Goal: Information Seeking & Learning: Compare options

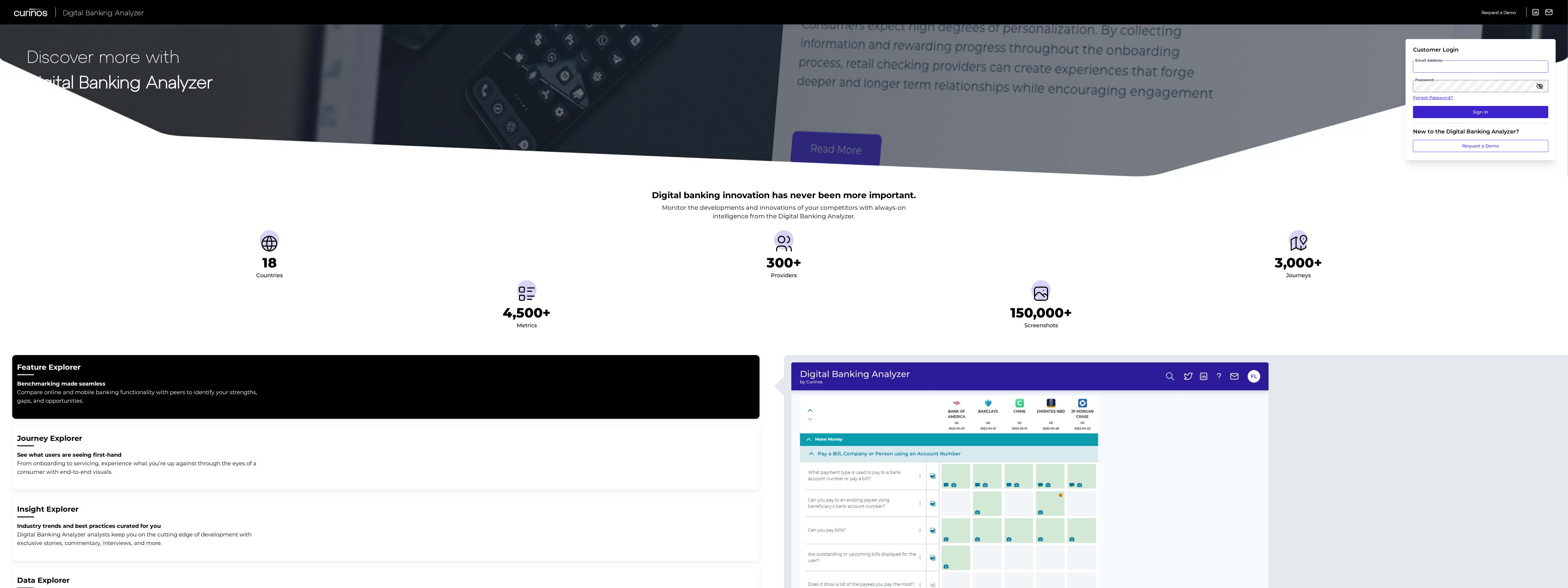
type input "[PERSON_NAME][DOMAIN_NAME][EMAIL_ADDRESS][PERSON_NAME][DOMAIN_NAME]"
click at [1429, 110] on button "Sign In" at bounding box center [1481, 112] width 135 height 12
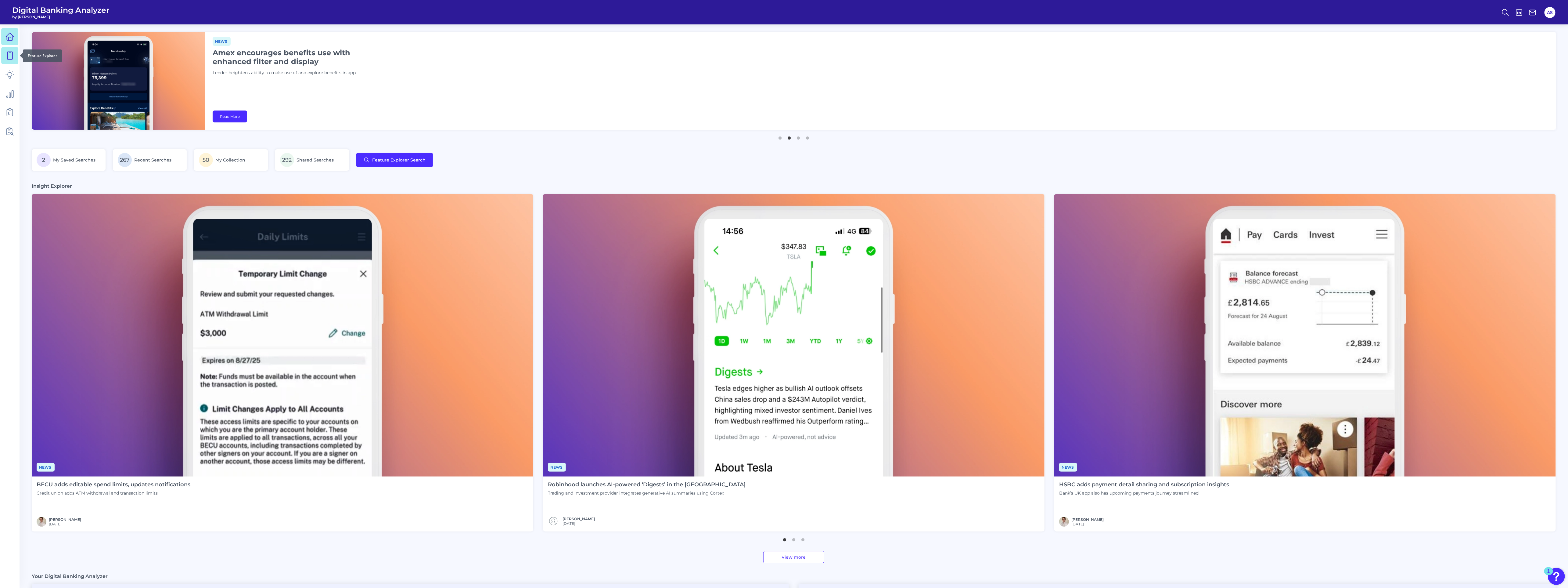
click at [13, 60] on link at bounding box center [10, 56] width 17 height 17
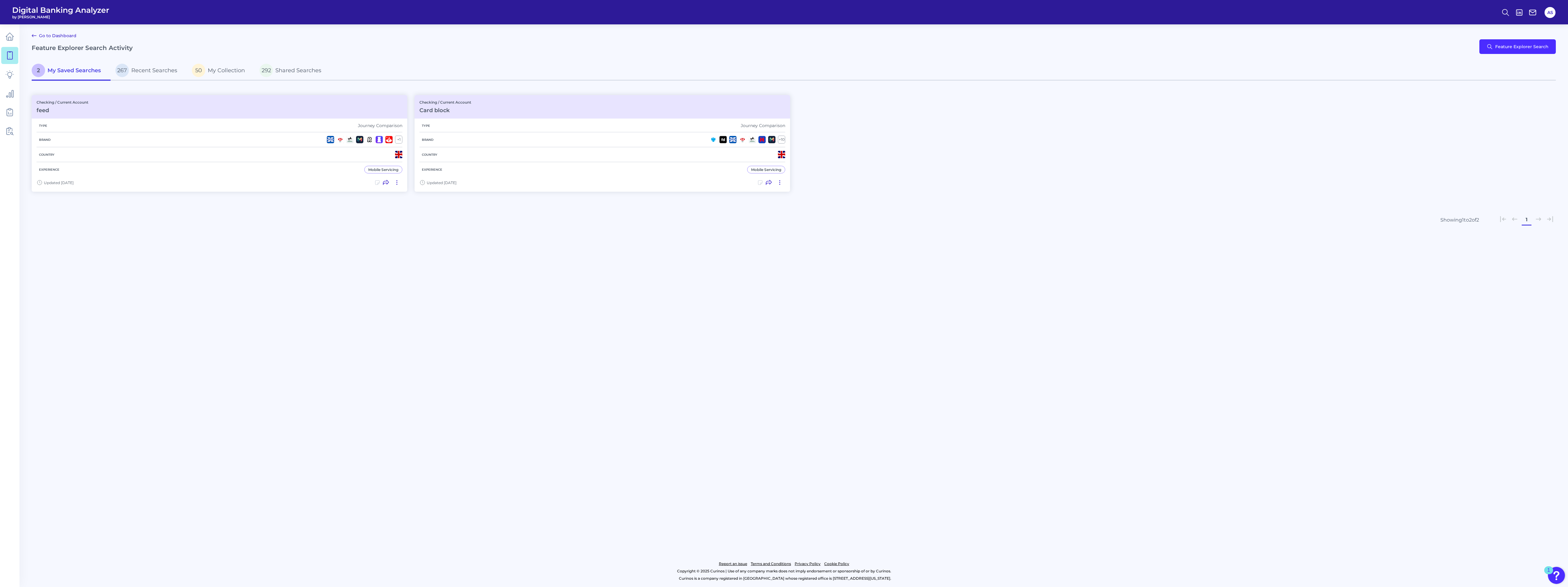
click at [1514, 55] on div "Go to Dashboard Feature Explorer Search Activity Feature Explorer Search" at bounding box center [794, 47] width 1524 height 29
click at [1514, 43] on button "Feature Explorer Search" at bounding box center [1517, 47] width 77 height 15
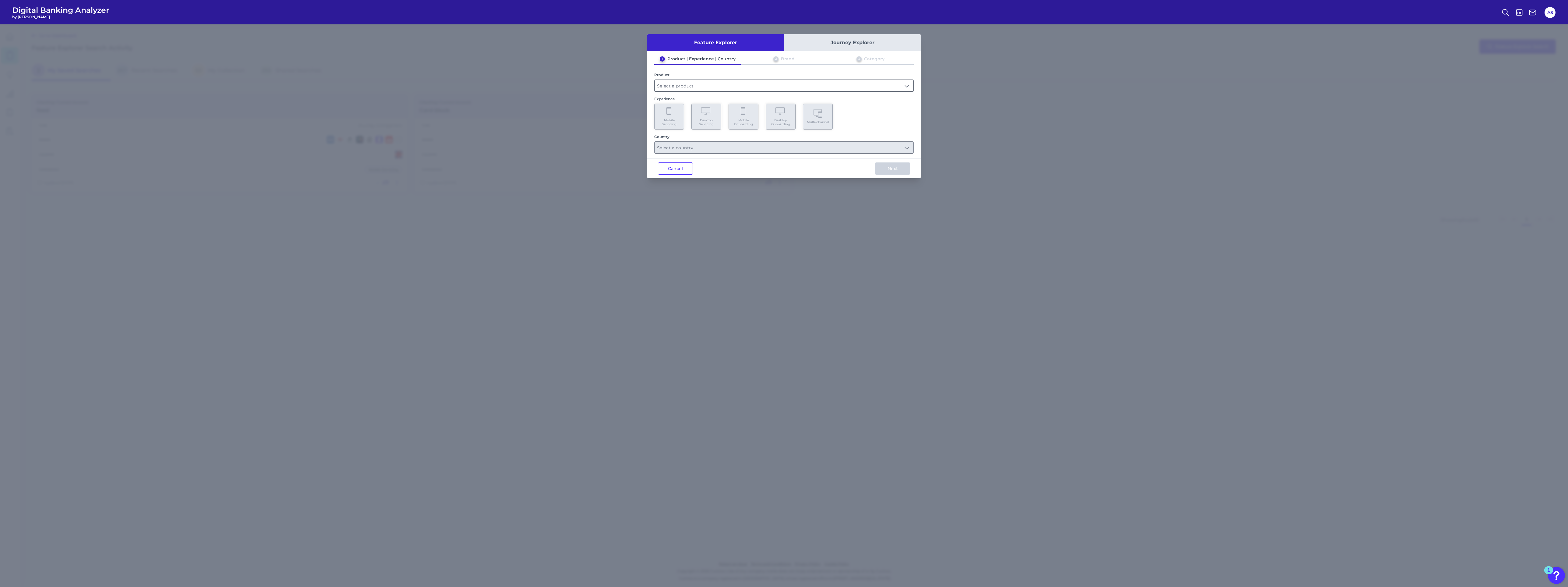
click at [687, 85] on input "text" at bounding box center [783, 85] width 259 height 12
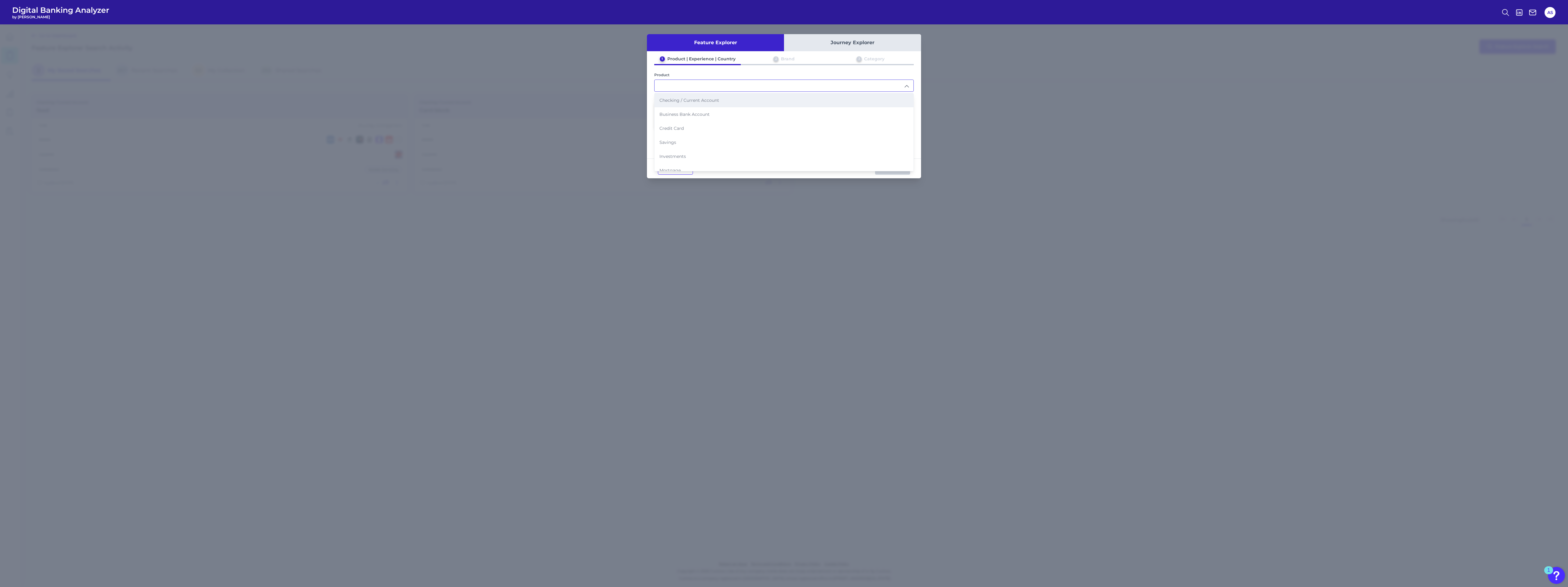
click at [681, 102] on li "Checking / Current Account" at bounding box center [783, 100] width 259 height 14
type input "Checking / Current Account"
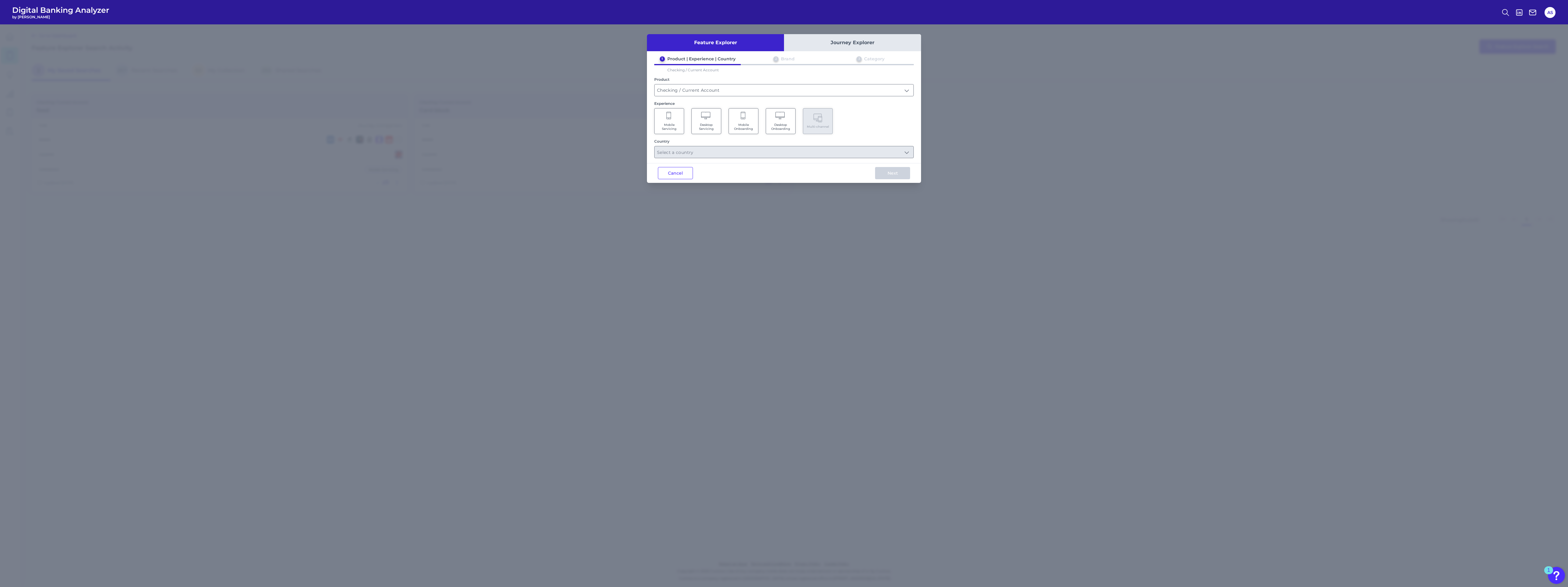
click at [680, 123] on span "Mobile Servicing" at bounding box center [669, 127] width 23 height 8
click at [684, 161] on input "text" at bounding box center [783, 156] width 259 height 12
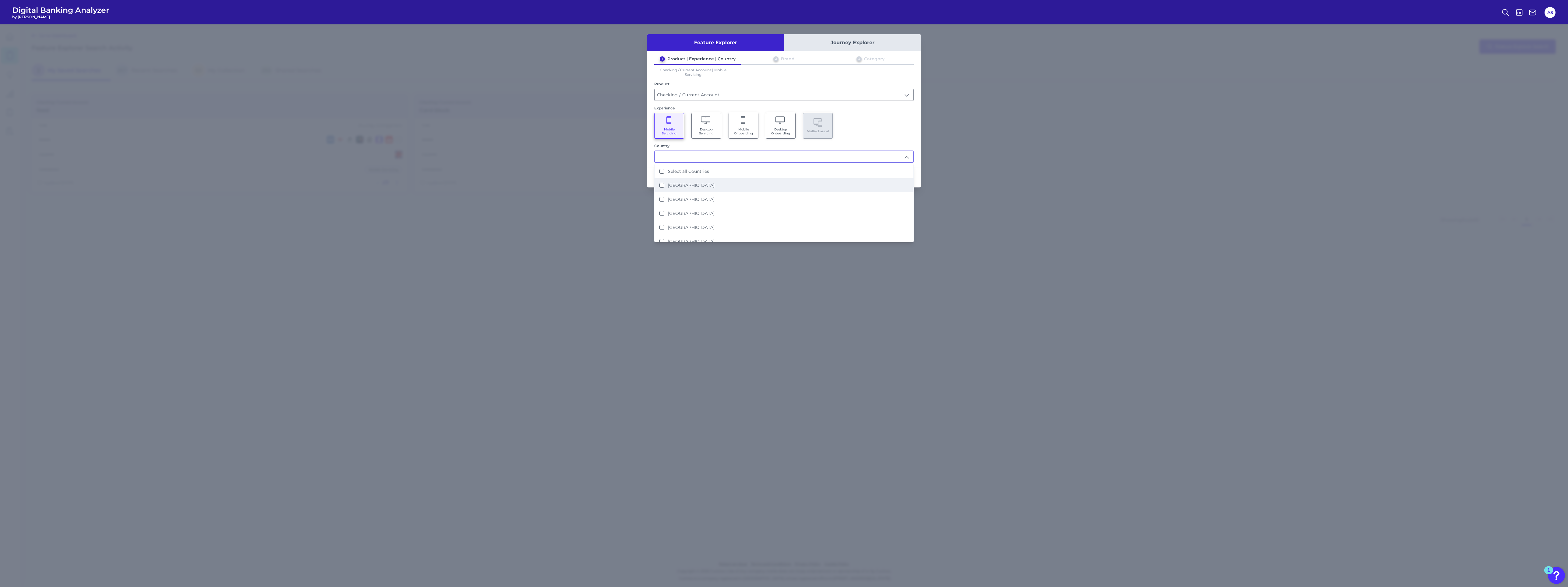
click at [685, 181] on li "[GEOGRAPHIC_DATA]" at bounding box center [783, 185] width 259 height 14
type input "[GEOGRAPHIC_DATA]"
click at [884, 141] on div "1 Product | Experience | Country 2 Brand 3 Category Checking / Current Account …" at bounding box center [784, 109] width 274 height 107
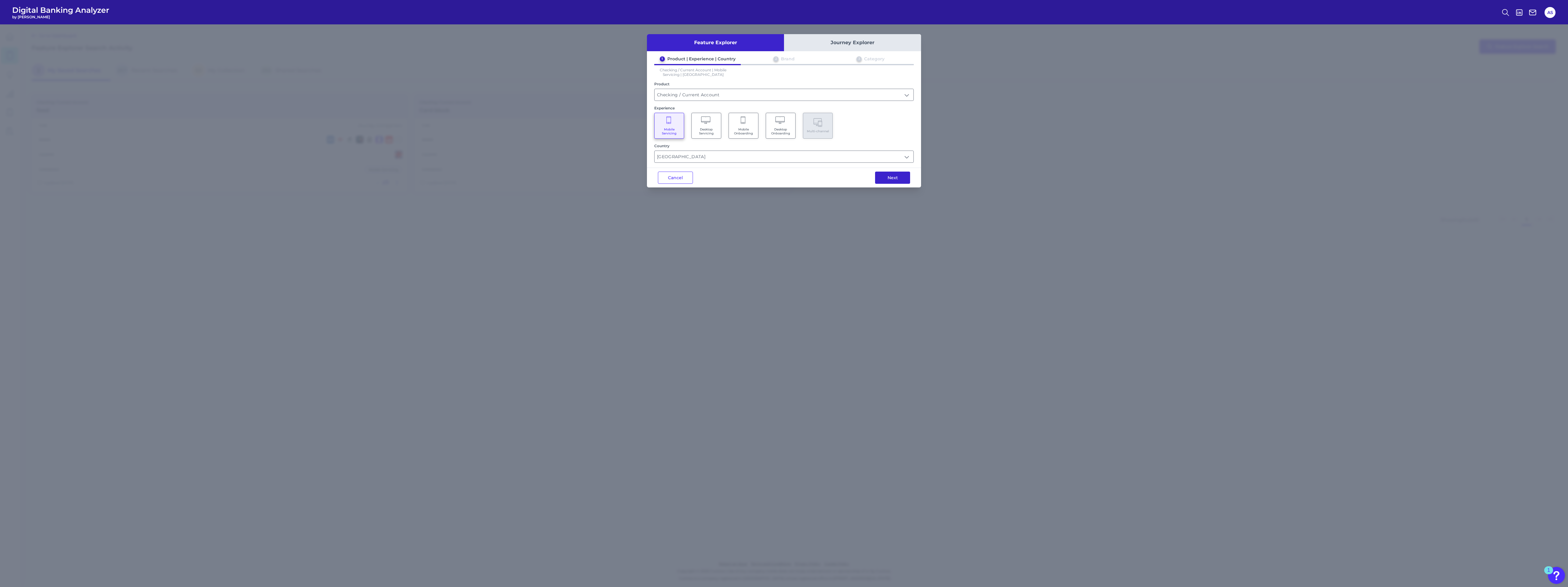
click at [889, 177] on button "Next" at bounding box center [893, 178] width 35 height 12
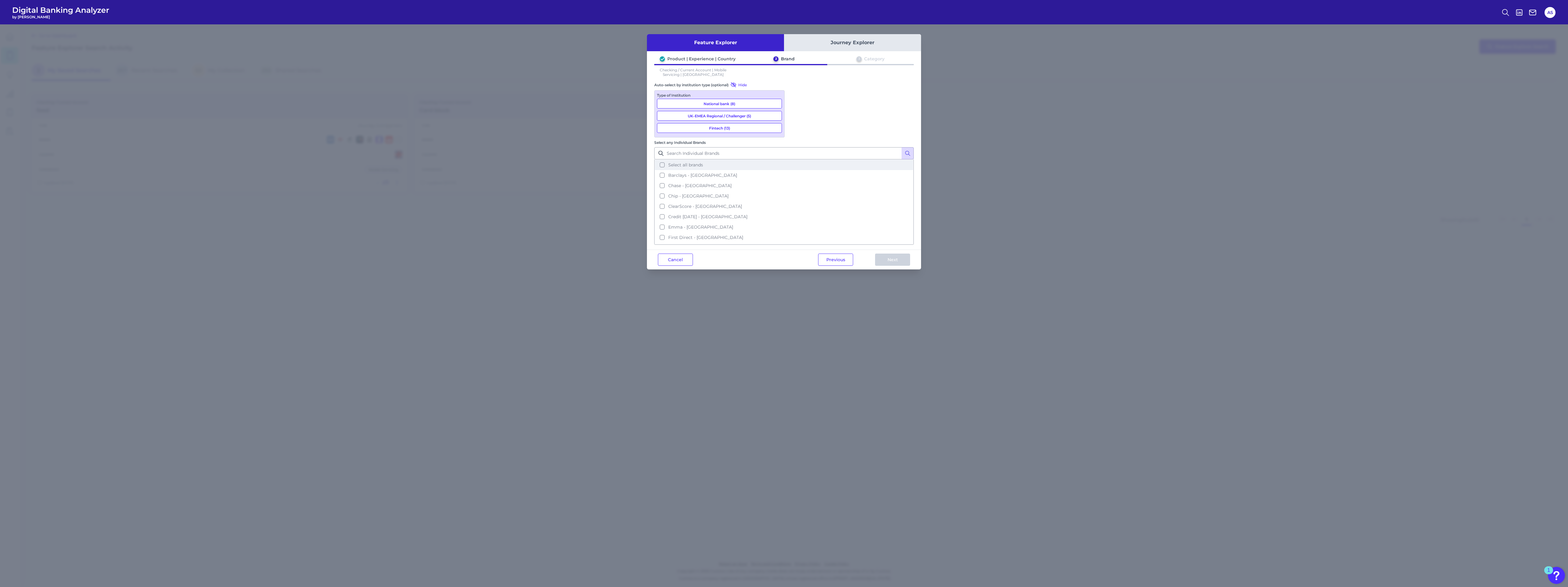
click at [816, 160] on button "Select all brands" at bounding box center [784, 164] width 258 height 10
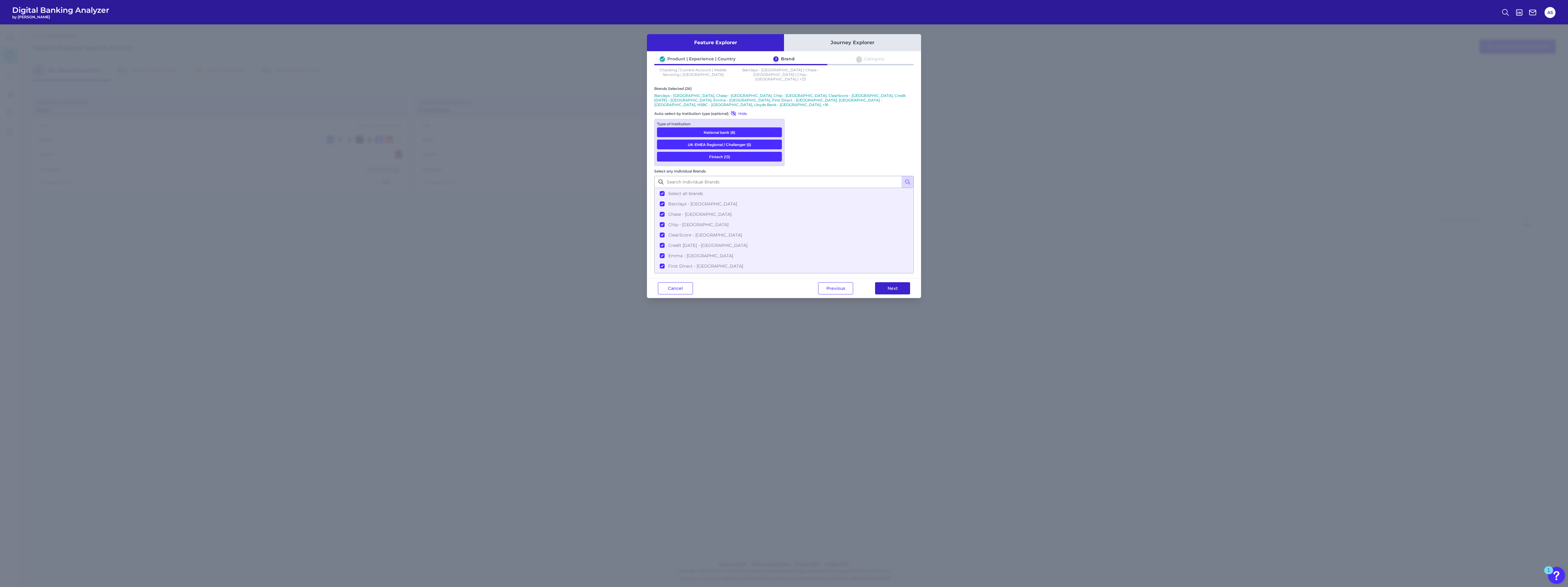
click at [879, 282] on button "Next" at bounding box center [893, 288] width 35 height 12
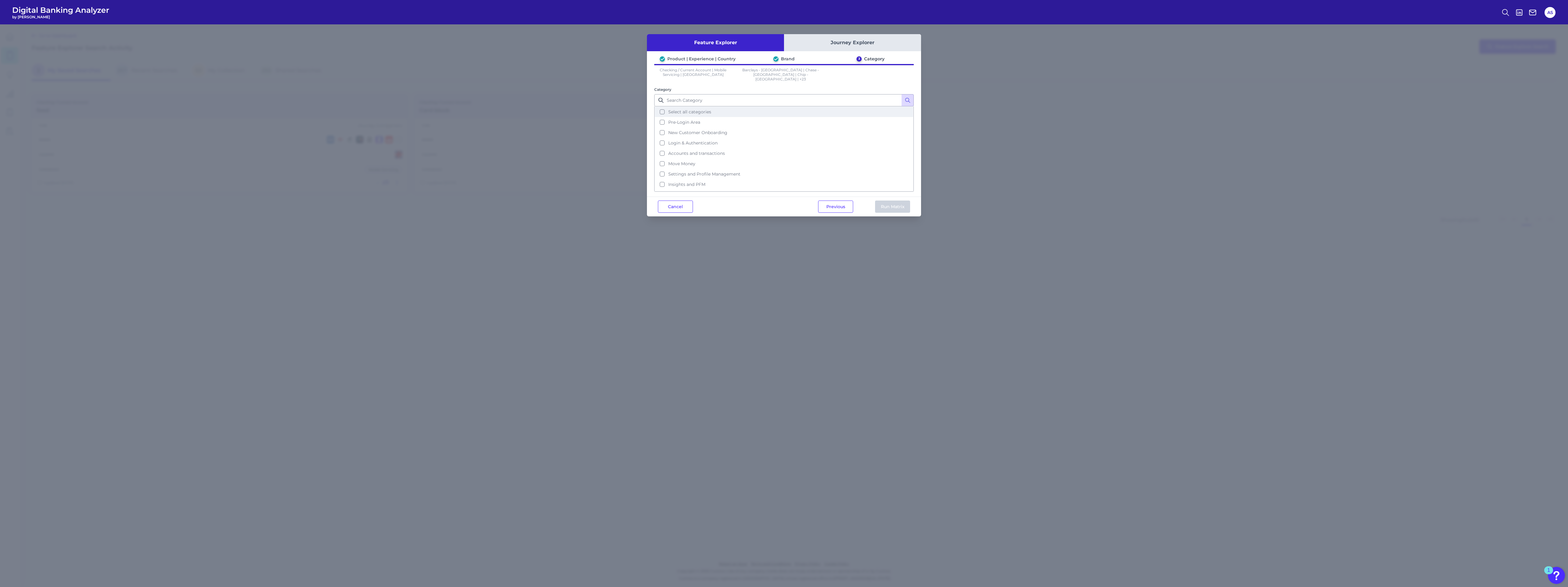
click at [681, 110] on button "Select all categories" at bounding box center [784, 111] width 258 height 10
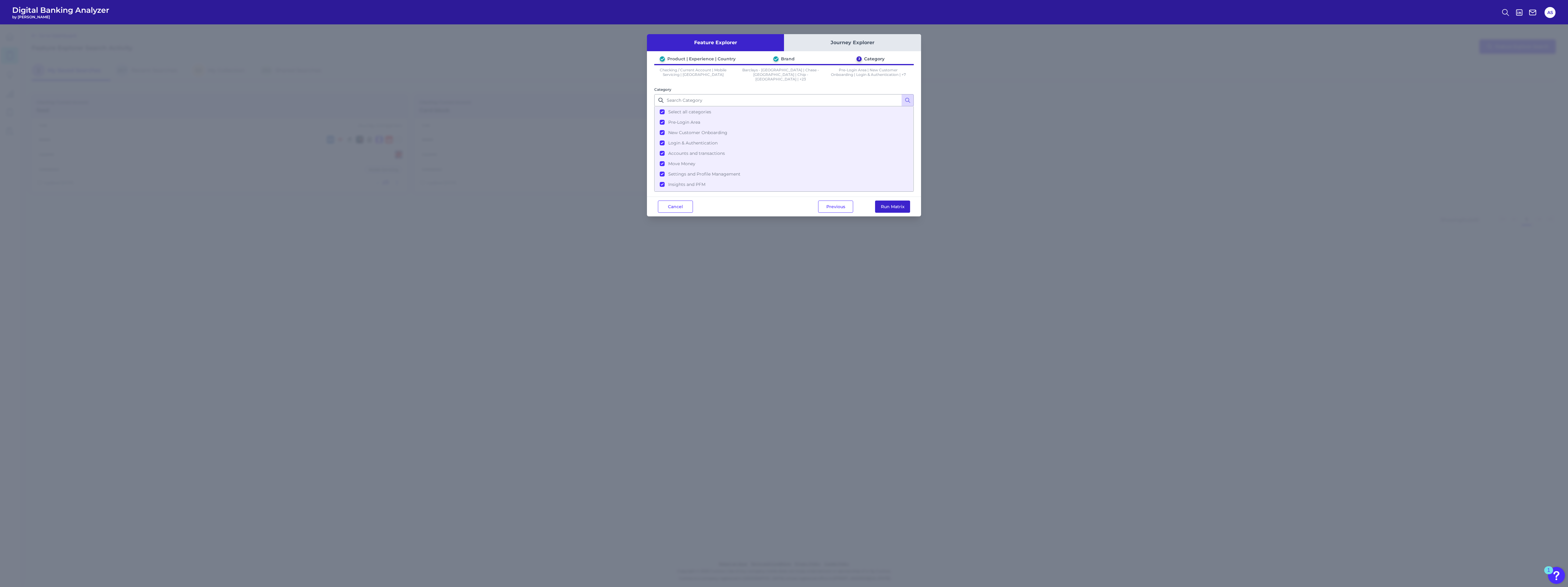
click at [892, 206] on button "Run Matrix" at bounding box center [893, 206] width 35 height 12
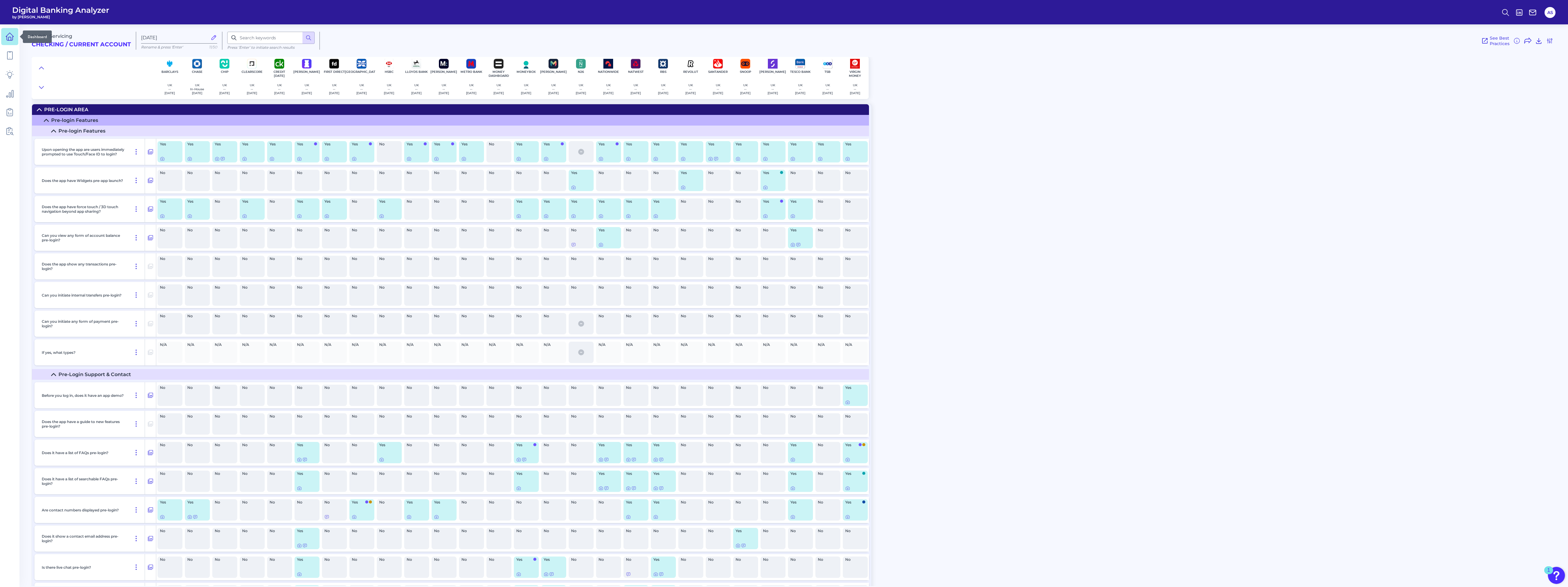
click at [3, 35] on link at bounding box center [10, 37] width 17 height 17
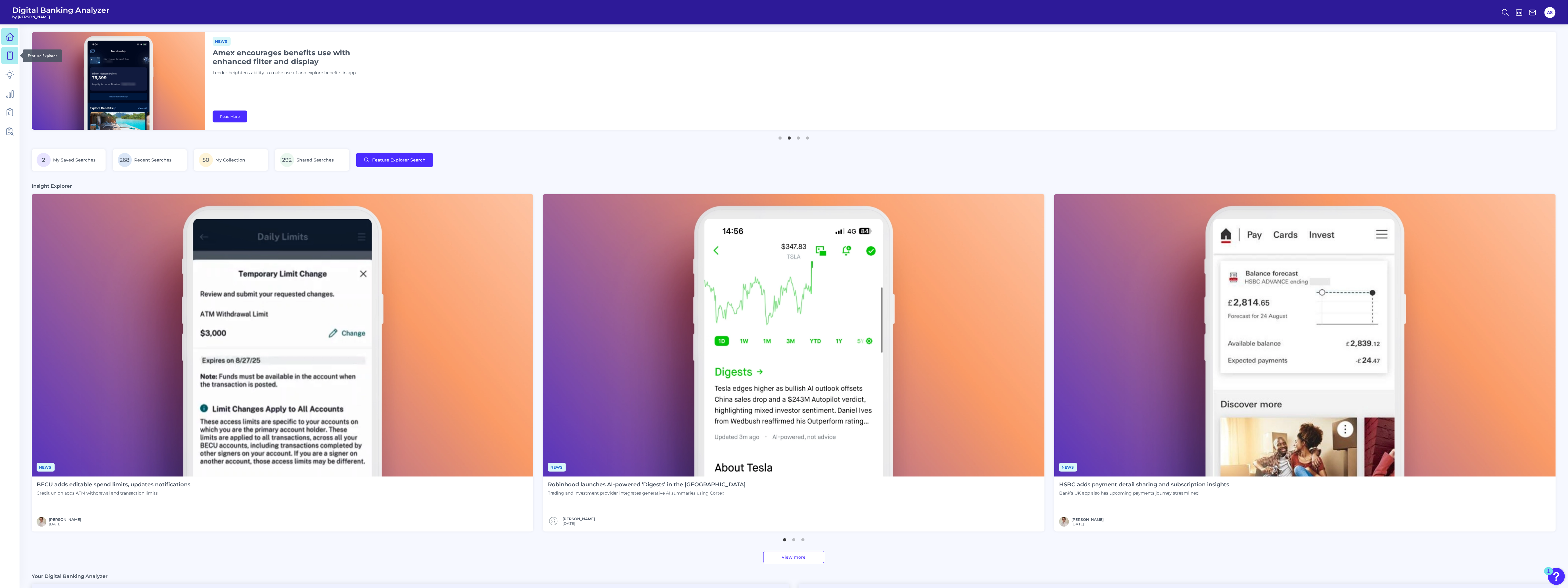
click at [10, 57] on icon at bounding box center [10, 56] width 9 height 9
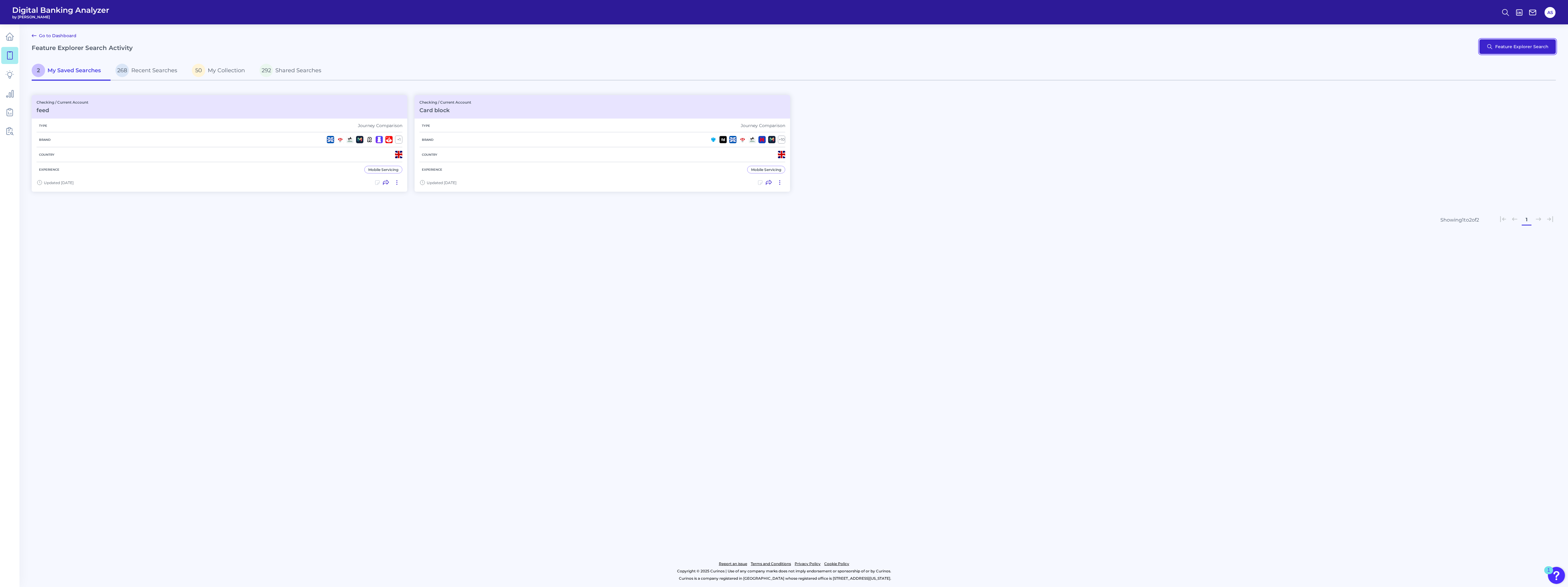
click at [1528, 53] on button "Feature Explorer Search" at bounding box center [1517, 47] width 77 height 15
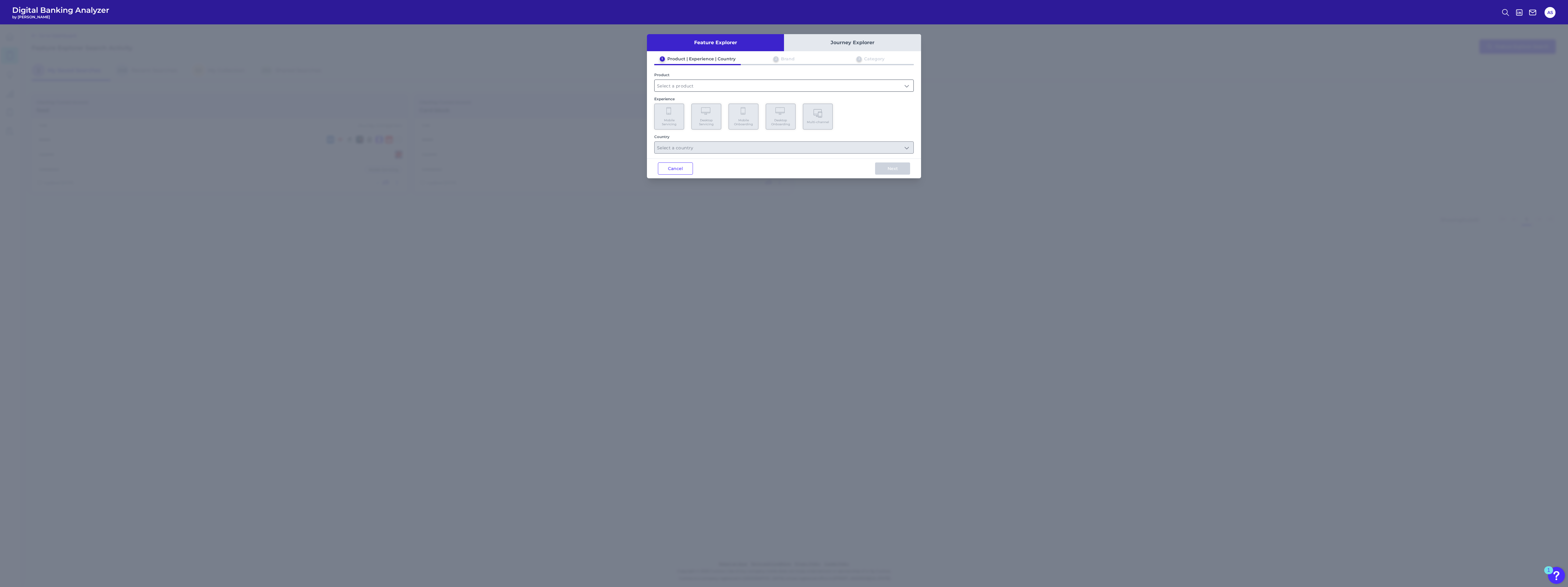
click at [657, 83] on input "text" at bounding box center [783, 85] width 259 height 12
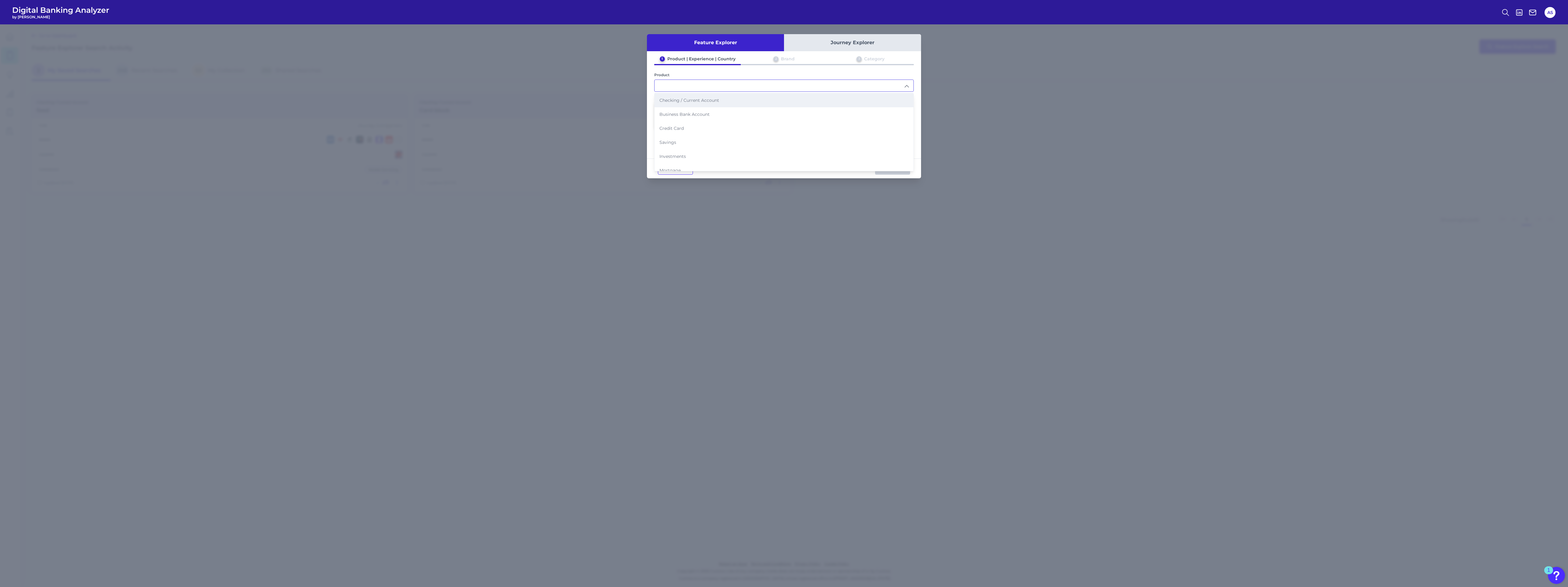
click at [682, 99] on span "Checking / Current Account" at bounding box center [689, 100] width 60 height 5
type input "Checking / Current Account"
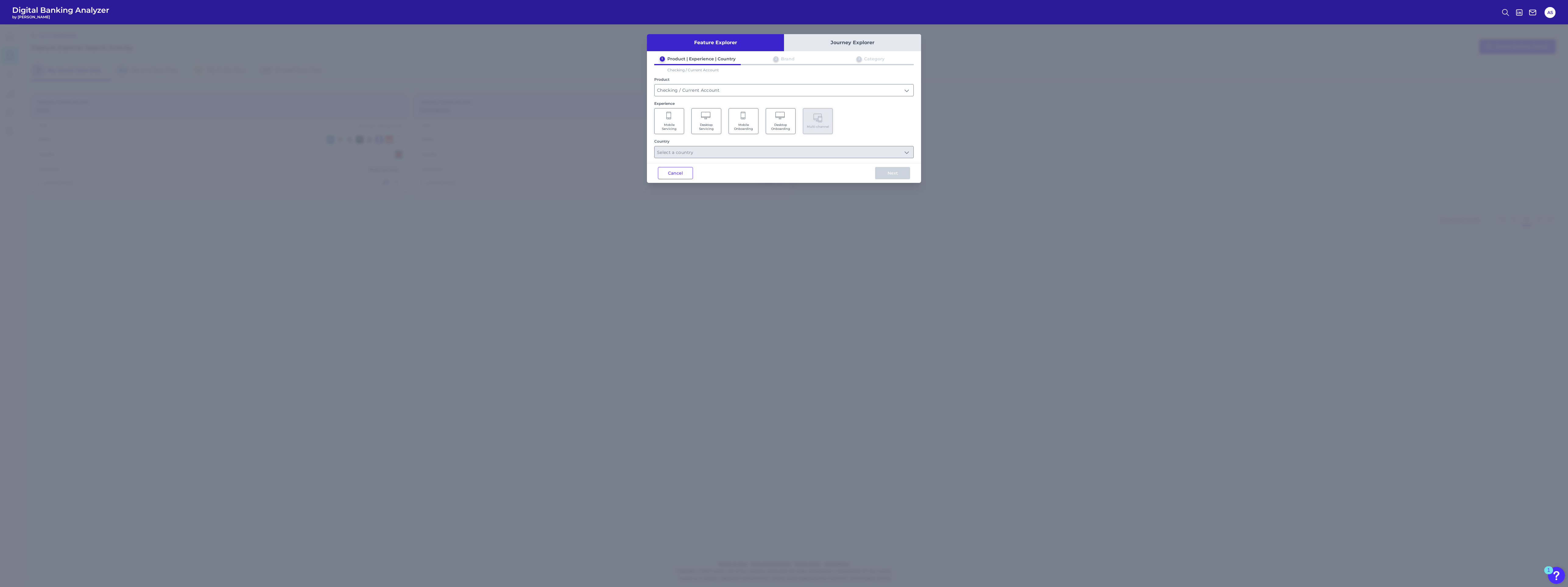
click at [669, 119] on icon at bounding box center [669, 116] width 5 height 7
click at [688, 158] on input "text" at bounding box center [783, 156] width 259 height 12
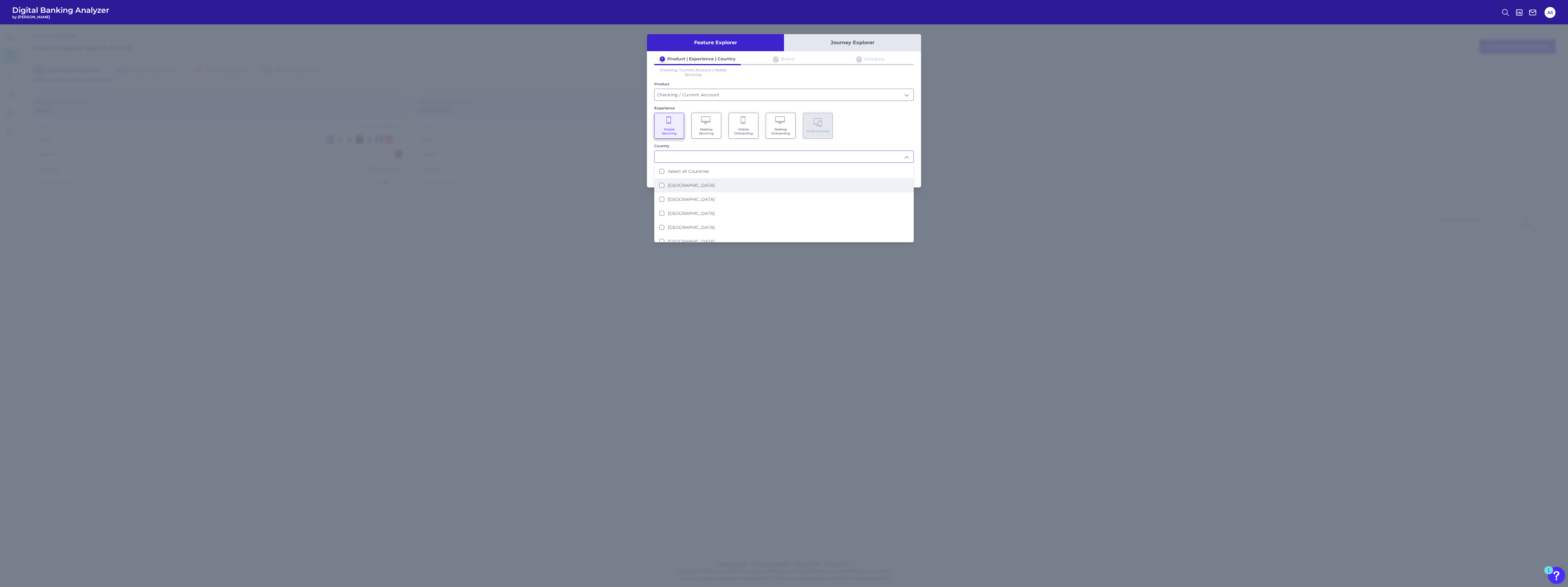
click at [689, 183] on label "[GEOGRAPHIC_DATA]" at bounding box center [691, 185] width 47 height 5
type input "[GEOGRAPHIC_DATA]"
click at [866, 120] on div "Mobile Servicing Desktop Servicing Mobile Onboarding Desktop Onboarding Multi-c…" at bounding box center [784, 125] width 259 height 26
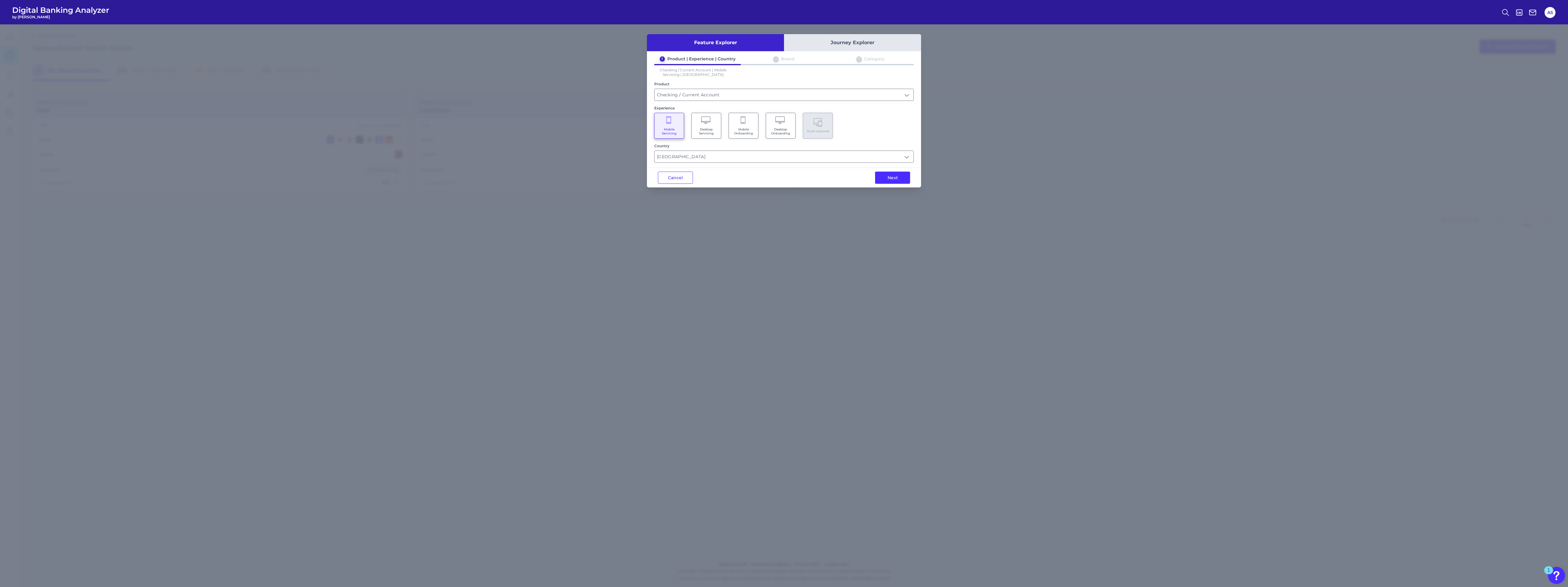
click at [896, 166] on div "Feature Explorer Journey Explorer 1 Product | Experience | Country 2 Brand 3 Ca…" at bounding box center [784, 111] width 274 height 153
click at [894, 178] on button "Next" at bounding box center [893, 178] width 35 height 12
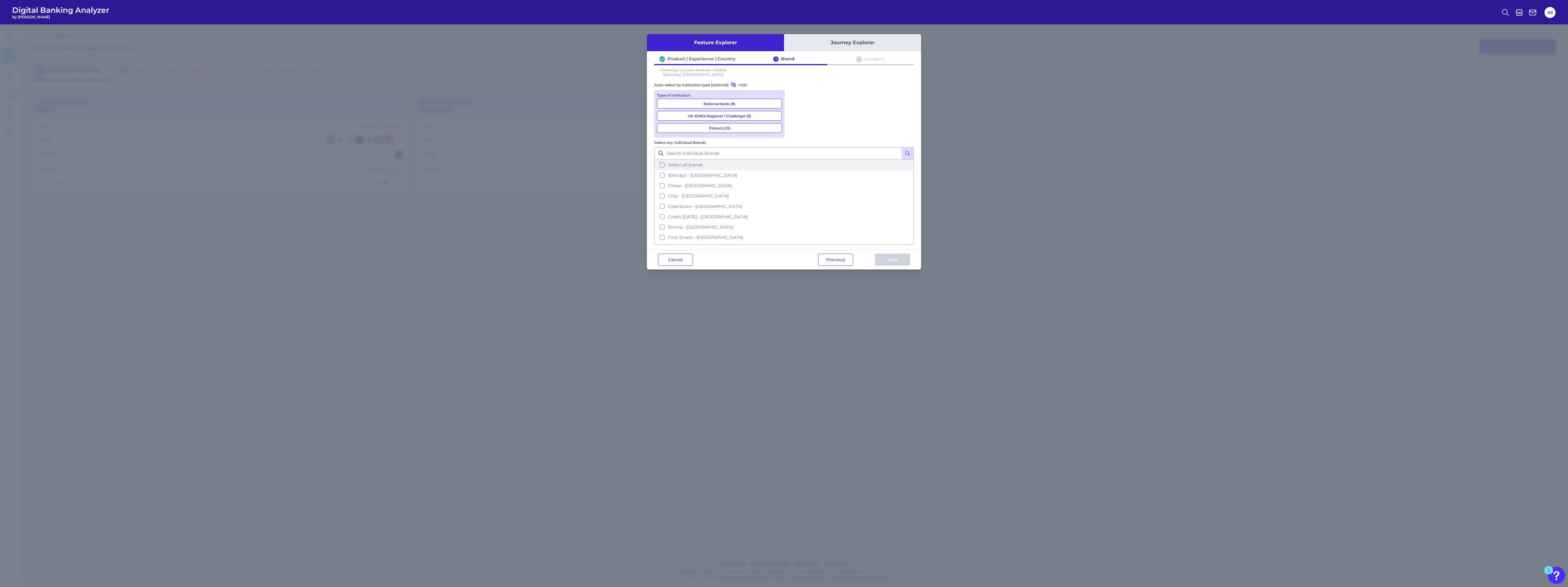
click at [814, 160] on button "Select all brands" at bounding box center [784, 164] width 258 height 10
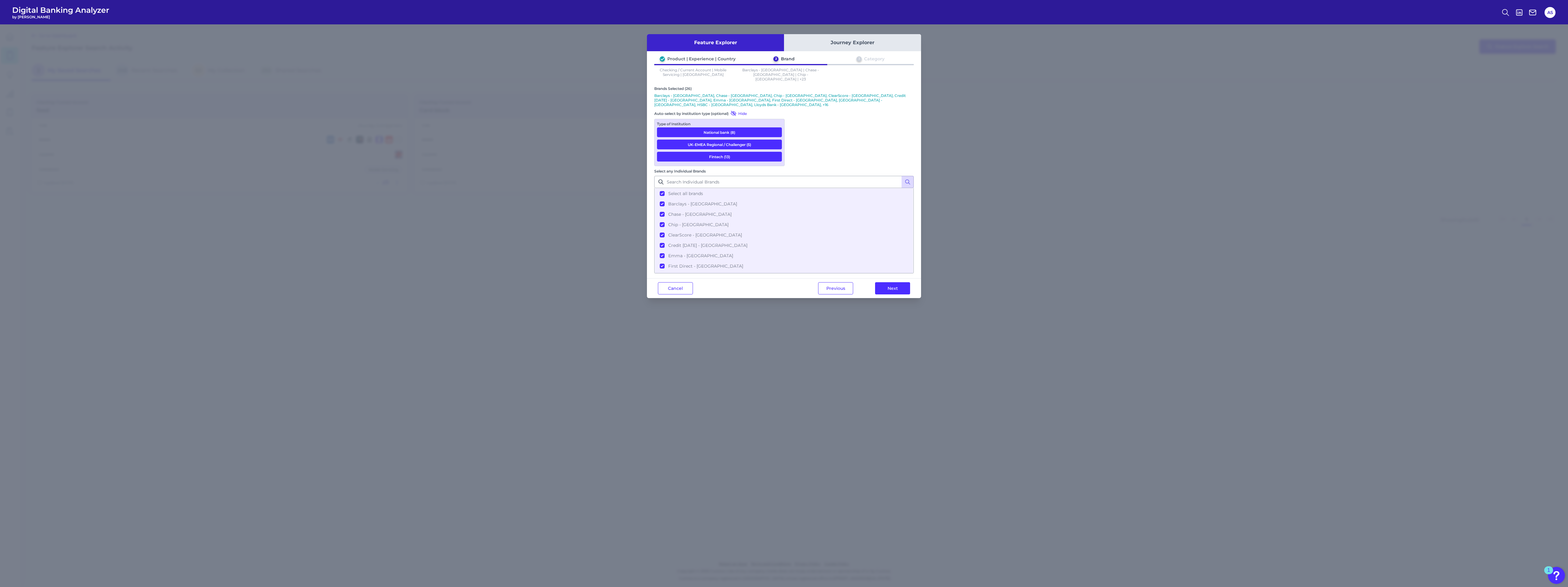
click at [884, 282] on button "Next" at bounding box center [893, 288] width 35 height 12
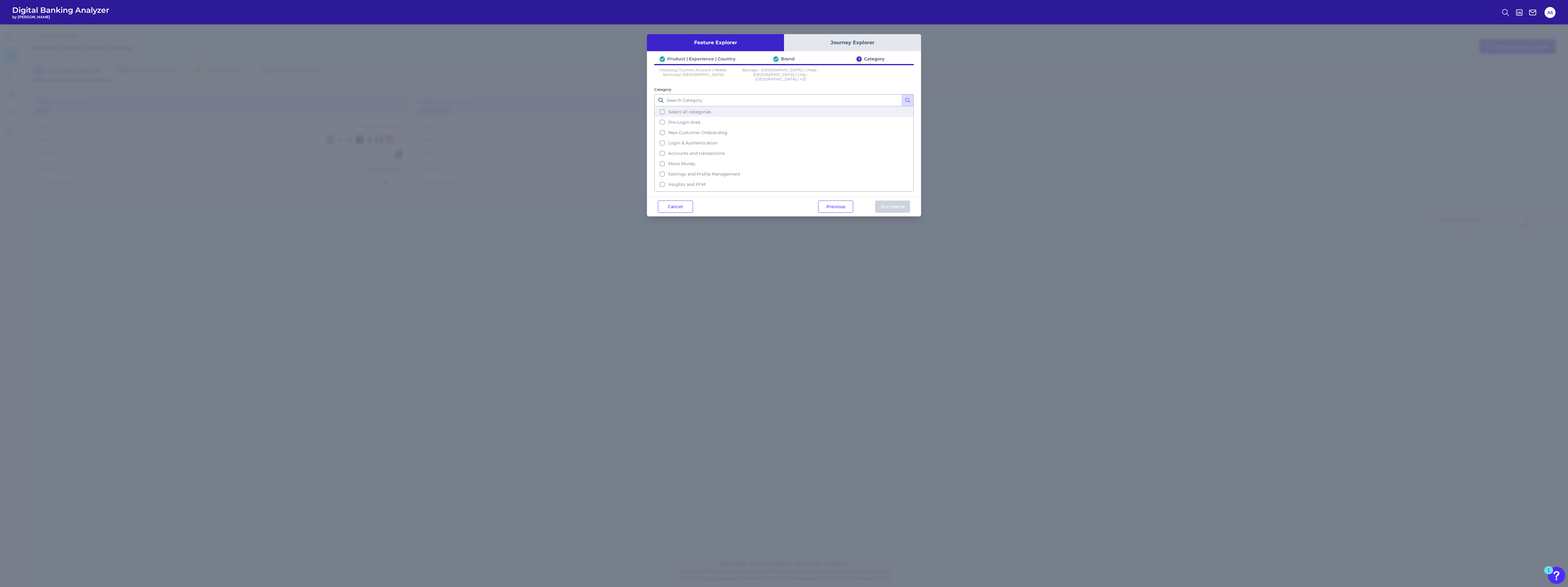
click at [684, 109] on button "Select all categories" at bounding box center [784, 111] width 258 height 10
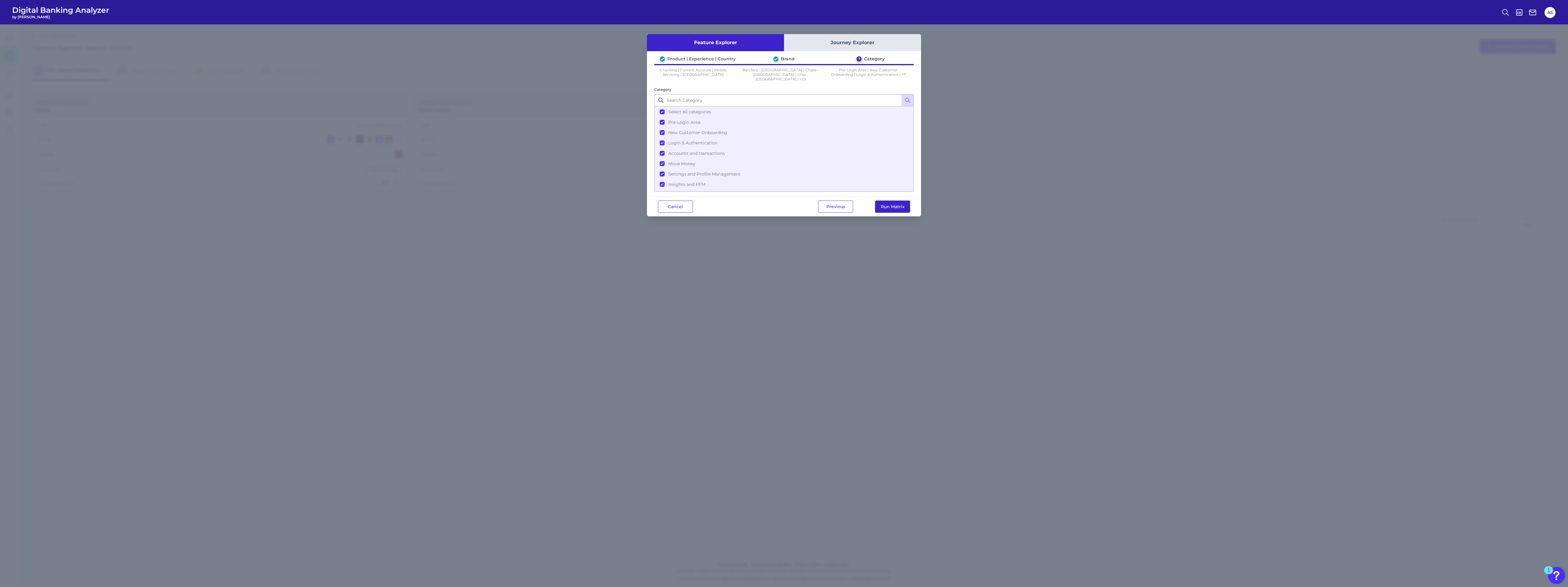
click at [881, 200] on button "Run Matrix" at bounding box center [893, 206] width 35 height 12
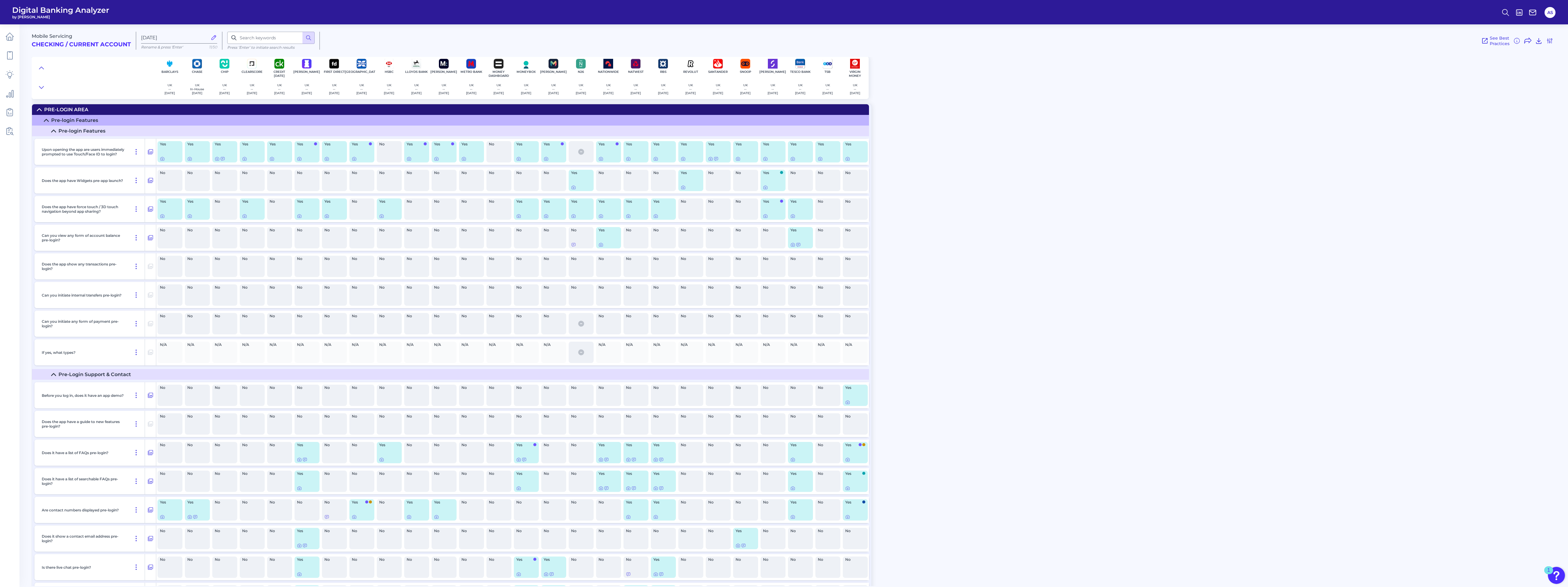
click at [236, 37] on icon at bounding box center [234, 38] width 6 height 6
click at [254, 30] on div "Mobile Servicing Checking / Current Account [DATE] Rename & press 'Enter' 11/50…" at bounding box center [799, 38] width 1534 height 38
click at [254, 32] on input at bounding box center [271, 38] width 88 height 12
type input "product"
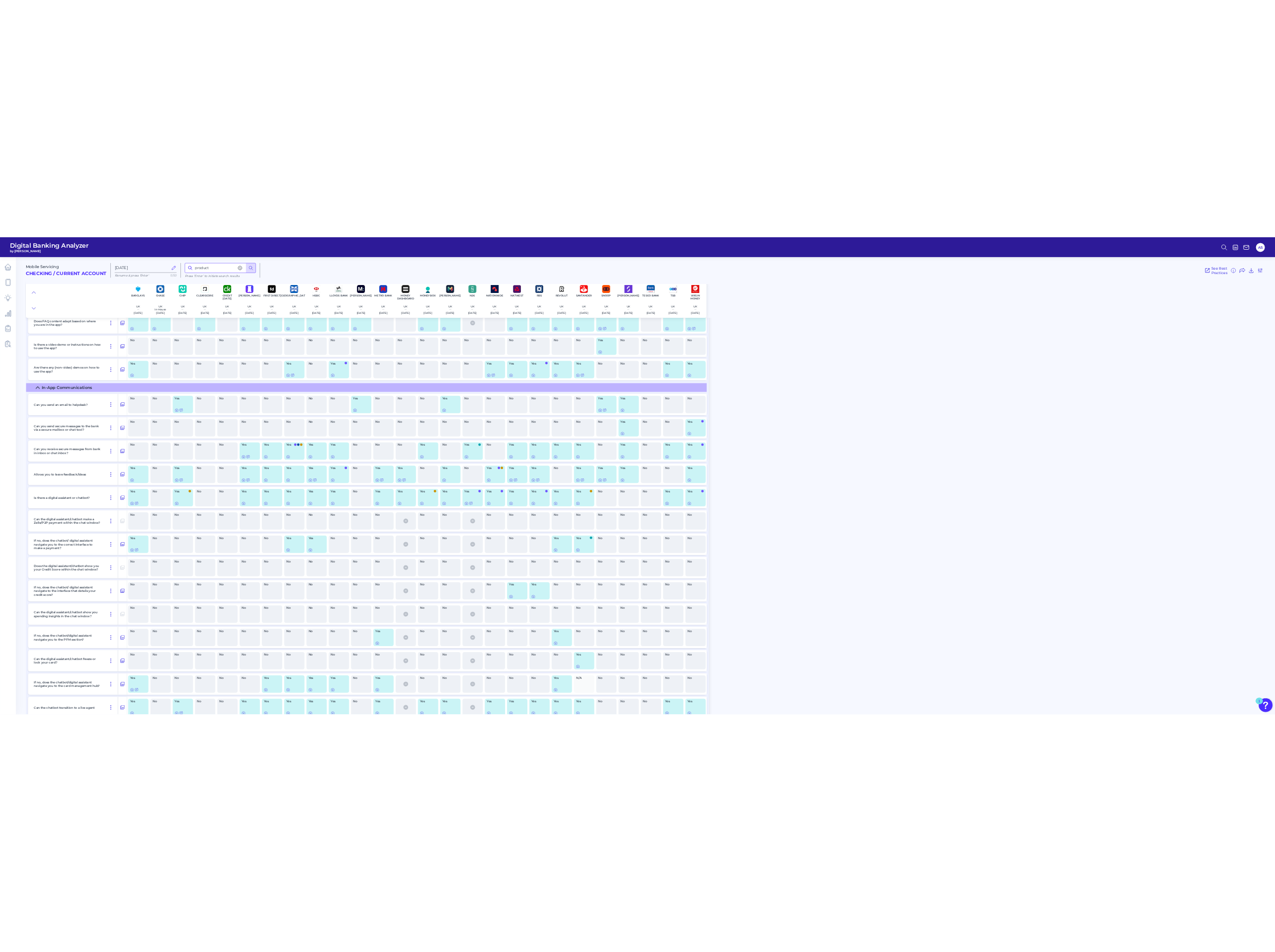
scroll to position [15539, 0]
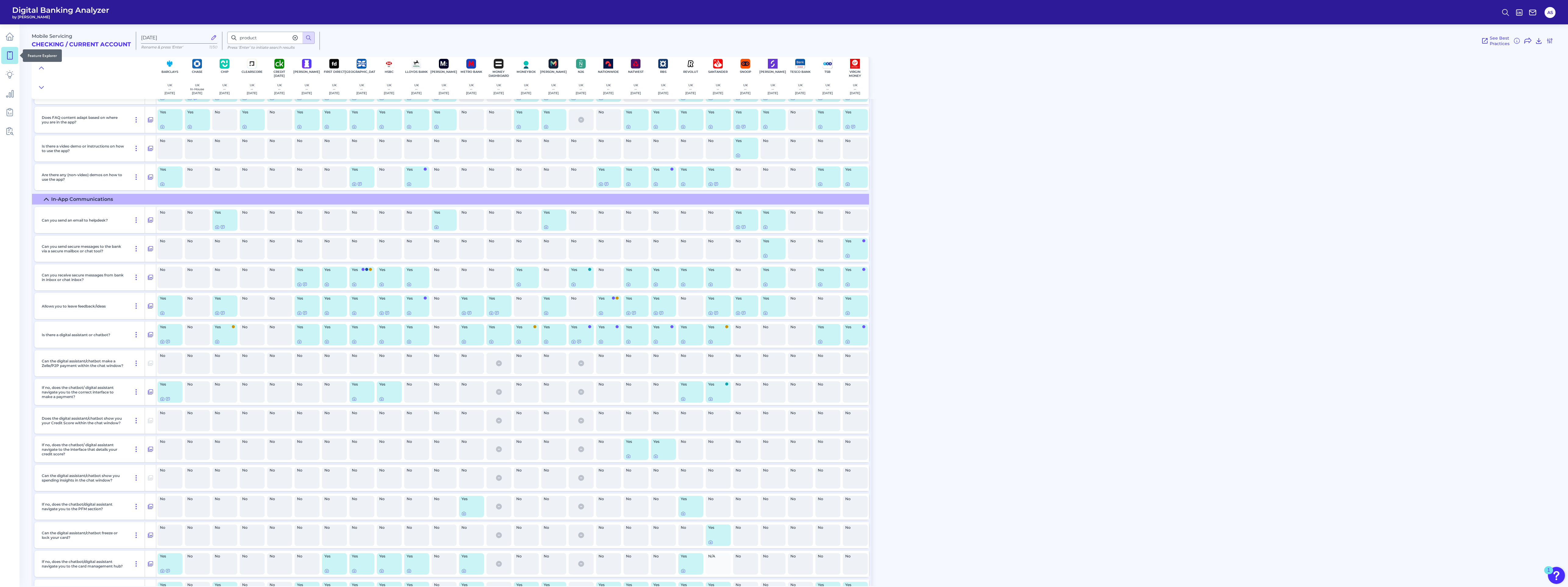
click at [15, 55] on link at bounding box center [10, 55] width 17 height 17
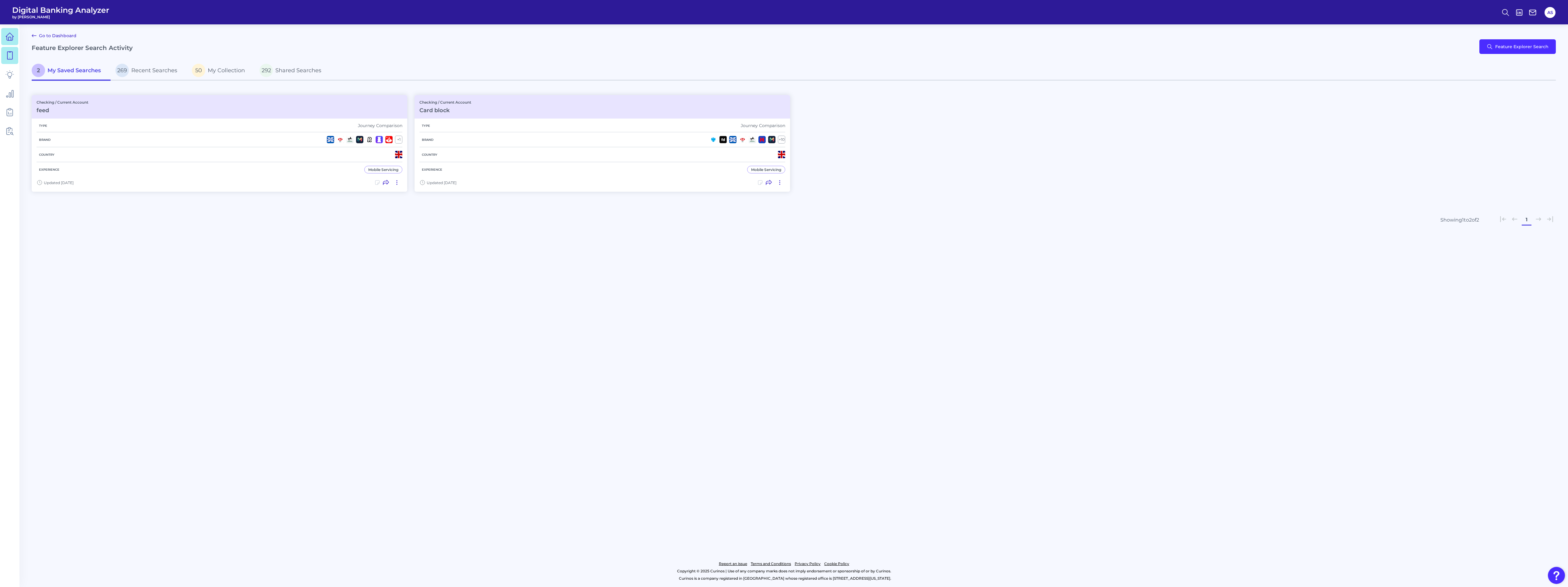
click at [12, 38] on icon at bounding box center [10, 37] width 9 height 9
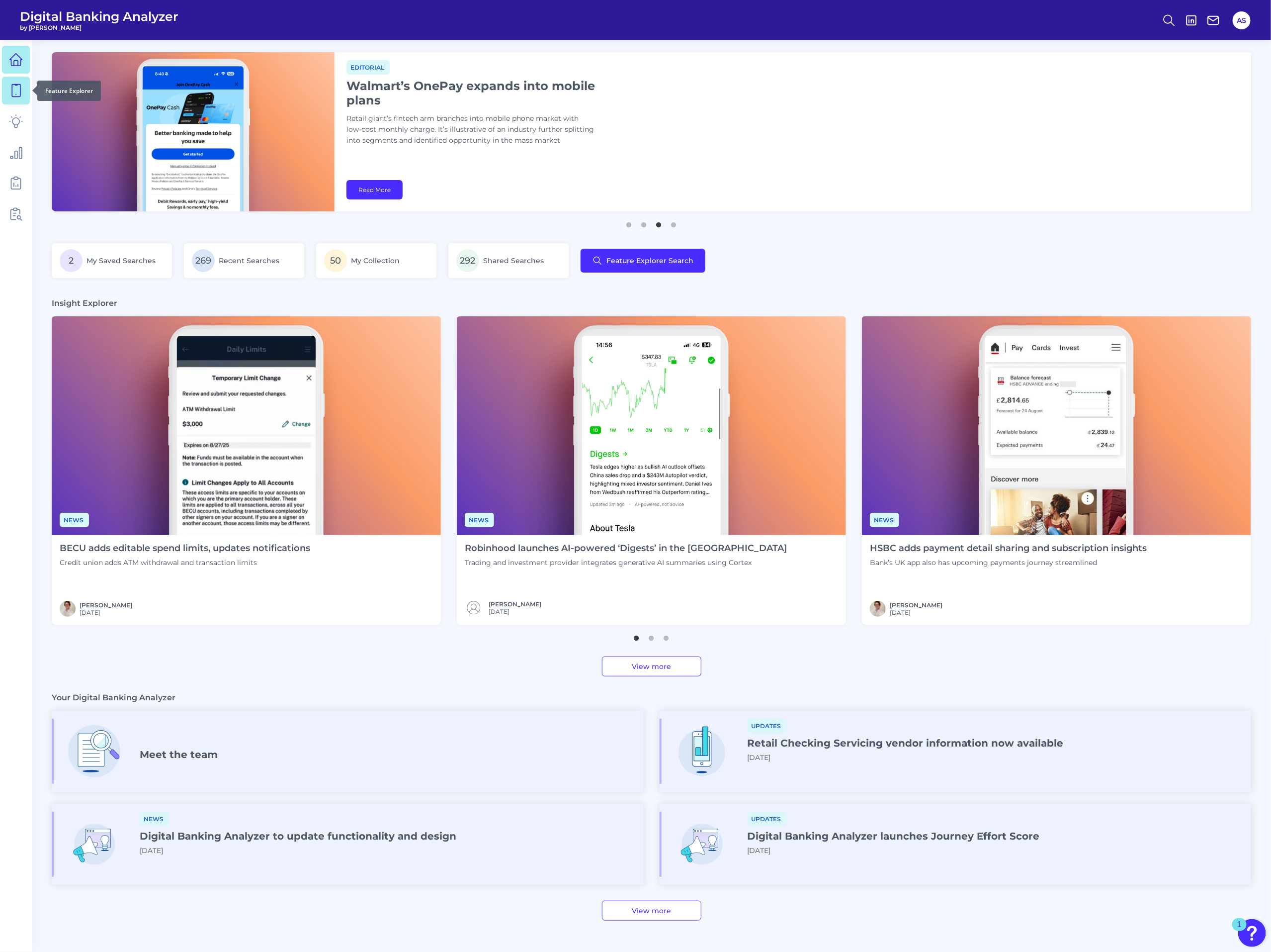
click at [23, 94] on icon at bounding box center [16, 90] width 14 height 14
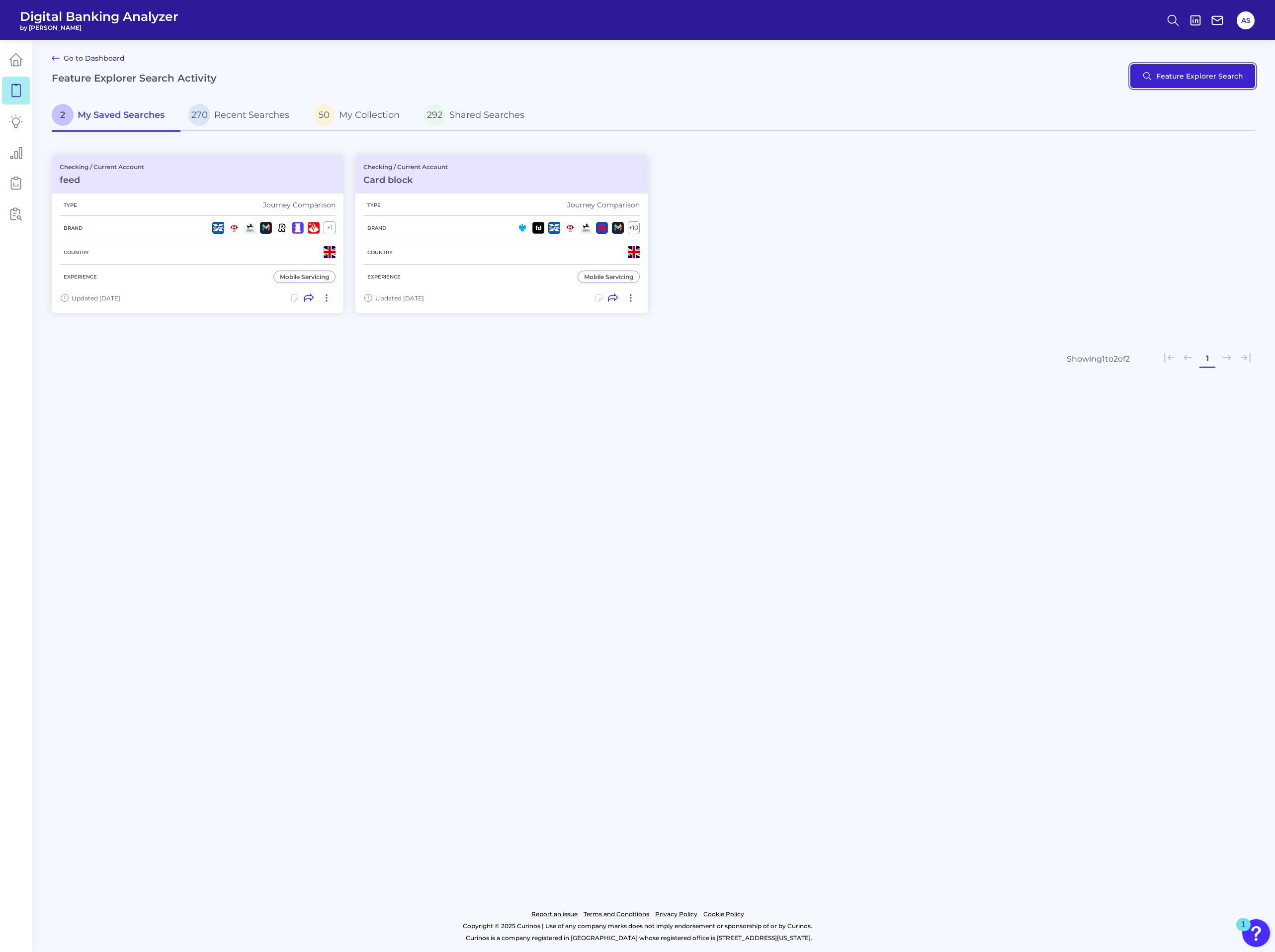
click at [1175, 79] on button "Feature Explorer Search" at bounding box center [1194, 77] width 125 height 24
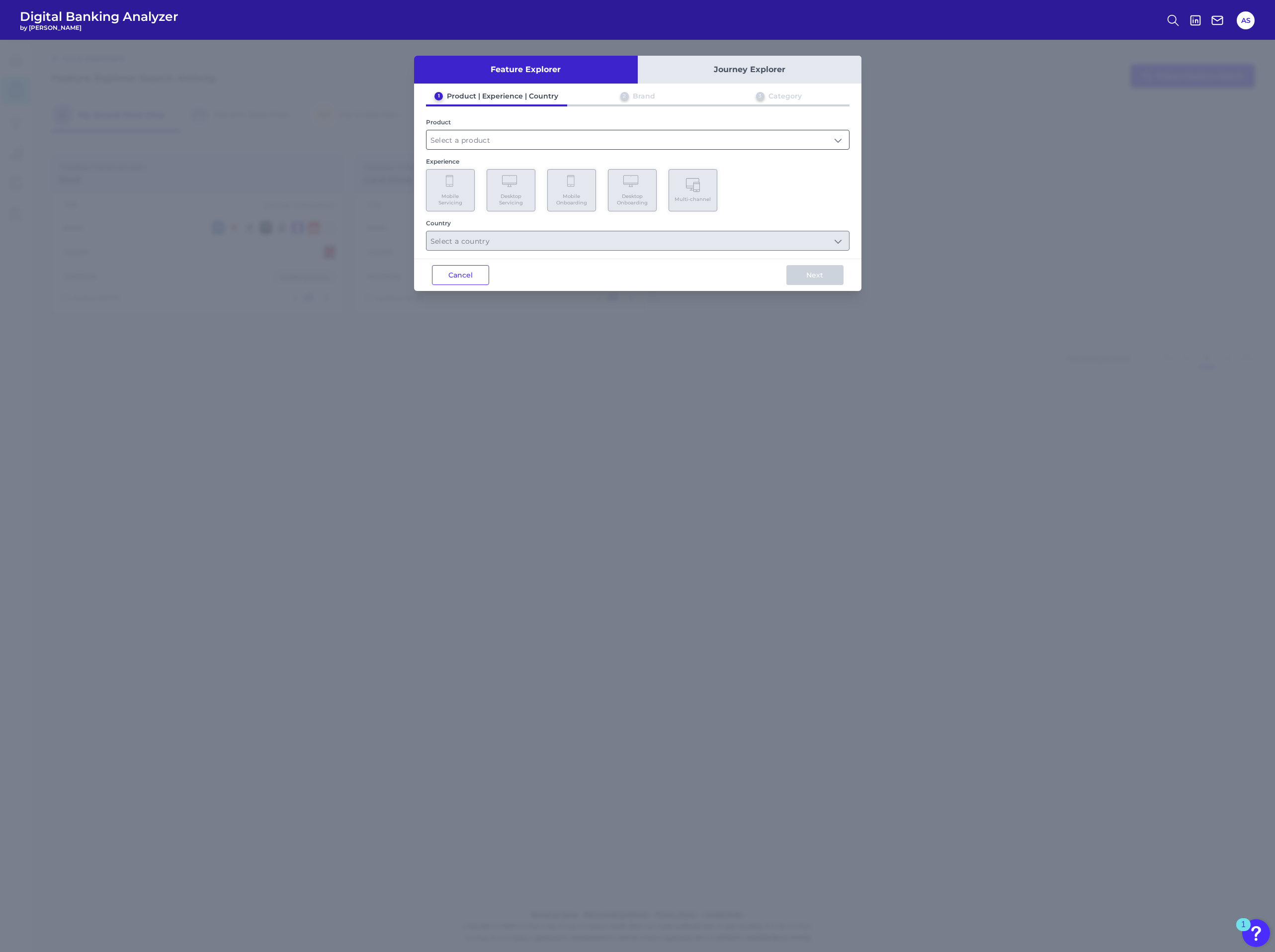
click at [517, 133] on input "text" at bounding box center [637, 139] width 422 height 19
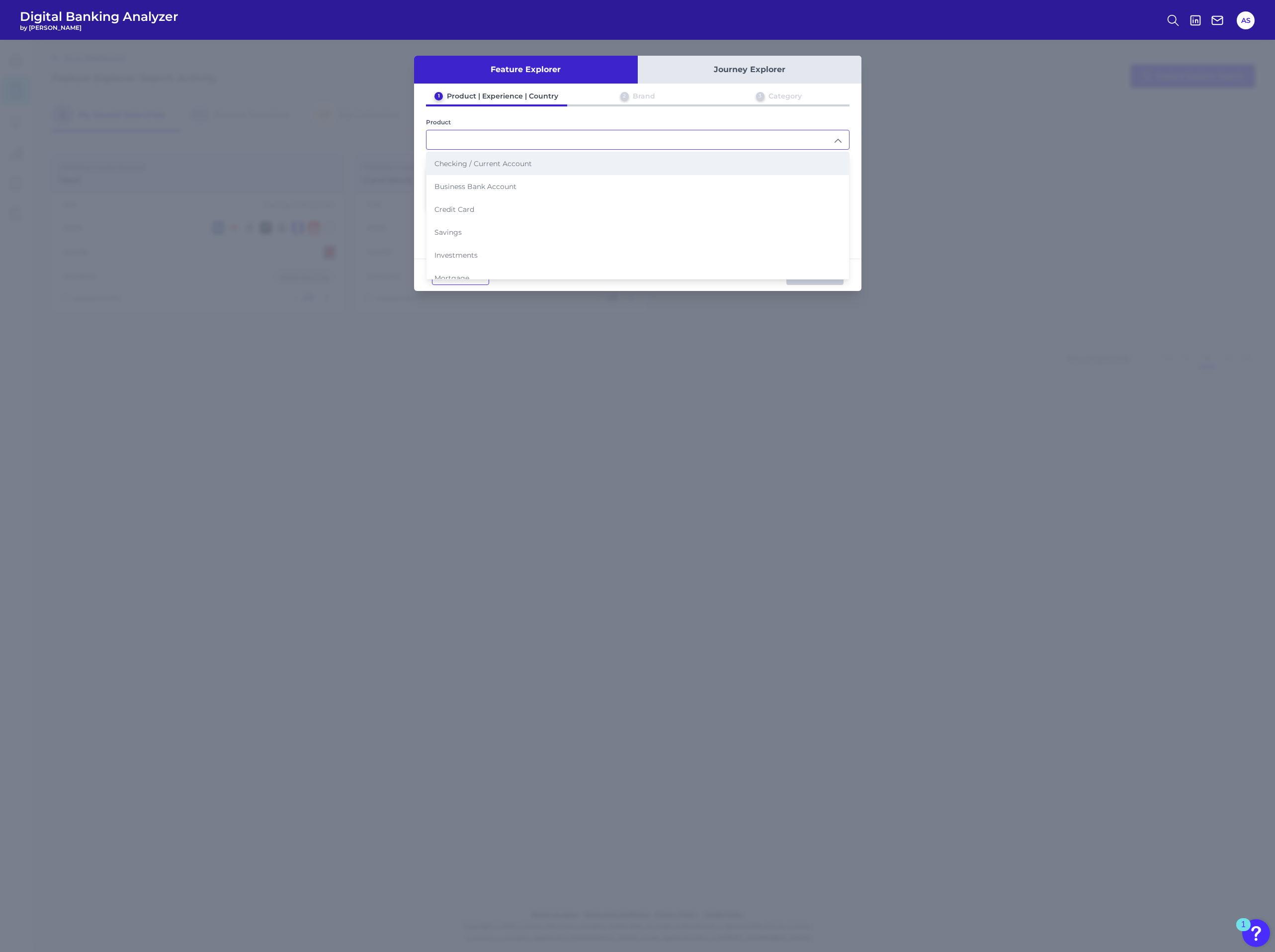
click at [483, 162] on span "Checking / Current Account" at bounding box center [483, 163] width 97 height 9
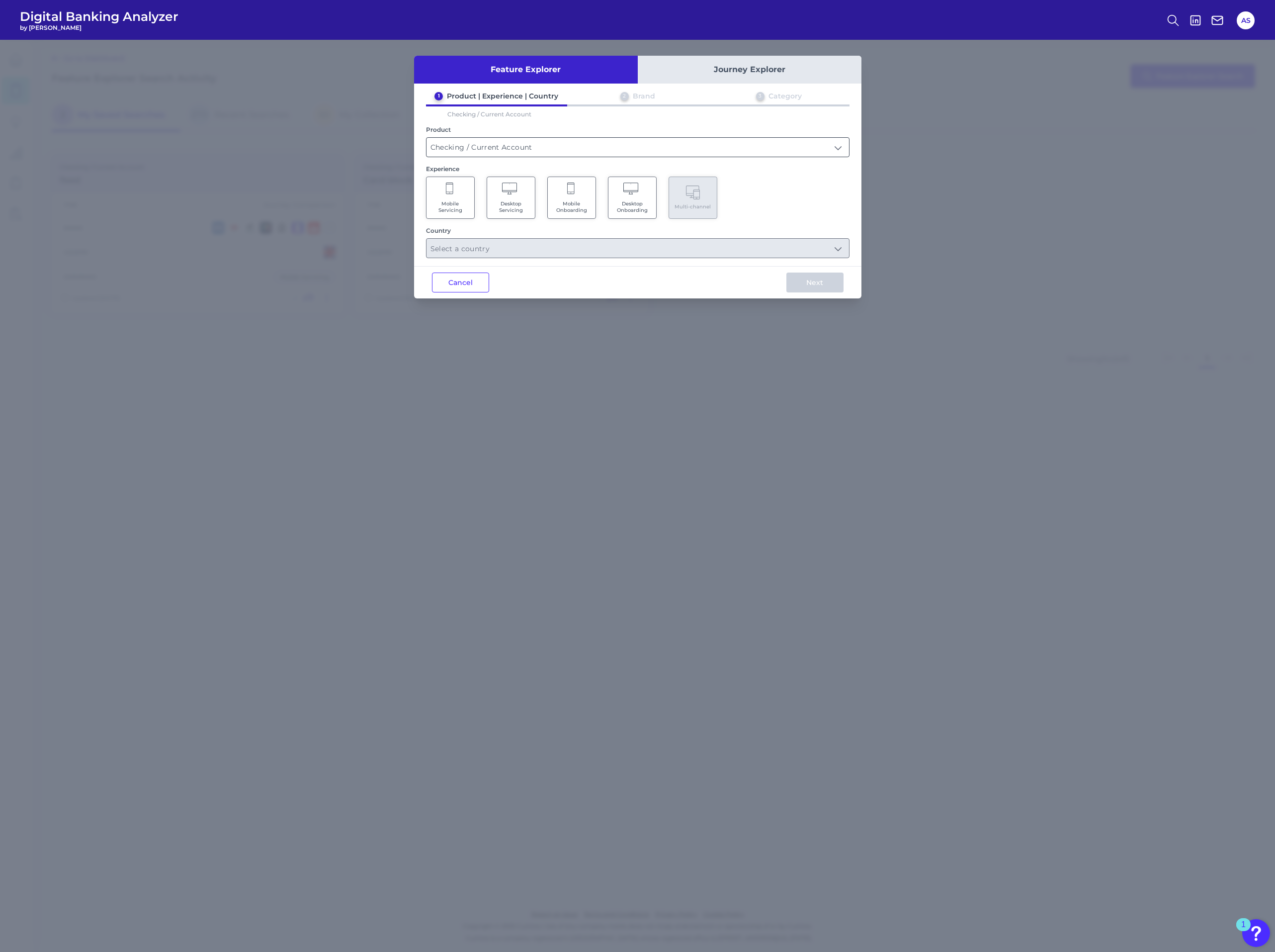
click at [487, 138] on input "Checking / Current Account" at bounding box center [637, 147] width 422 height 19
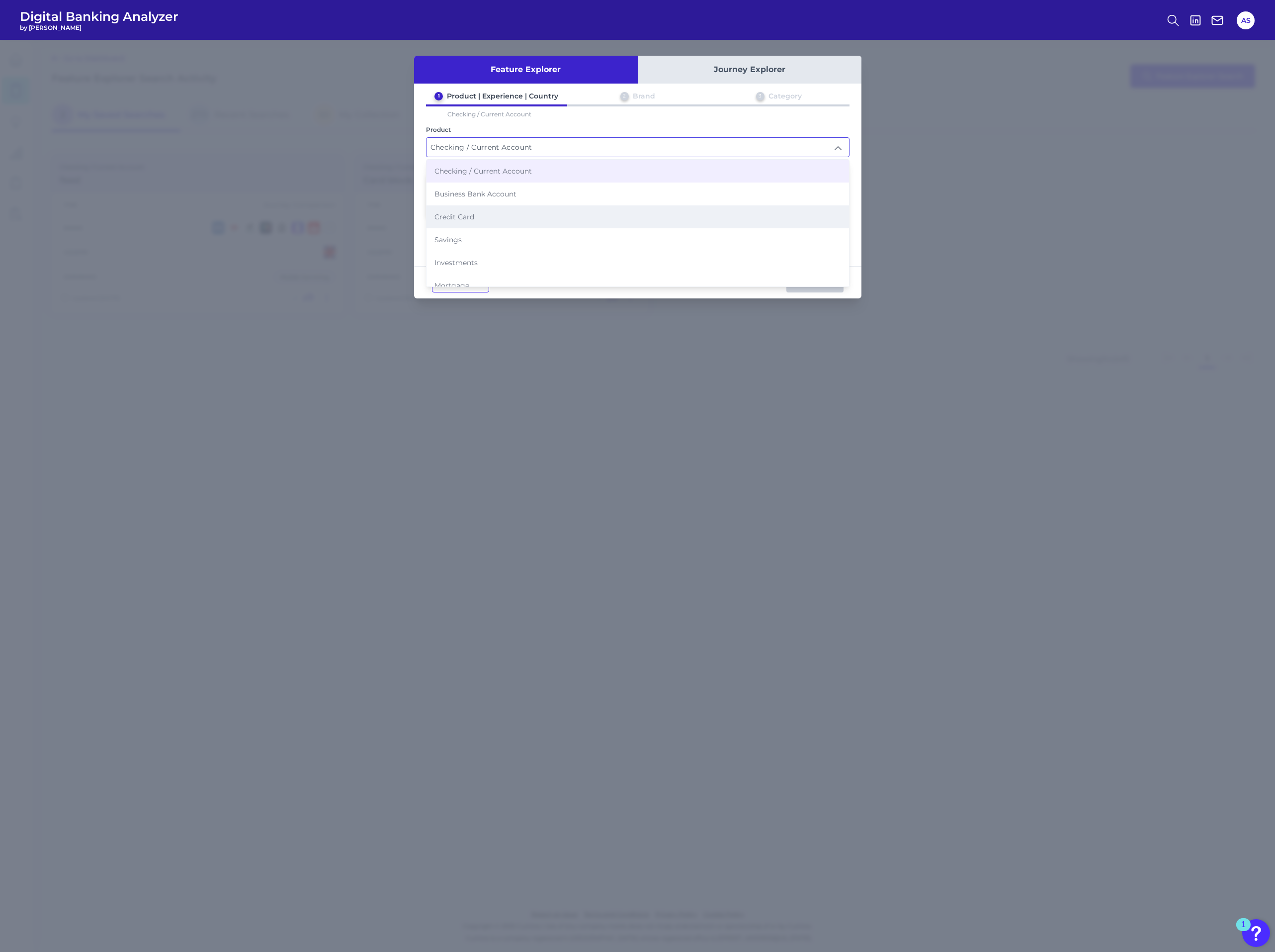
click at [494, 211] on li "Credit Card" at bounding box center [637, 217] width 422 height 23
type input "Credit Card"
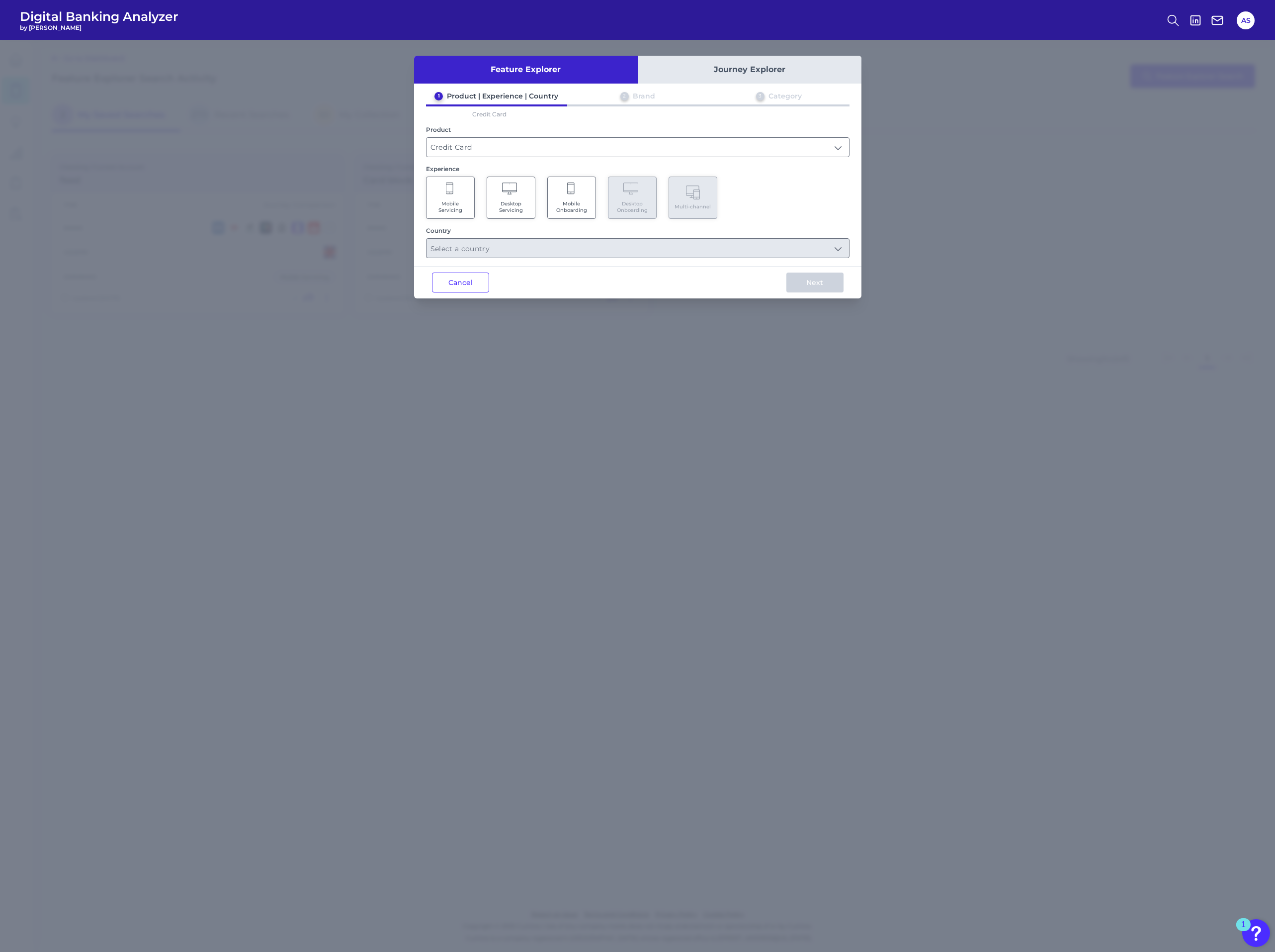
drag, startPoint x: 569, startPoint y: 186, endPoint x: 569, endPoint y: 193, distance: 7.0
click at [569, 186] on icon at bounding box center [571, 190] width 9 height 14
click at [494, 251] on input "text" at bounding box center [637, 247] width 422 height 19
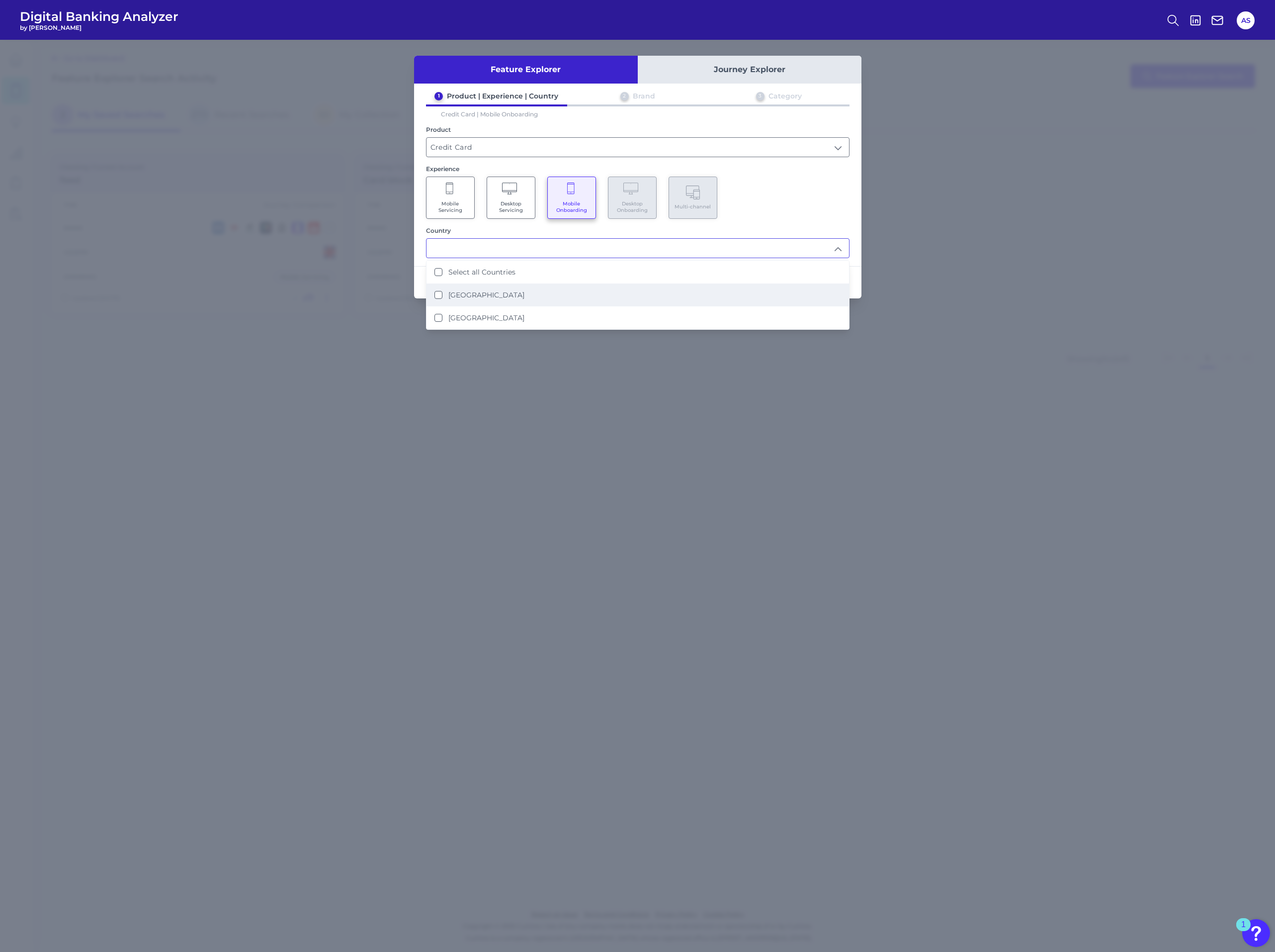
drag, startPoint x: 464, startPoint y: 293, endPoint x: 476, endPoint y: 287, distance: 13.4
click at [464, 293] on label "[GEOGRAPHIC_DATA]" at bounding box center [486, 294] width 77 height 9
type input "[GEOGRAPHIC_DATA]"
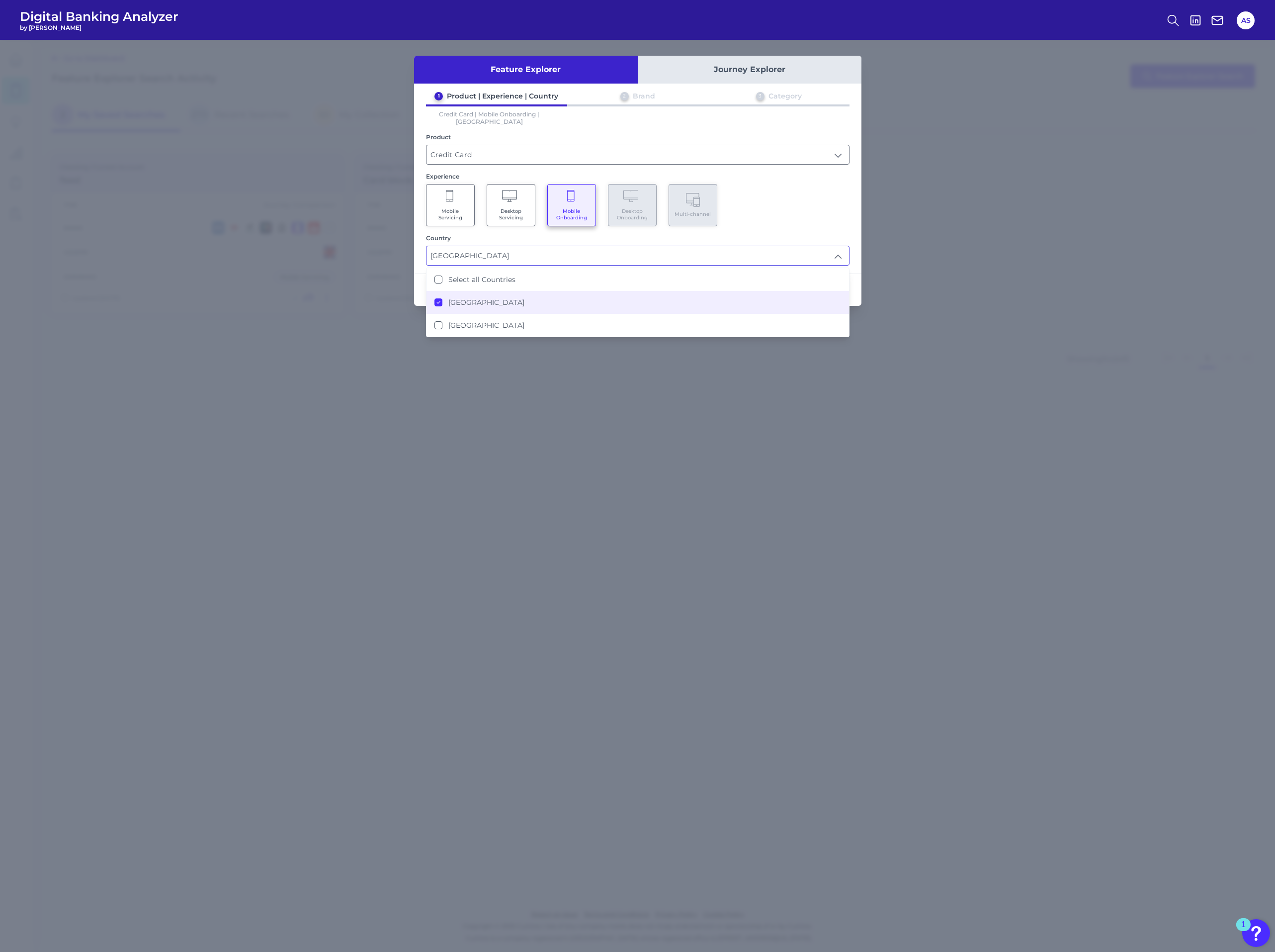
click at [840, 184] on div "Mobile Servicing Desktop Servicing Mobile Onboarding Desktop Onboarding Multi-c…" at bounding box center [638, 205] width 423 height 43
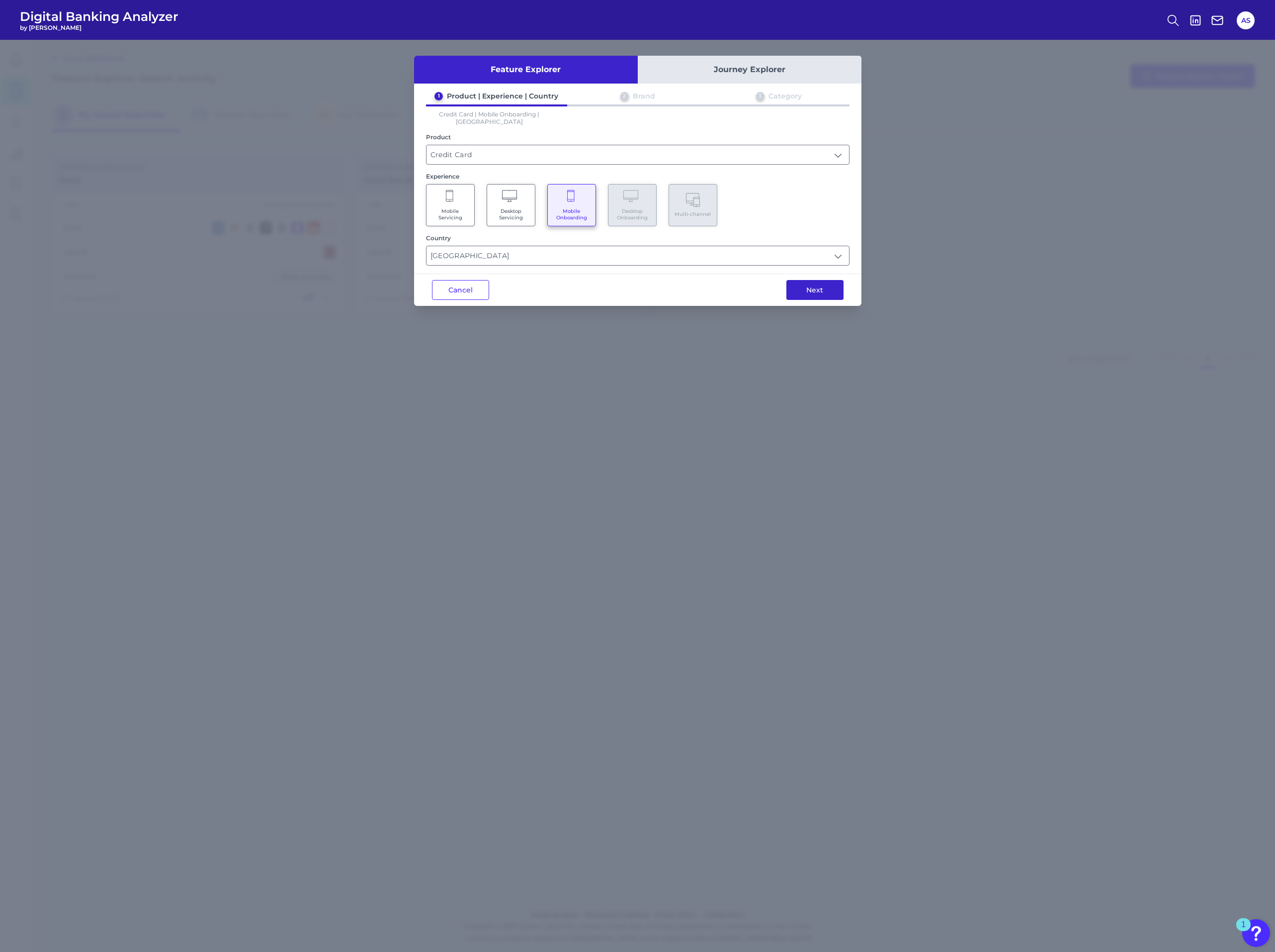
click at [816, 282] on button "Next" at bounding box center [816, 290] width 58 height 20
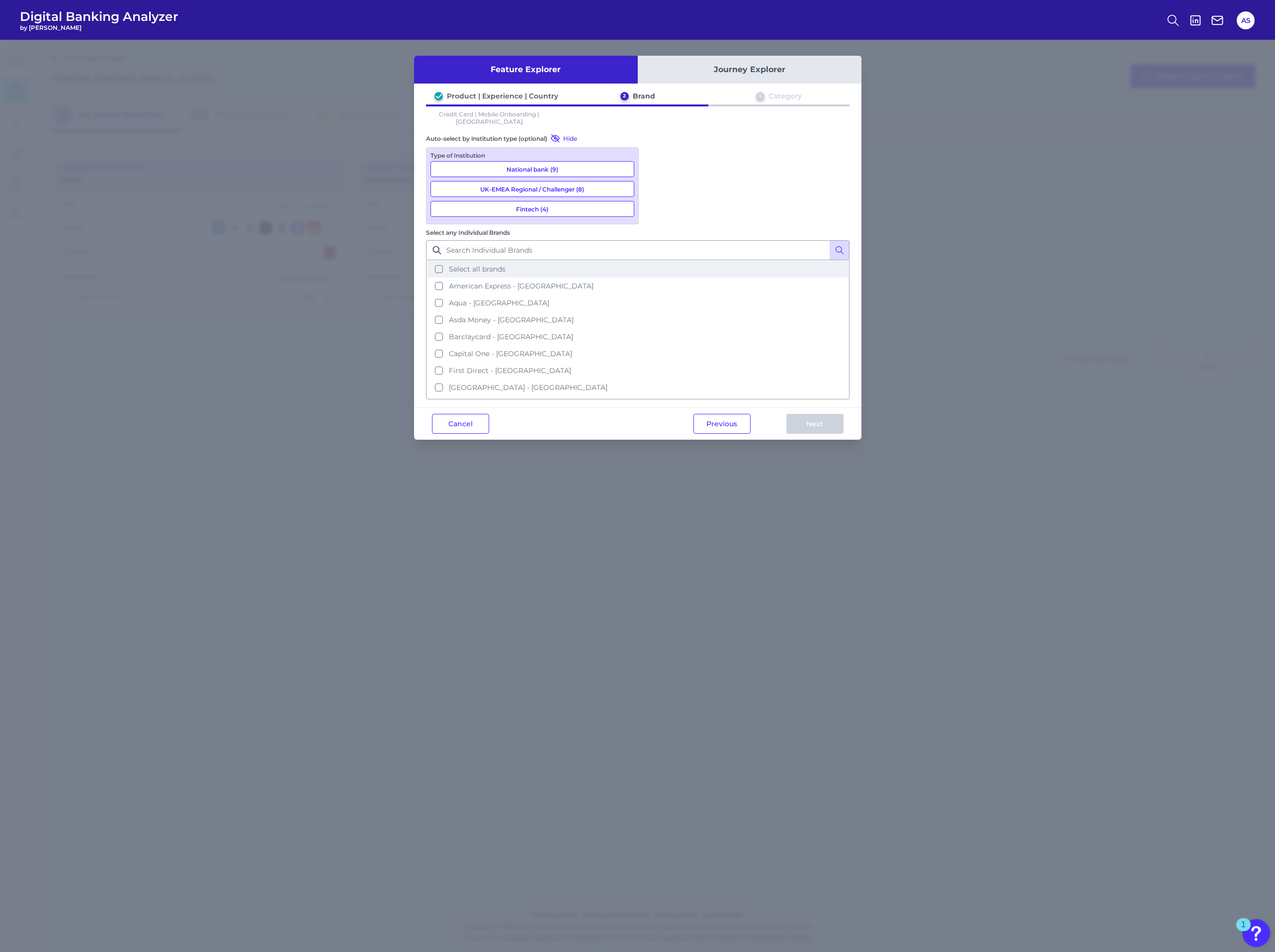
click at [706, 260] on button "Select all brands" at bounding box center [638, 268] width 421 height 17
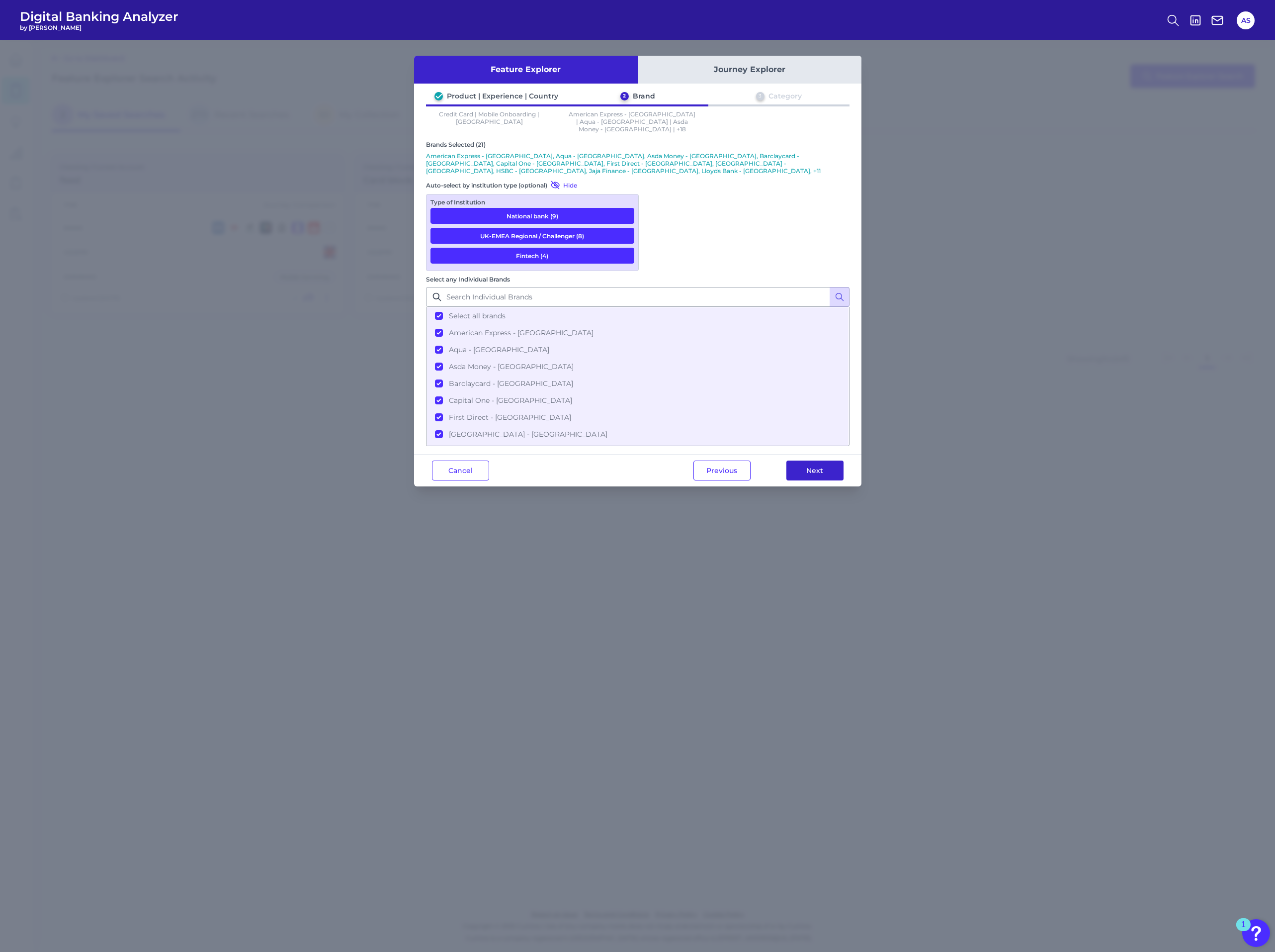
click at [818, 460] on button "Next" at bounding box center [816, 470] width 58 height 20
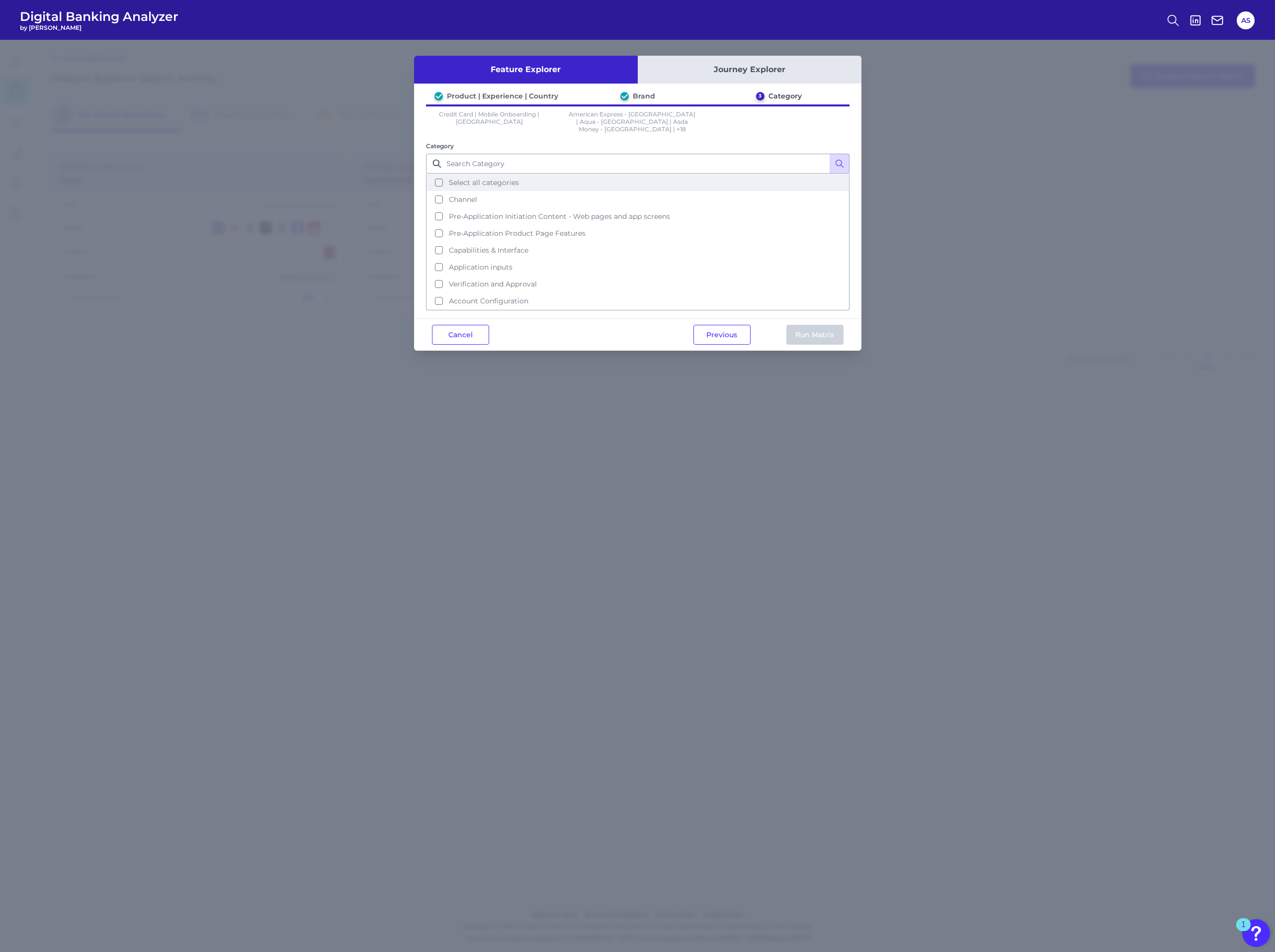
click at [508, 178] on span "Select all categories" at bounding box center [484, 182] width 71 height 9
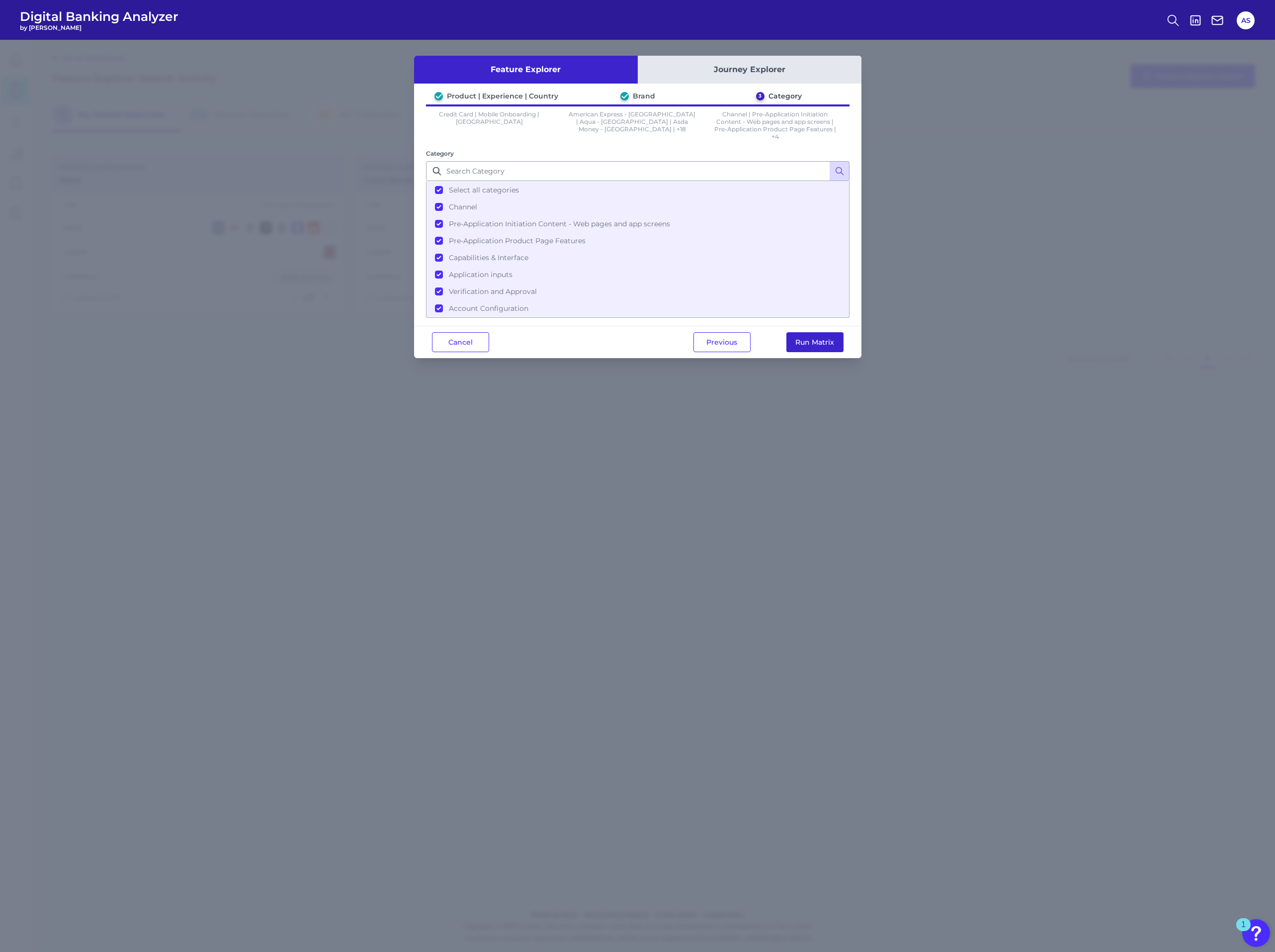
click at [812, 333] on button "Run Matrix" at bounding box center [816, 342] width 58 height 20
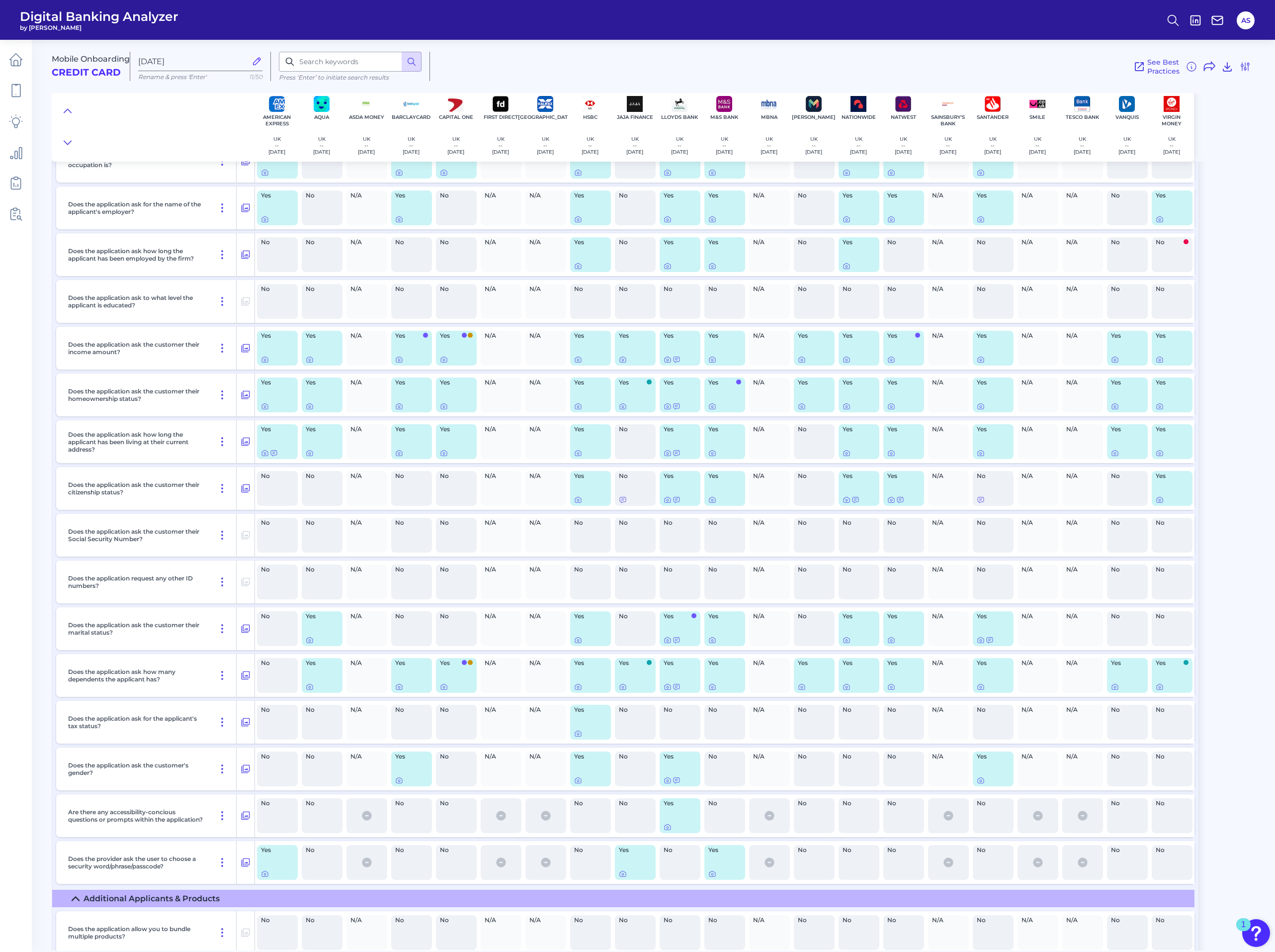
scroll to position [3879, 0]
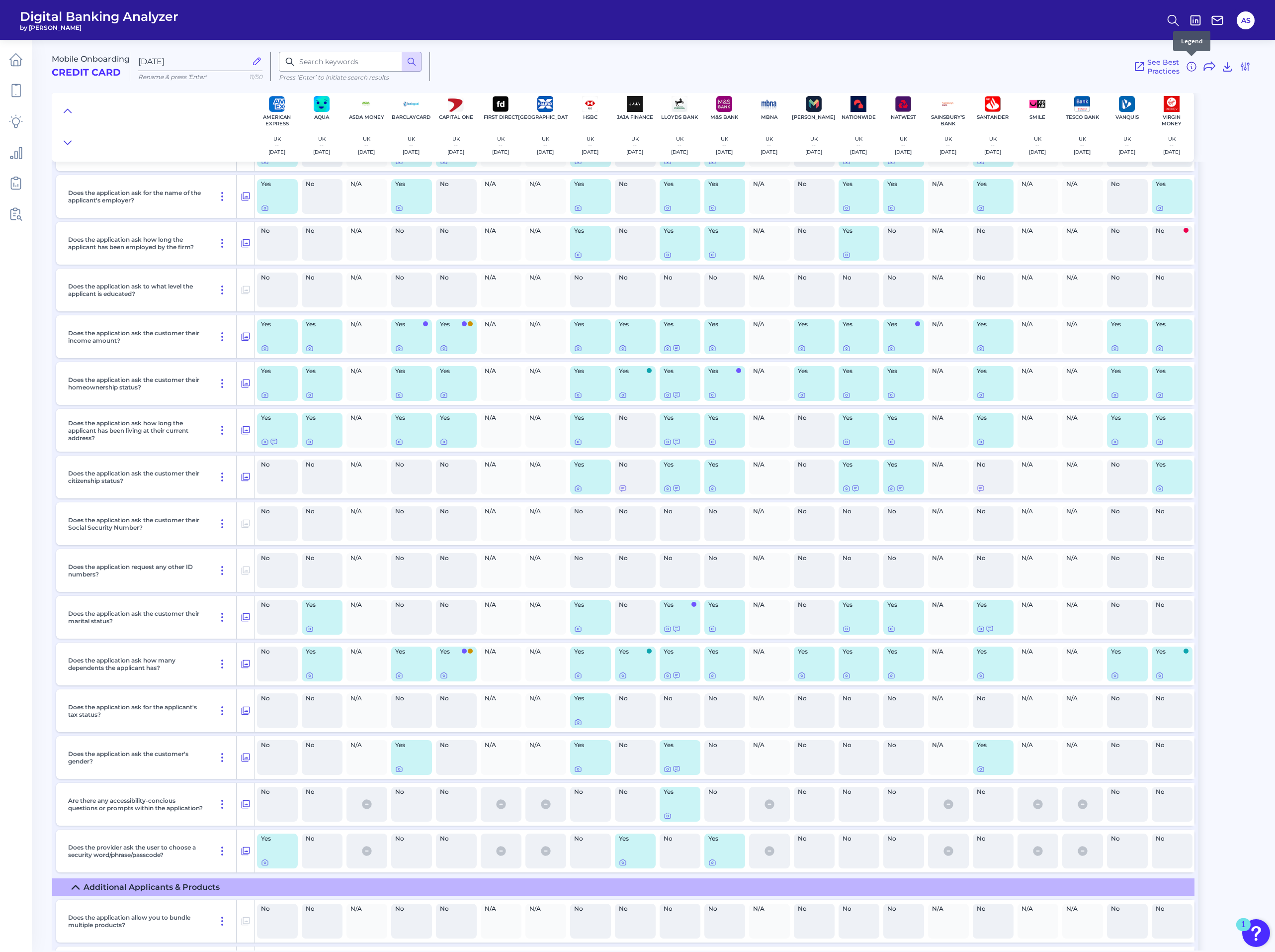
click at [1194, 64] on icon at bounding box center [1192, 67] width 12 height 12
drag, startPoint x: 1106, startPoint y: 177, endPoint x: 1181, endPoint y: 174, distance: 75.1
click at [1181, 180] on li "Revised User Interface" at bounding box center [1146, 186] width 106 height 13
drag, startPoint x: 1181, startPoint y: 174, endPoint x: 1167, endPoint y: 199, distance: 28.7
click at [1167, 207] on span "Feature Wording or Instruction Change" at bounding box center [1153, 215] width 93 height 17
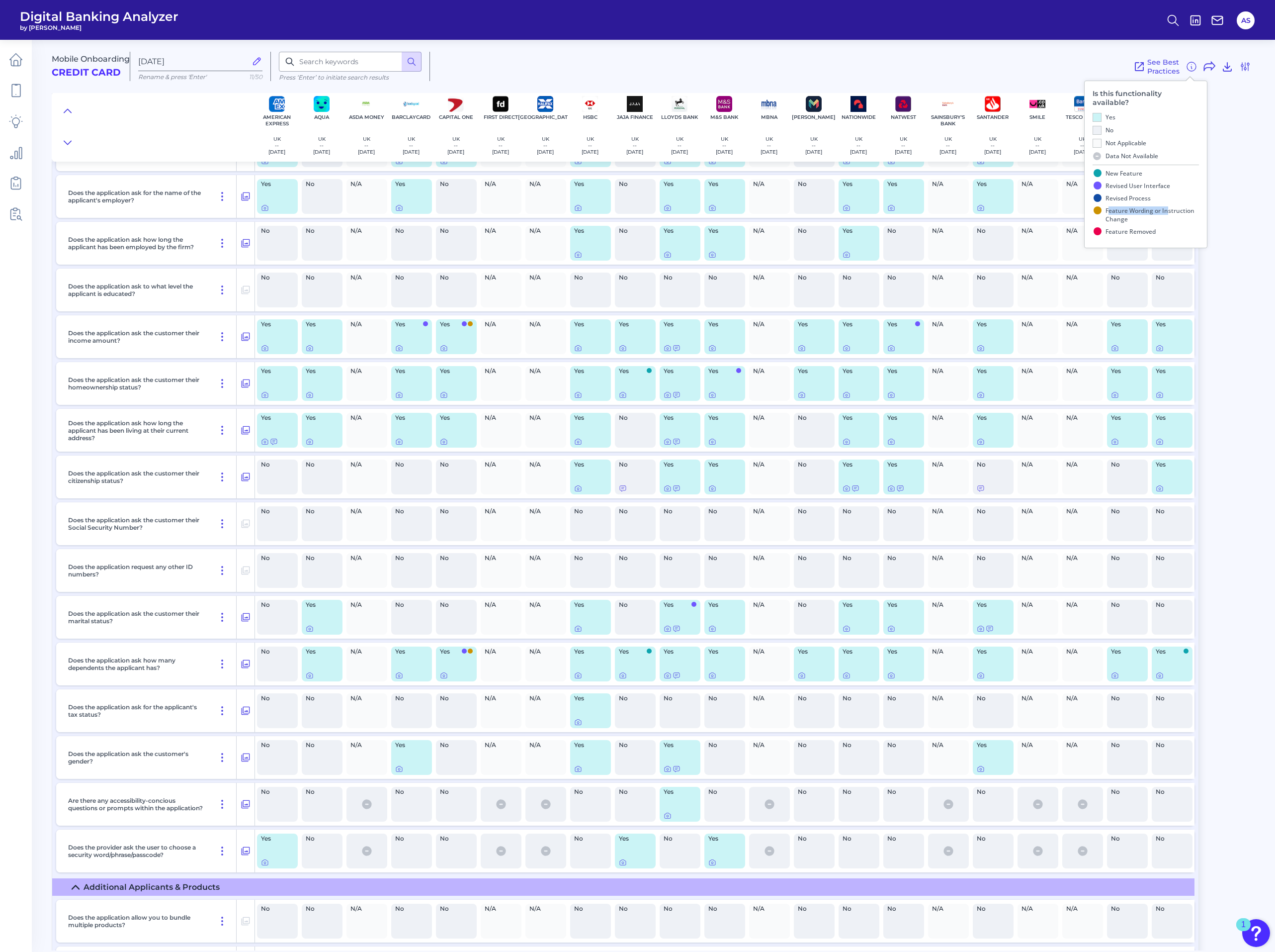
click at [1237, 288] on div "Mobile Onboarding Credit Card [DATE] Rename & press 'Enter' 11/50 Press ‘Enter’…" at bounding box center [663, 492] width 1223 height 918
click at [445, 352] on icon at bounding box center [444, 348] width 8 height 8
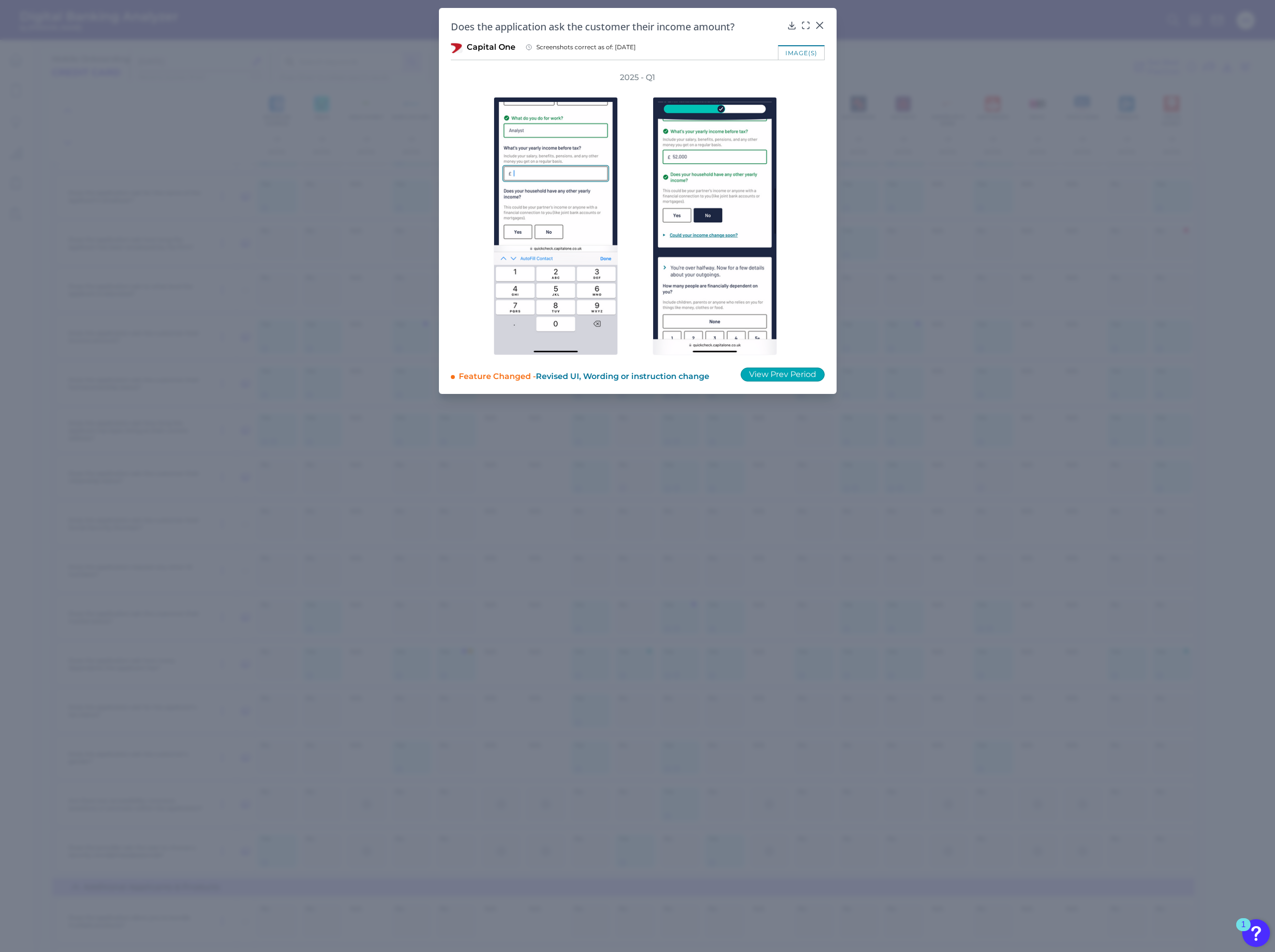
click at [811, 374] on button "View Prev Period" at bounding box center [783, 375] width 84 height 14
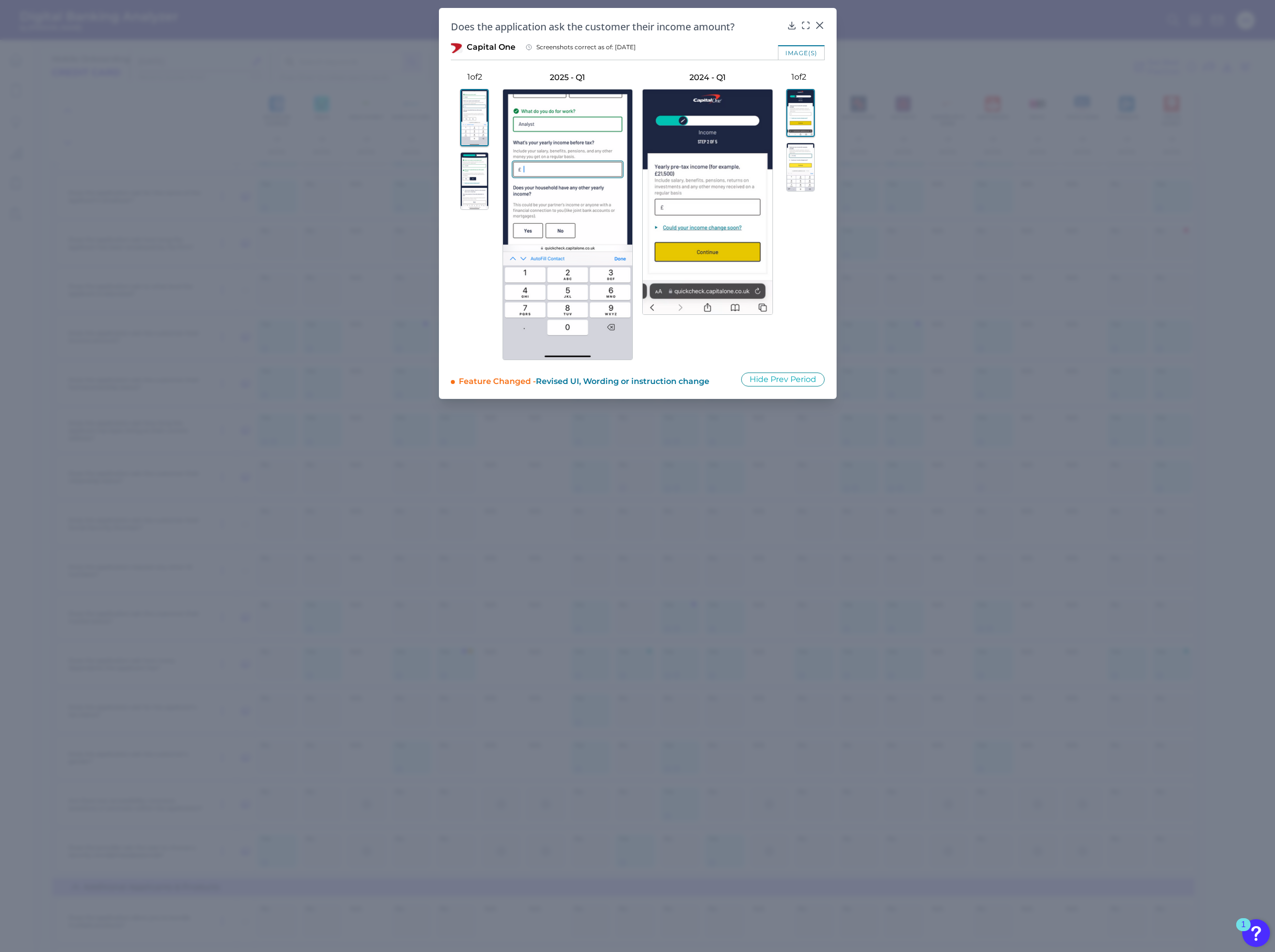
click at [476, 174] on img at bounding box center [474, 181] width 29 height 59
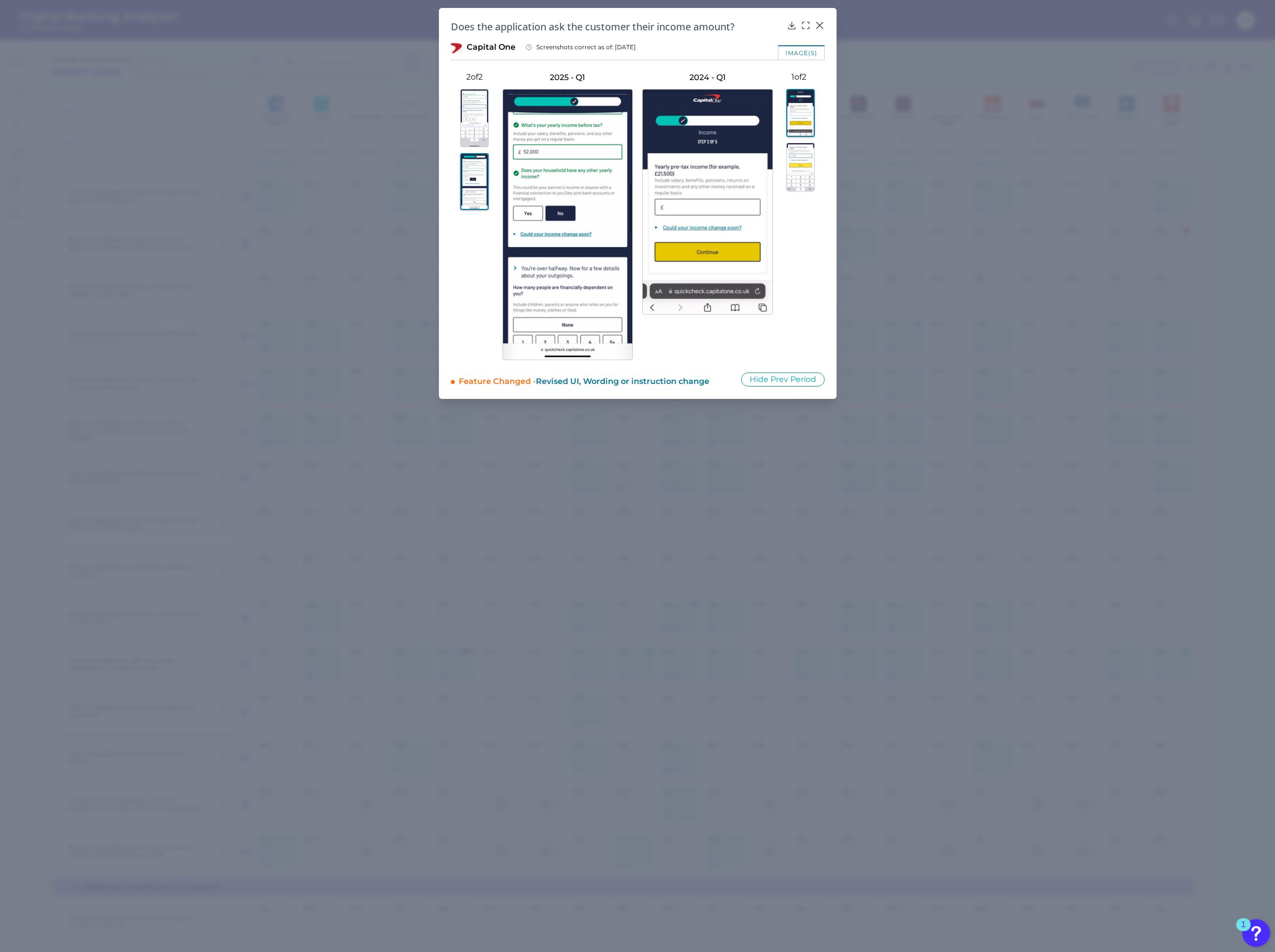
click at [813, 154] on img at bounding box center [801, 167] width 29 height 49
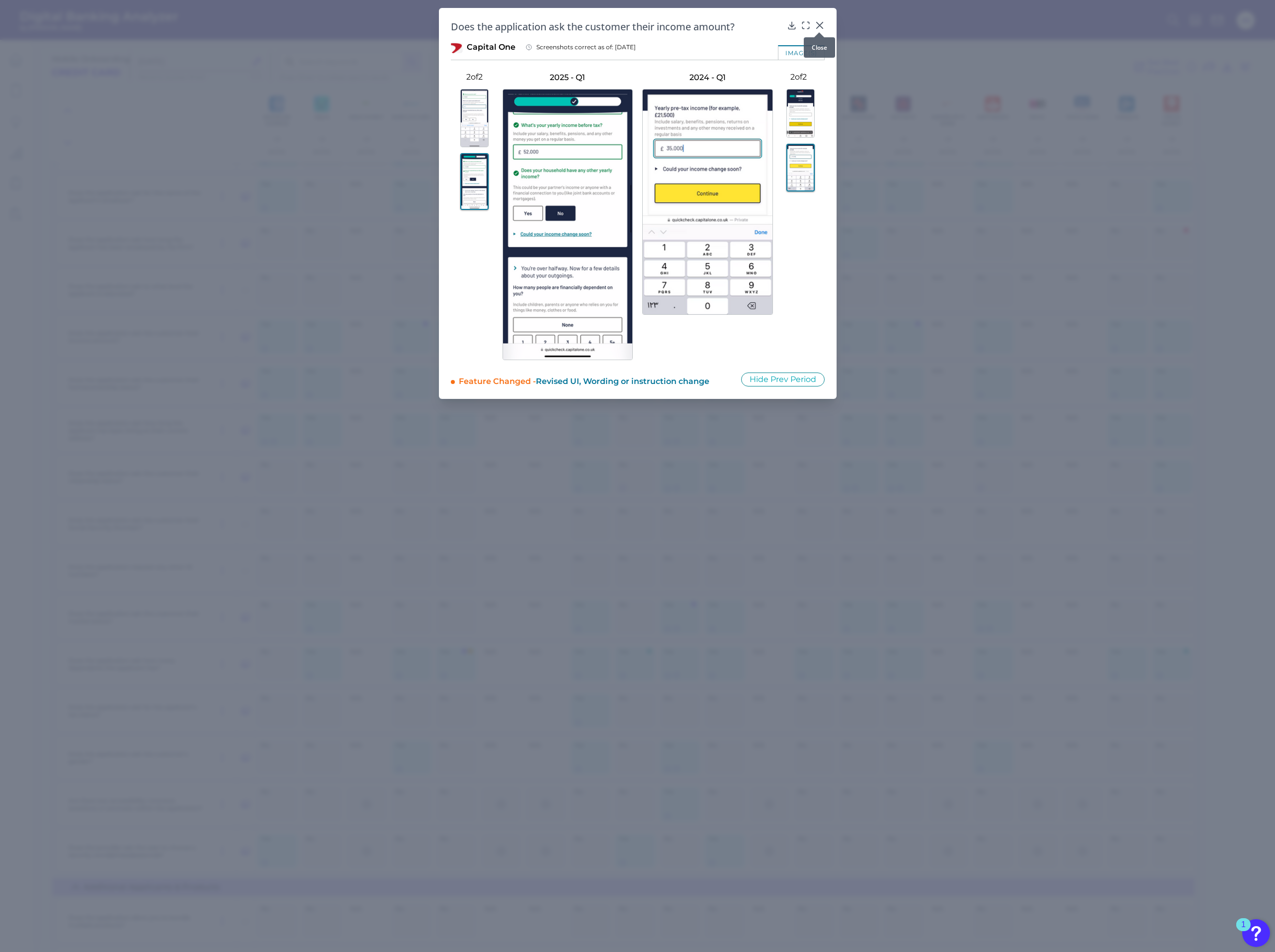
click at [818, 24] on icon at bounding box center [820, 26] width 10 height 10
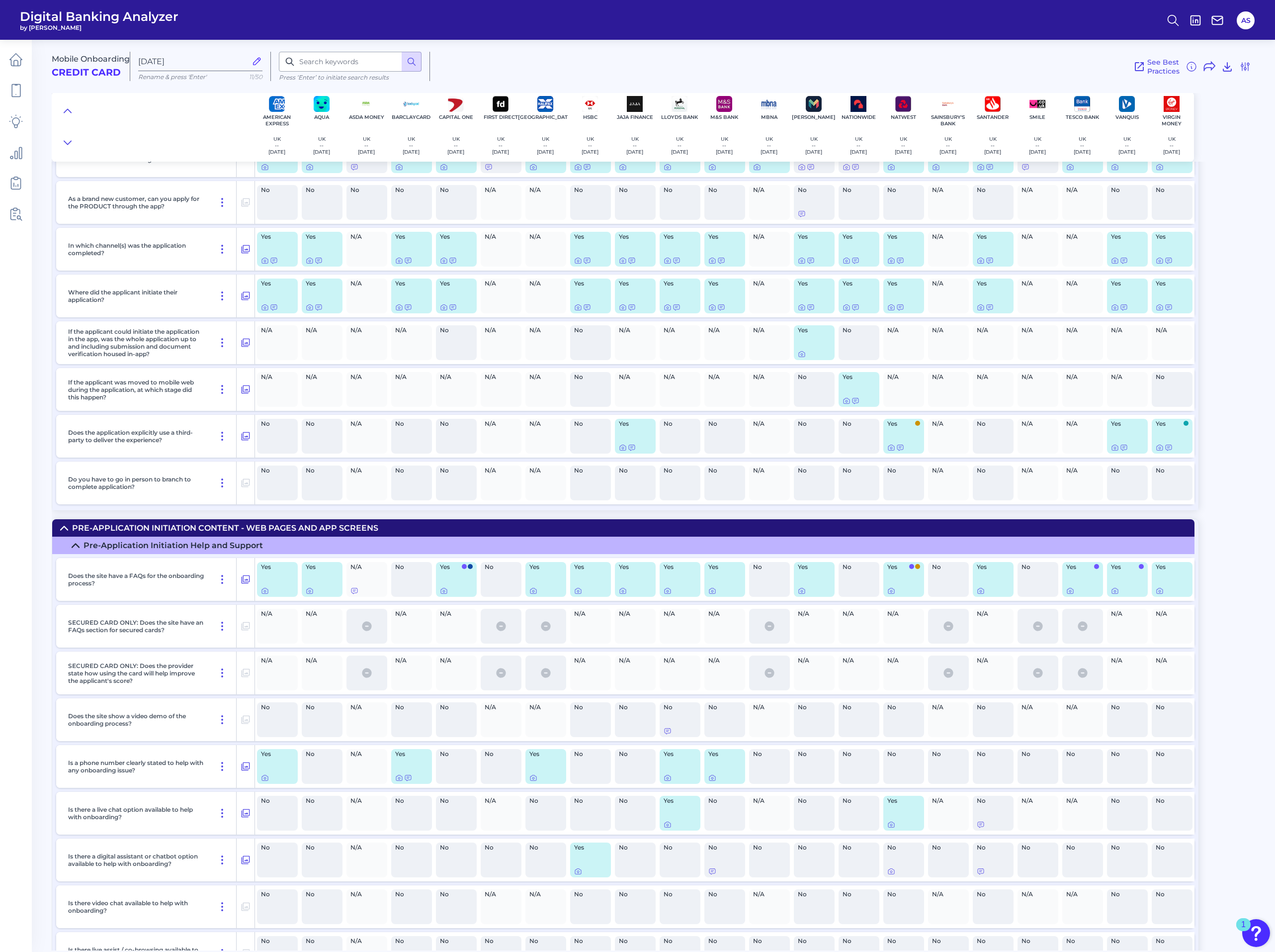
scroll to position [0, 0]
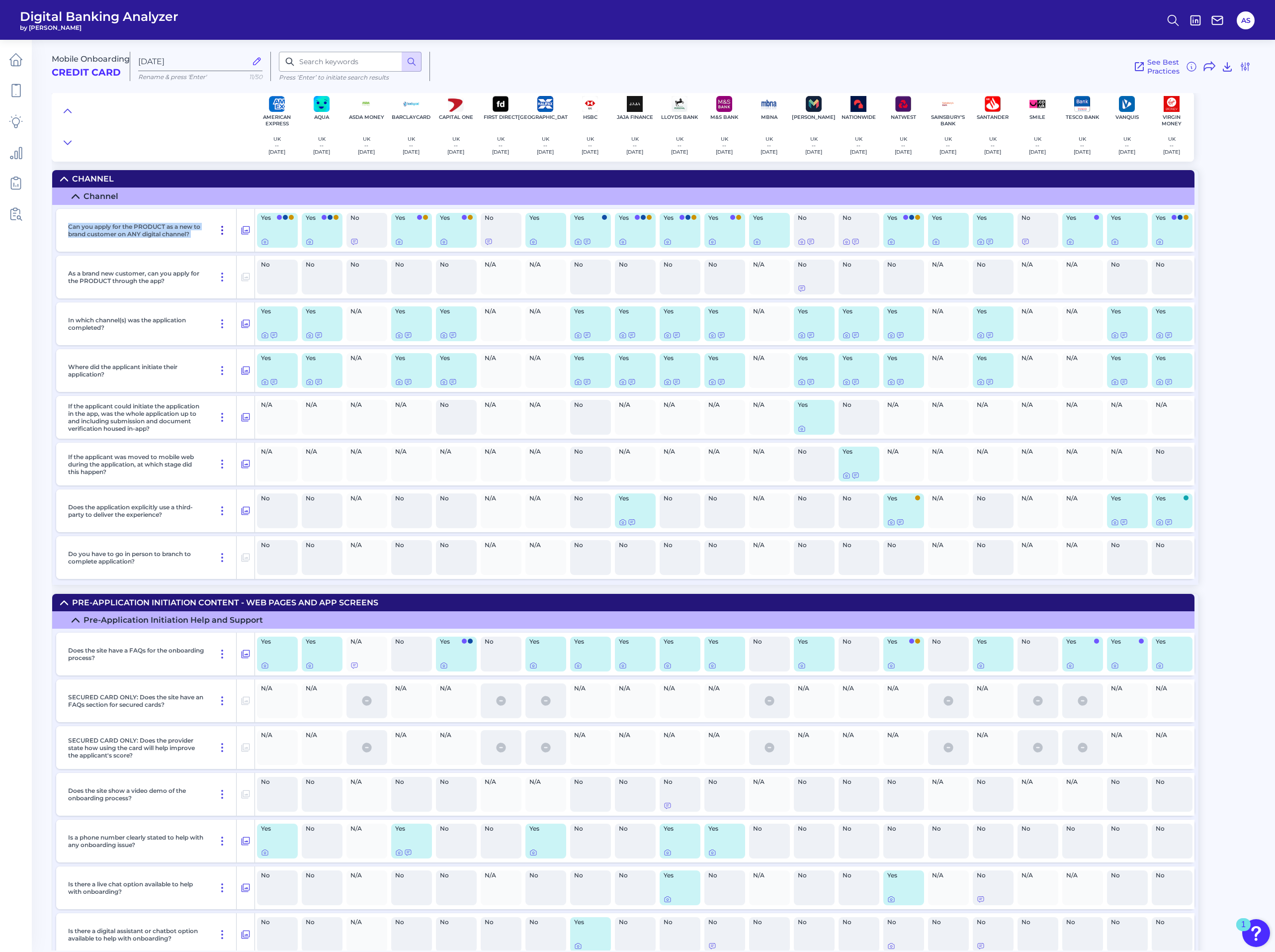
drag, startPoint x: 68, startPoint y: 226, endPoint x: 214, endPoint y: 238, distance: 146.5
click at [214, 238] on div "Can you apply for the PRODUCT as a new to brand customer on ANY digital channel?" at bounding box center [151, 230] width 173 height 43
drag, startPoint x: 214, startPoint y: 238, endPoint x: 212, endPoint y: 248, distance: 10.2
click at [212, 248] on div "Can you apply for the PRODUCT as a new to brand customer on ANY digital channel?" at bounding box center [151, 230] width 173 height 43
click at [265, 240] on icon at bounding box center [265, 241] width 8 height 8
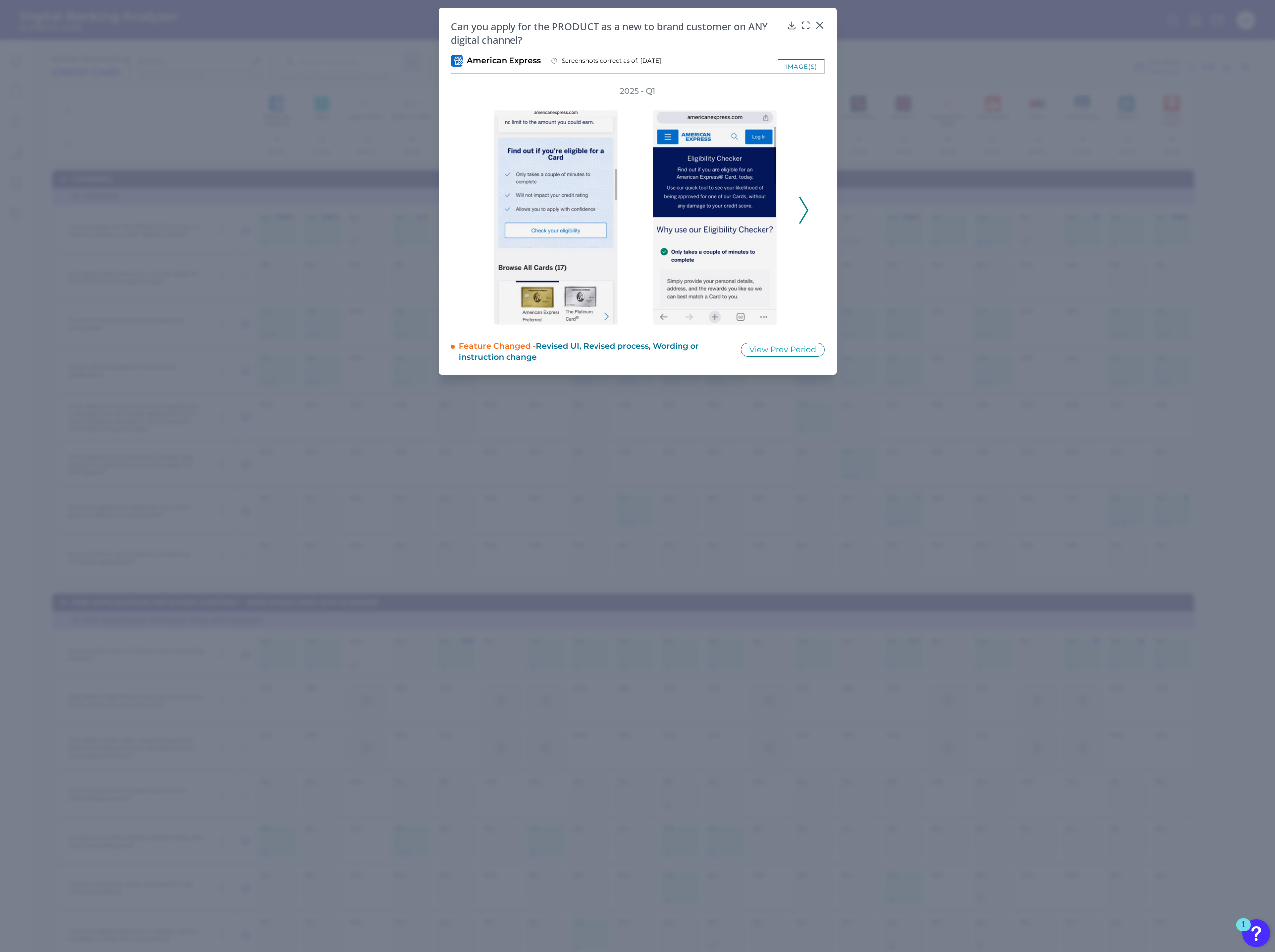
click at [804, 210] on icon at bounding box center [804, 210] width 9 height 27
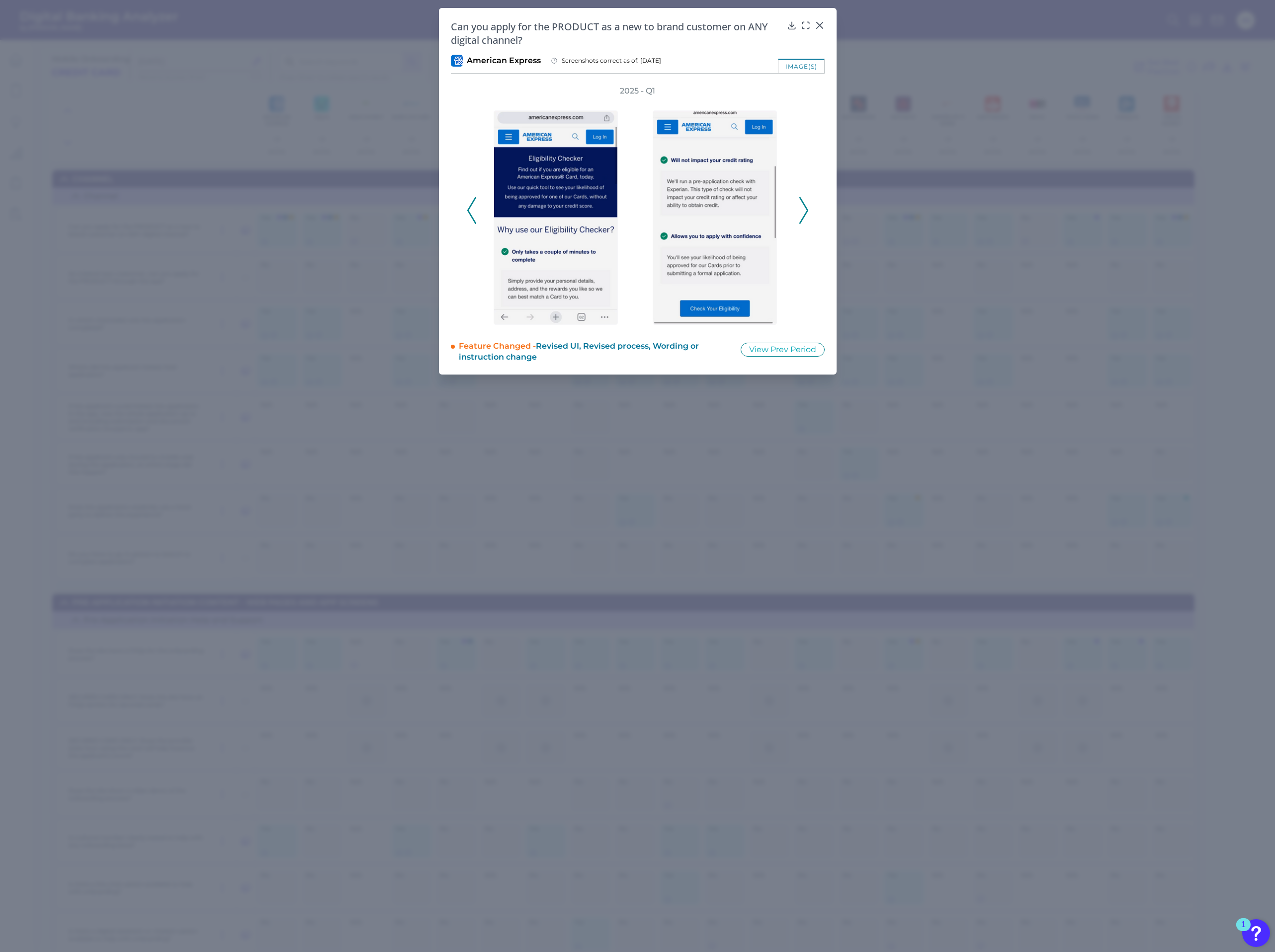
click at [804, 210] on icon at bounding box center [804, 210] width 9 height 27
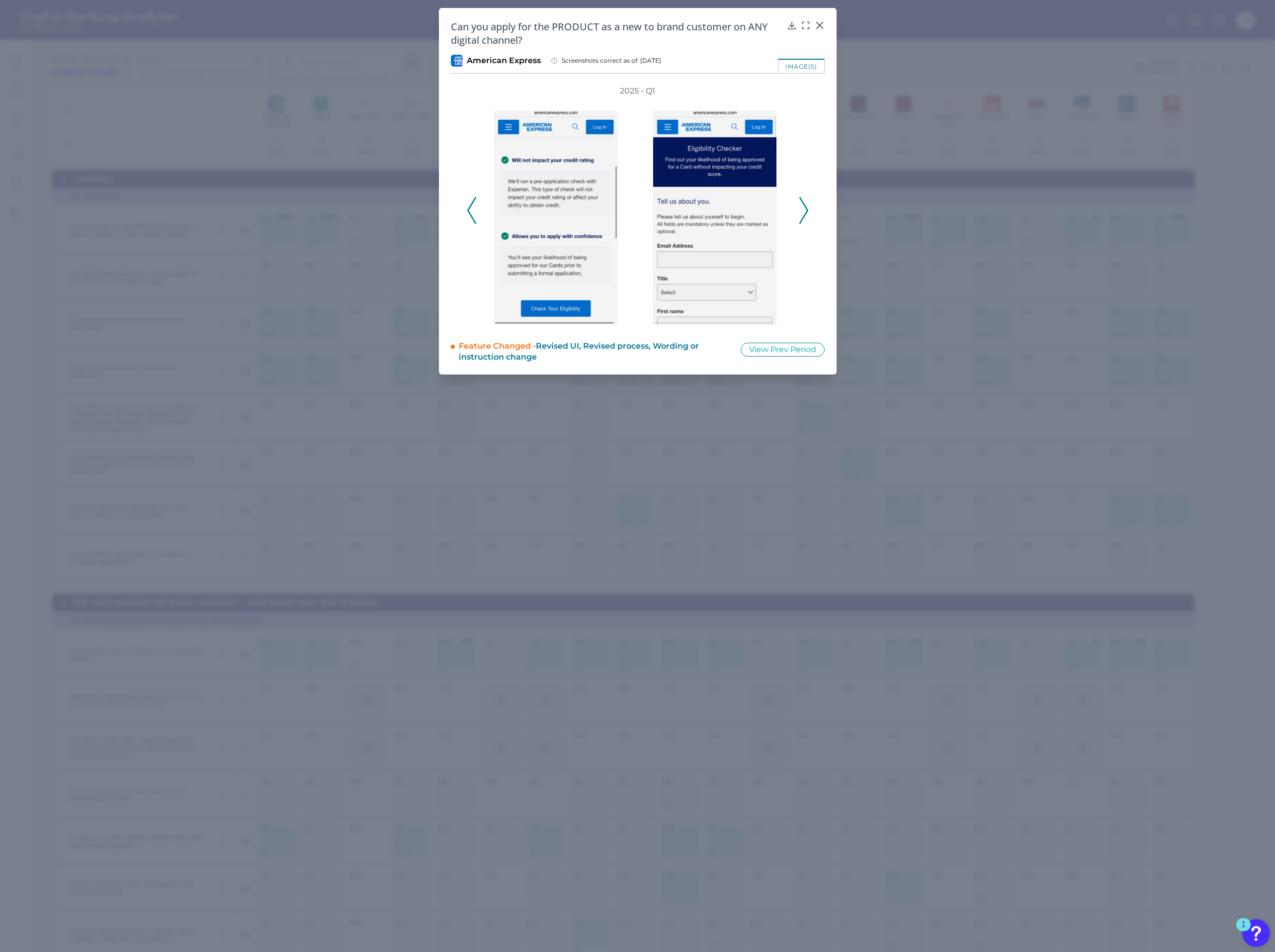
click at [804, 210] on icon at bounding box center [804, 210] width 9 height 27
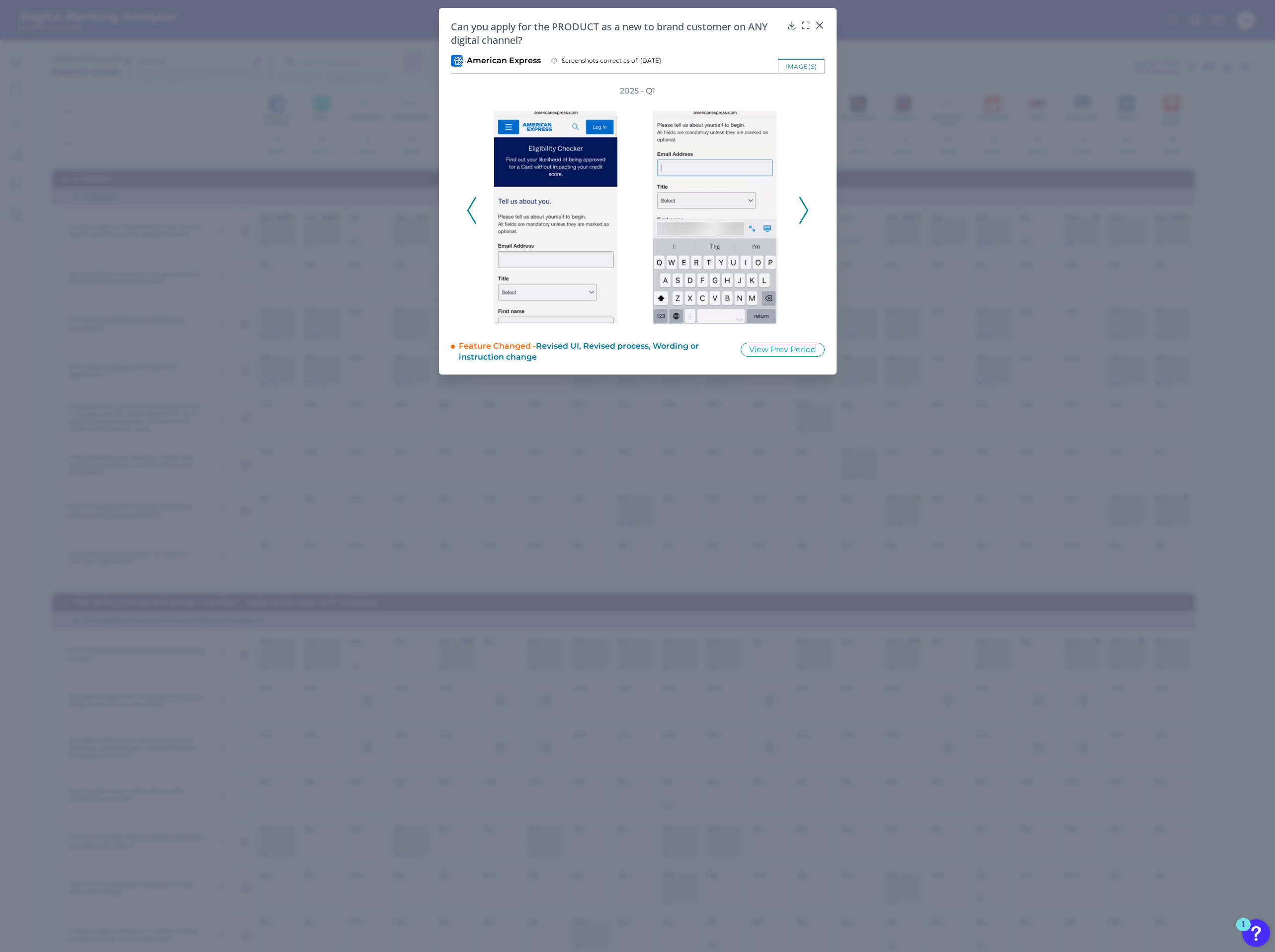
click at [804, 210] on icon at bounding box center [804, 210] width 9 height 27
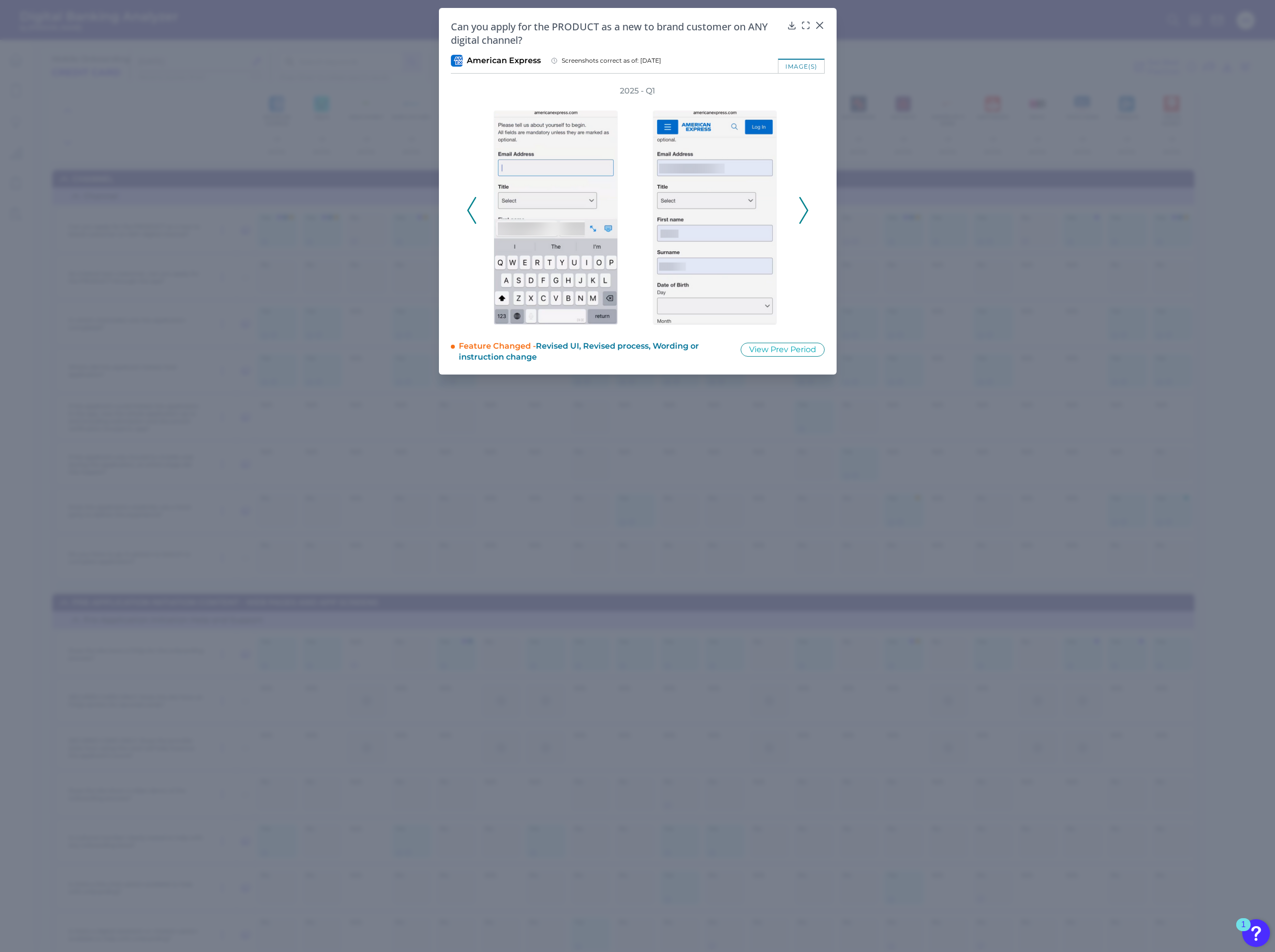
click at [804, 210] on icon at bounding box center [804, 210] width 9 height 27
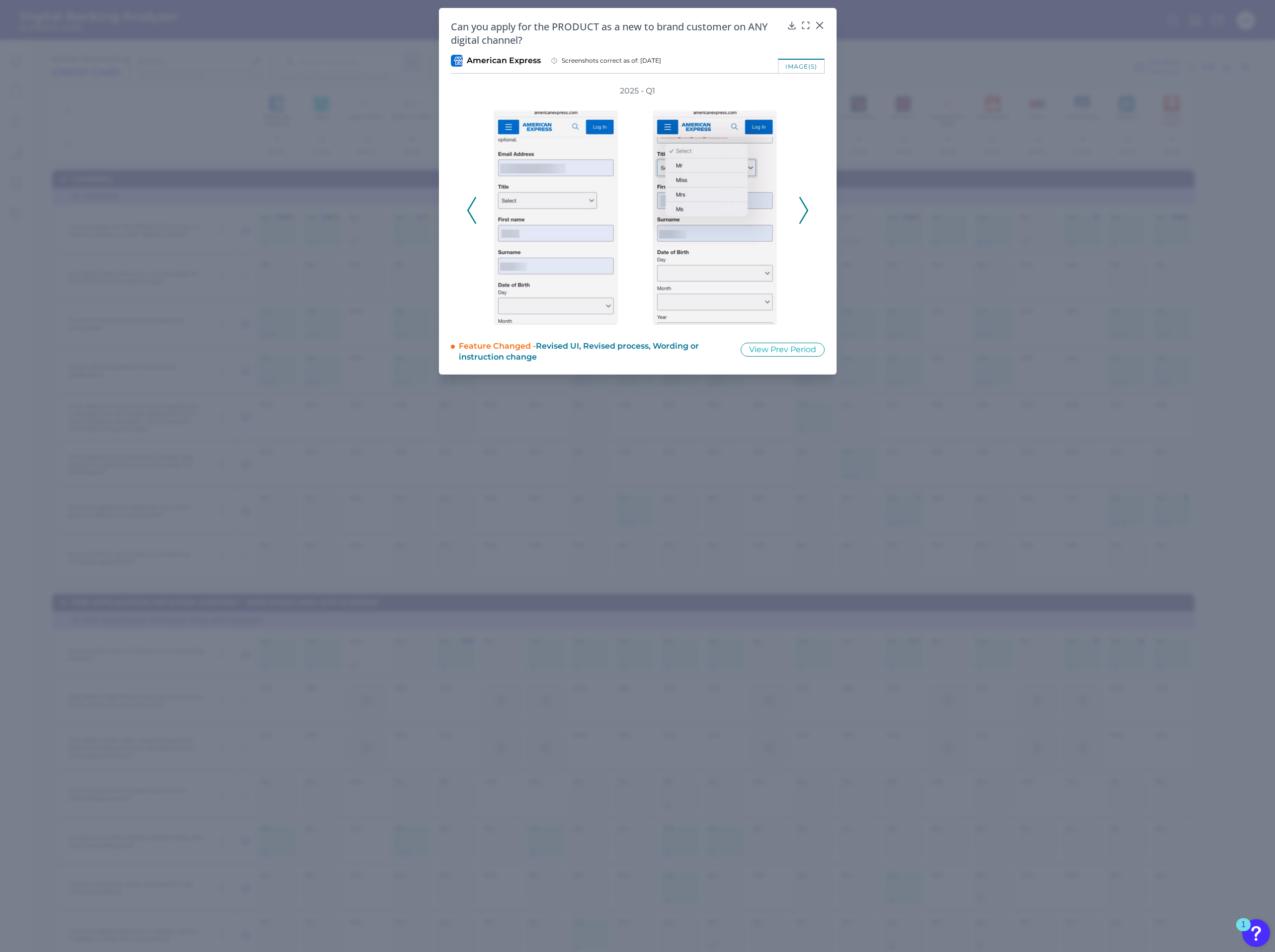
click at [804, 210] on icon at bounding box center [804, 210] width 9 height 27
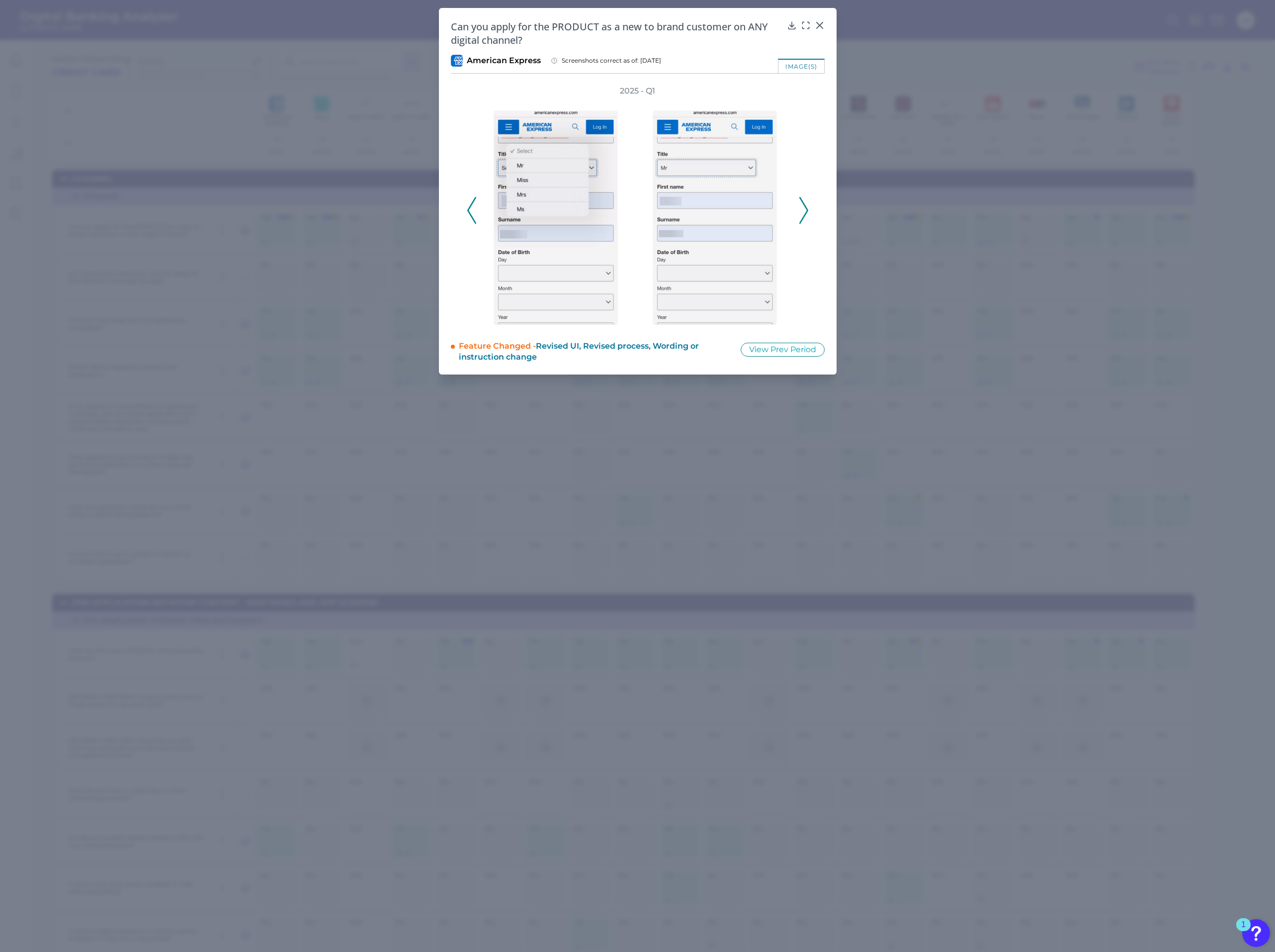
click at [804, 210] on icon at bounding box center [804, 210] width 9 height 27
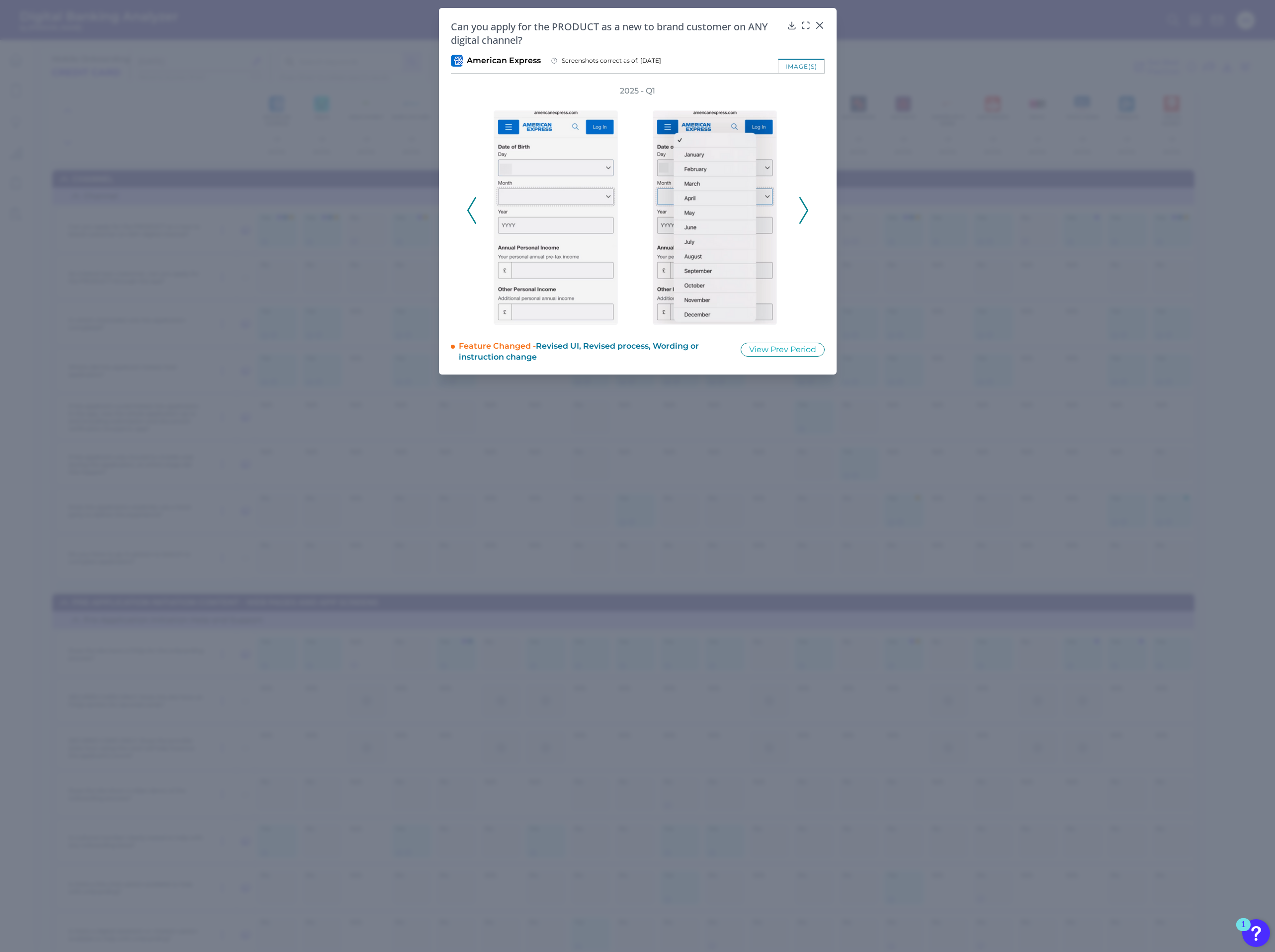
click at [804, 210] on icon at bounding box center [804, 210] width 9 height 27
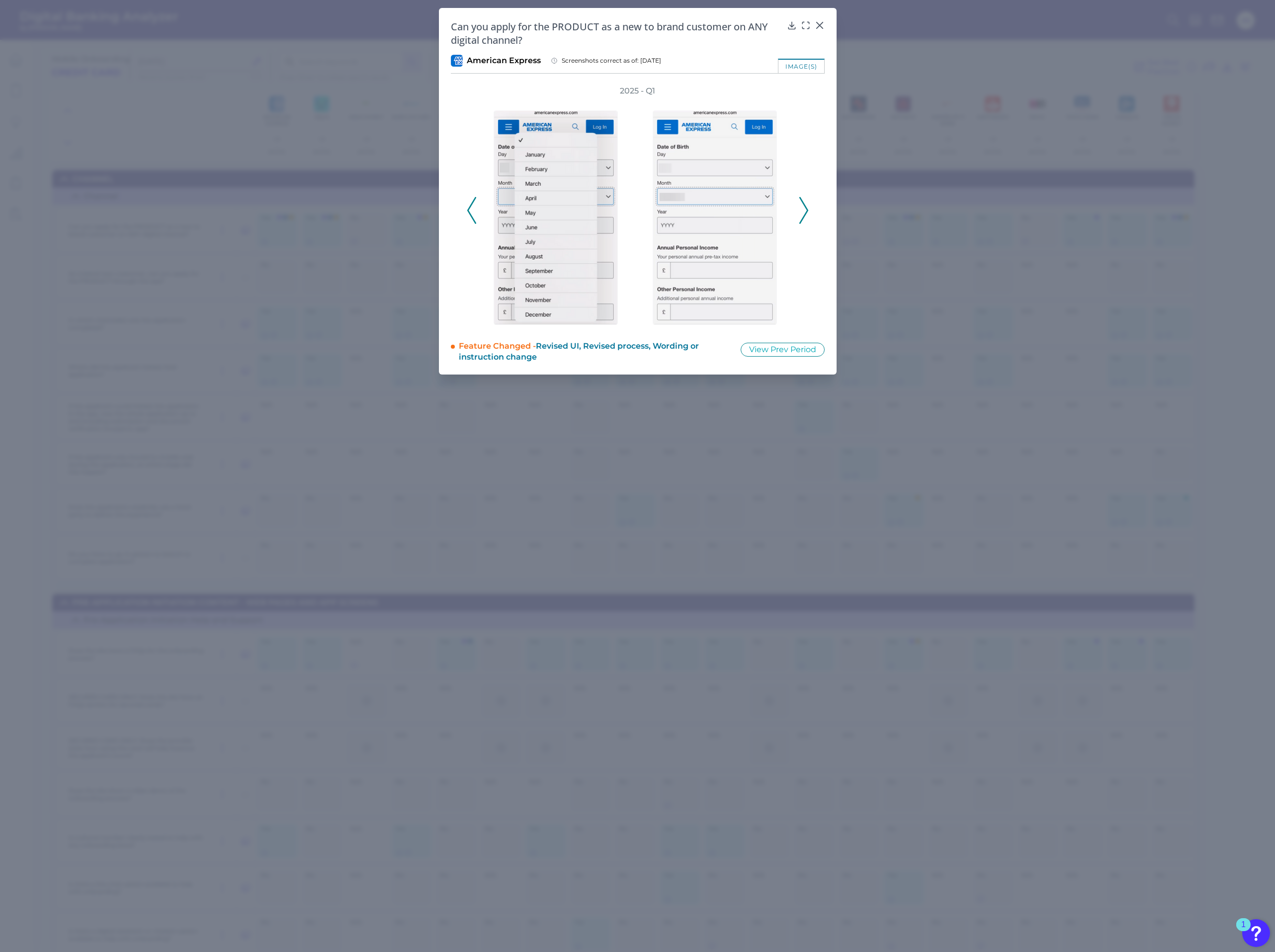
click at [804, 210] on icon at bounding box center [804, 210] width 9 height 27
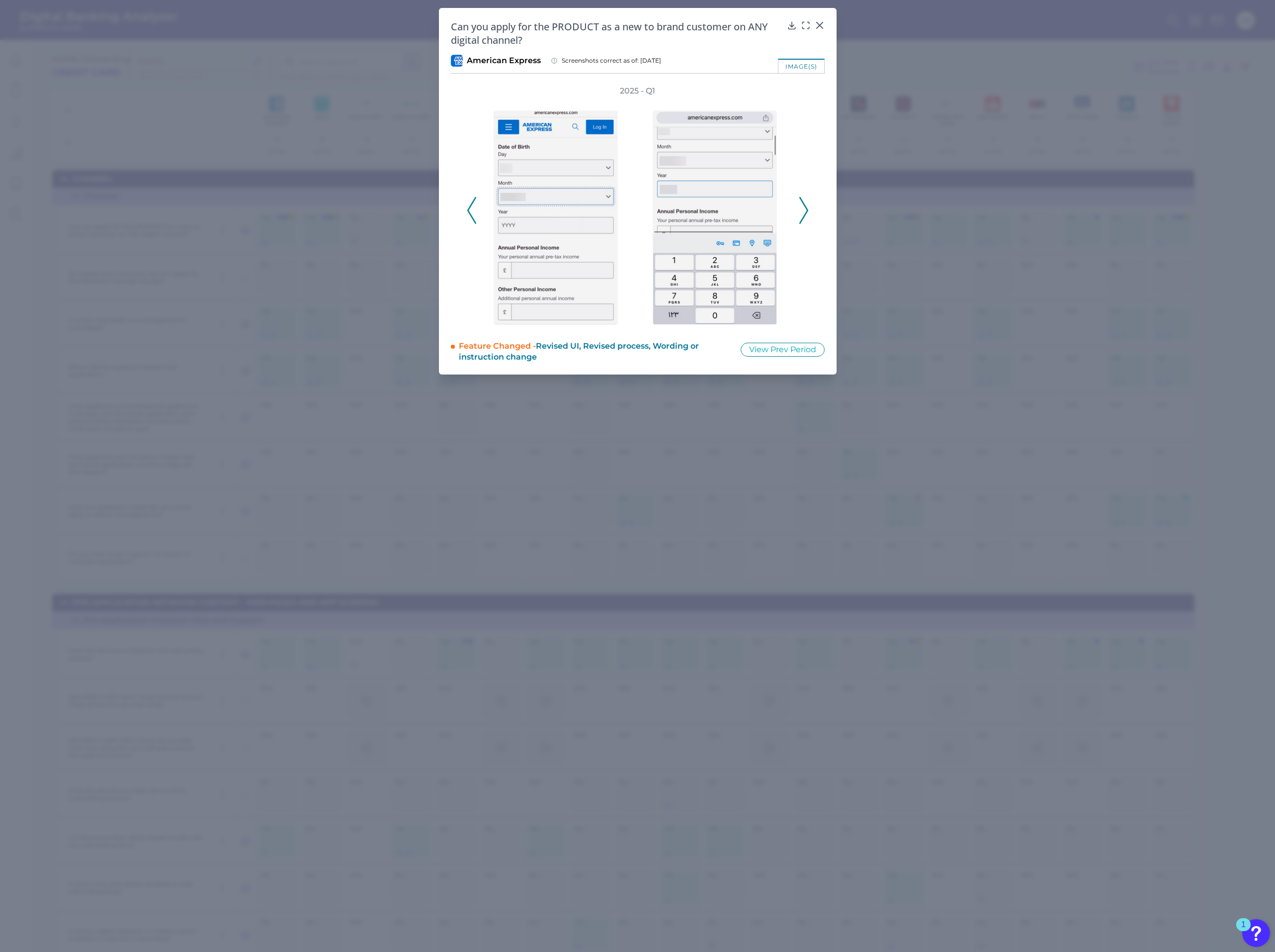
click at [804, 210] on icon at bounding box center [804, 210] width 9 height 27
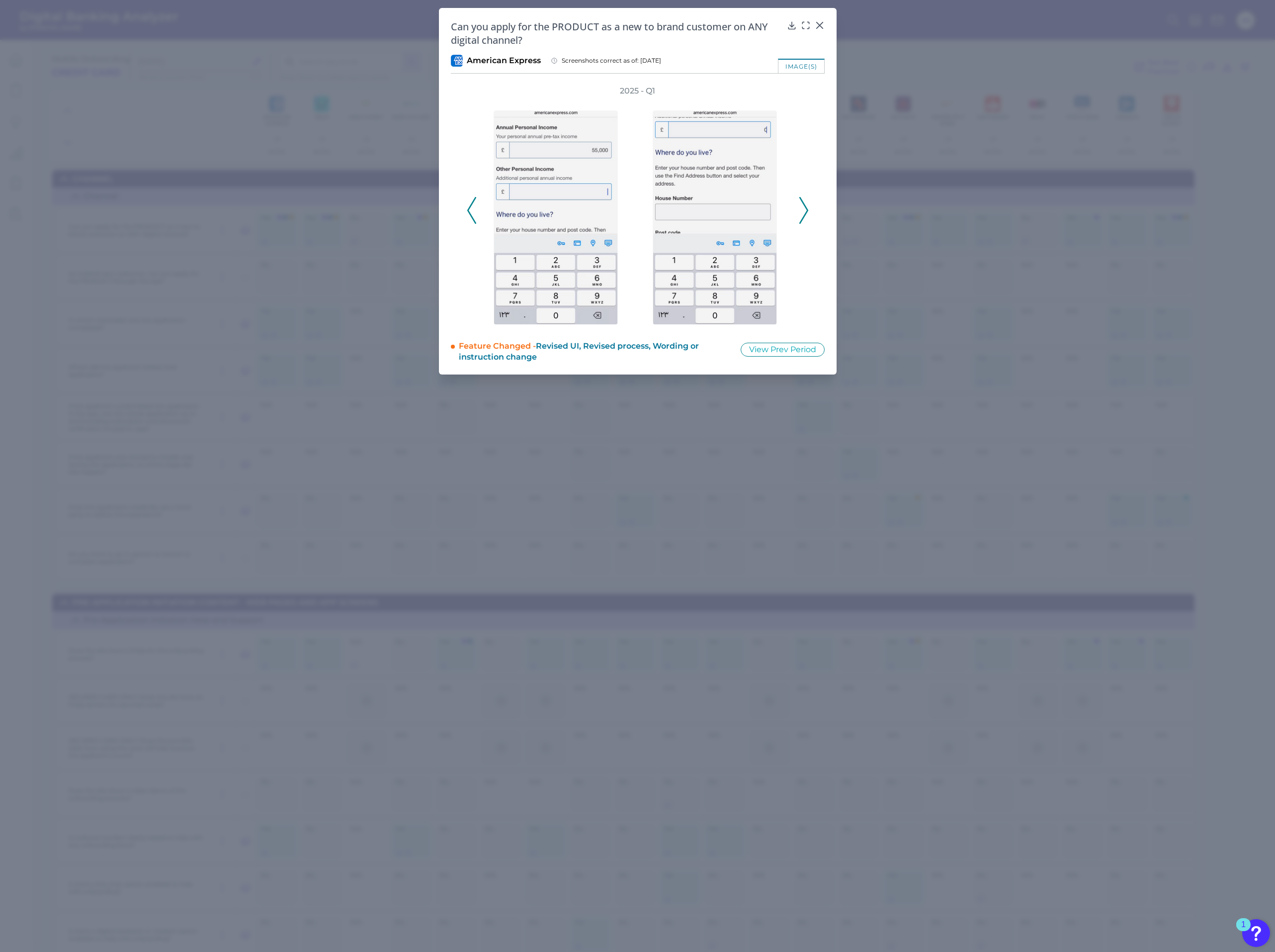
click at [804, 210] on icon at bounding box center [804, 210] width 9 height 27
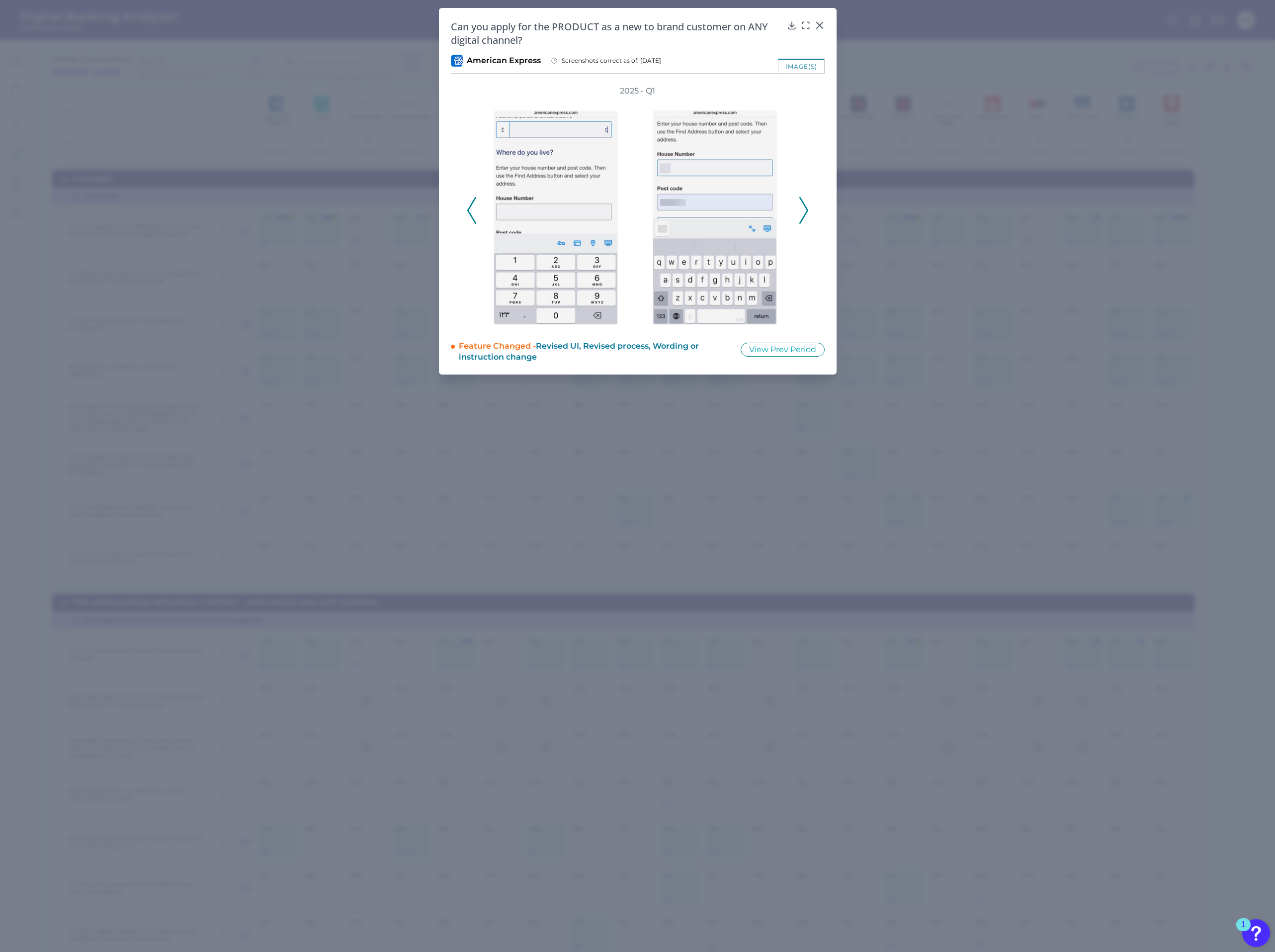
click at [804, 210] on icon at bounding box center [804, 210] width 9 height 27
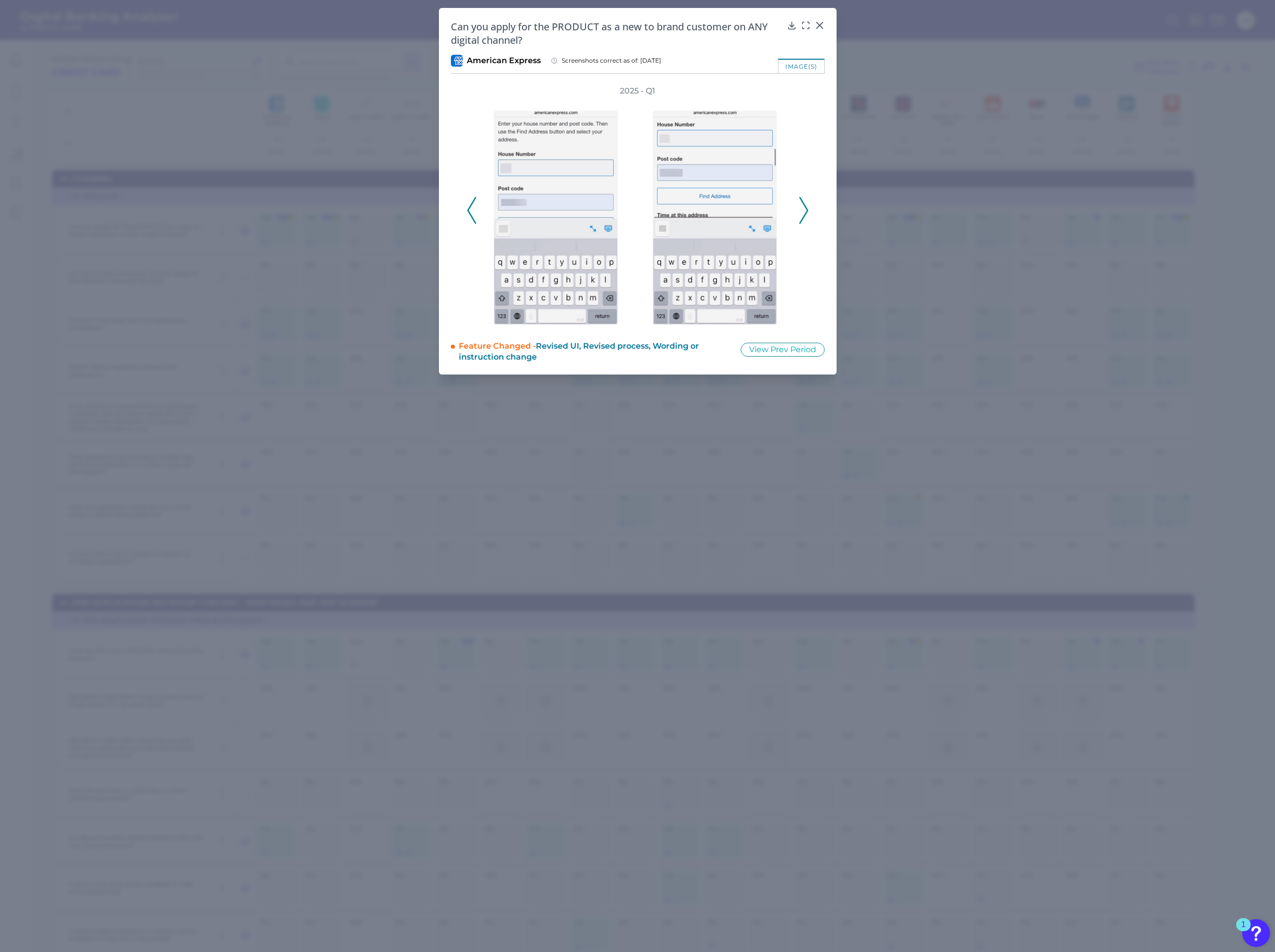
click at [804, 210] on icon at bounding box center [804, 210] width 9 height 27
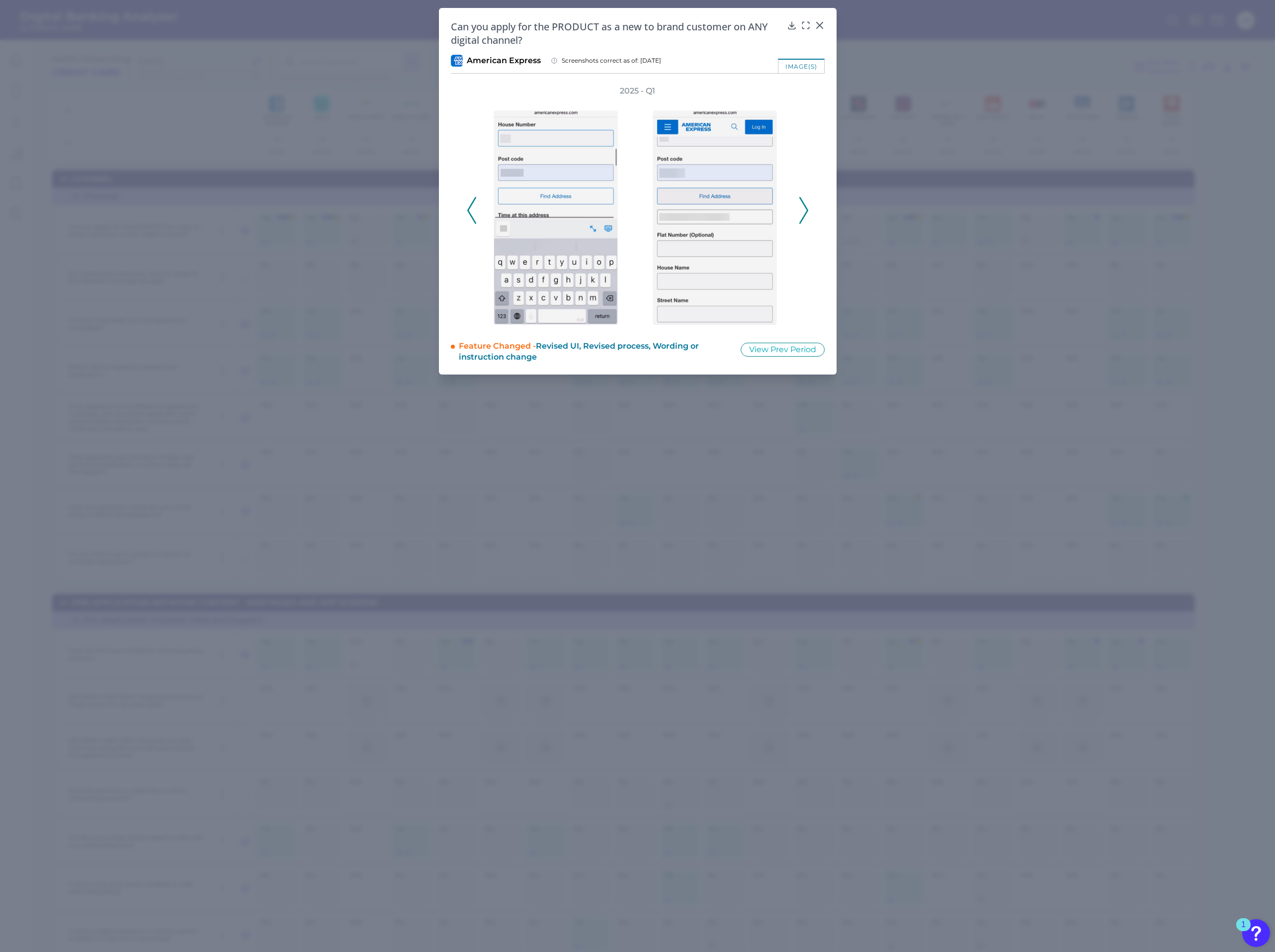
click at [804, 210] on icon at bounding box center [804, 210] width 9 height 27
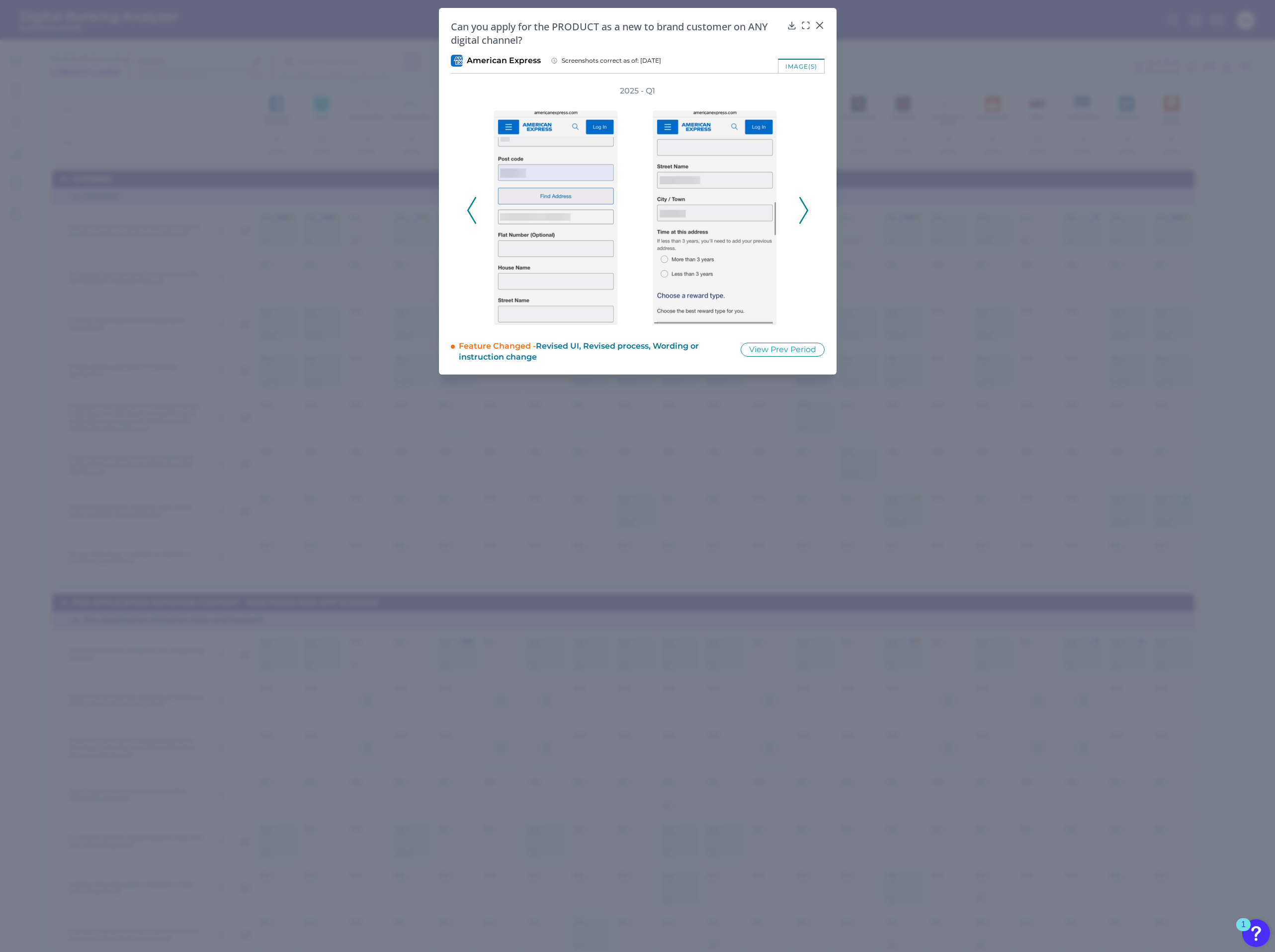
click at [804, 210] on icon at bounding box center [804, 210] width 9 height 27
click at [819, 26] on icon at bounding box center [820, 26] width 6 height 6
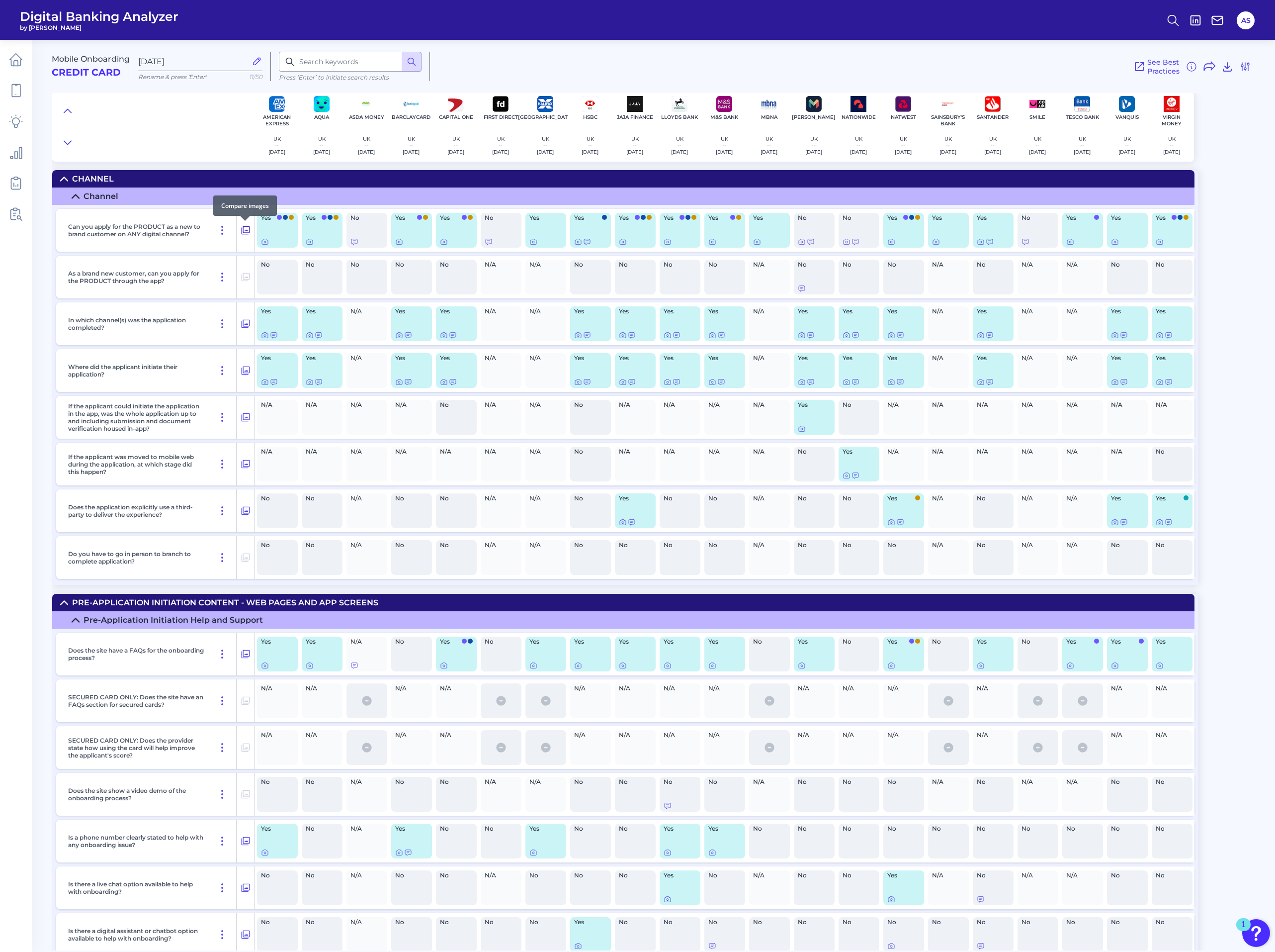
click at [248, 230] on icon at bounding box center [245, 231] width 10 height 12
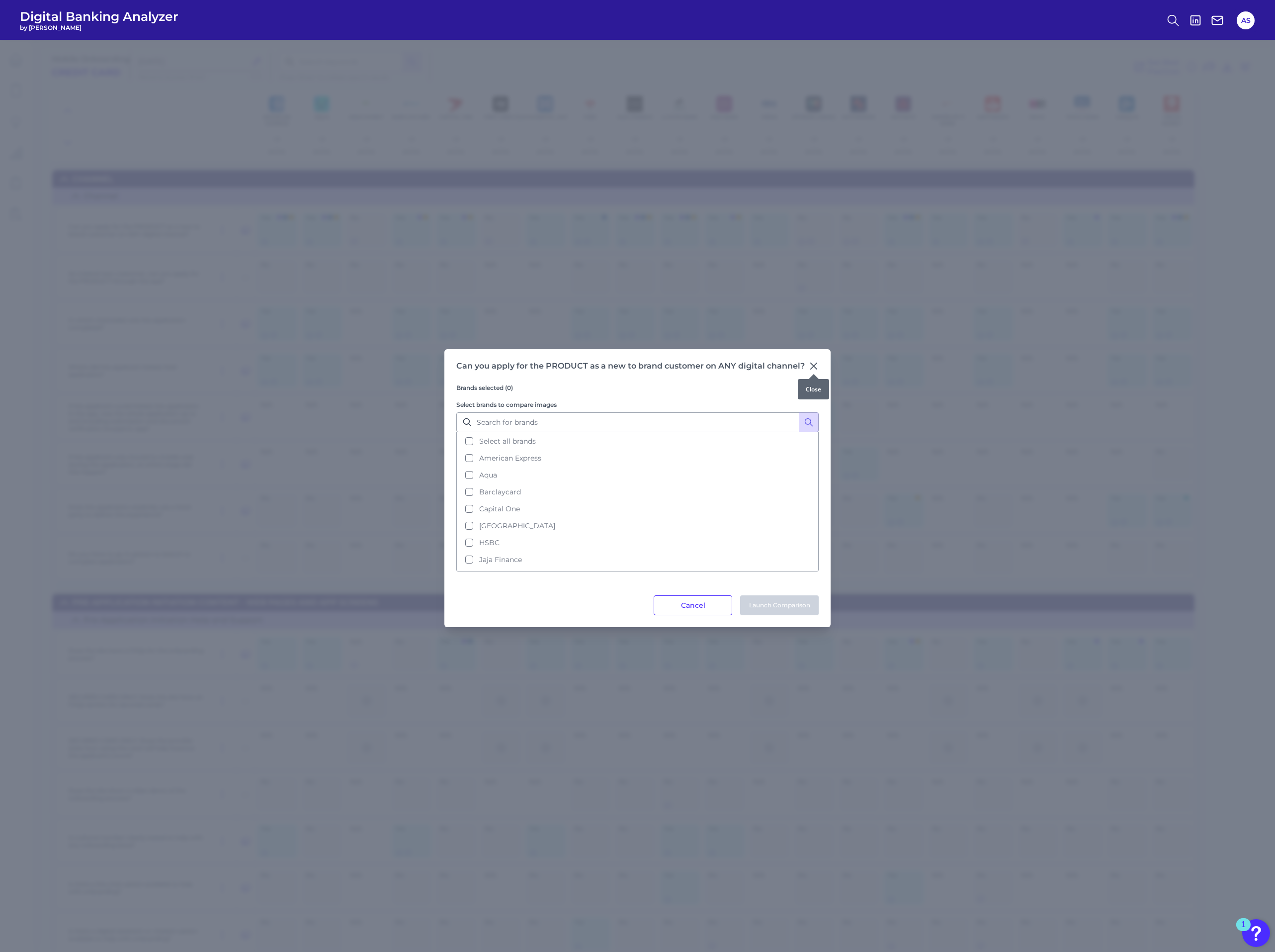
click at [815, 367] on icon at bounding box center [814, 366] width 10 height 10
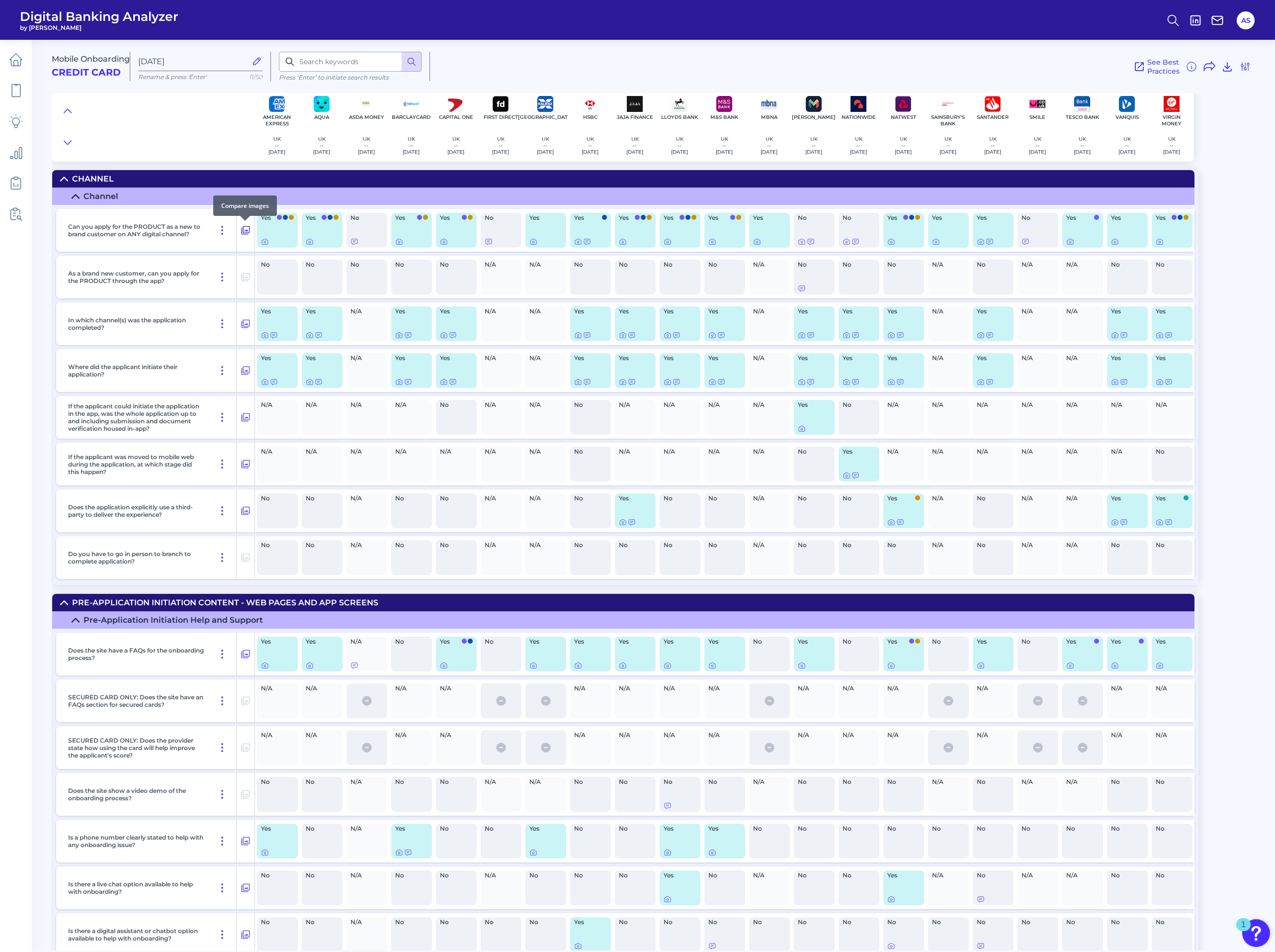
click at [245, 233] on icon at bounding box center [245, 231] width 10 height 12
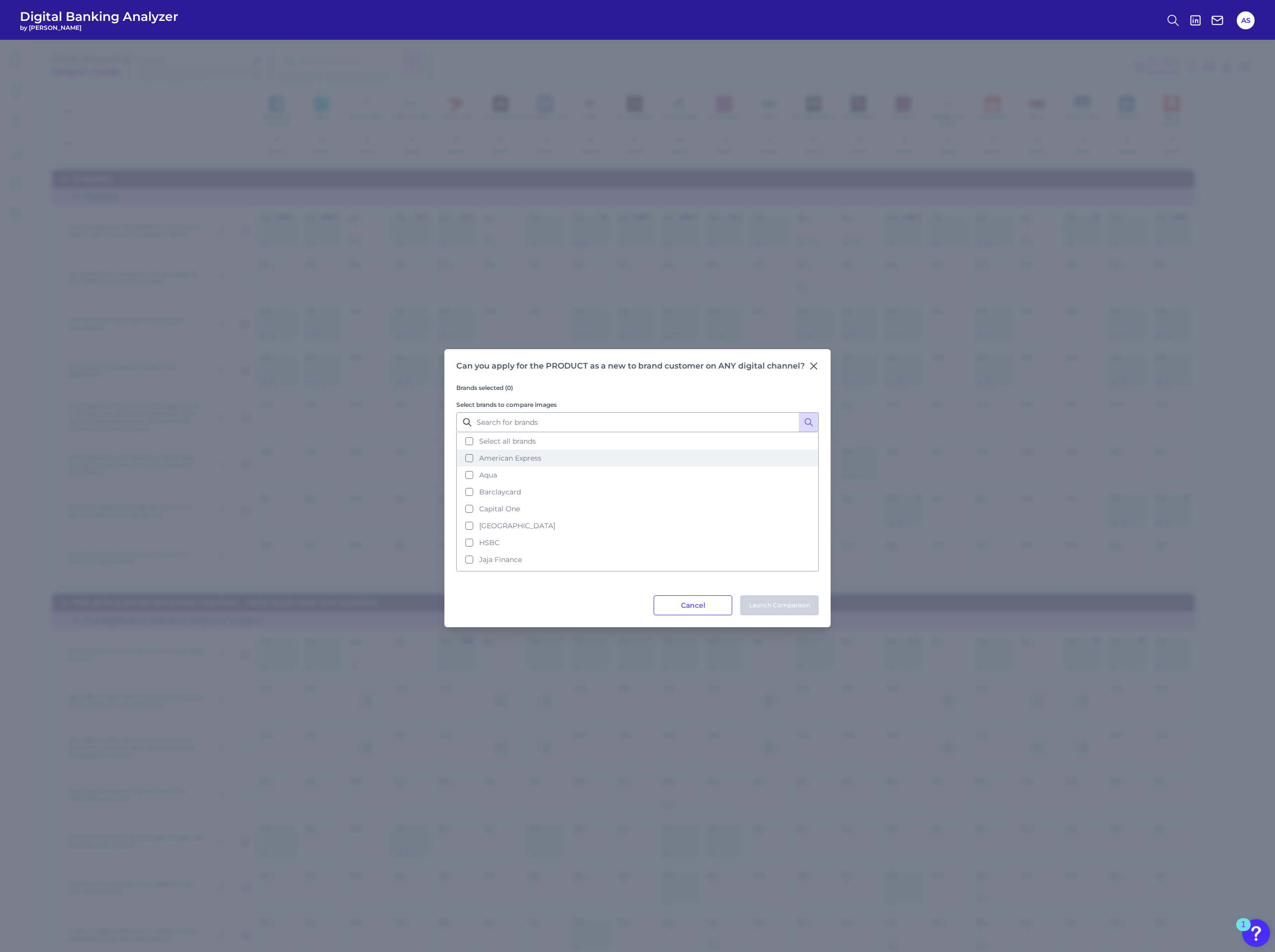
click at [467, 456] on button "American Express" at bounding box center [637, 457] width 361 height 17
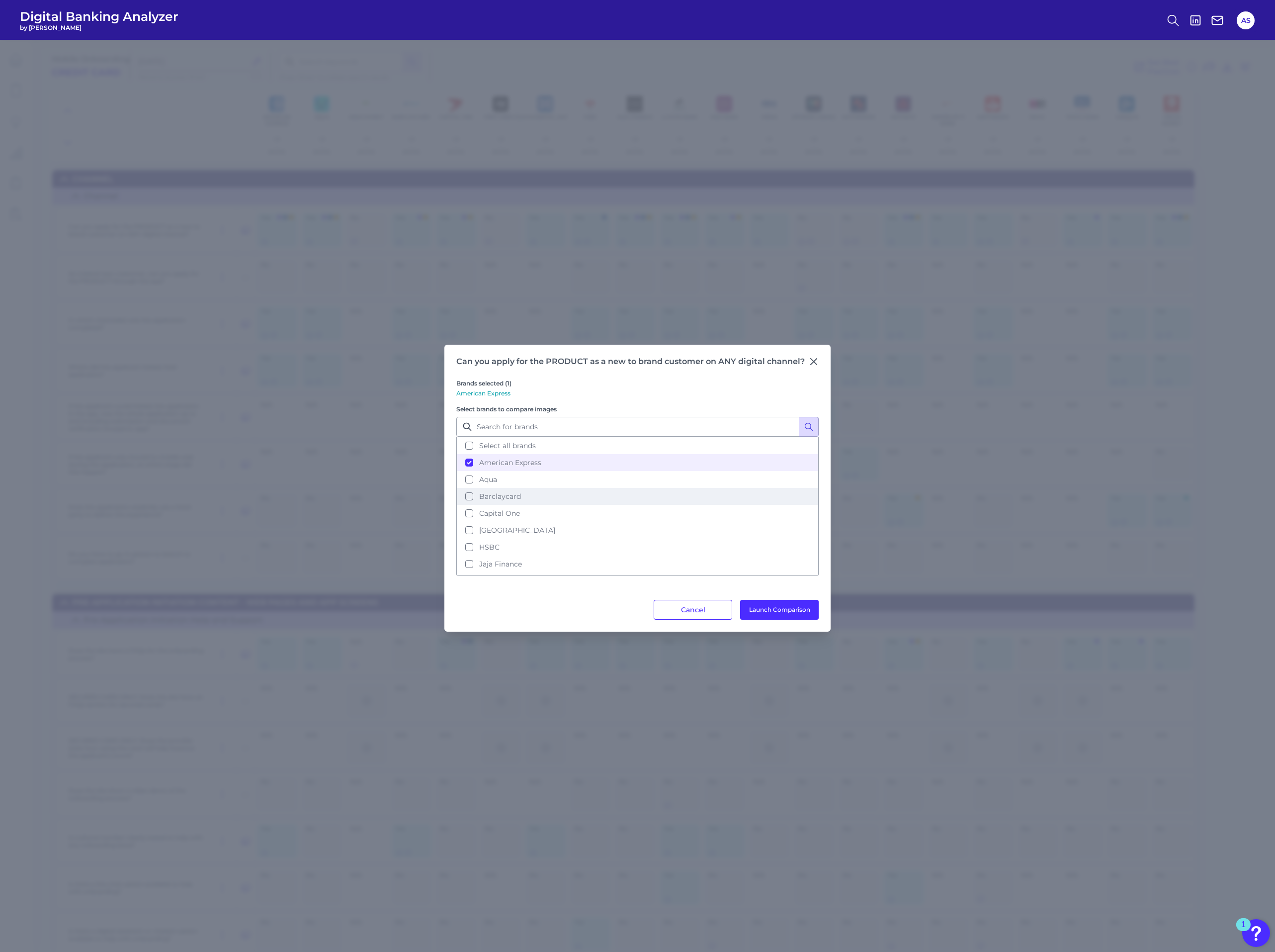
click at [467, 494] on button "Barclaycard" at bounding box center [637, 496] width 361 height 17
click at [467, 506] on button "Capital One" at bounding box center [637, 513] width 361 height 17
click at [469, 525] on button "[GEOGRAPHIC_DATA]" at bounding box center [637, 530] width 361 height 17
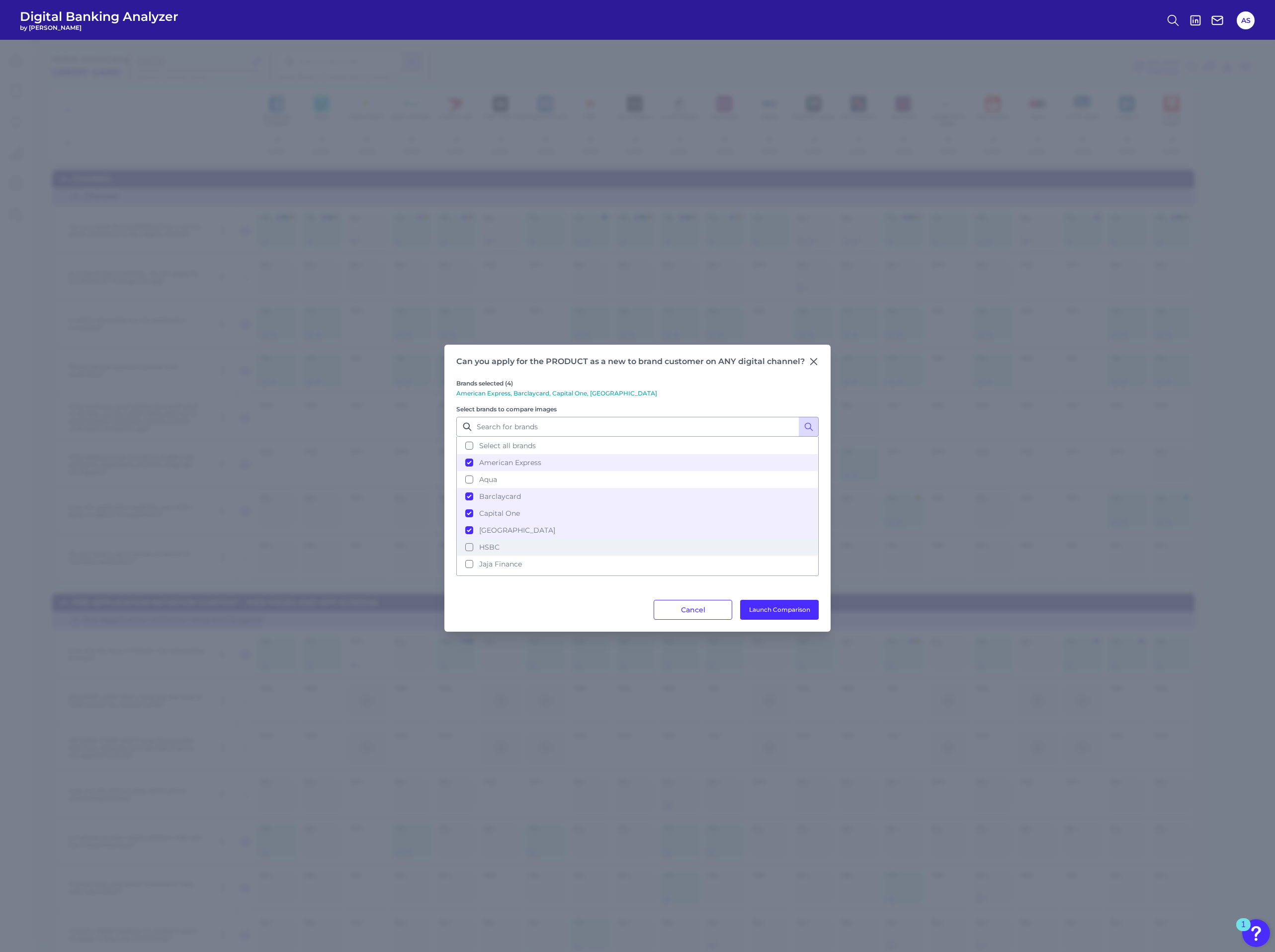
click at [470, 542] on button "HSBC" at bounding box center [637, 547] width 361 height 17
click at [764, 607] on button "Launch Comparison" at bounding box center [779, 609] width 79 height 20
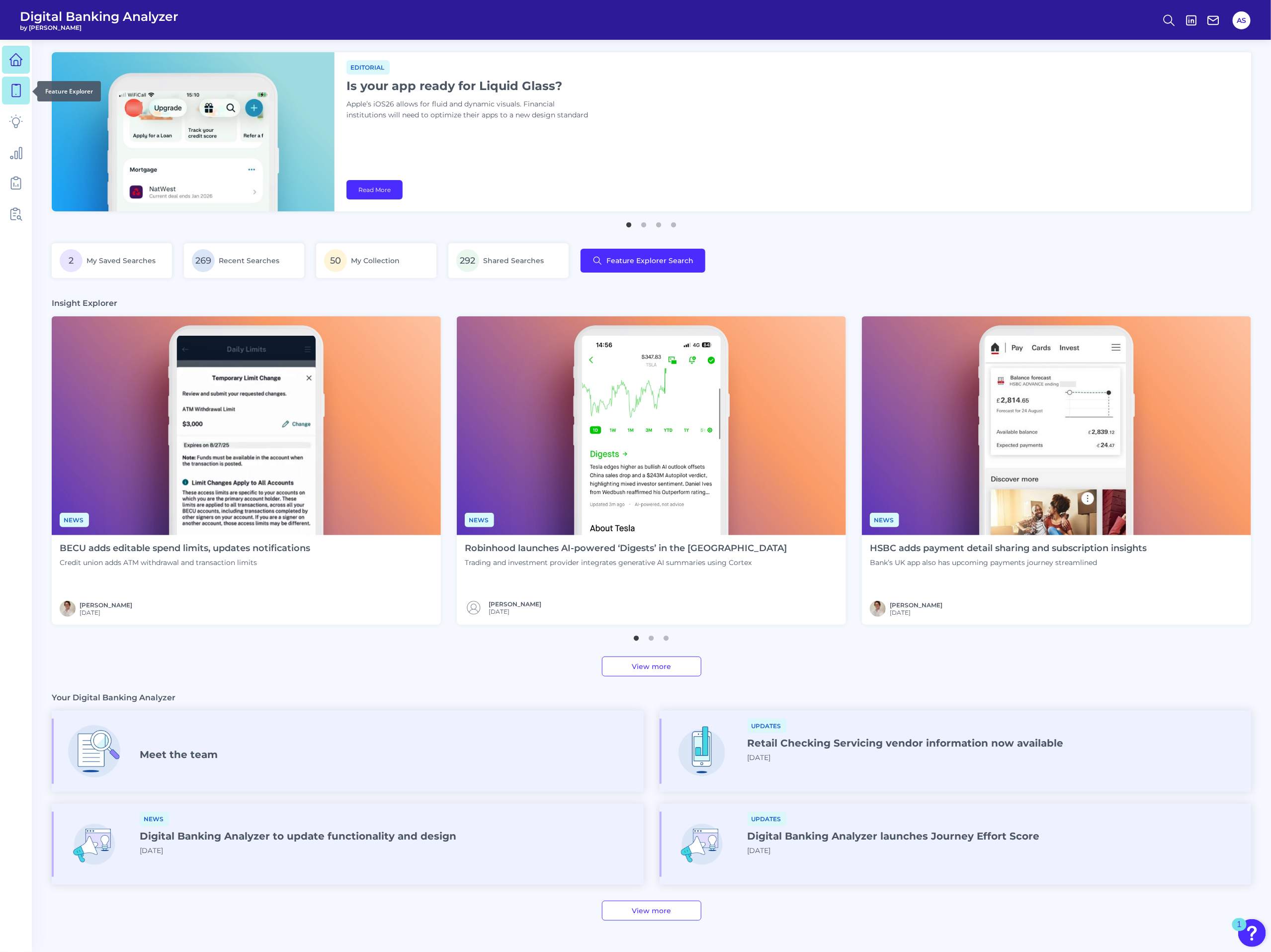
click at [16, 94] on icon at bounding box center [16, 90] width 14 height 14
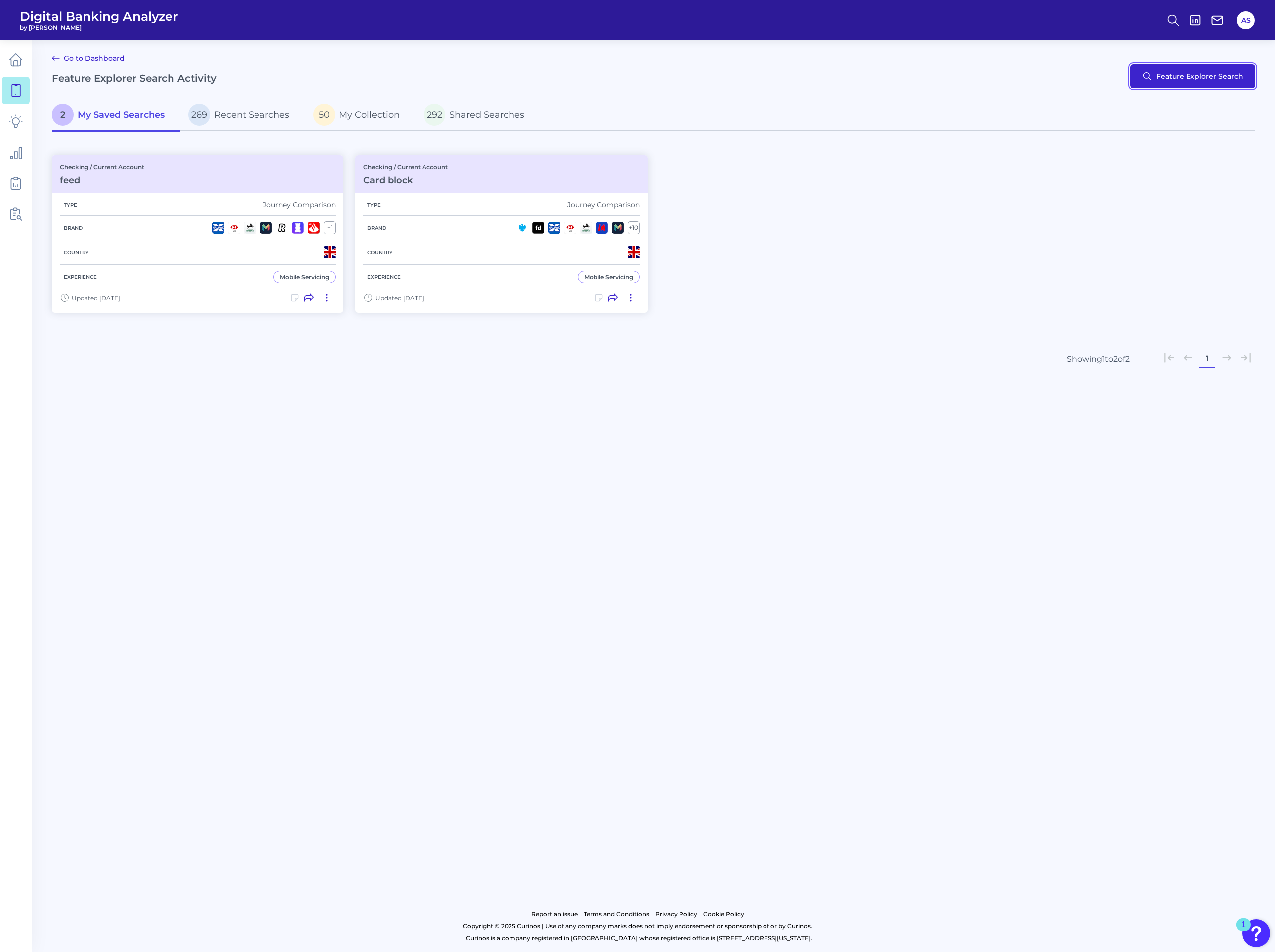
click at [1167, 71] on button "Feature Explorer Search" at bounding box center [1194, 77] width 125 height 24
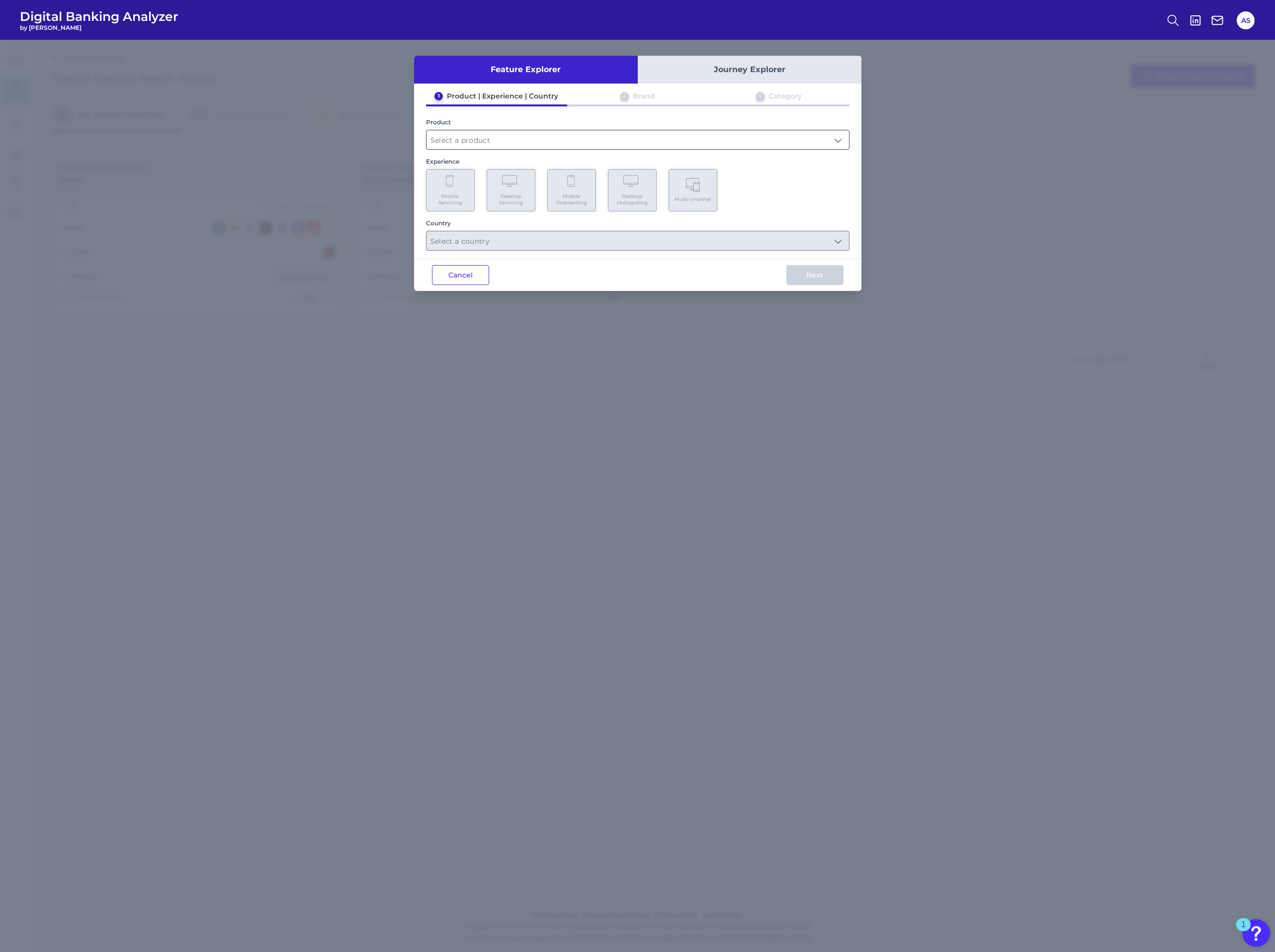
click at [461, 136] on input "text" at bounding box center [637, 139] width 422 height 19
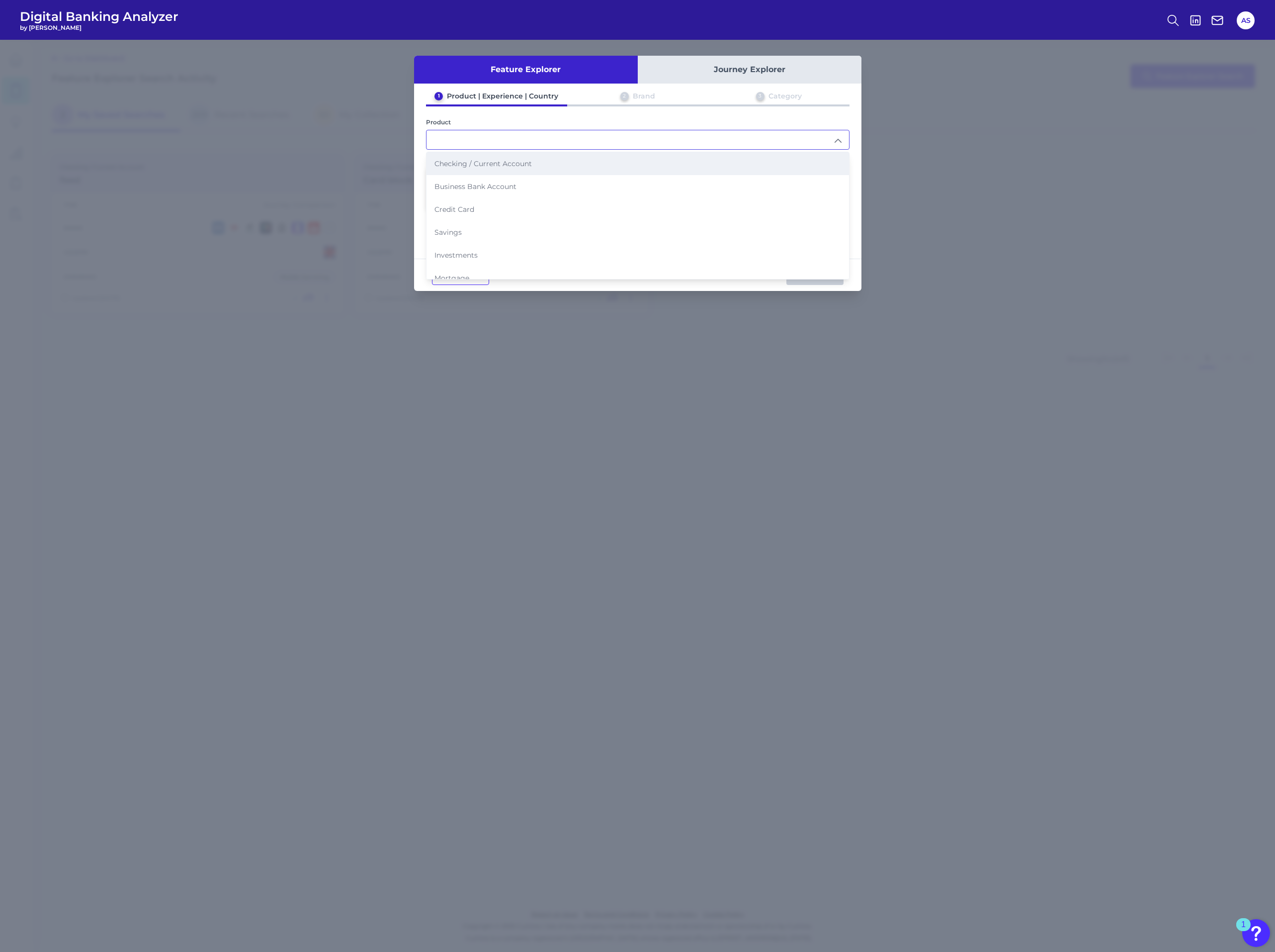
click at [494, 160] on span "Checking / Current Account" at bounding box center [483, 163] width 97 height 9
type input "Checking / Current Account"
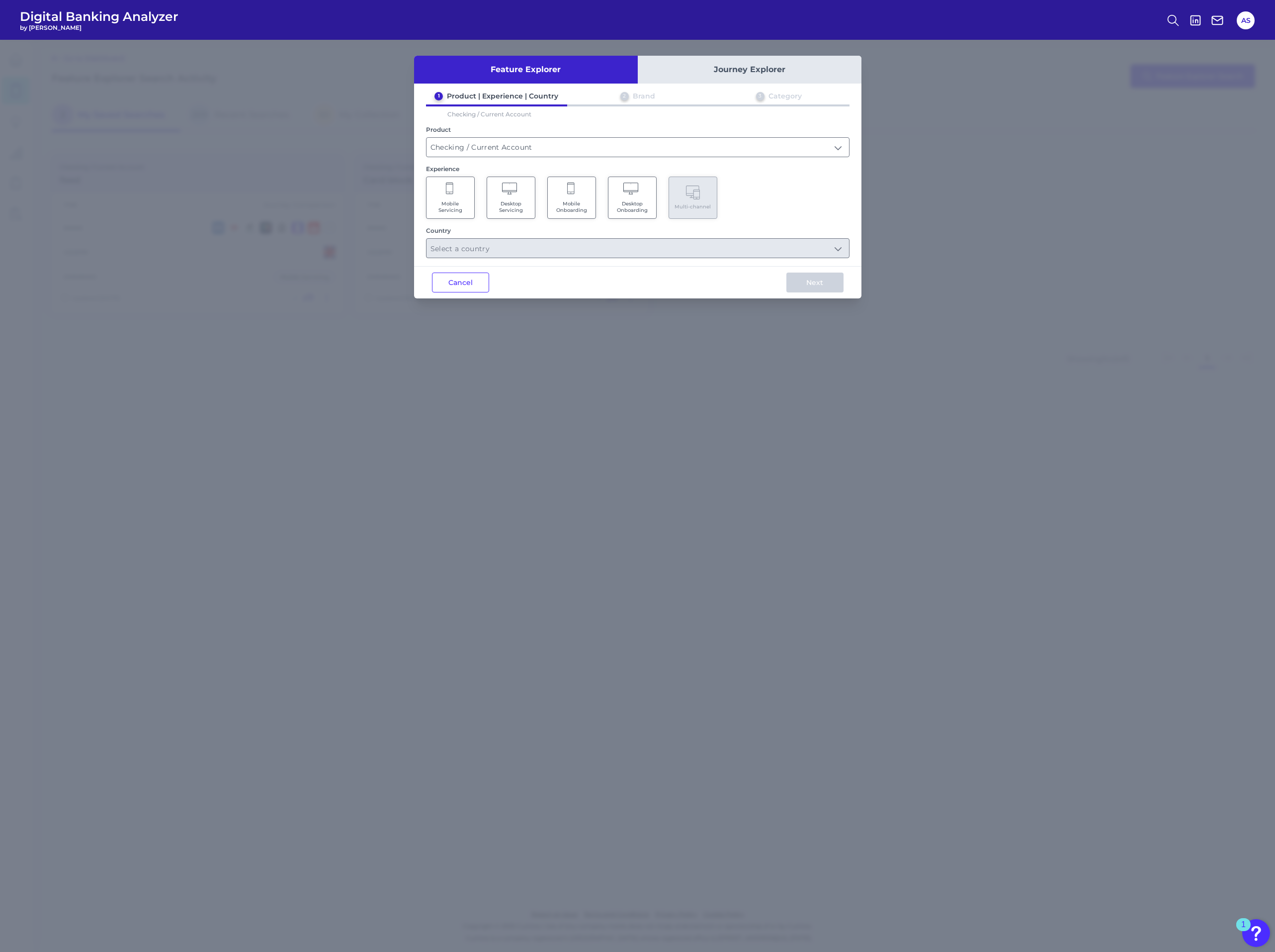
click at [468, 201] on span "Mobile Servicing" at bounding box center [450, 207] width 38 height 13
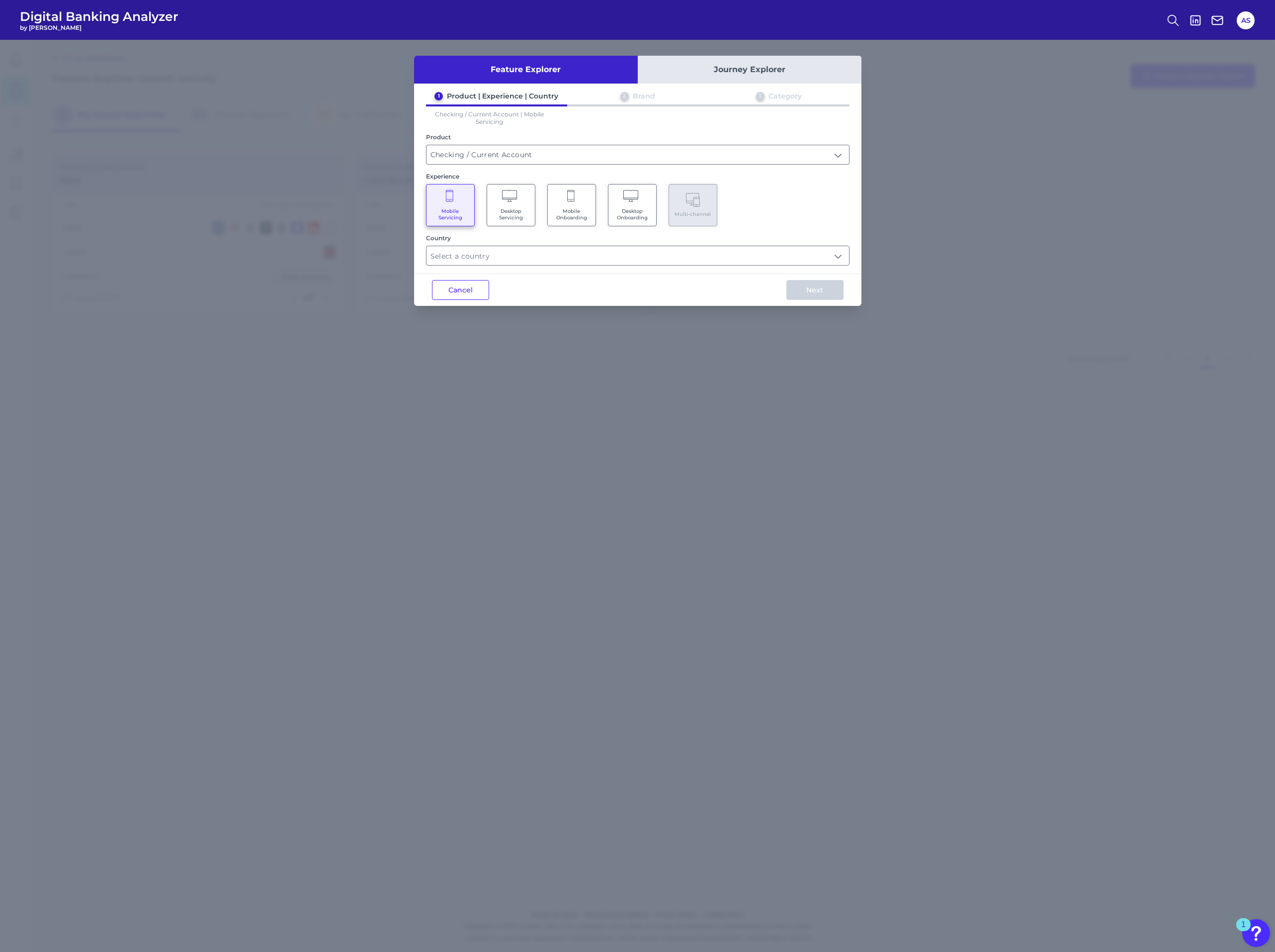
click at [498, 267] on div "Feature Explorer Journey Explorer 1 Product | Experience | Country 2 Brand 3 Ca…" at bounding box center [638, 181] width 447 height 250
click at [507, 246] on input "text" at bounding box center [637, 255] width 422 height 19
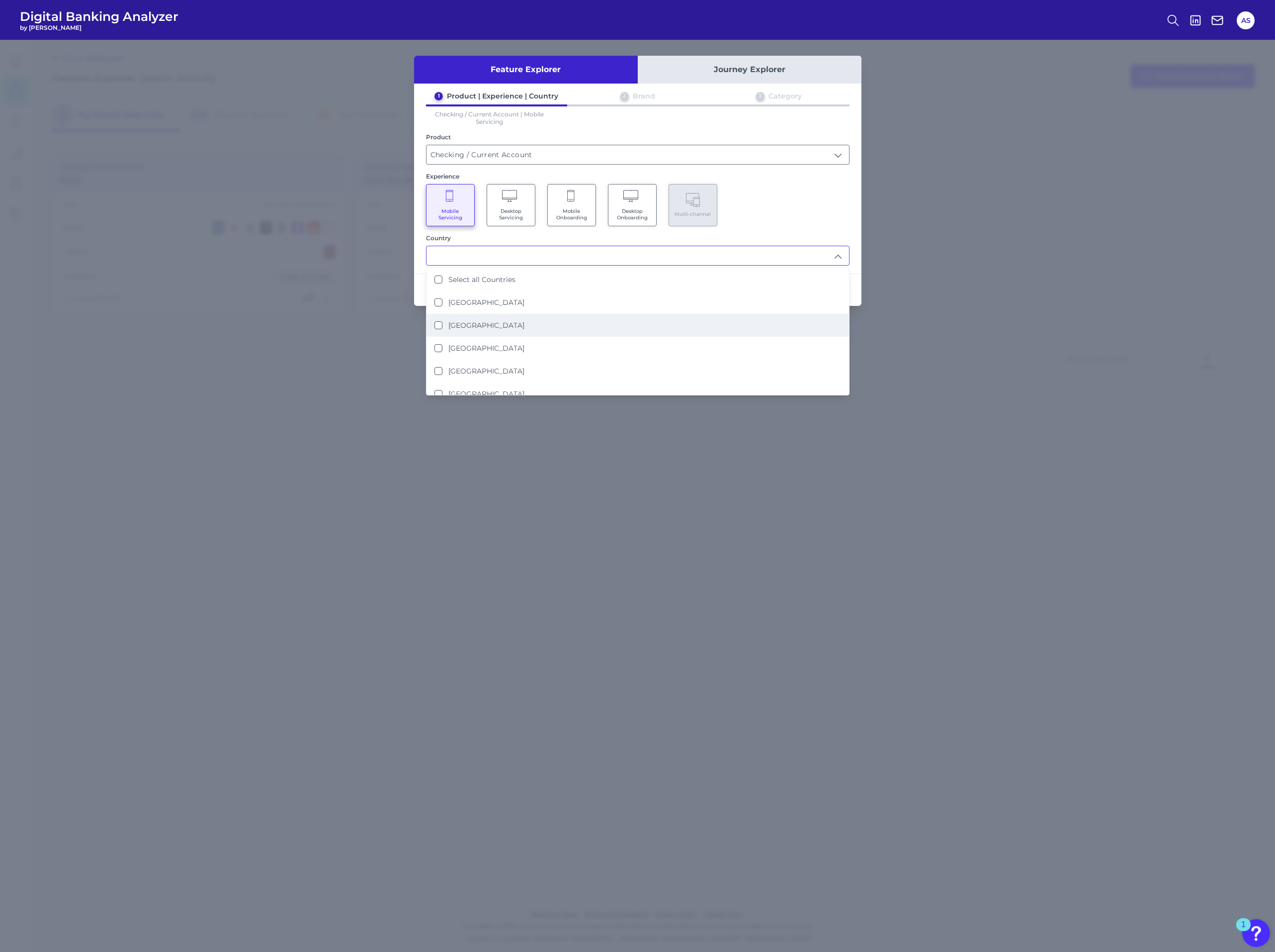
click at [478, 314] on li "[GEOGRAPHIC_DATA]" at bounding box center [637, 325] width 422 height 23
click at [591, 304] on li "[GEOGRAPHIC_DATA]" at bounding box center [637, 302] width 422 height 23
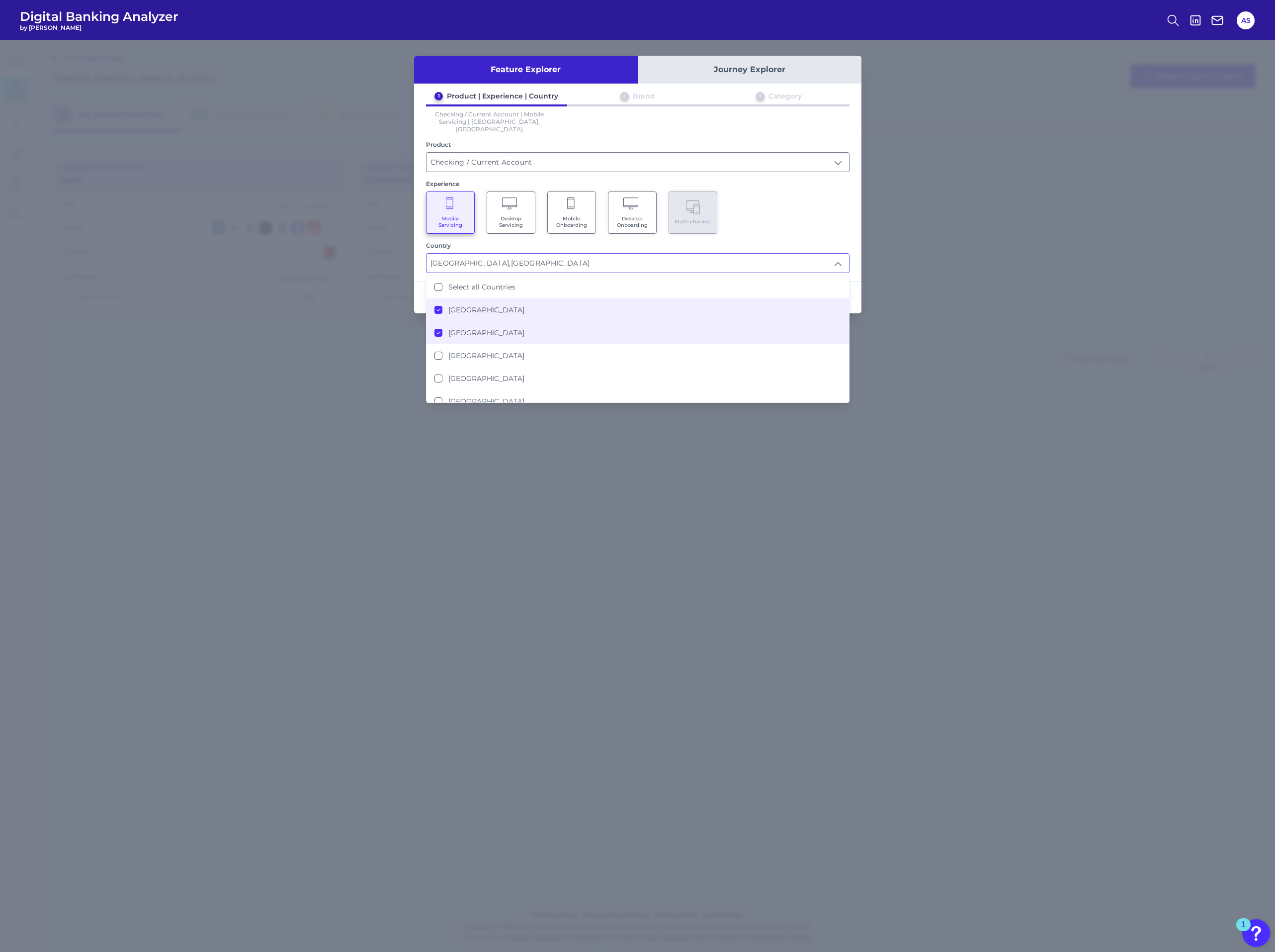
click at [503, 328] on li "[GEOGRAPHIC_DATA]" at bounding box center [637, 332] width 422 height 23
type input "[GEOGRAPHIC_DATA]"
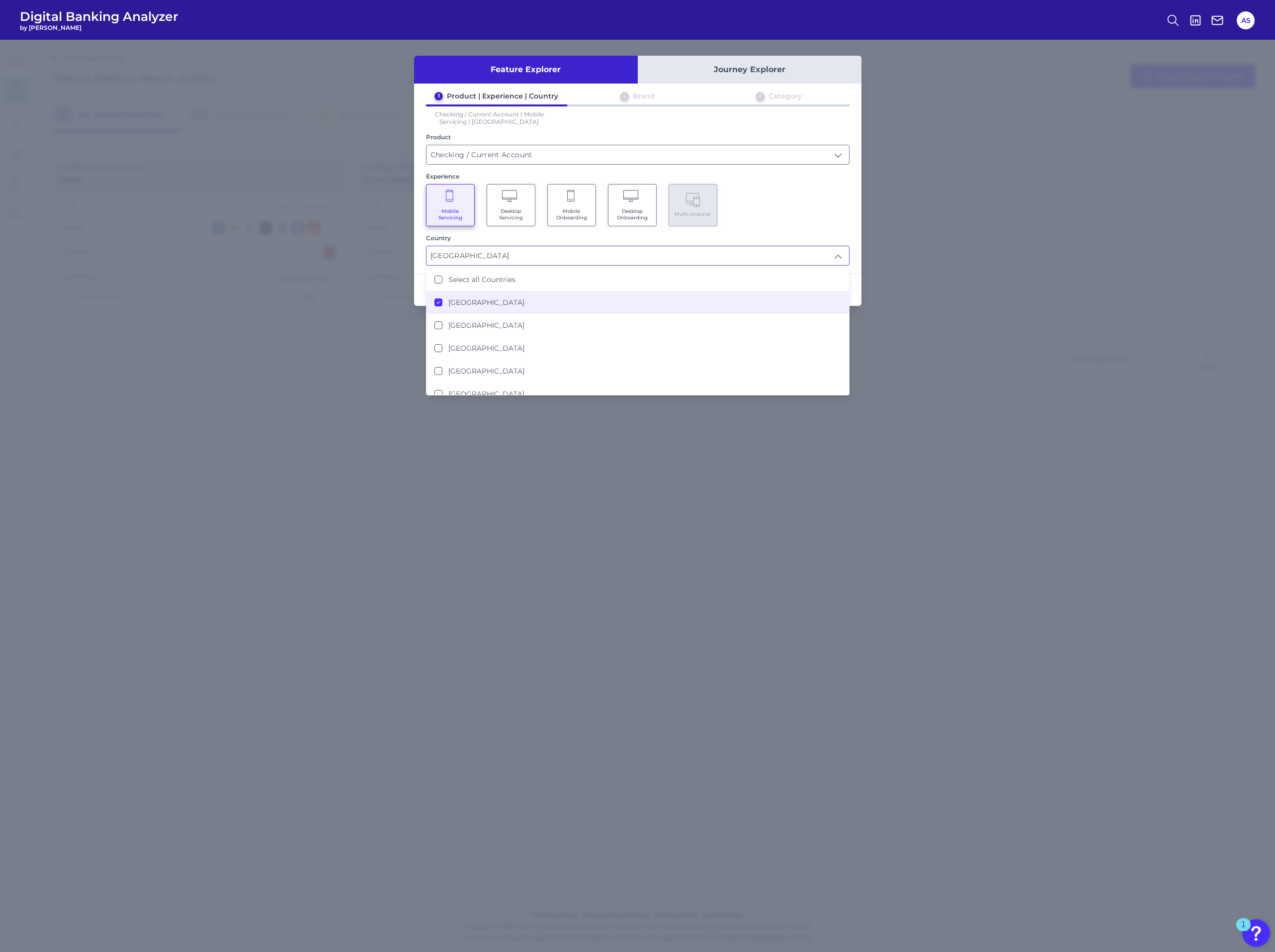
click at [790, 216] on div "Mobile Servicing Desktop Servicing Mobile Onboarding Desktop Onboarding Multi-c…" at bounding box center [638, 205] width 423 height 43
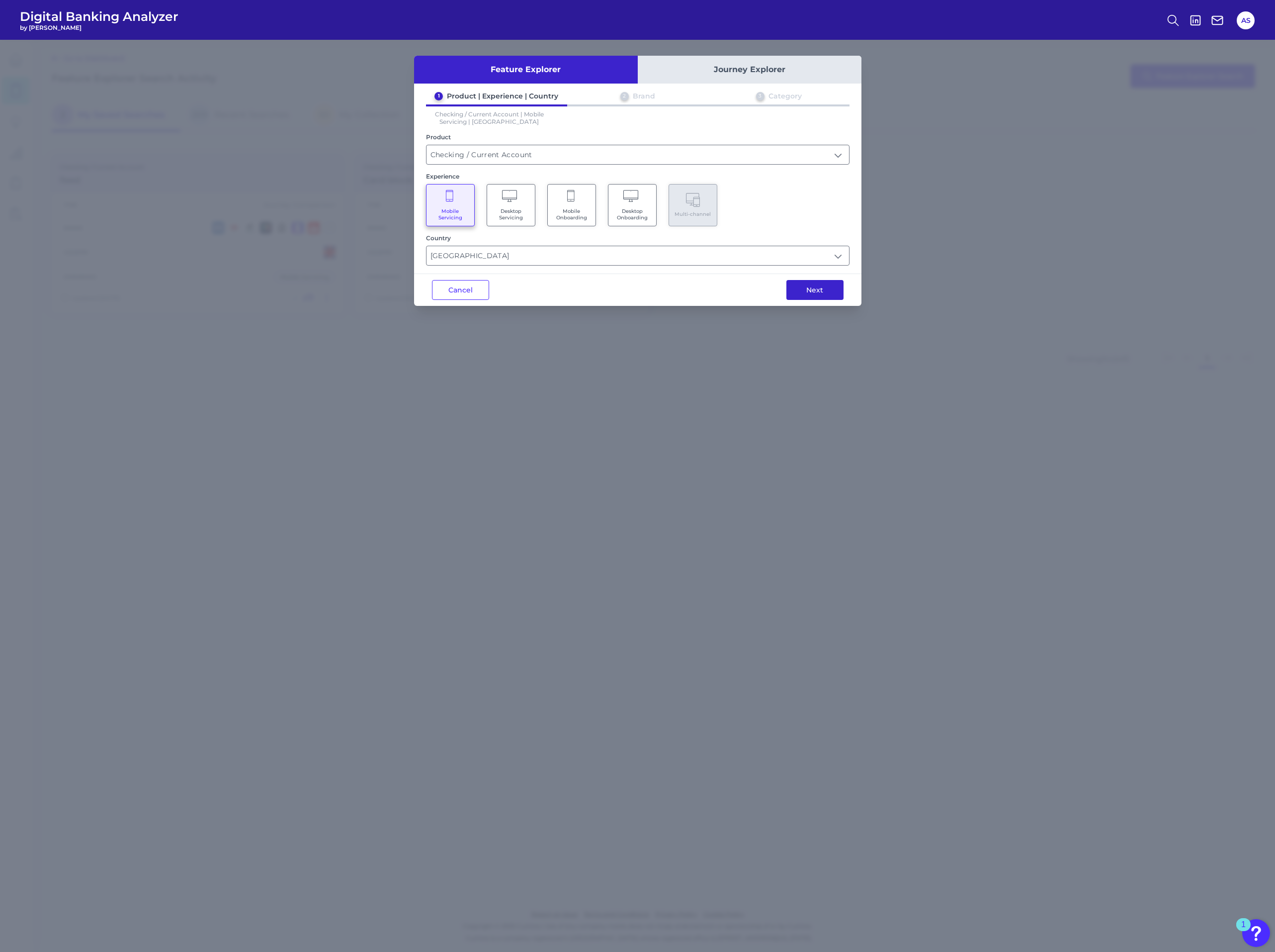
click at [812, 291] on button "Next" at bounding box center [816, 290] width 58 height 20
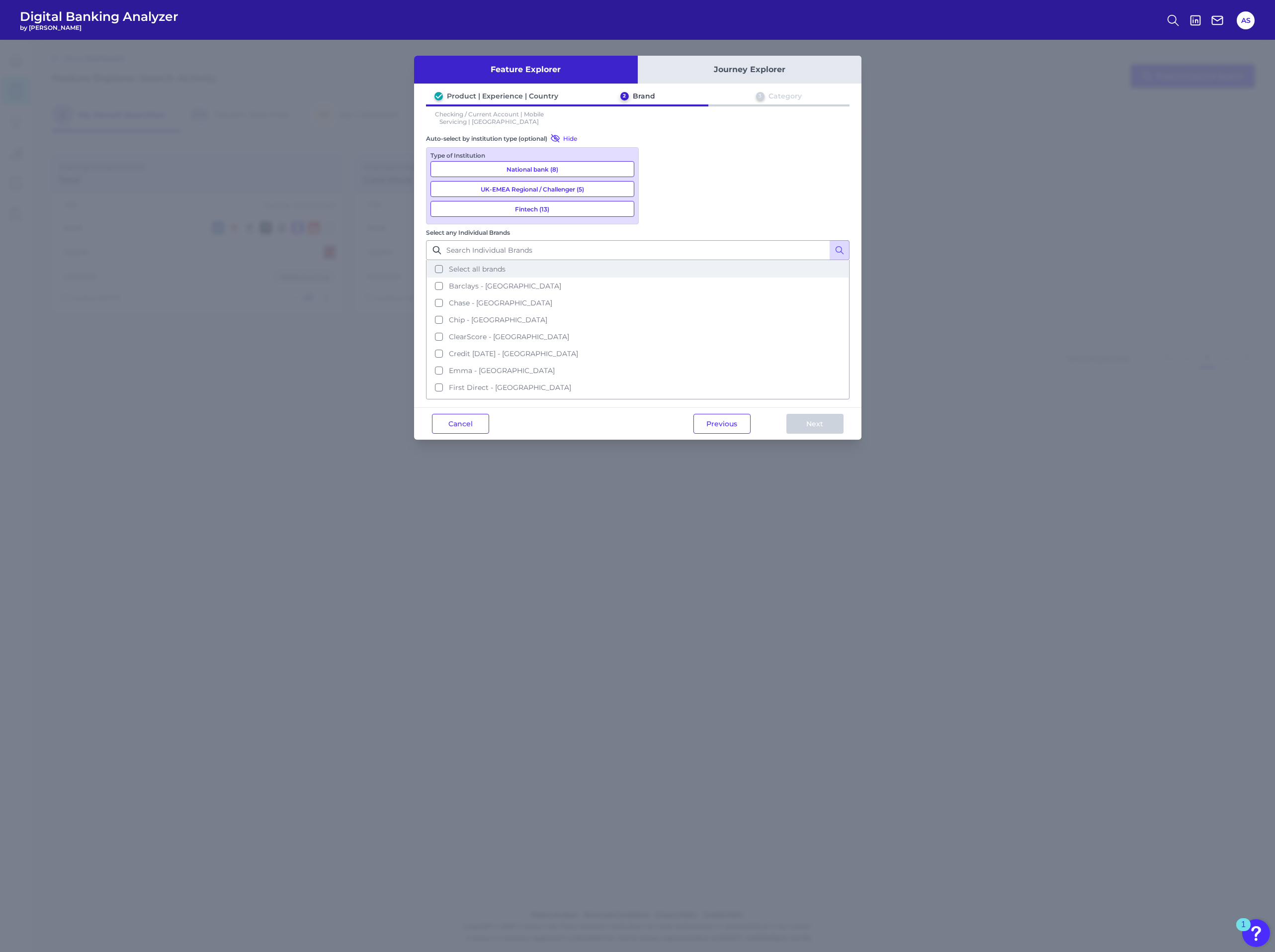
click at [506, 264] on span "Select all brands" at bounding box center [477, 268] width 57 height 9
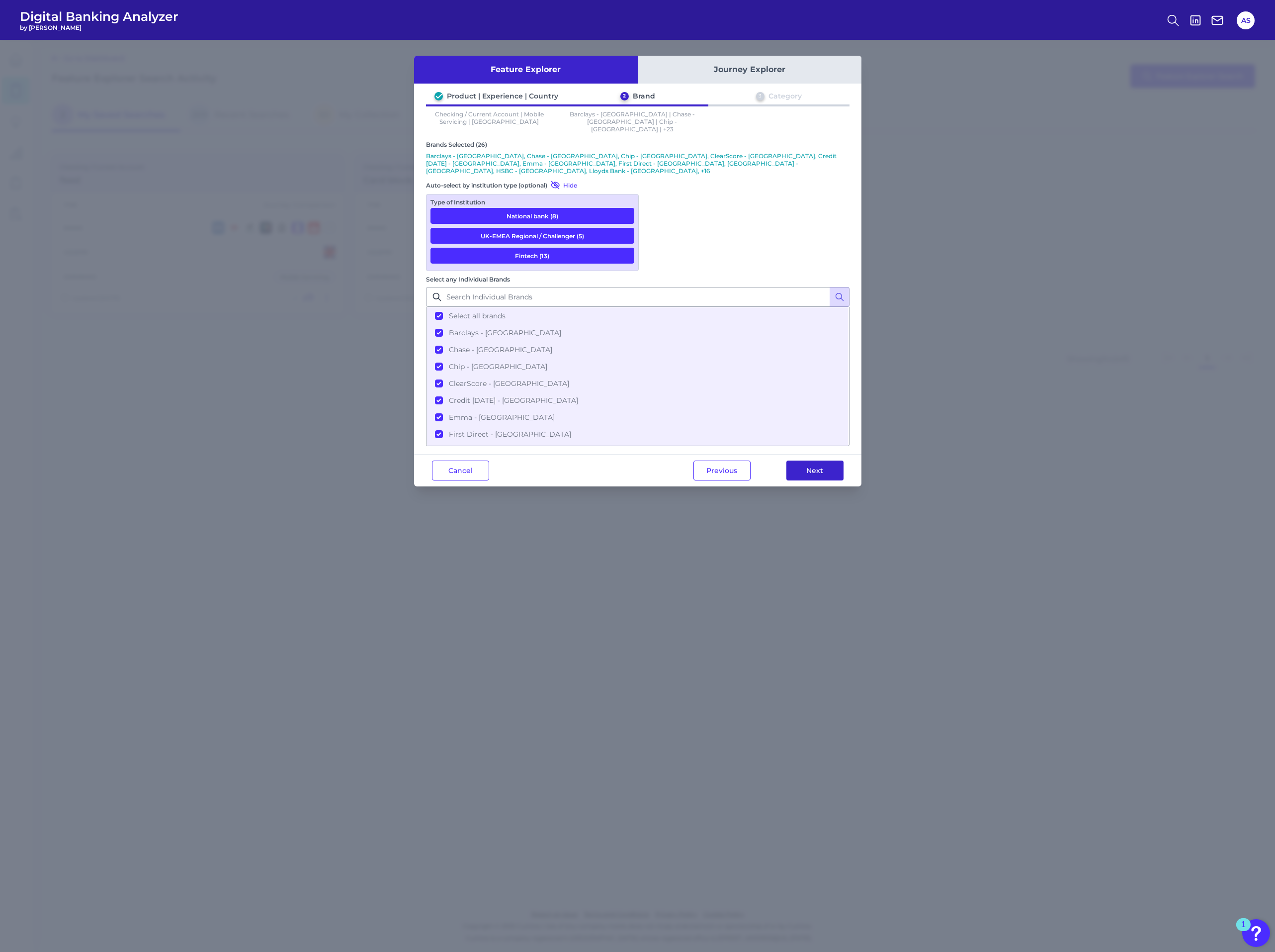
click at [809, 460] on button "Next" at bounding box center [816, 470] width 58 height 20
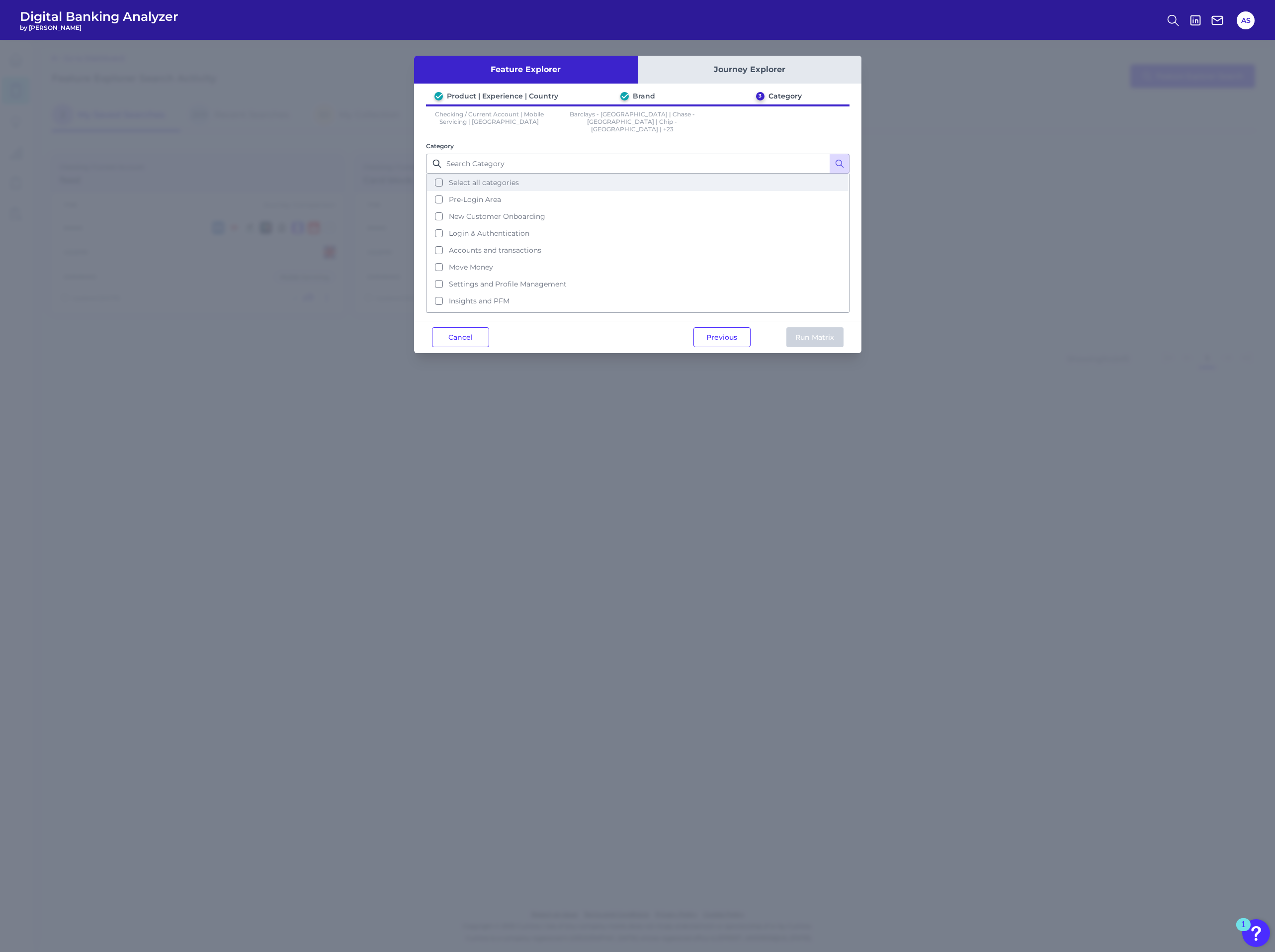
click at [542, 174] on button "Select all categories" at bounding box center [638, 182] width 421 height 17
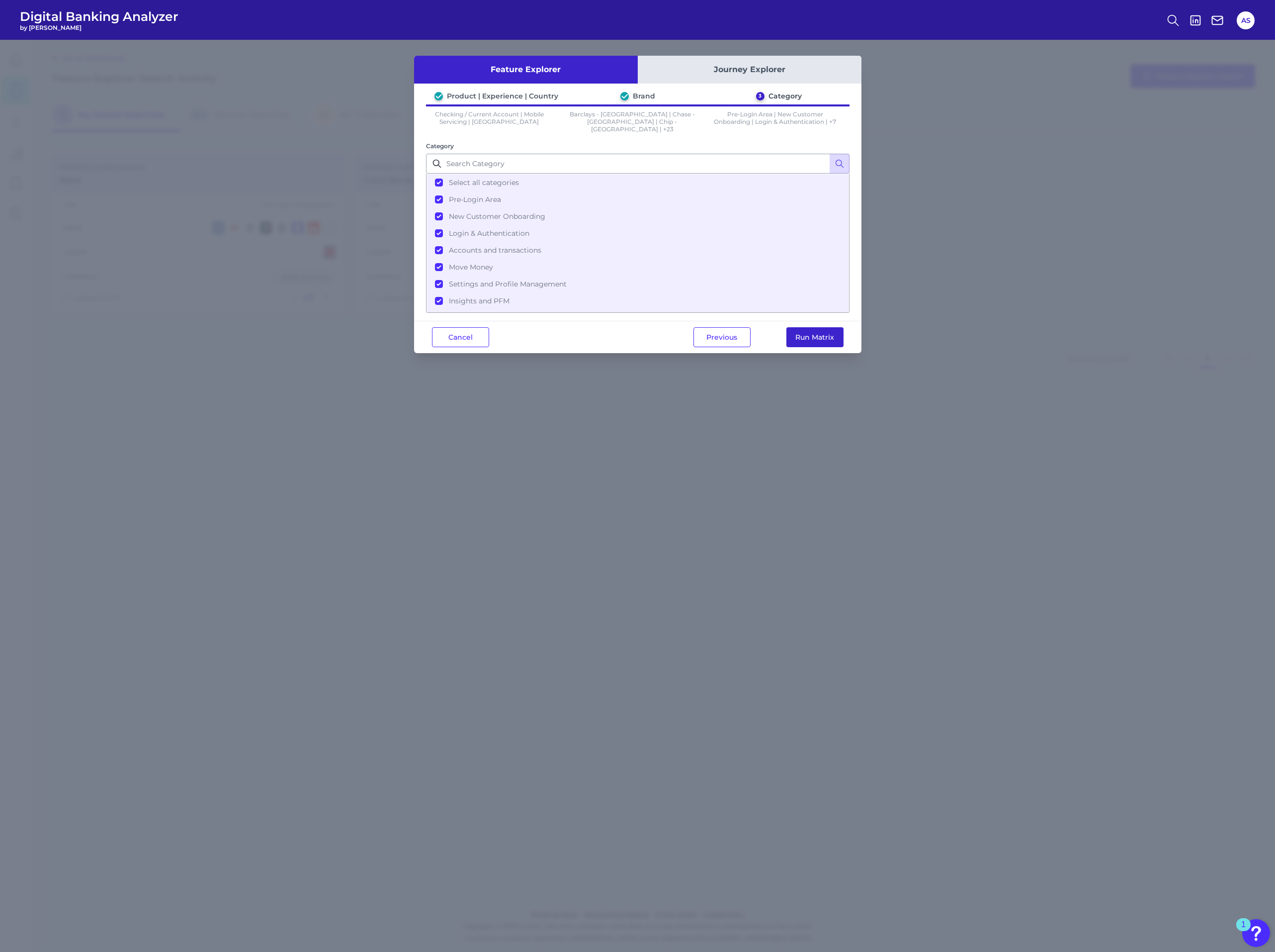
click at [820, 330] on button "Run Matrix" at bounding box center [816, 337] width 58 height 20
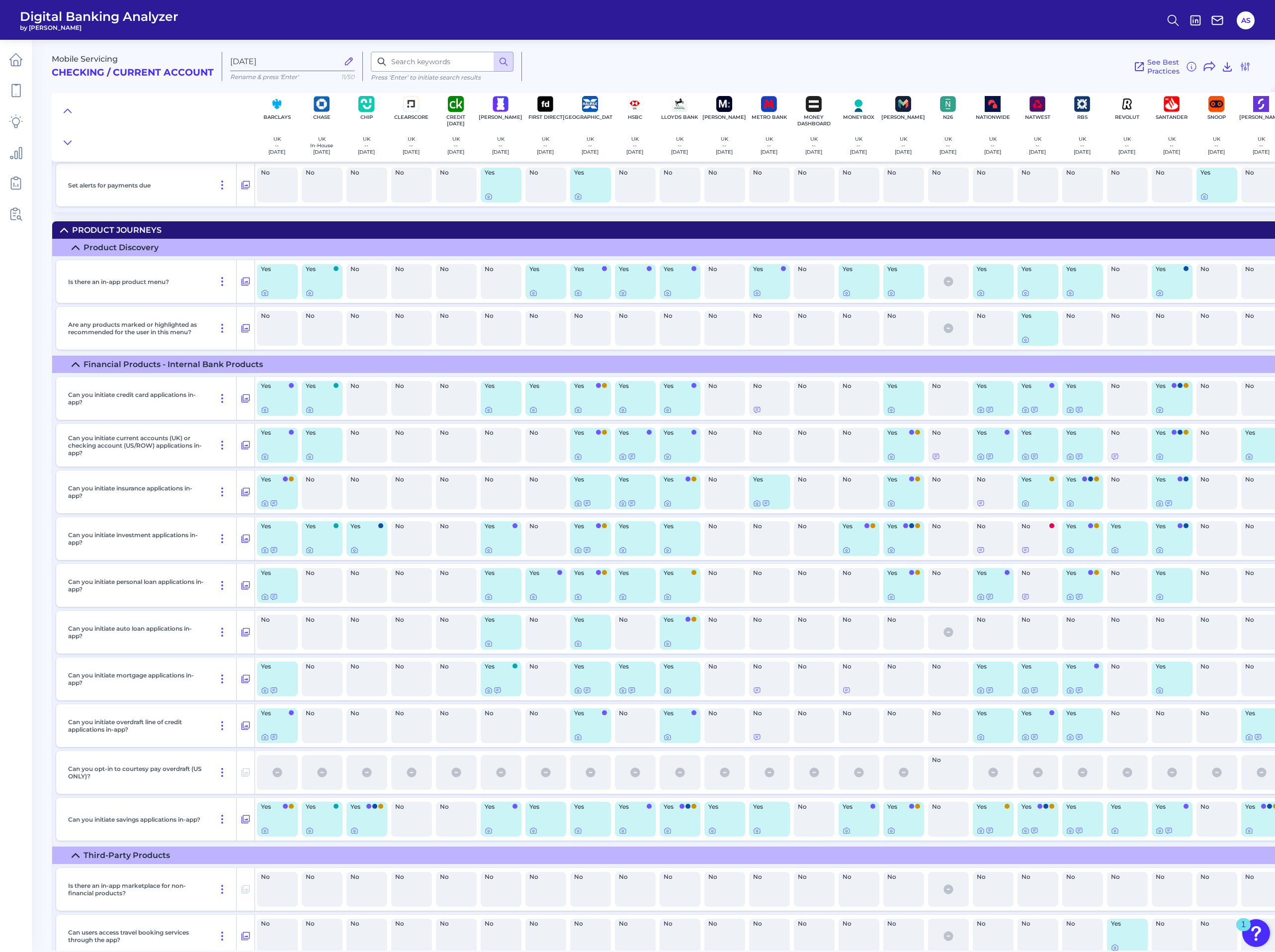
scroll to position [14519, 0]
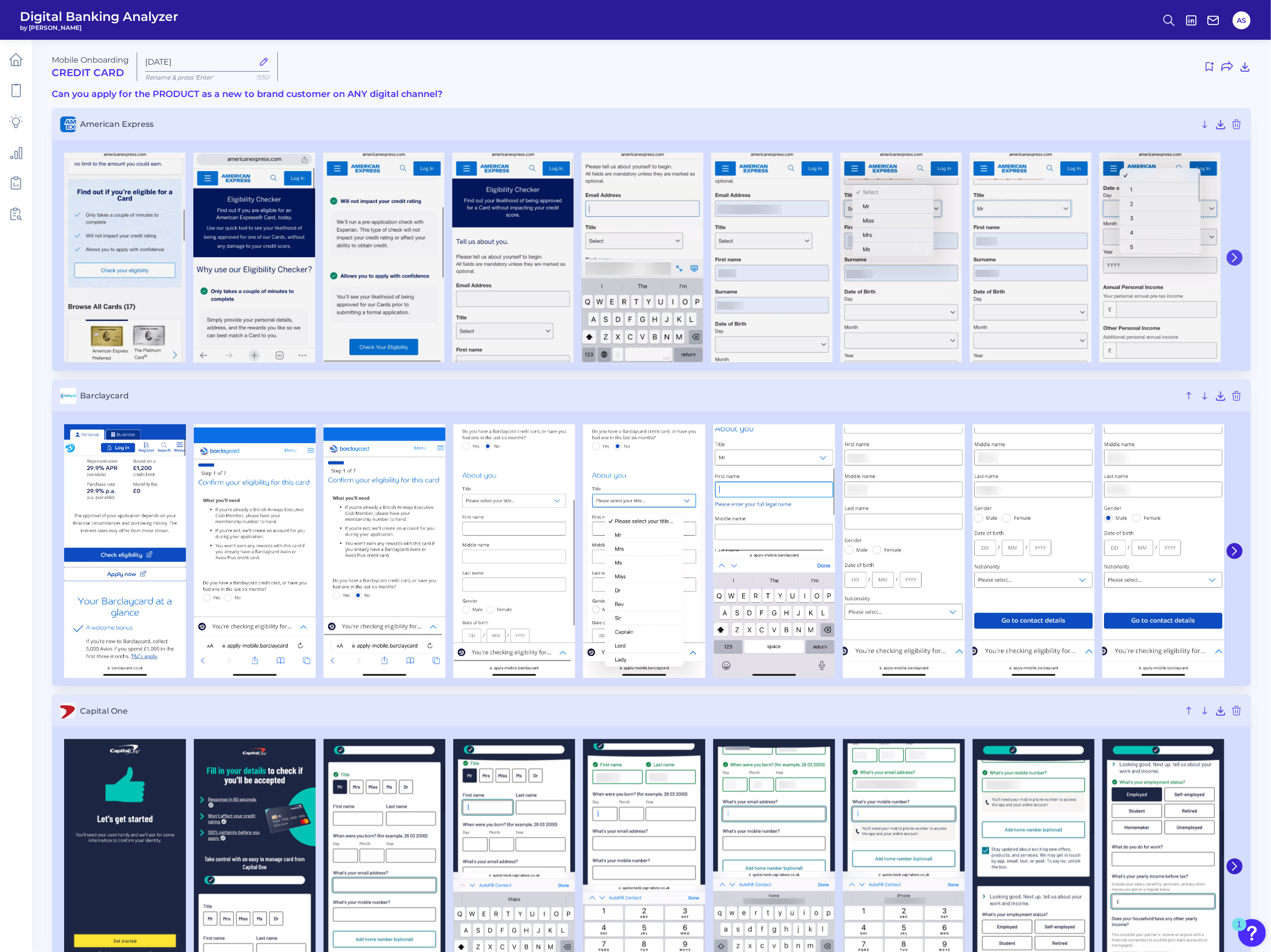
click at [1234, 255] on icon at bounding box center [1235, 257] width 4 height 8
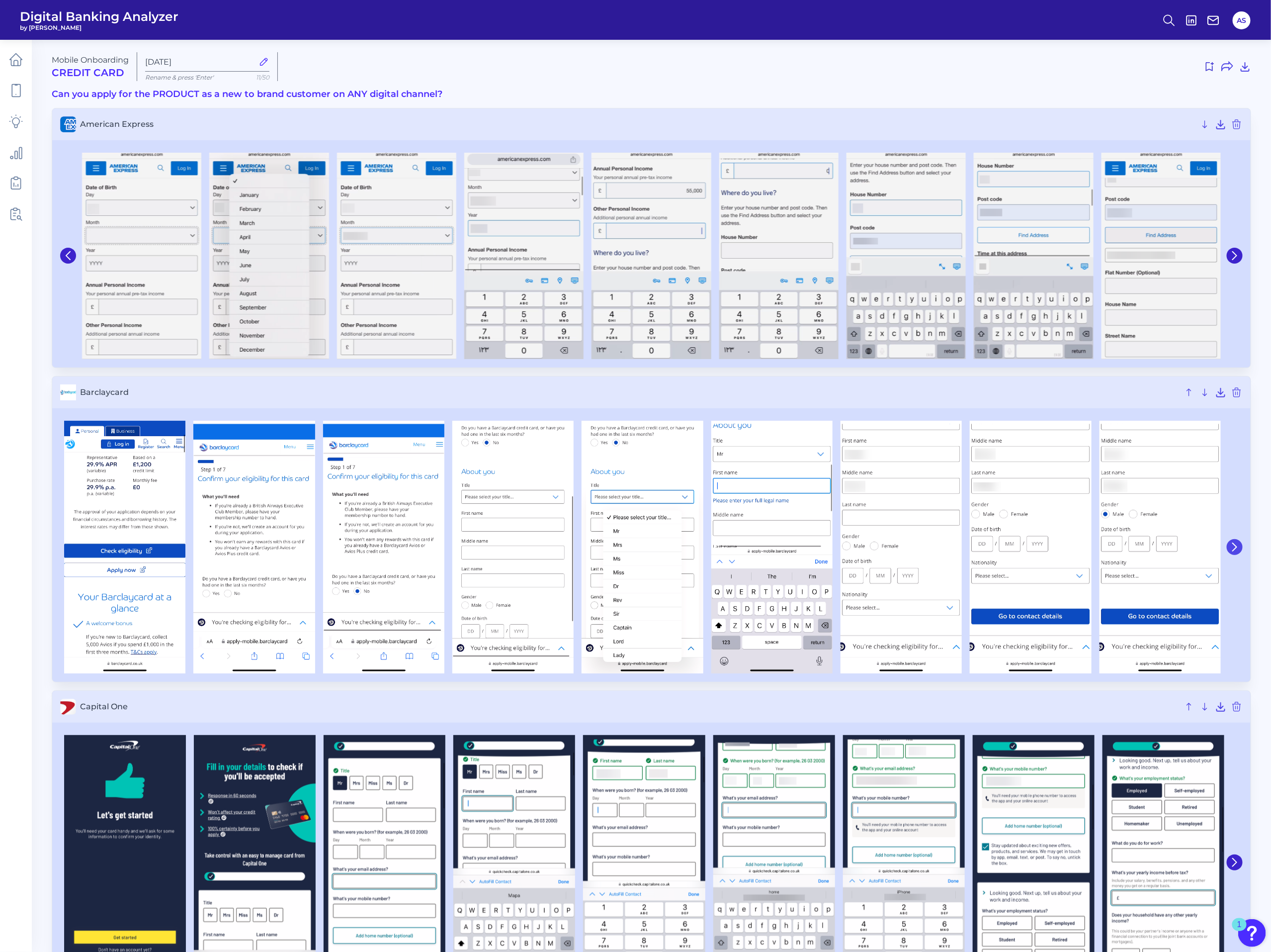
click at [1235, 554] on button at bounding box center [1235, 547] width 16 height 16
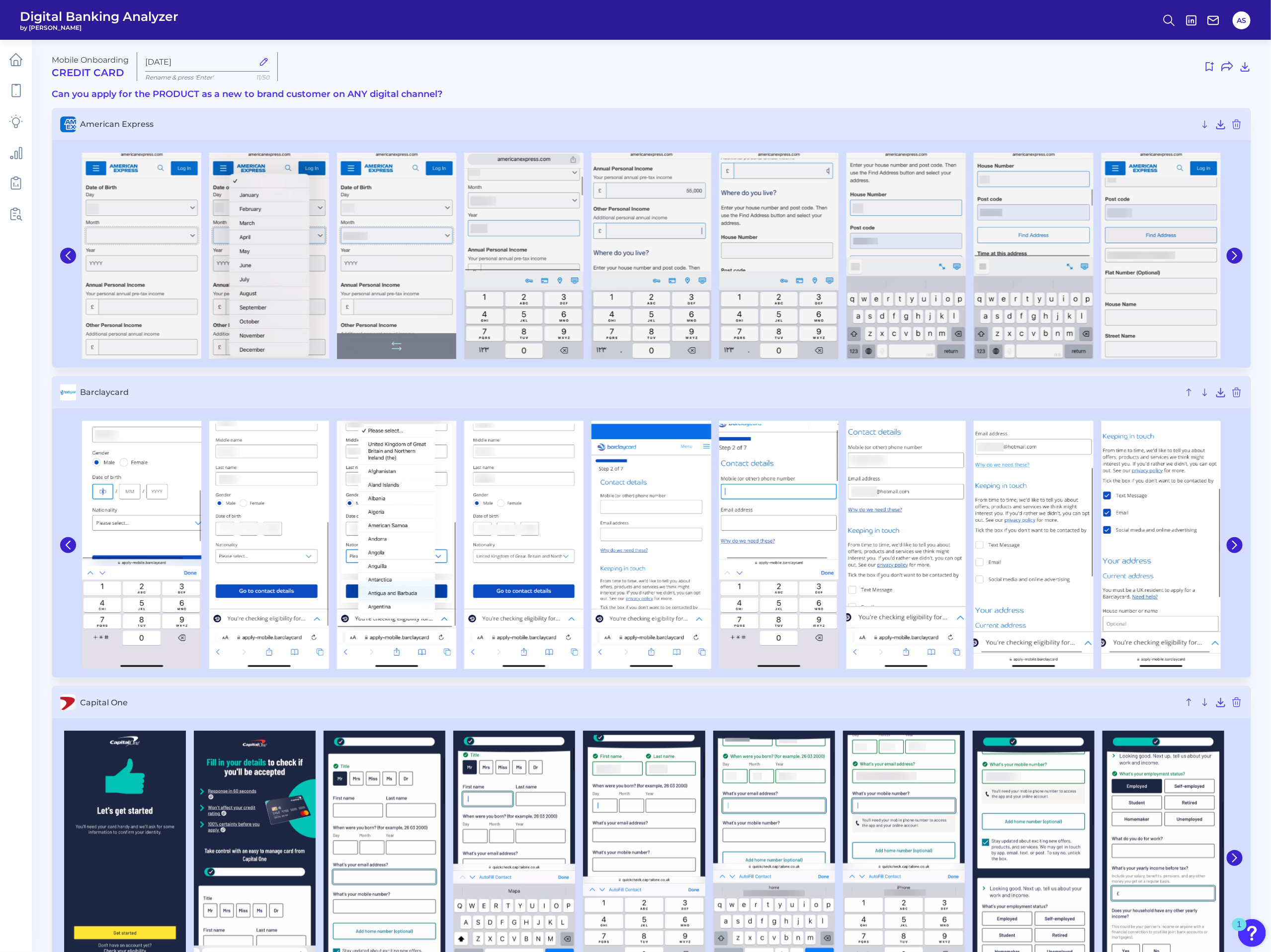
click at [359, 343] on div at bounding box center [397, 346] width 119 height 26
click at [398, 348] on icon at bounding box center [397, 346] width 12 height 12
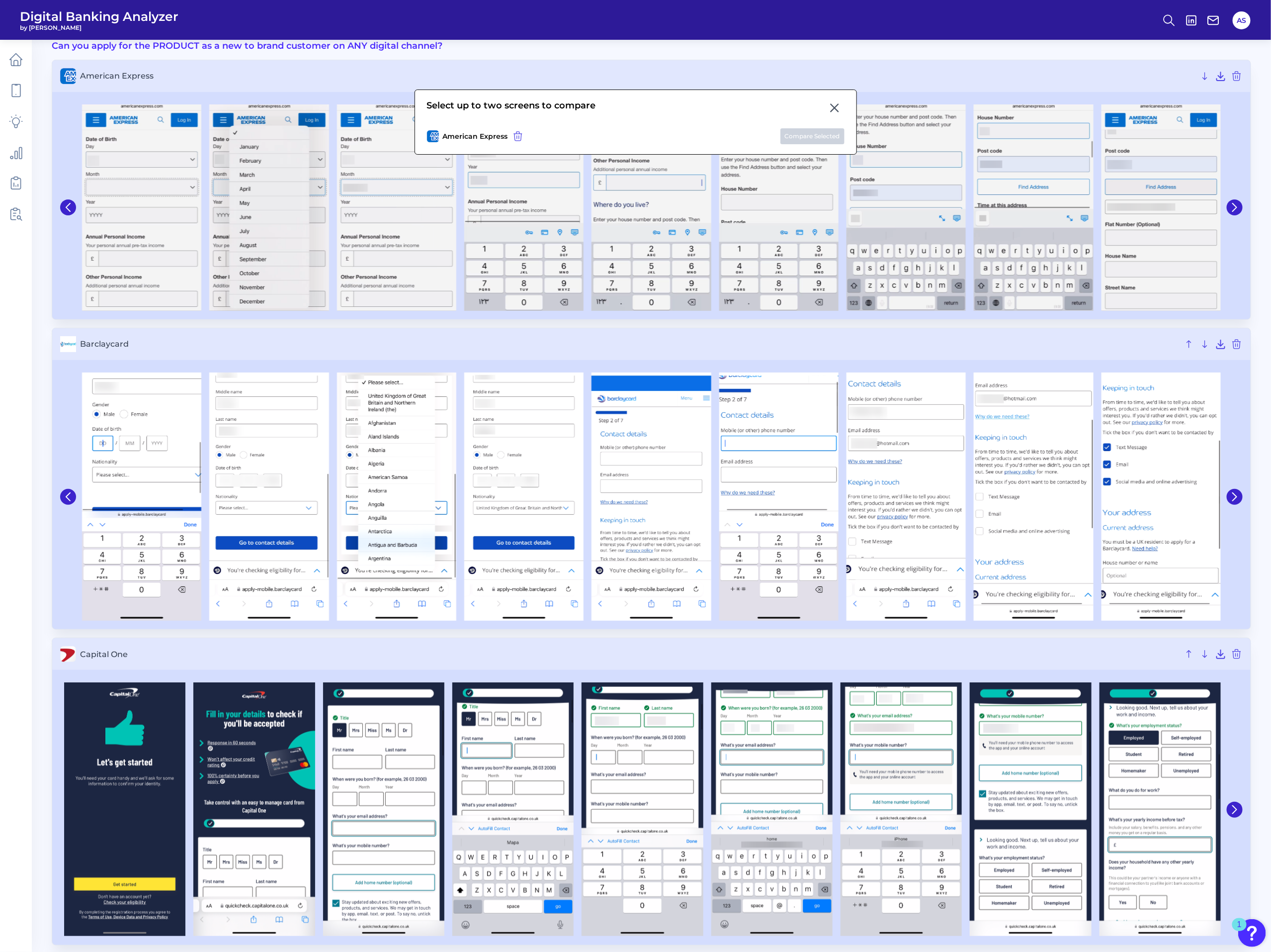
scroll to position [75, 0]
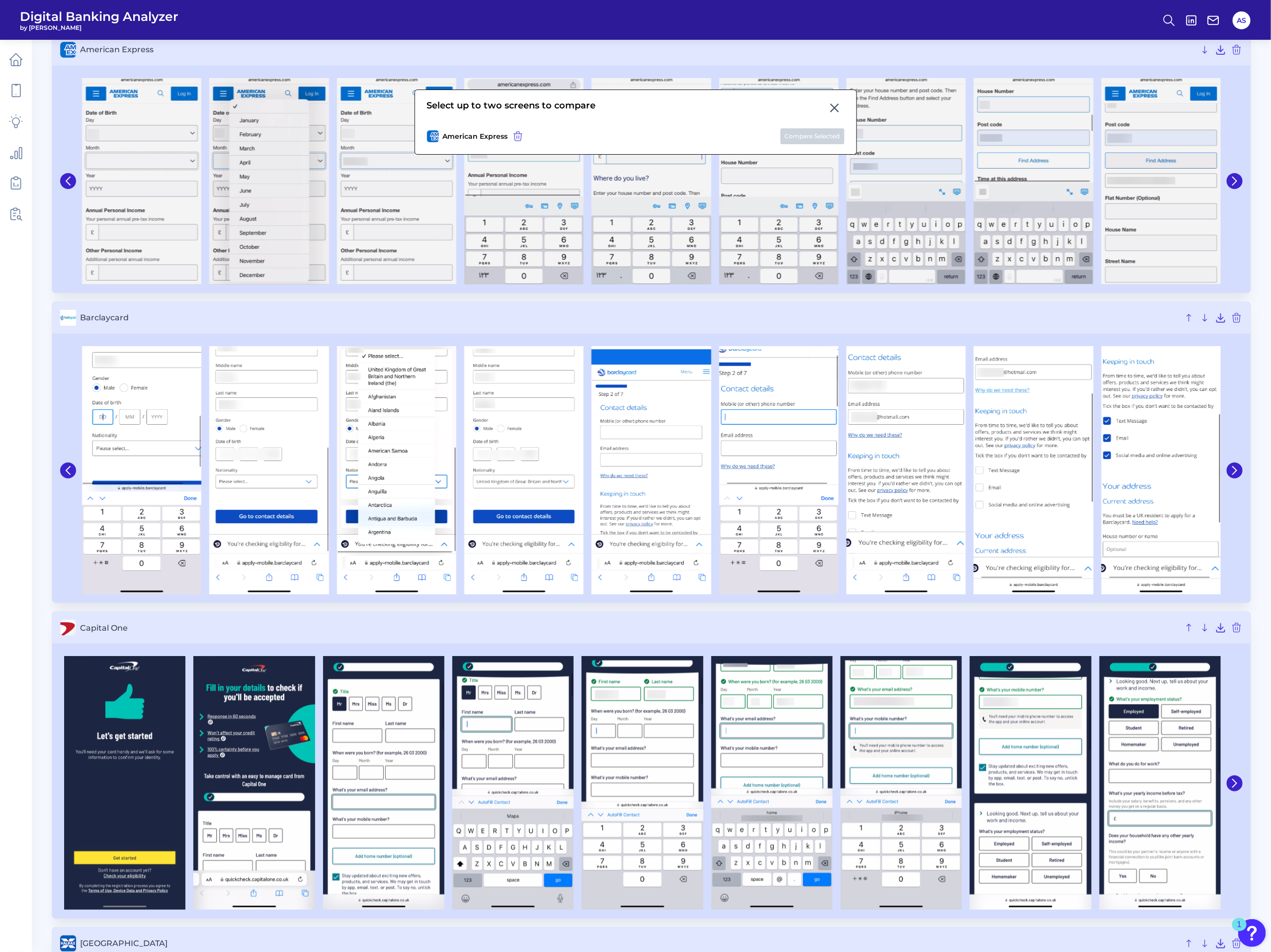
click at [605, 126] on div "Select up to two screens to compare American Express Compare Selected" at bounding box center [635, 122] width 442 height 66
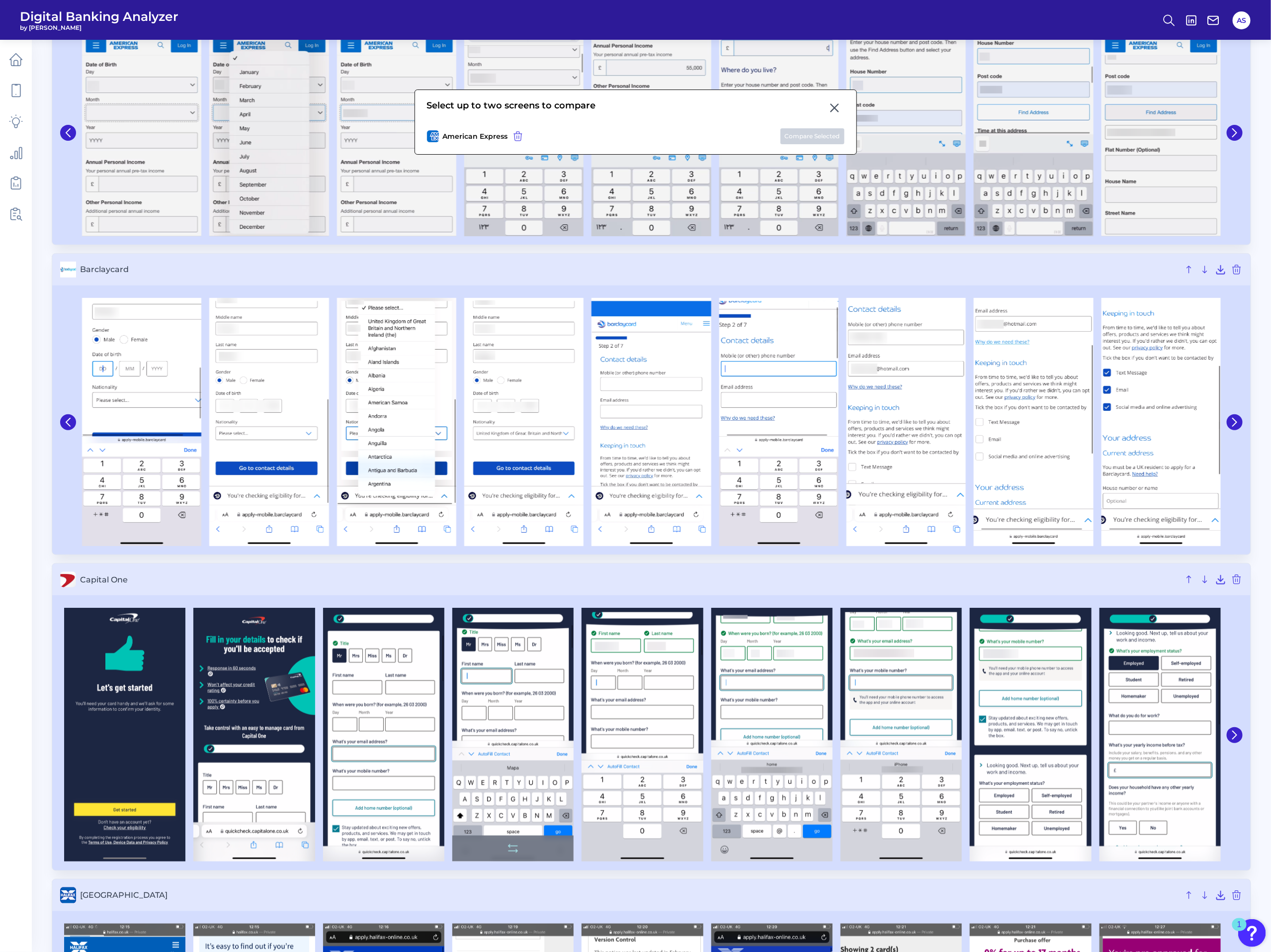
scroll to position [149, 0]
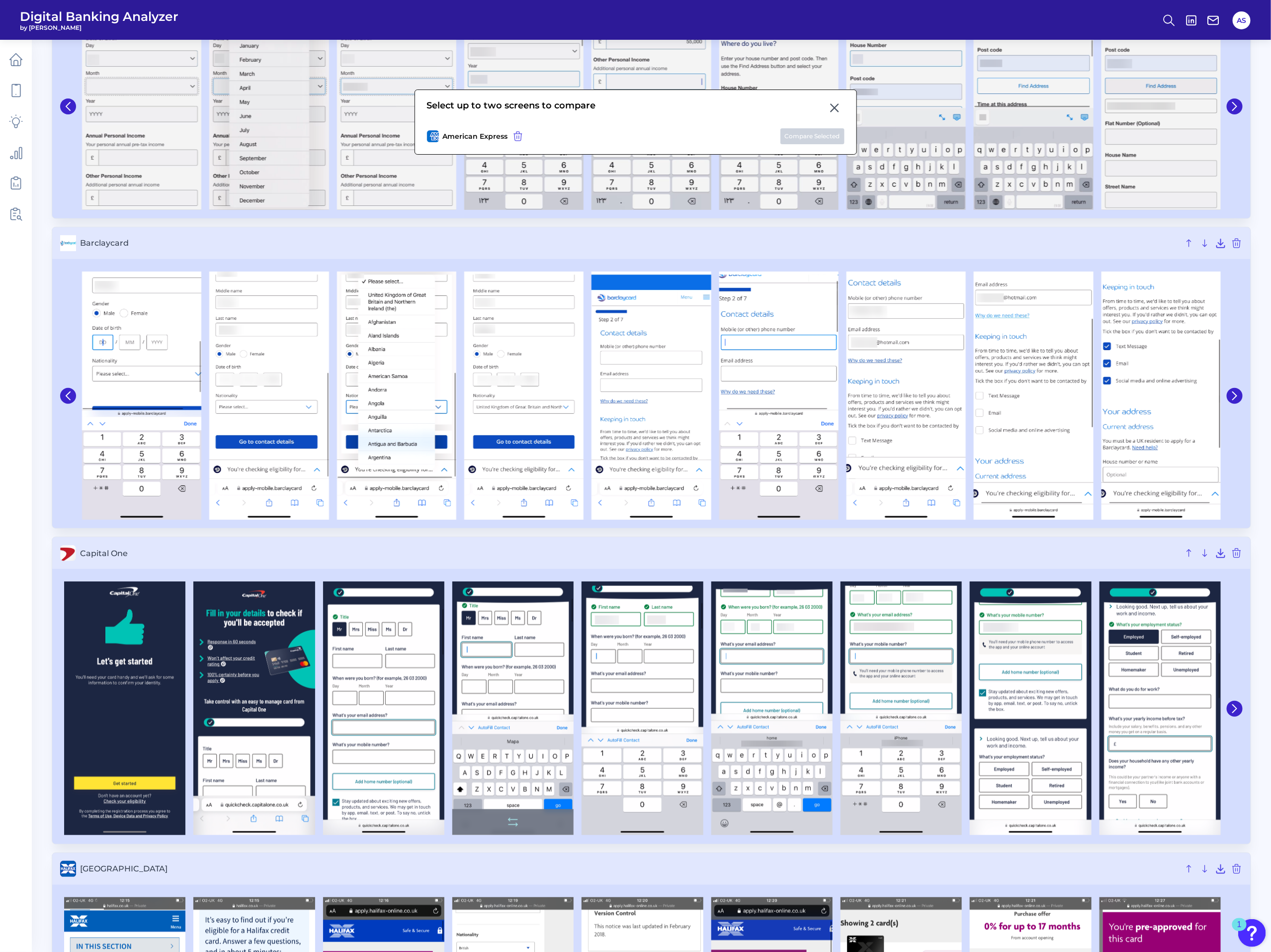
click at [529, 822] on div at bounding box center [513, 822] width 121 height 26
click at [503, 820] on button at bounding box center [513, 822] width 20 height 16
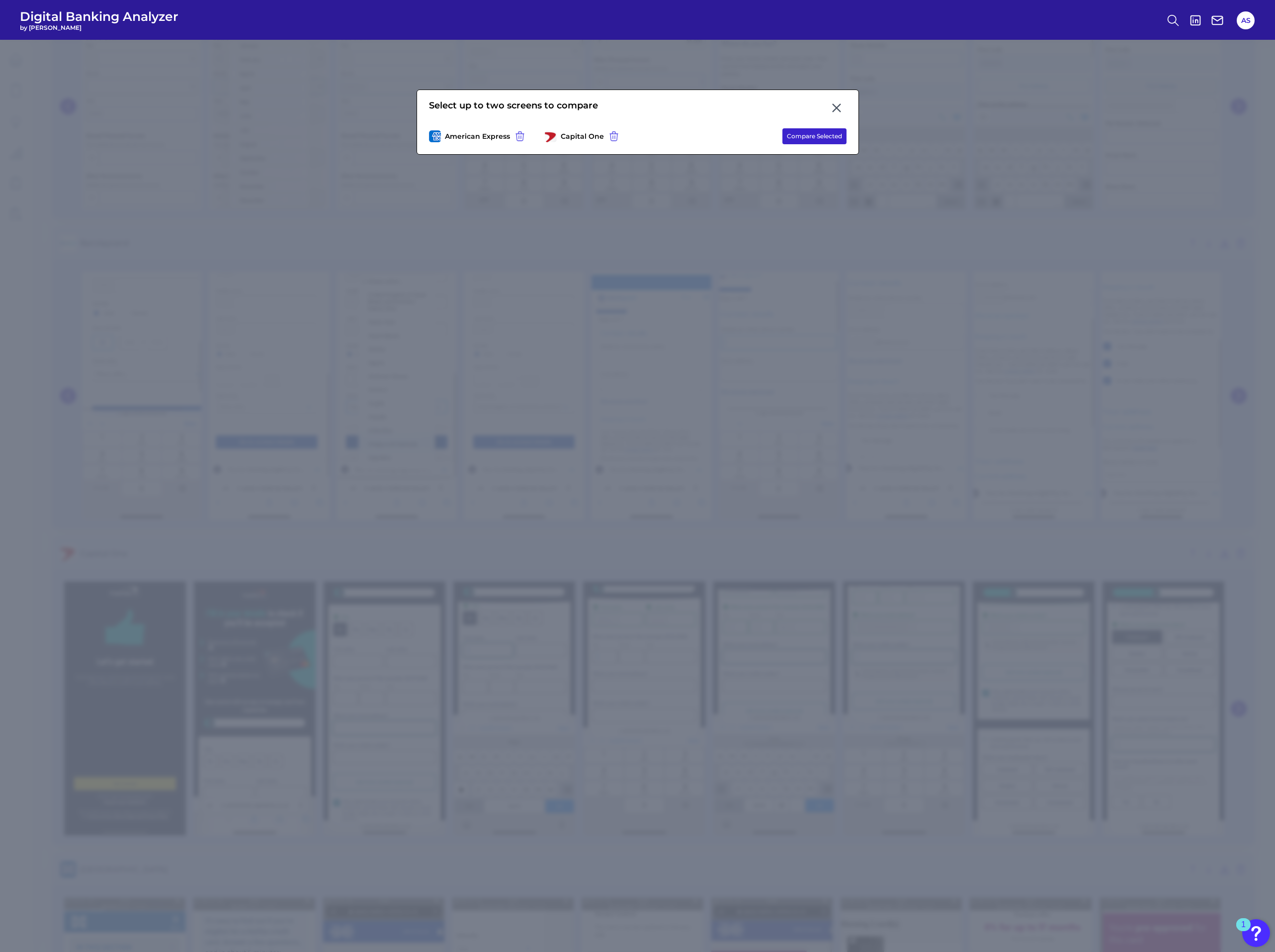
click at [829, 134] on button "Compare Selected" at bounding box center [815, 136] width 65 height 16
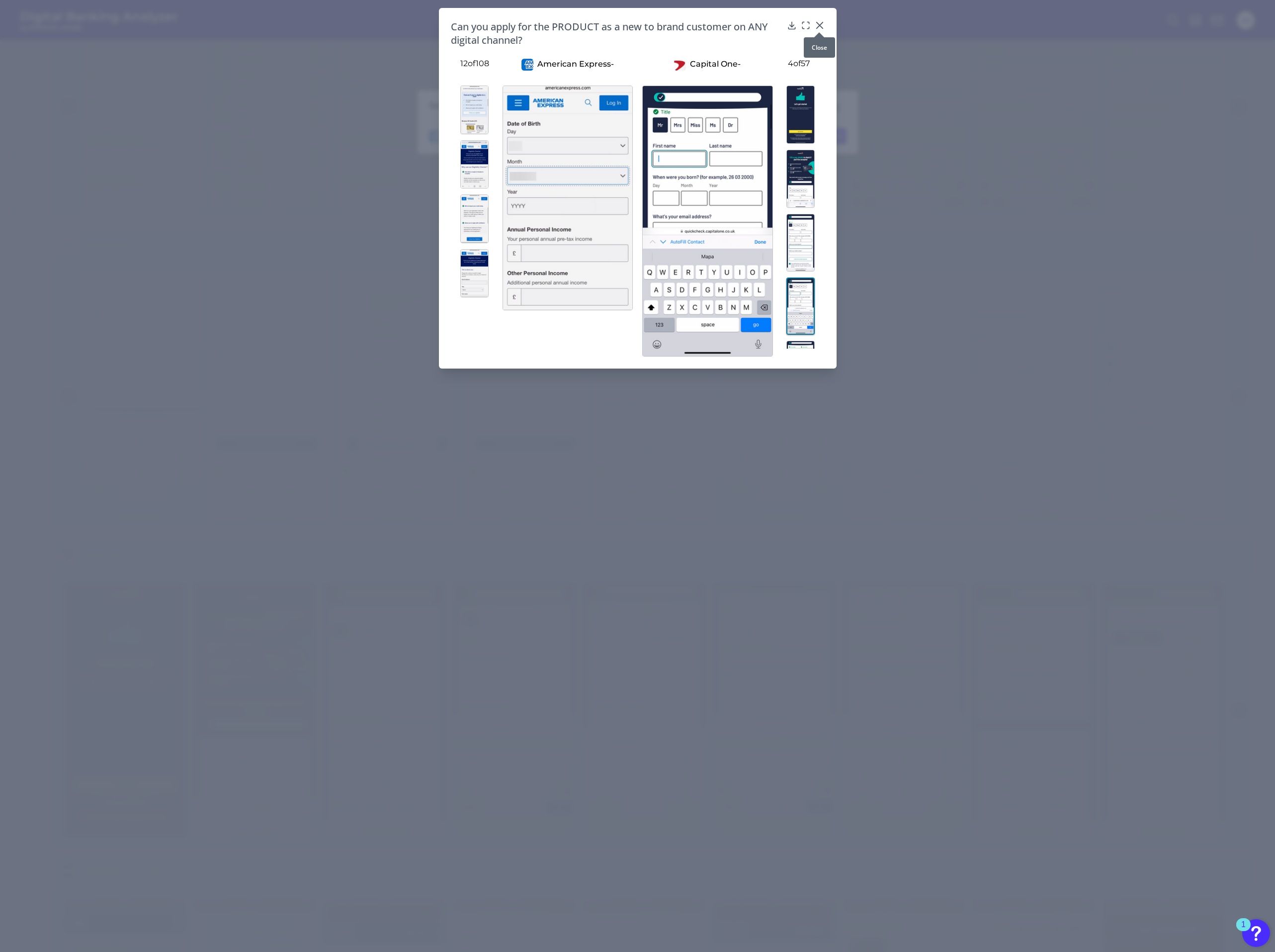
click at [817, 25] on icon at bounding box center [820, 26] width 10 height 10
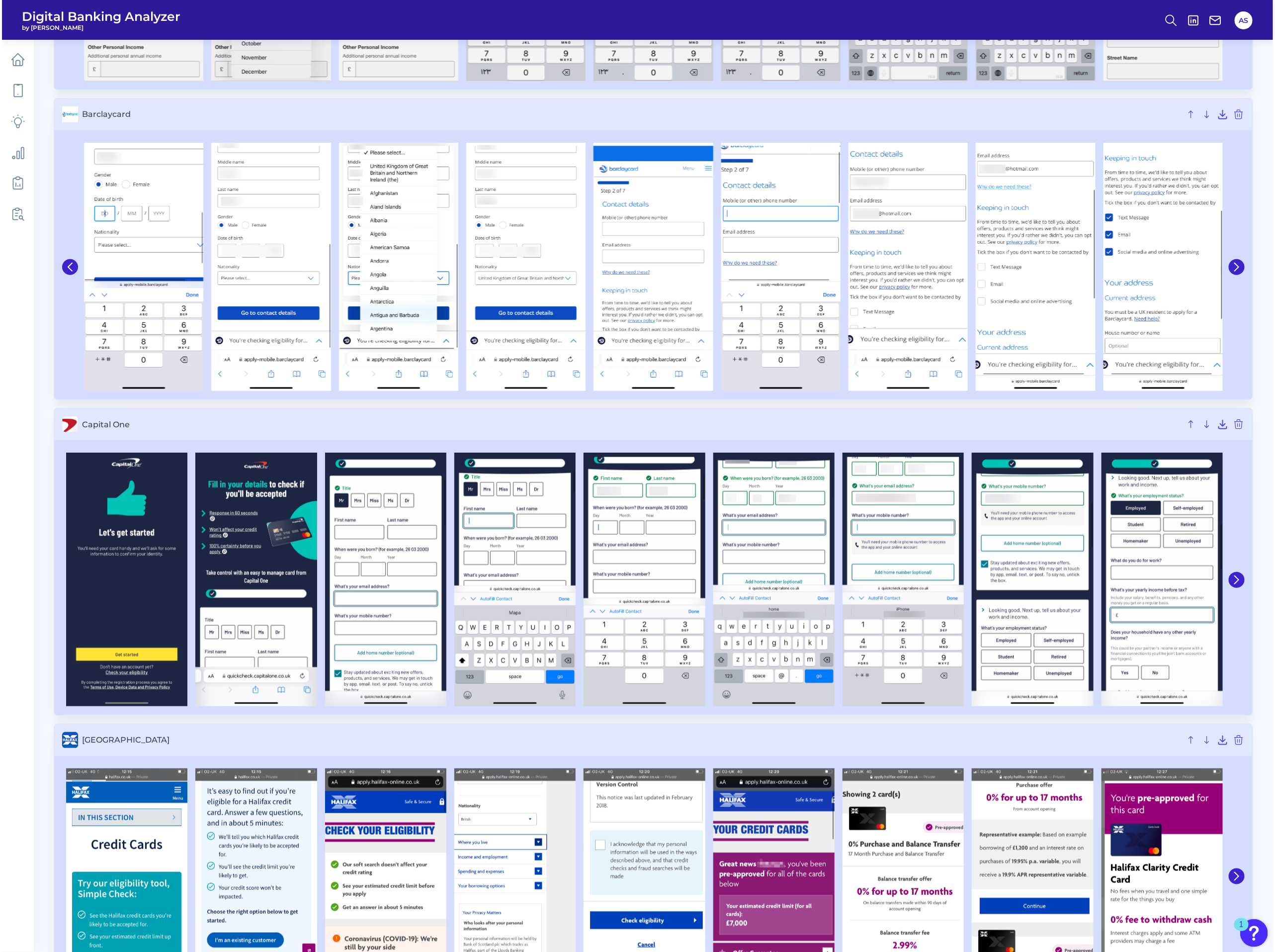
scroll to position [0, 0]
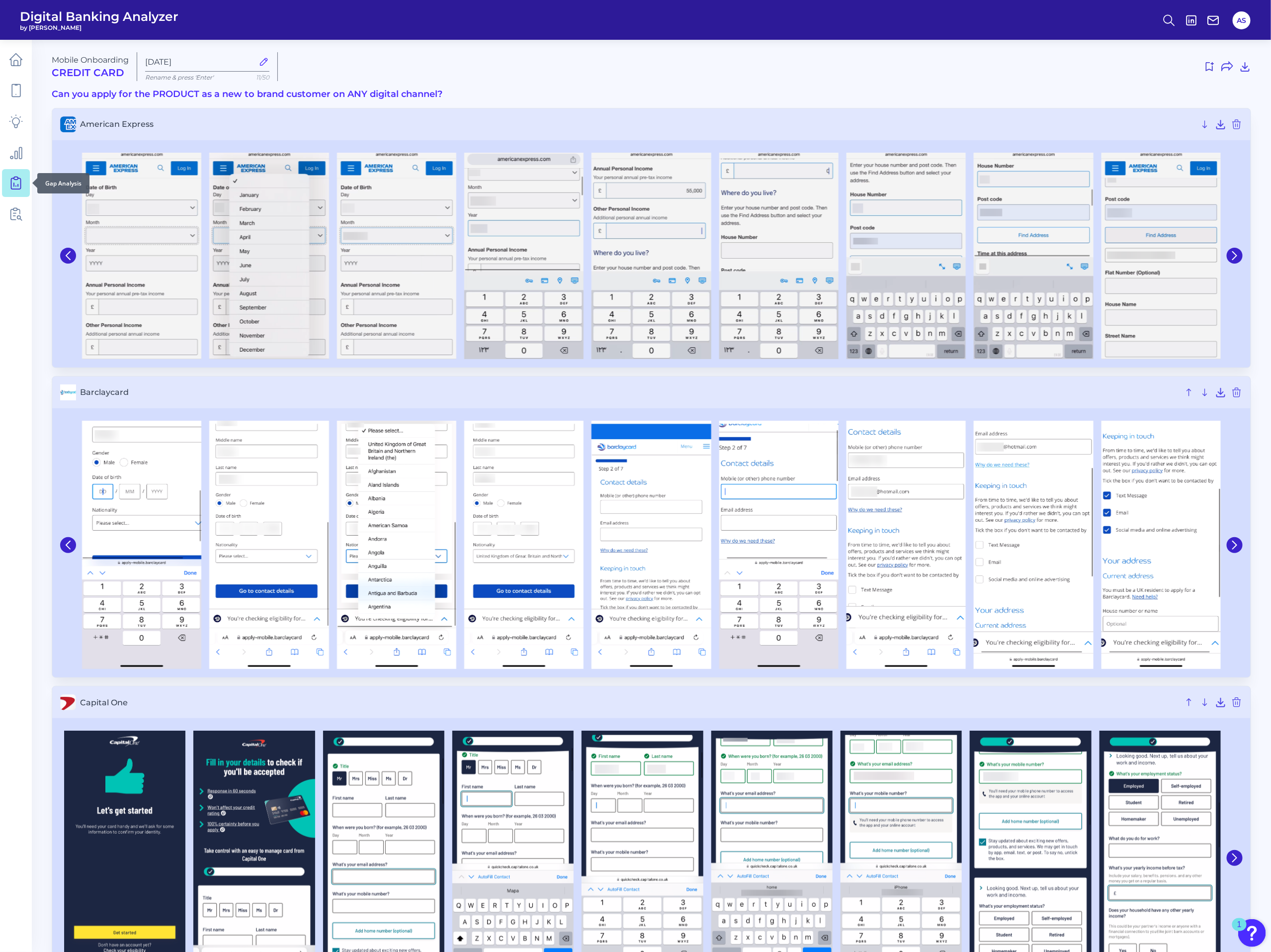
click at [20, 190] on link at bounding box center [16, 183] width 28 height 28
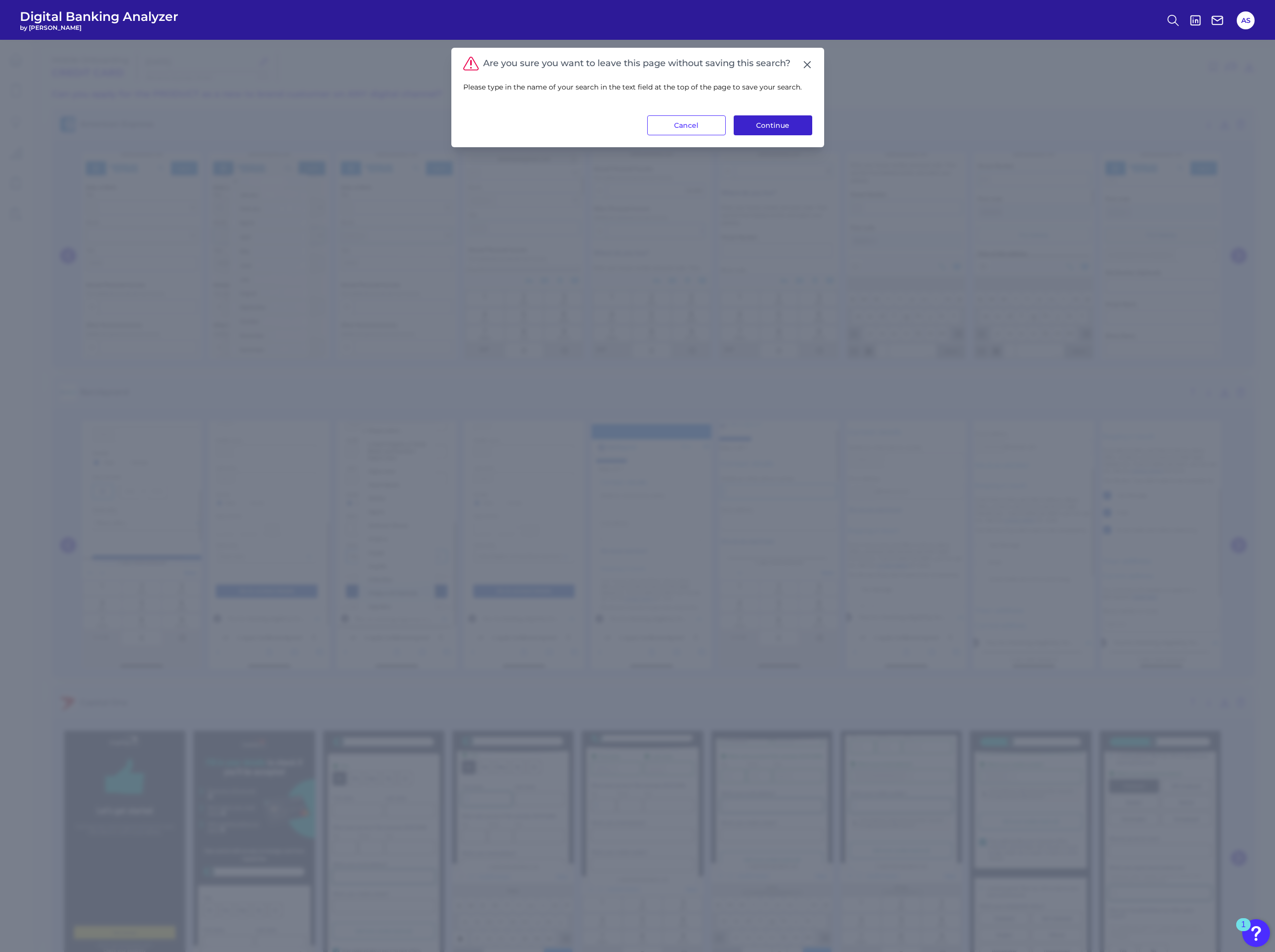
click at [764, 124] on button "Continue" at bounding box center [773, 125] width 79 height 20
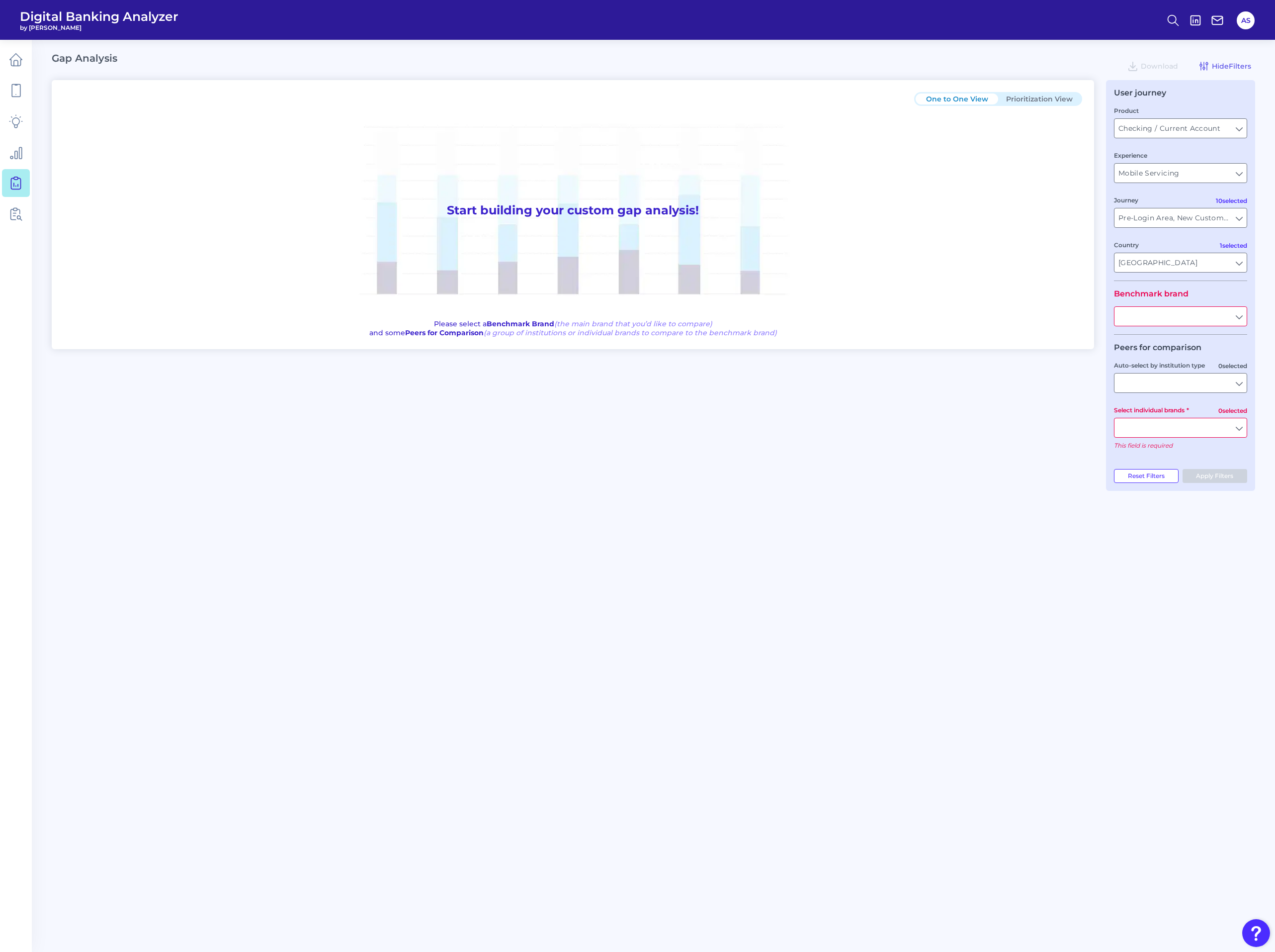
type input "All Journeys"
click at [1131, 124] on input "Checking / Current Account" at bounding box center [1181, 128] width 132 height 19
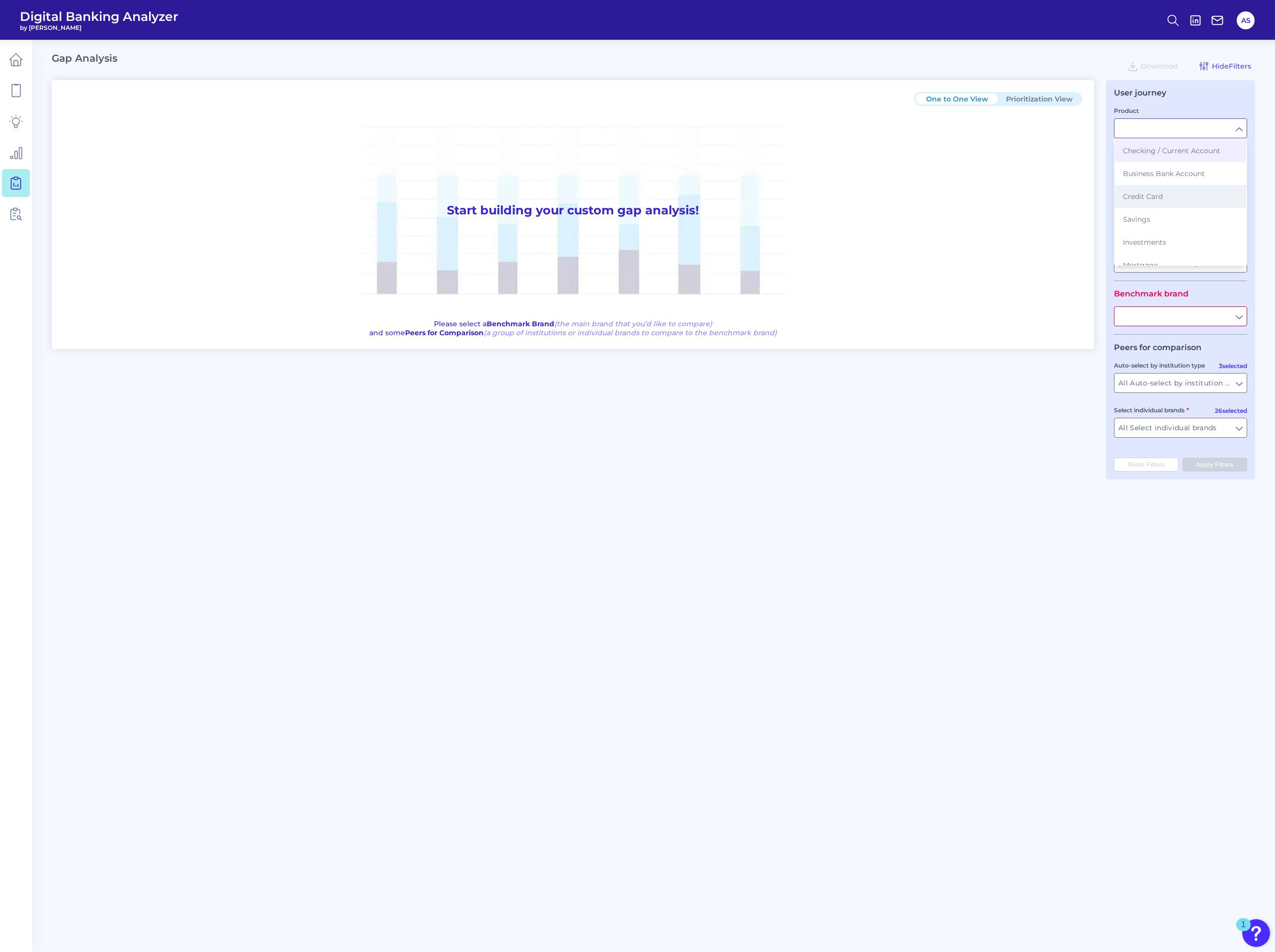
click at [1162, 195] on span "Credit Card" at bounding box center [1143, 196] width 40 height 9
type input "Credit Card"
click at [1163, 174] on input "Mobile Servicing" at bounding box center [1181, 173] width 132 height 19
click at [1166, 235] on button "Mobile Onboarding" at bounding box center [1181, 240] width 131 height 23
type input "Mobile Onboarding"
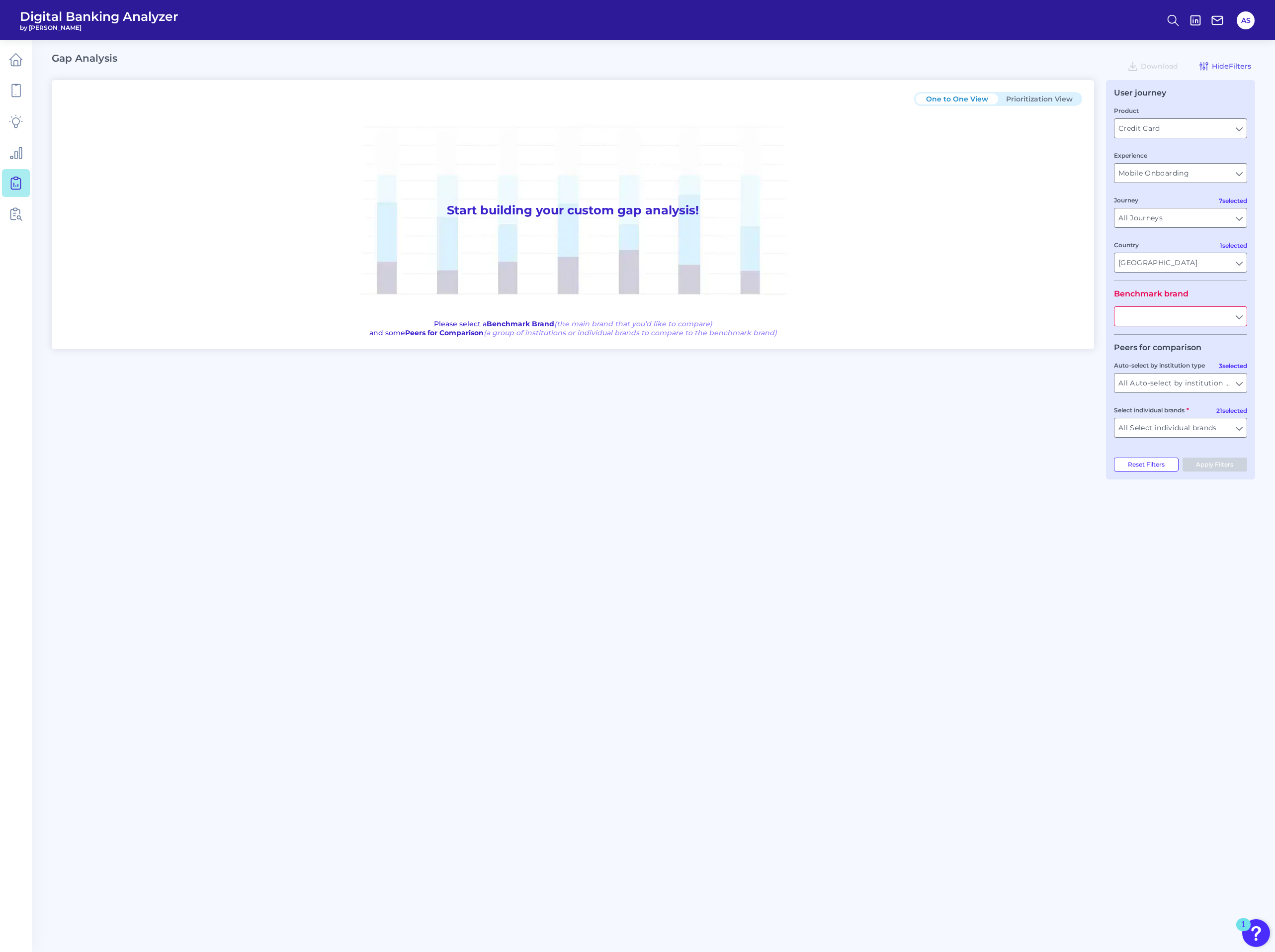
click at [1170, 316] on input "text" at bounding box center [1181, 316] width 132 height 19
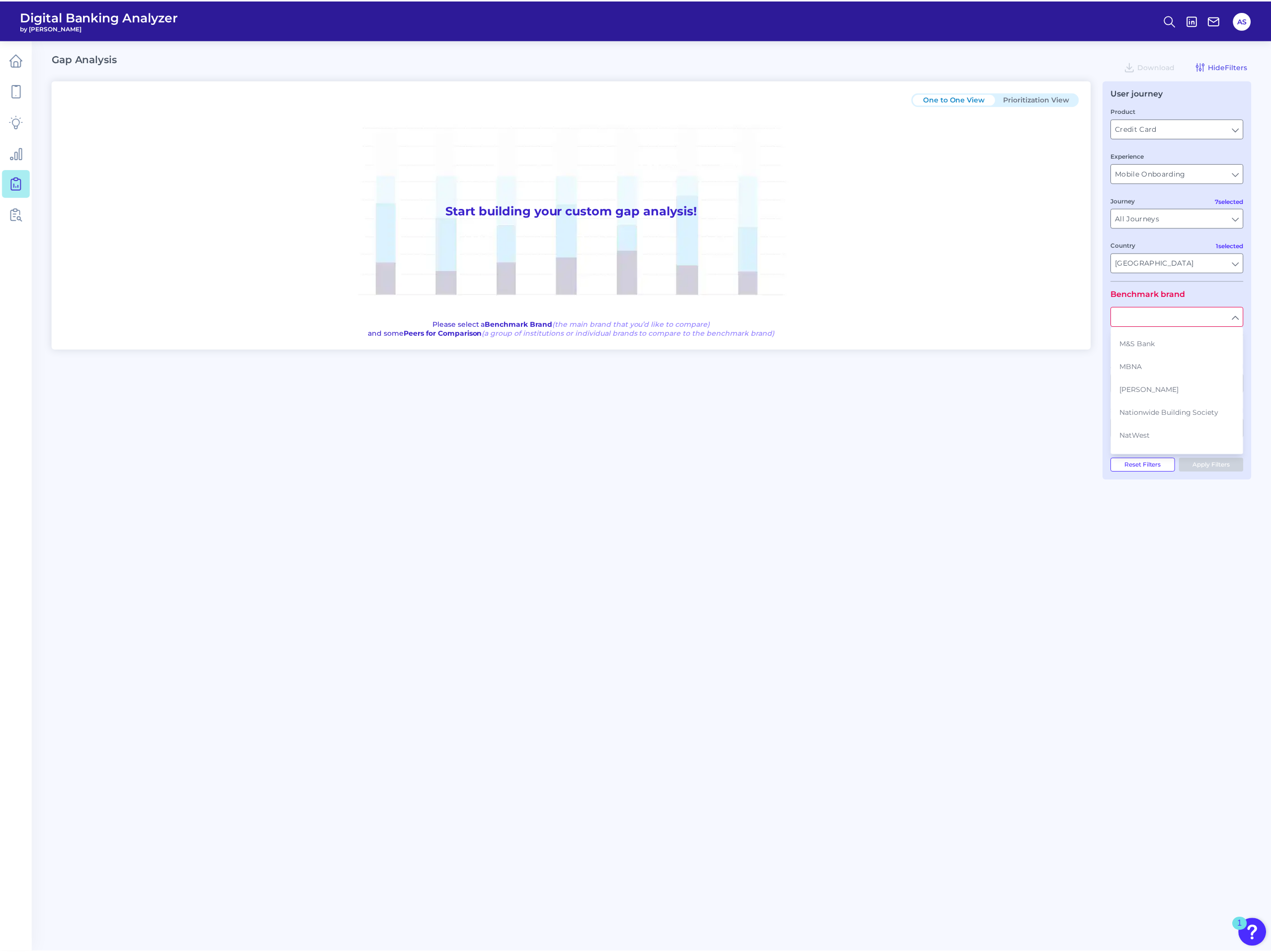
scroll to position [149, 0]
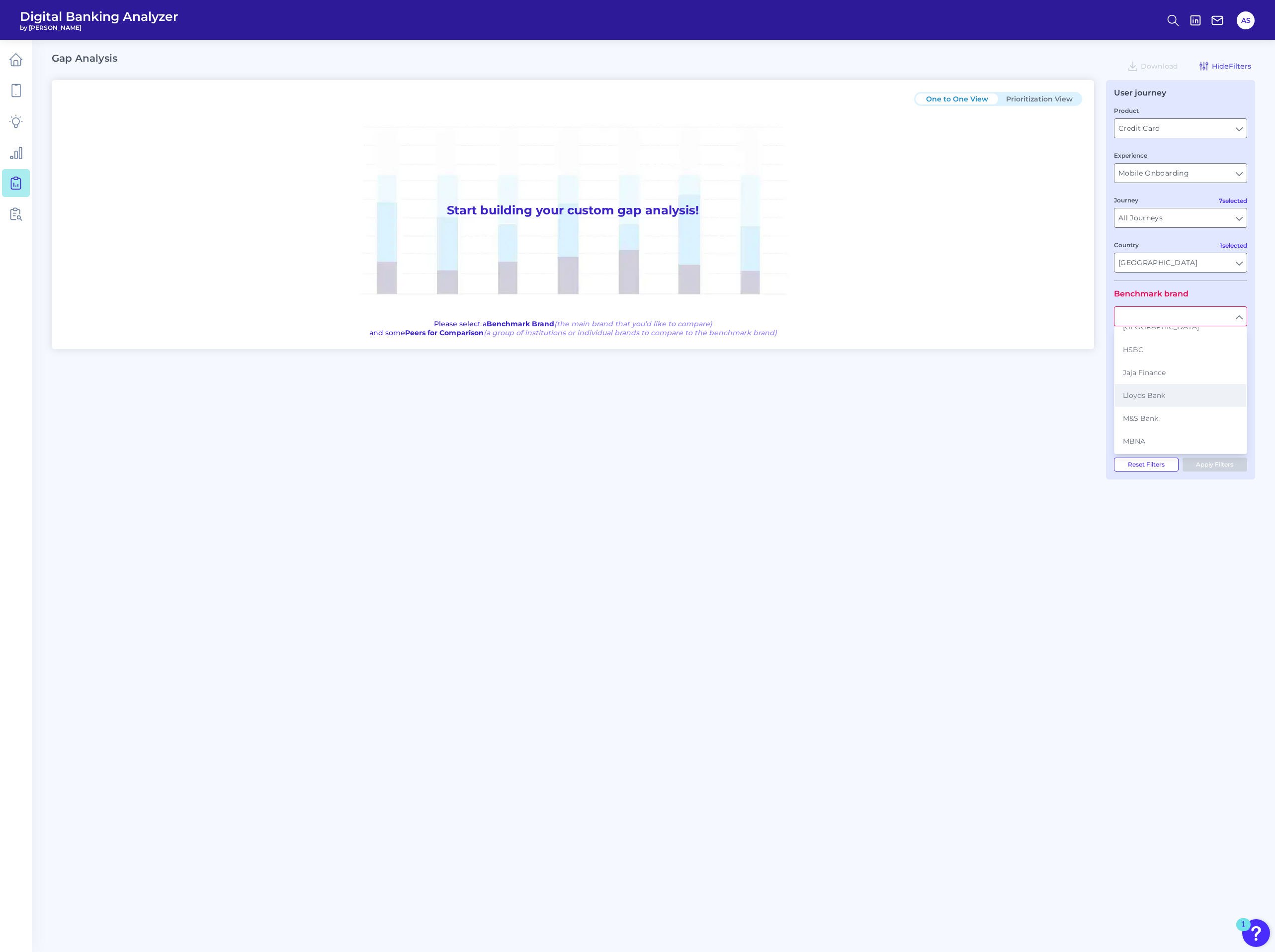
click at [1167, 387] on button "Lloyds Bank" at bounding box center [1181, 395] width 131 height 23
type input "Lloyds Bank"
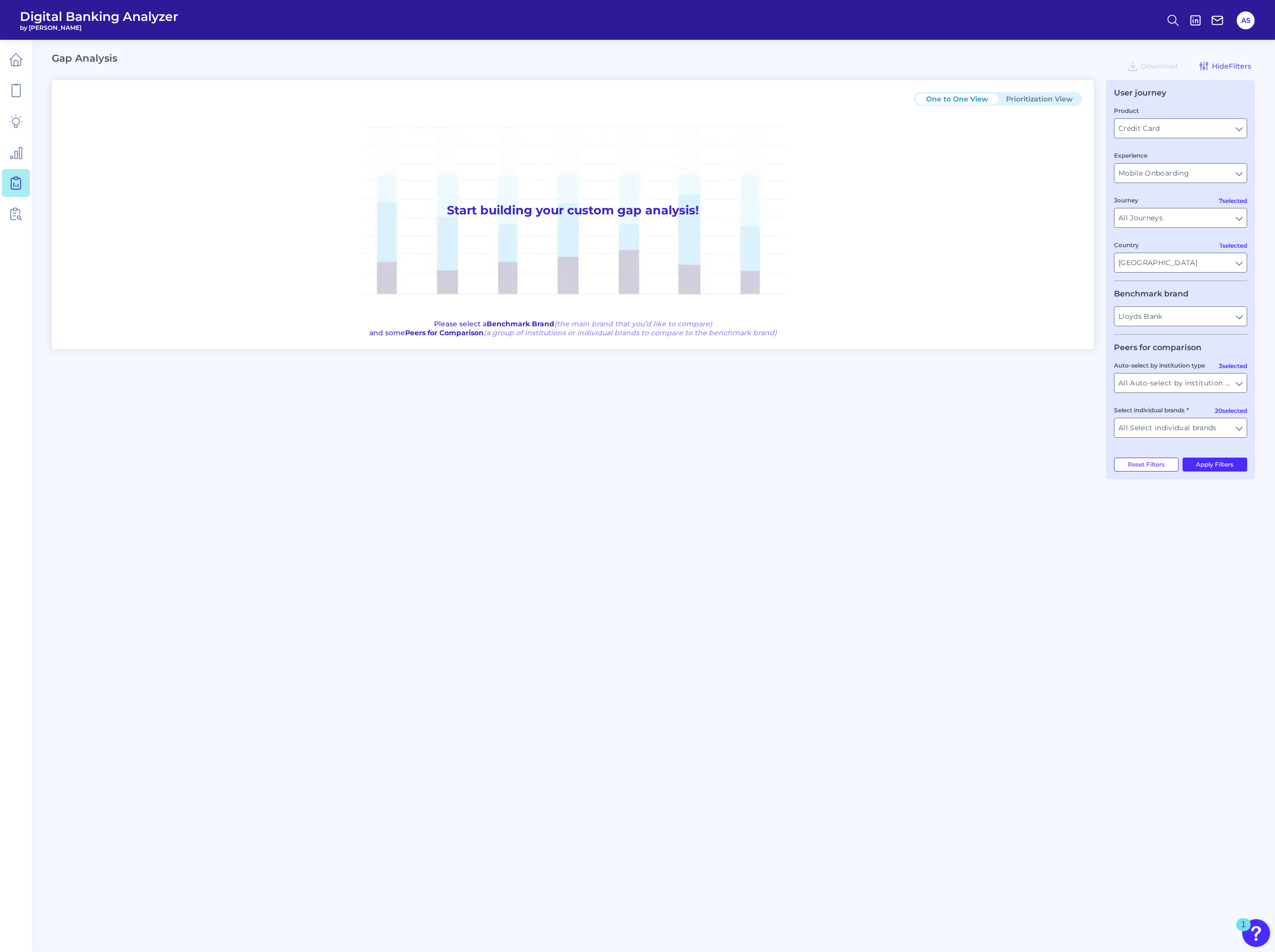
click at [1110, 282] on div "User journey Product Credit Card Credit Card Experience Mobile Onboarding Mobil…" at bounding box center [1181, 280] width 149 height 399
click at [1213, 467] on button "Apply Filters" at bounding box center [1215, 464] width 66 height 14
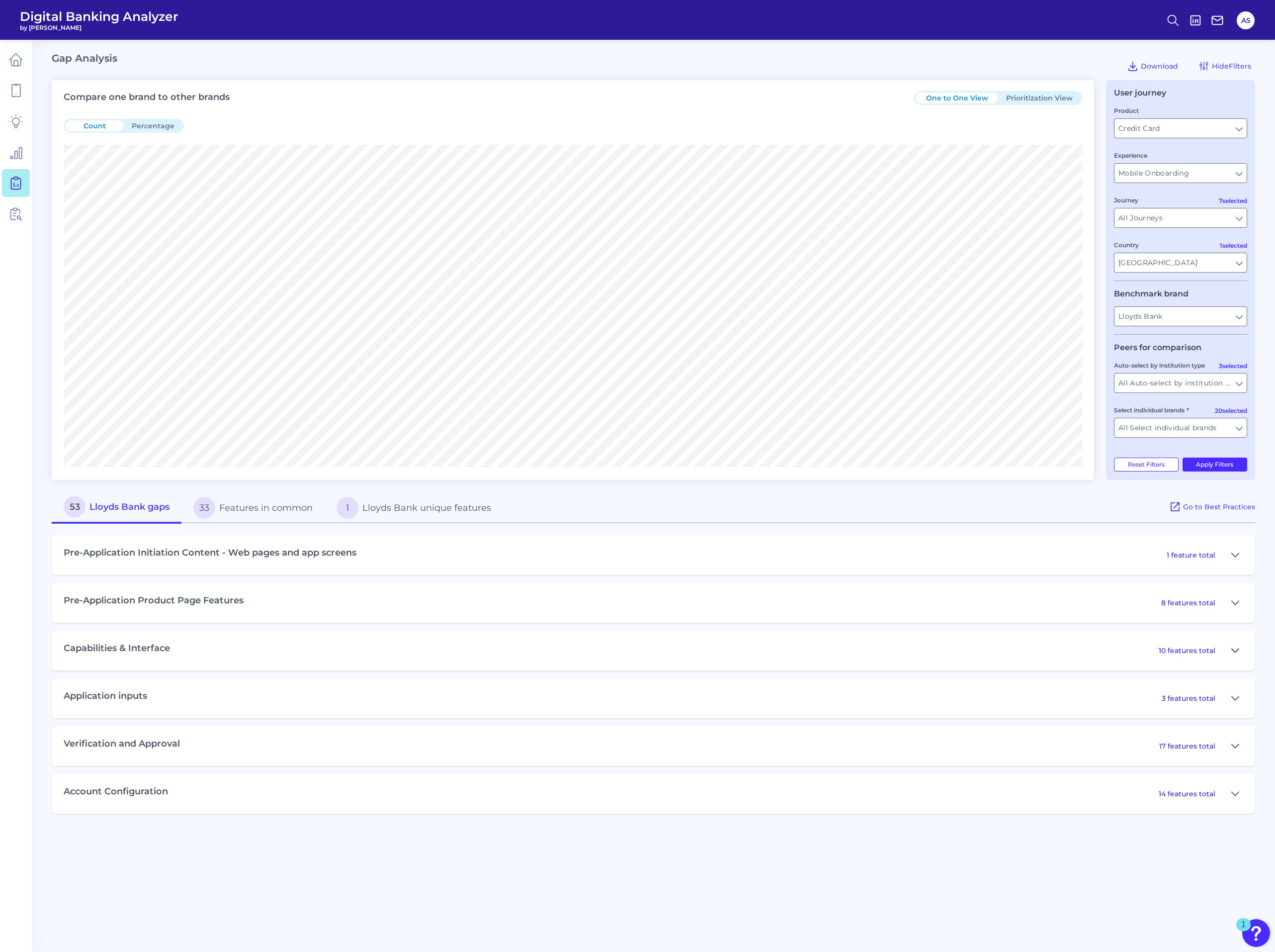
click at [1236, 650] on icon at bounding box center [1235, 651] width 8 height 12
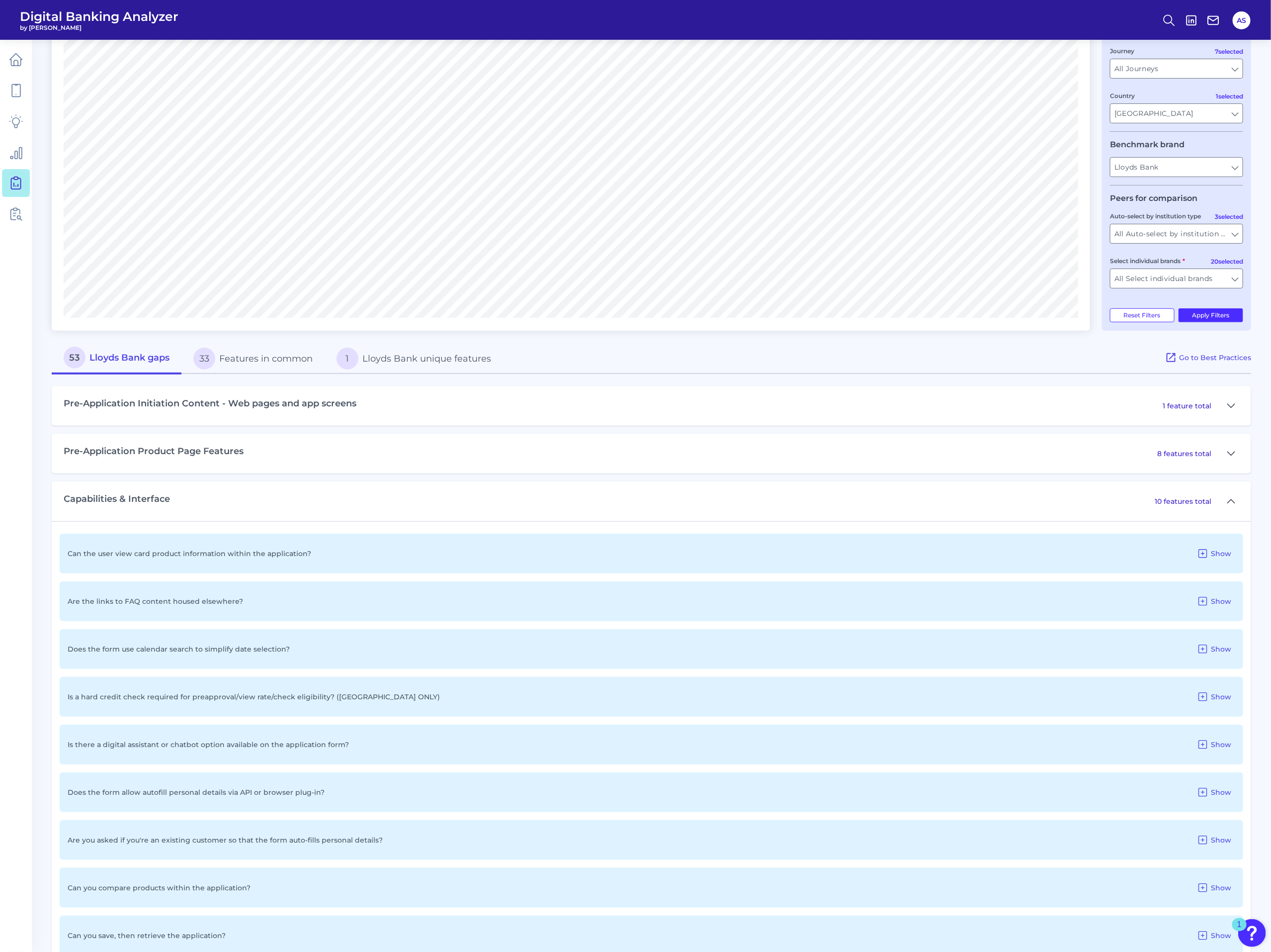
scroll to position [224, 0]
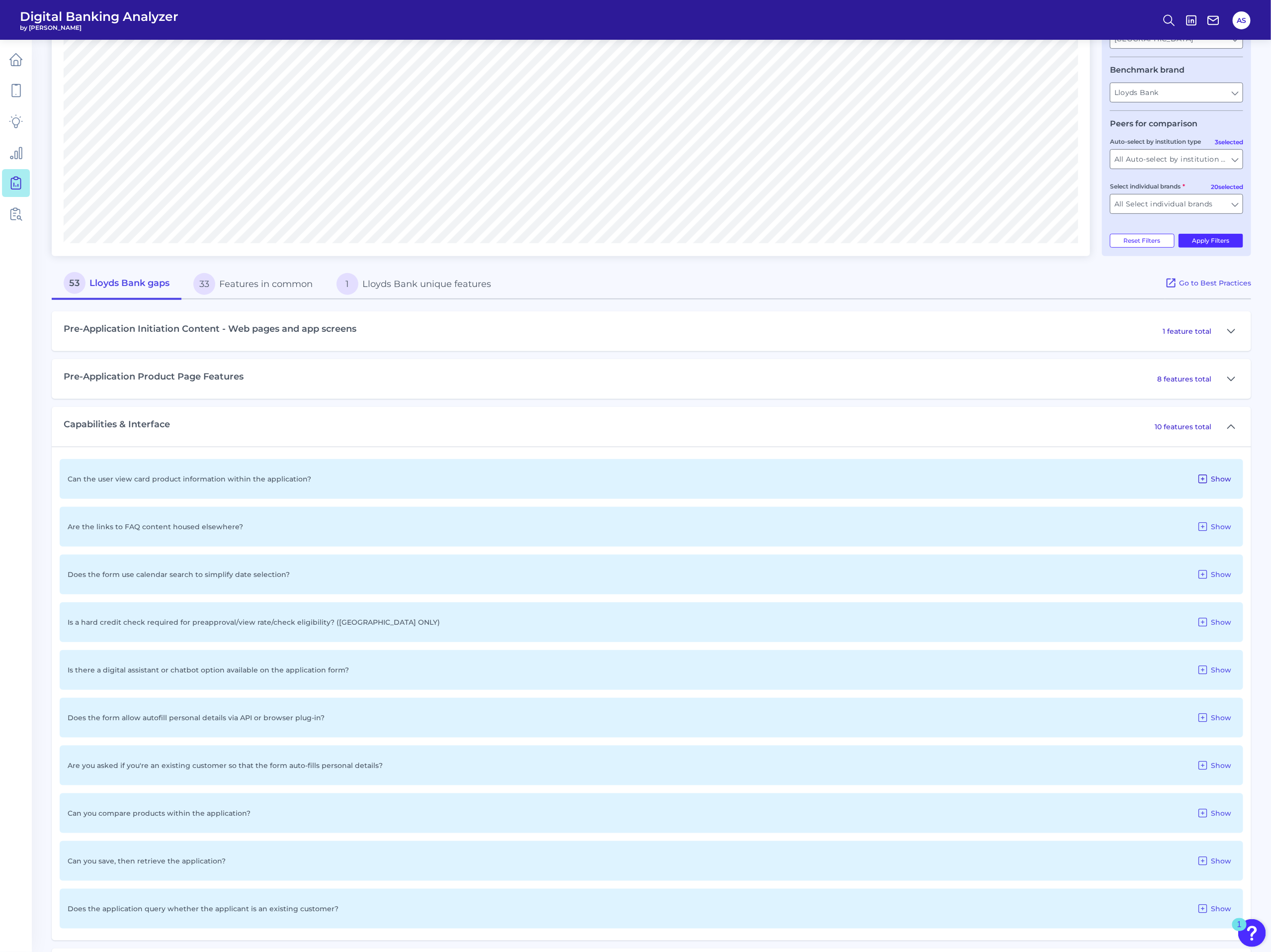
click at [1206, 476] on icon at bounding box center [1203, 479] width 12 height 12
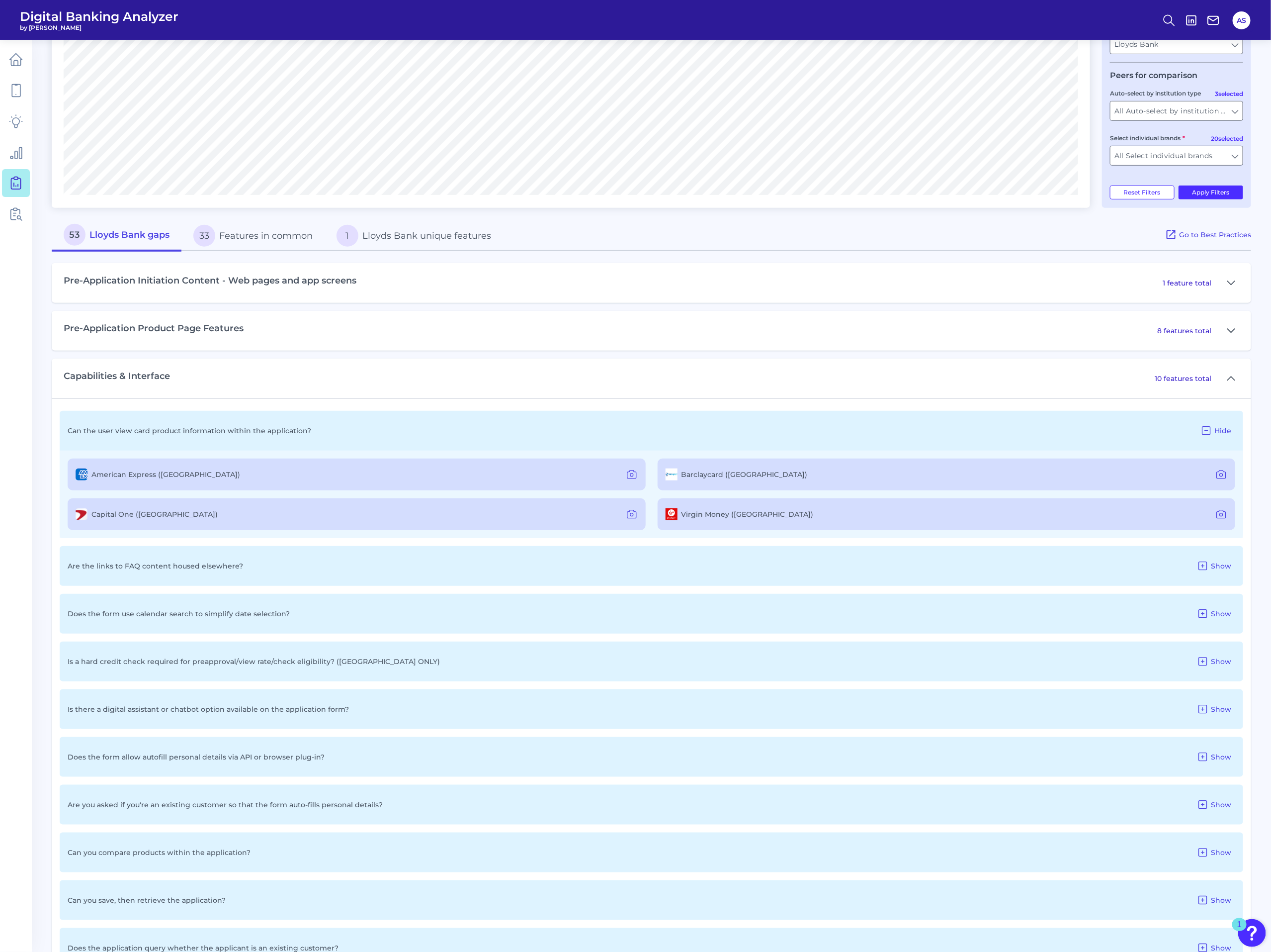
scroll to position [298, 0]
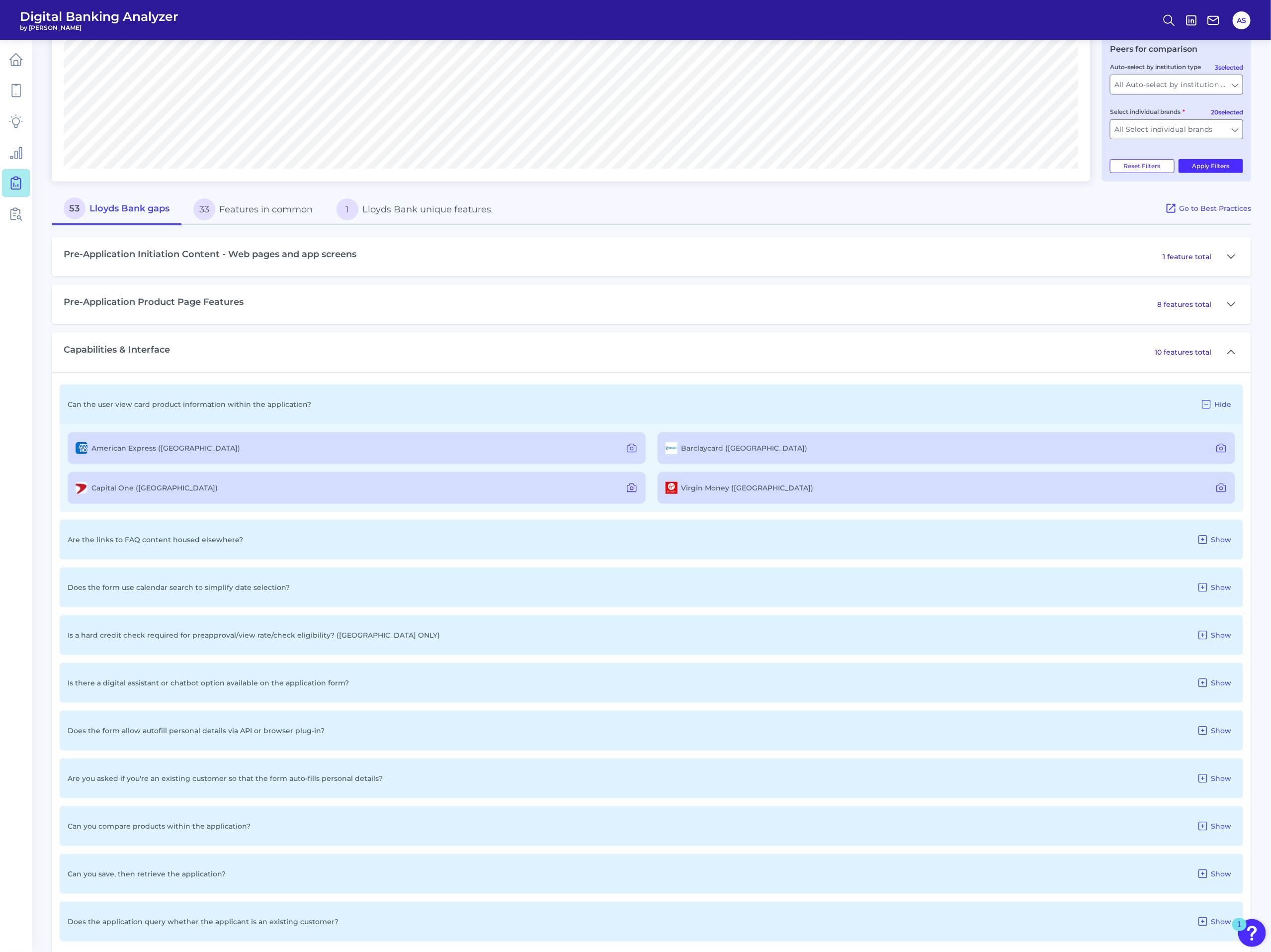
click at [631, 488] on icon at bounding box center [631, 488] width 3 height 3
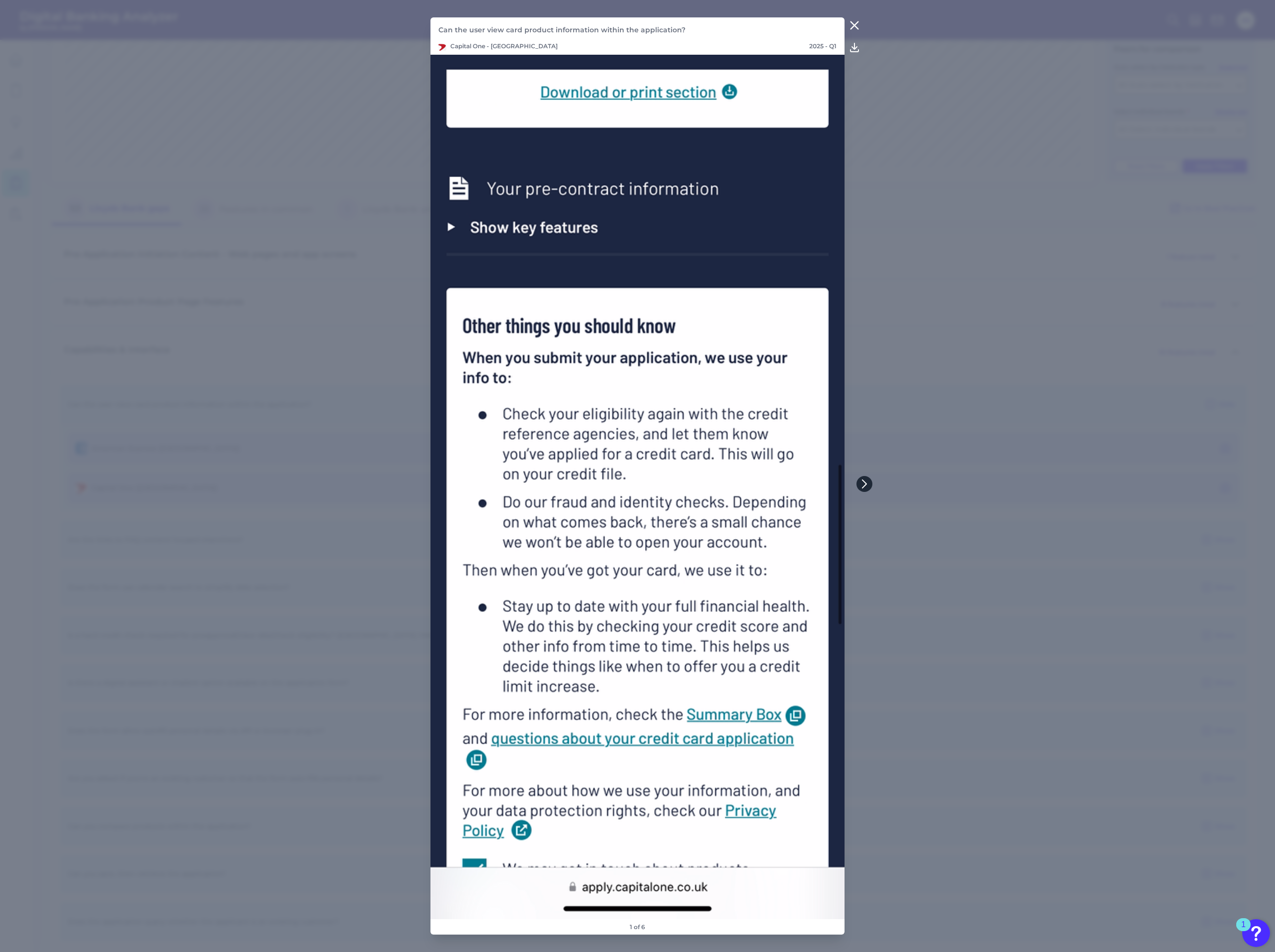
click at [859, 479] on button at bounding box center [865, 484] width 16 height 16
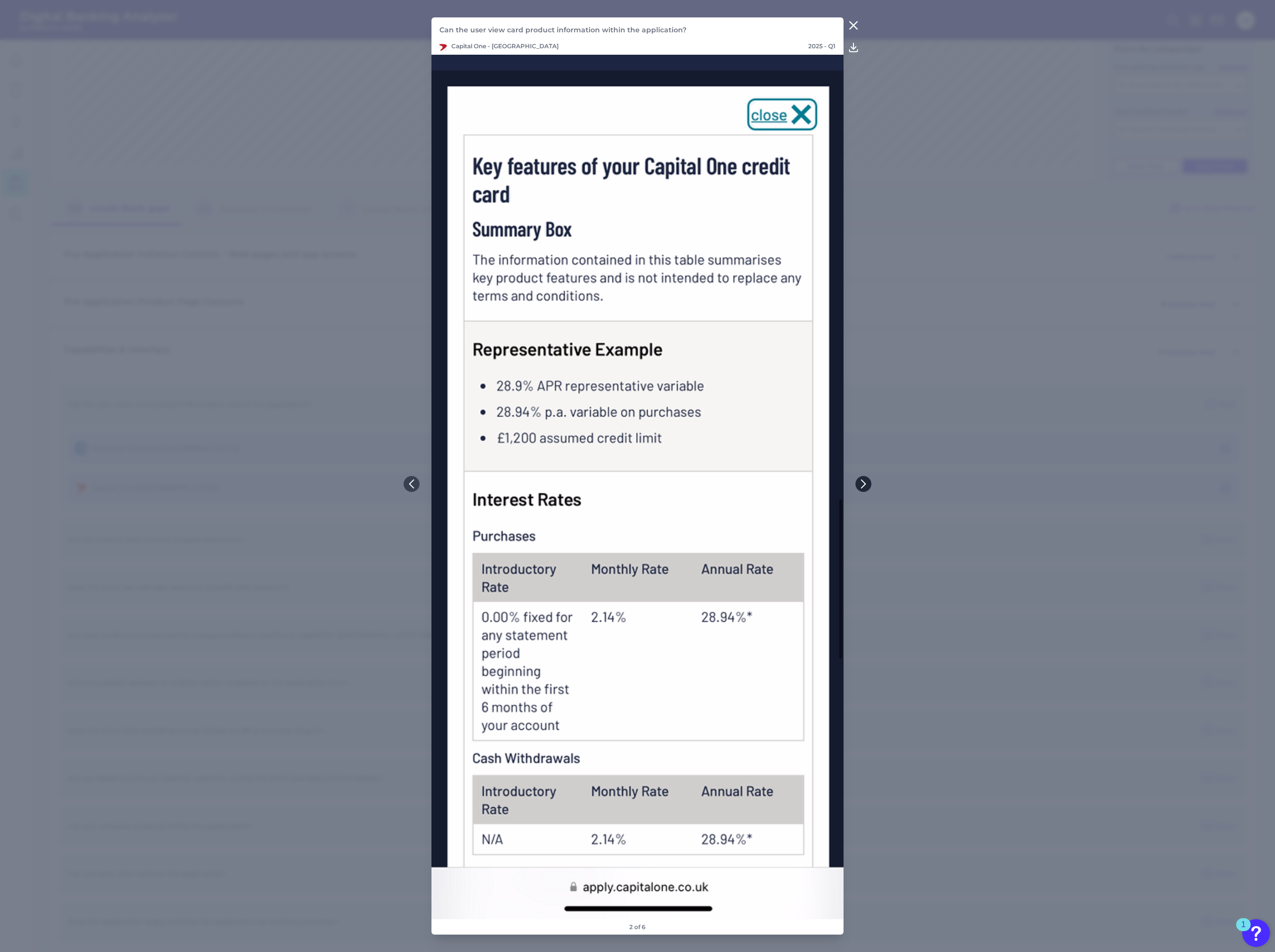
click at [863, 482] on icon at bounding box center [864, 483] width 9 height 9
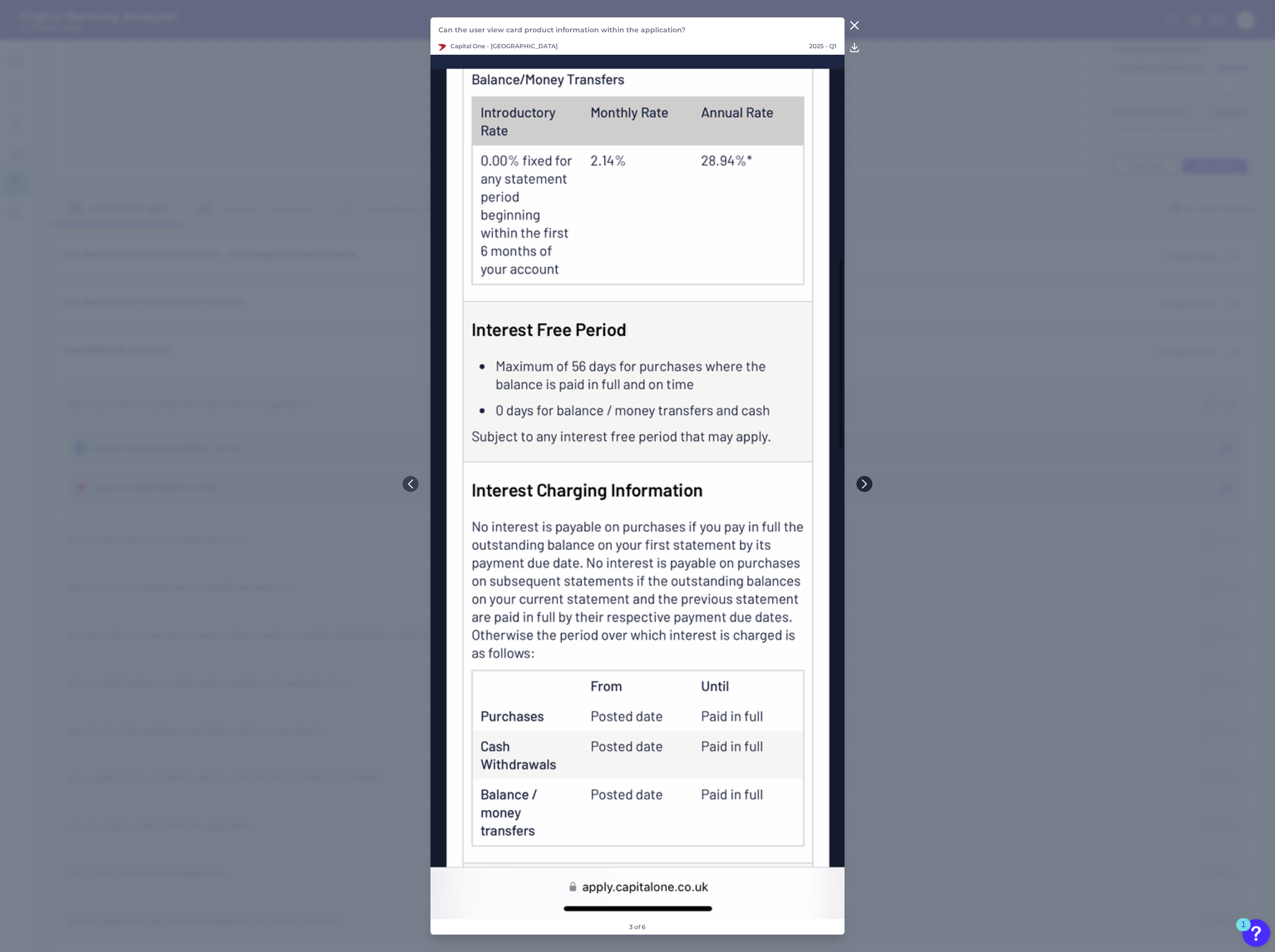
click at [863, 482] on icon at bounding box center [865, 483] width 9 height 9
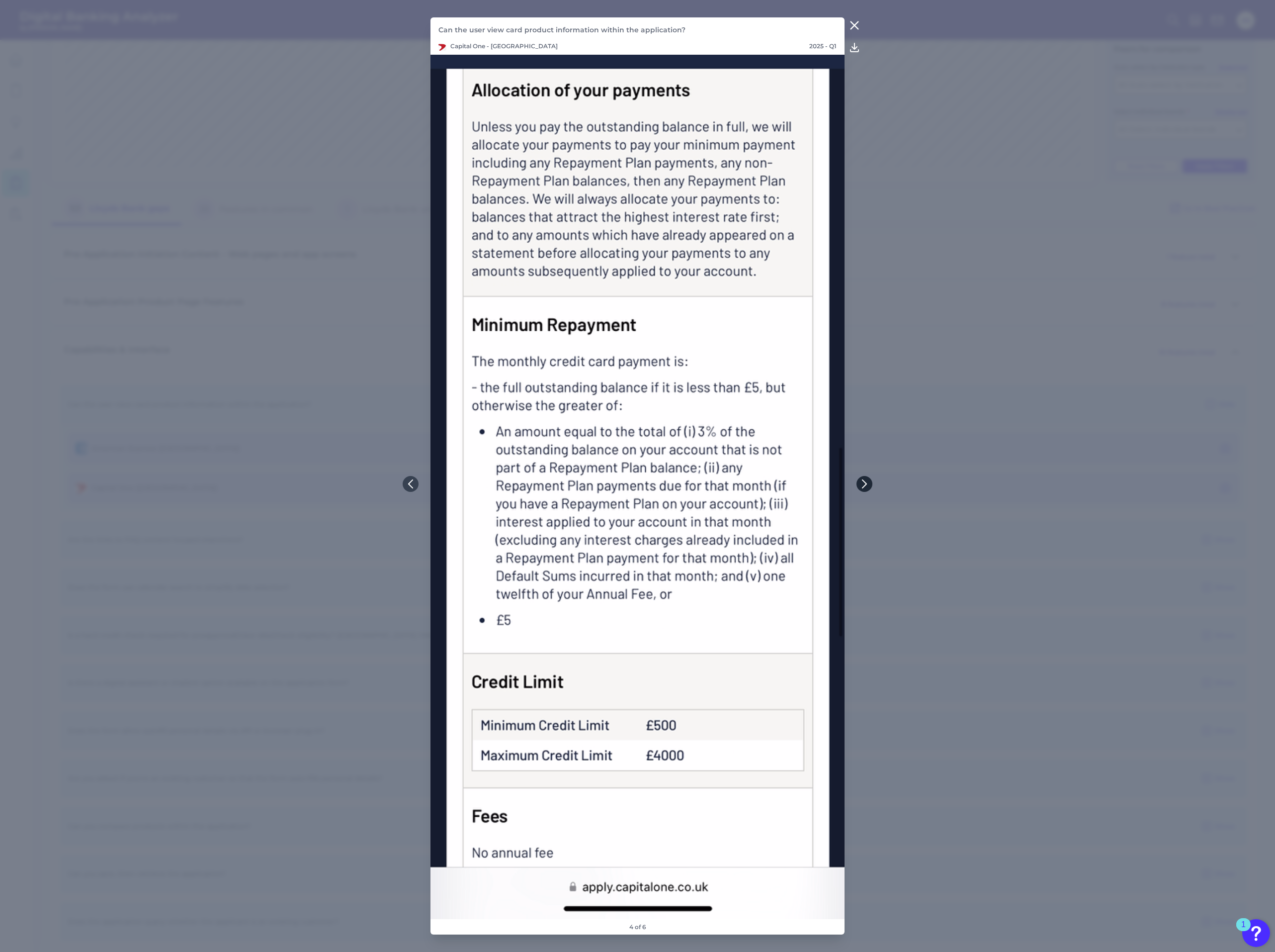
click at [866, 480] on icon at bounding box center [865, 483] width 9 height 9
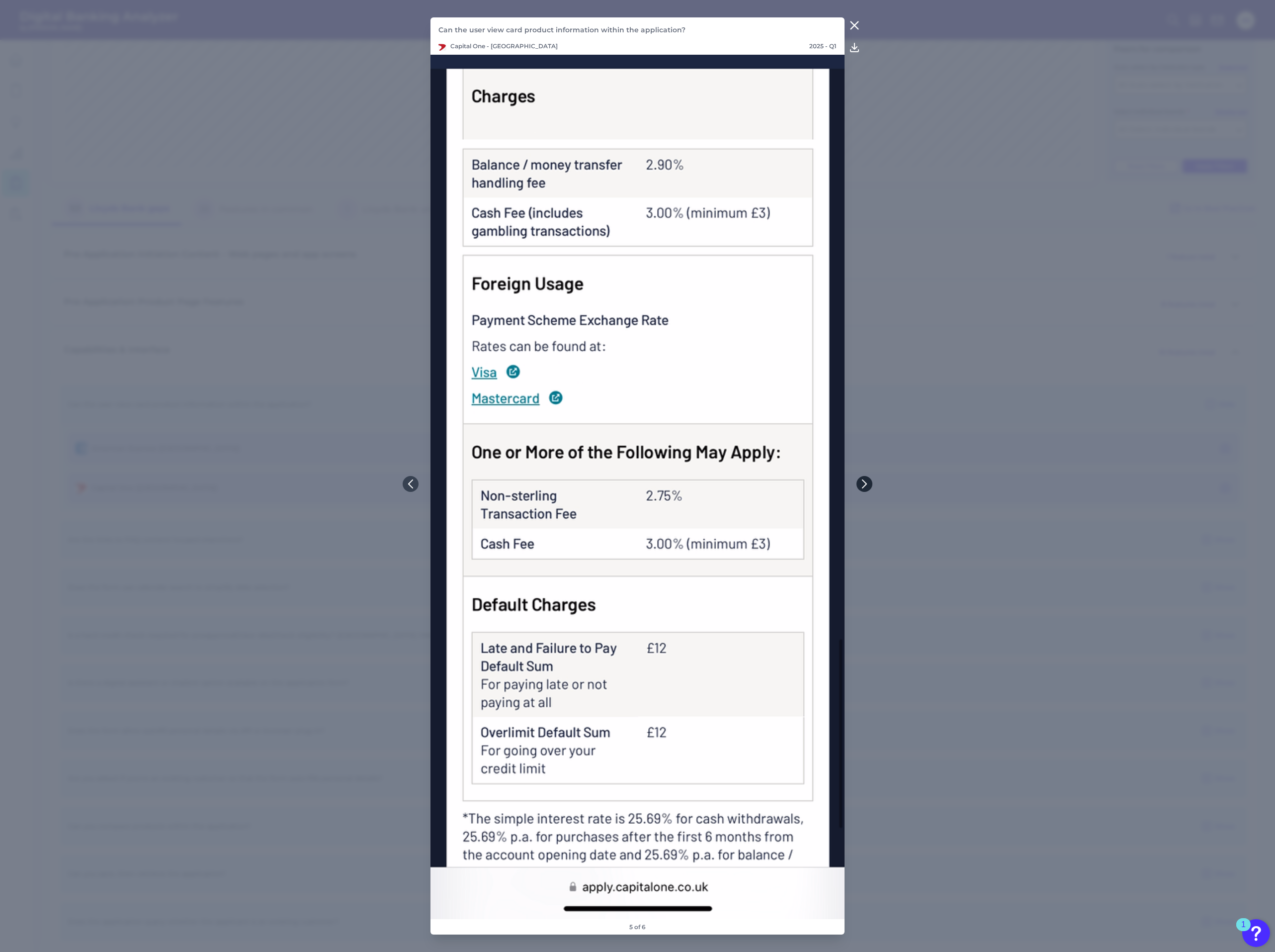
click at [866, 480] on icon at bounding box center [865, 483] width 9 height 9
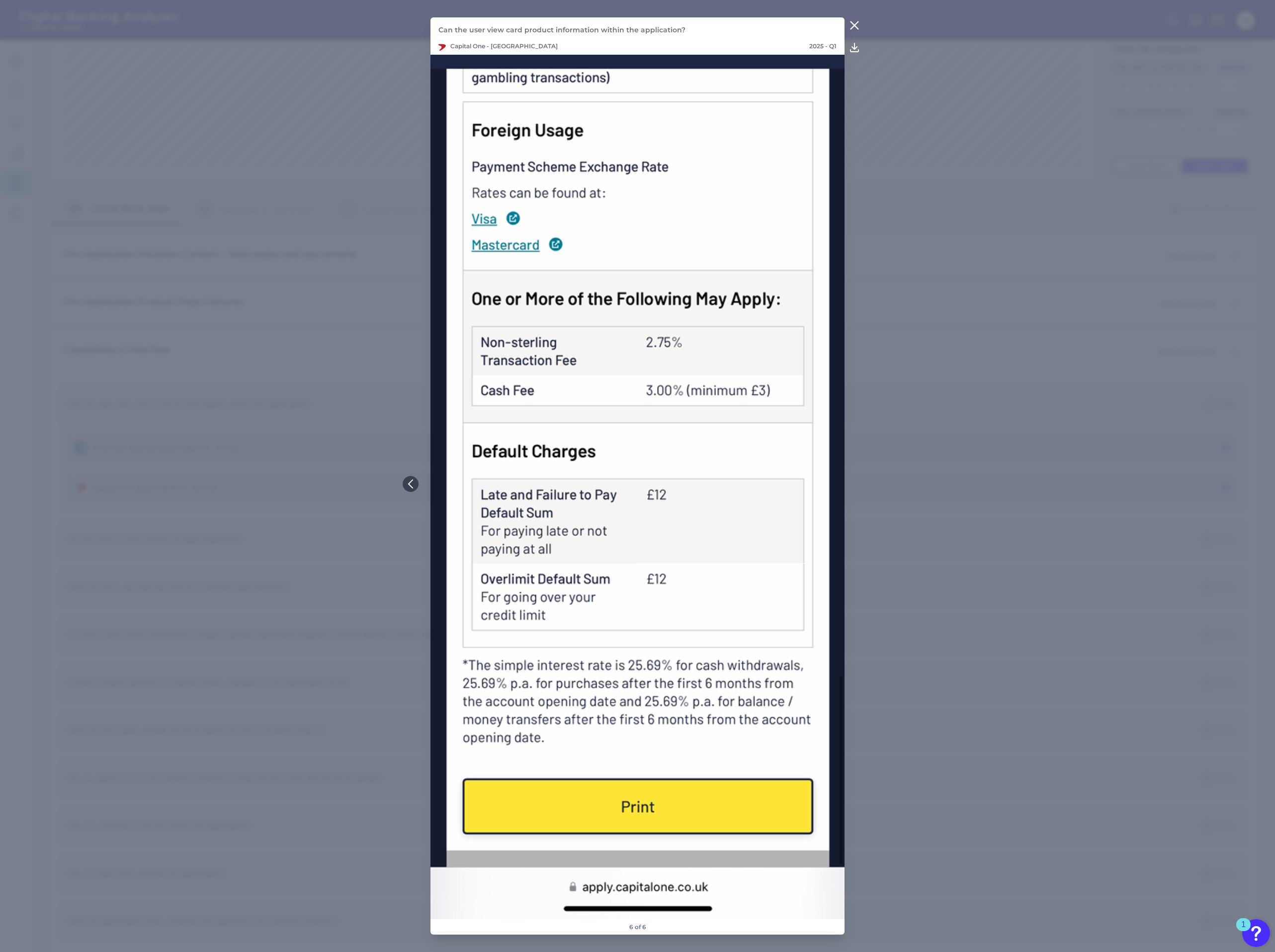
click at [857, 26] on icon at bounding box center [855, 26] width 12 height 12
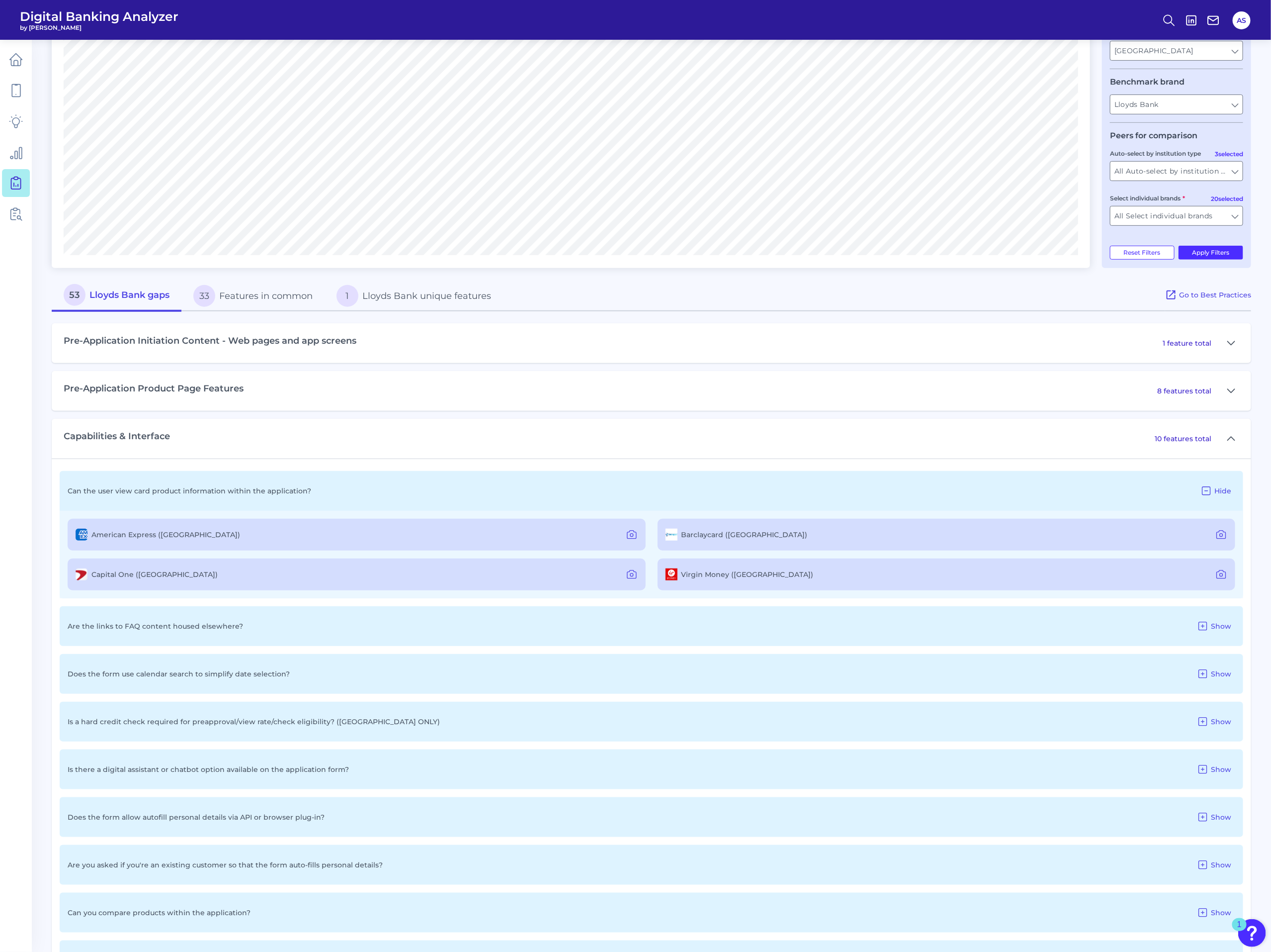
scroll to position [0, 0]
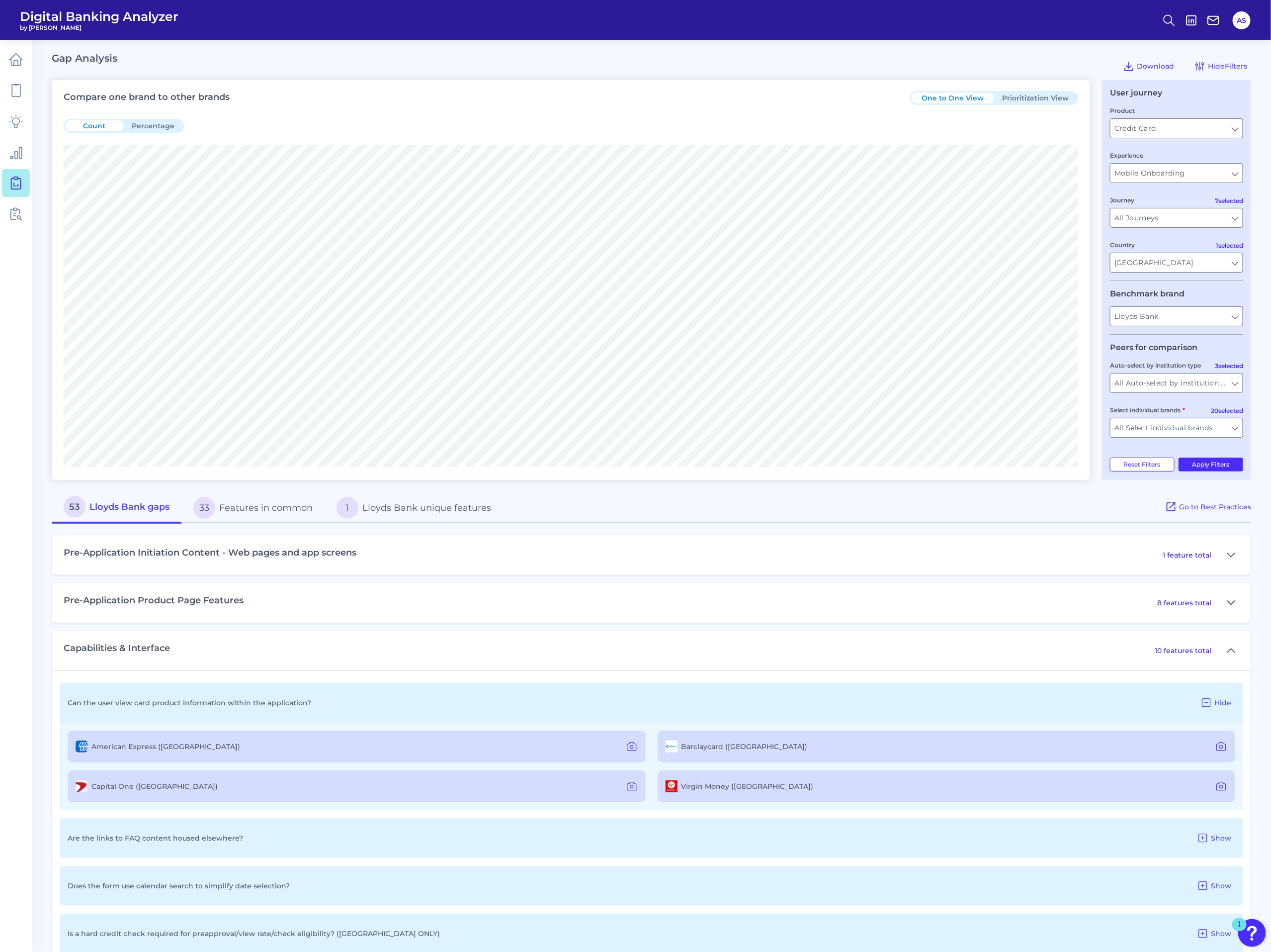
click at [1045, 98] on button "Prioritization View" at bounding box center [1035, 97] width 82 height 11
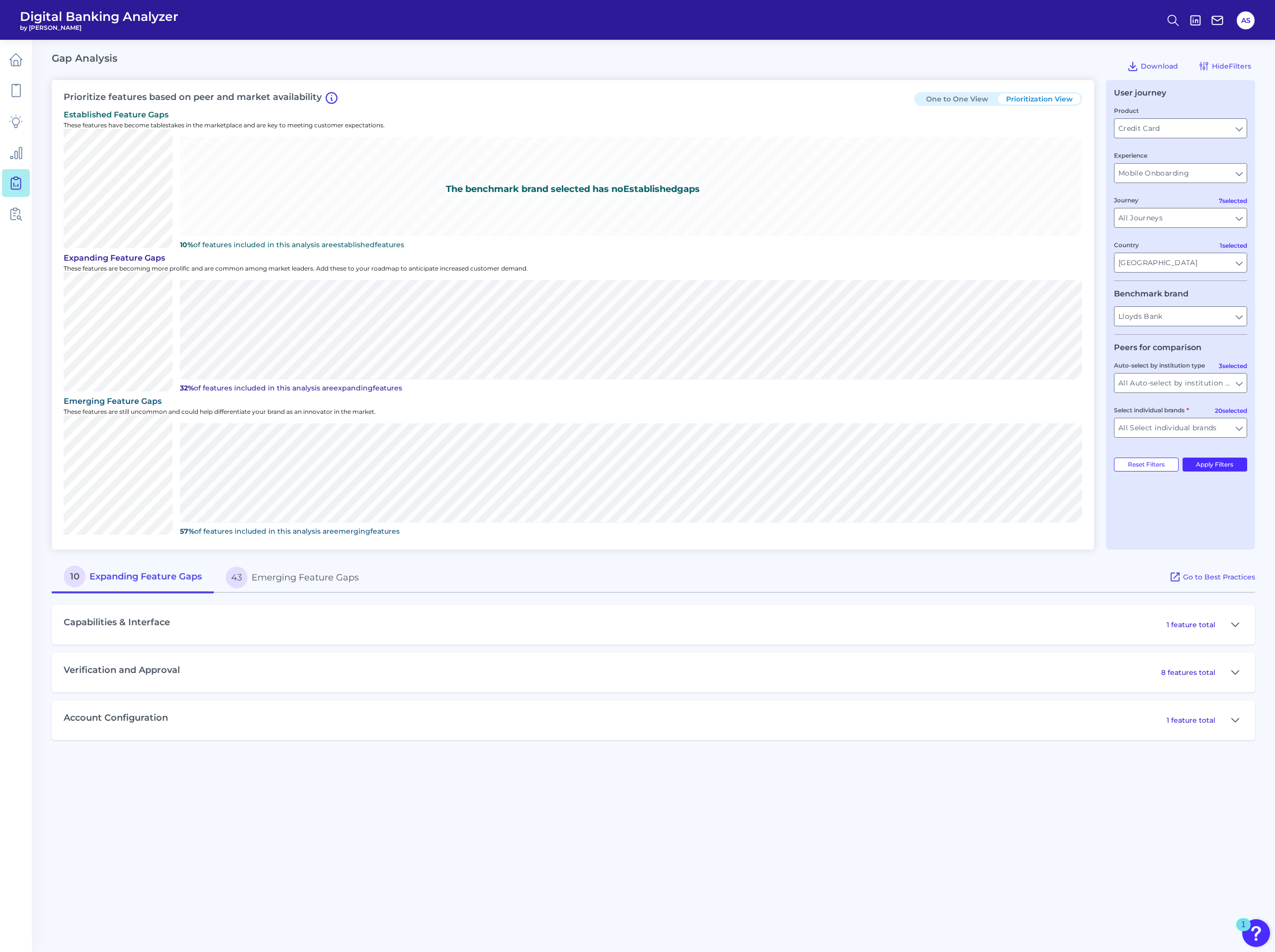
click at [967, 98] on button "One to One View" at bounding box center [957, 98] width 82 height 11
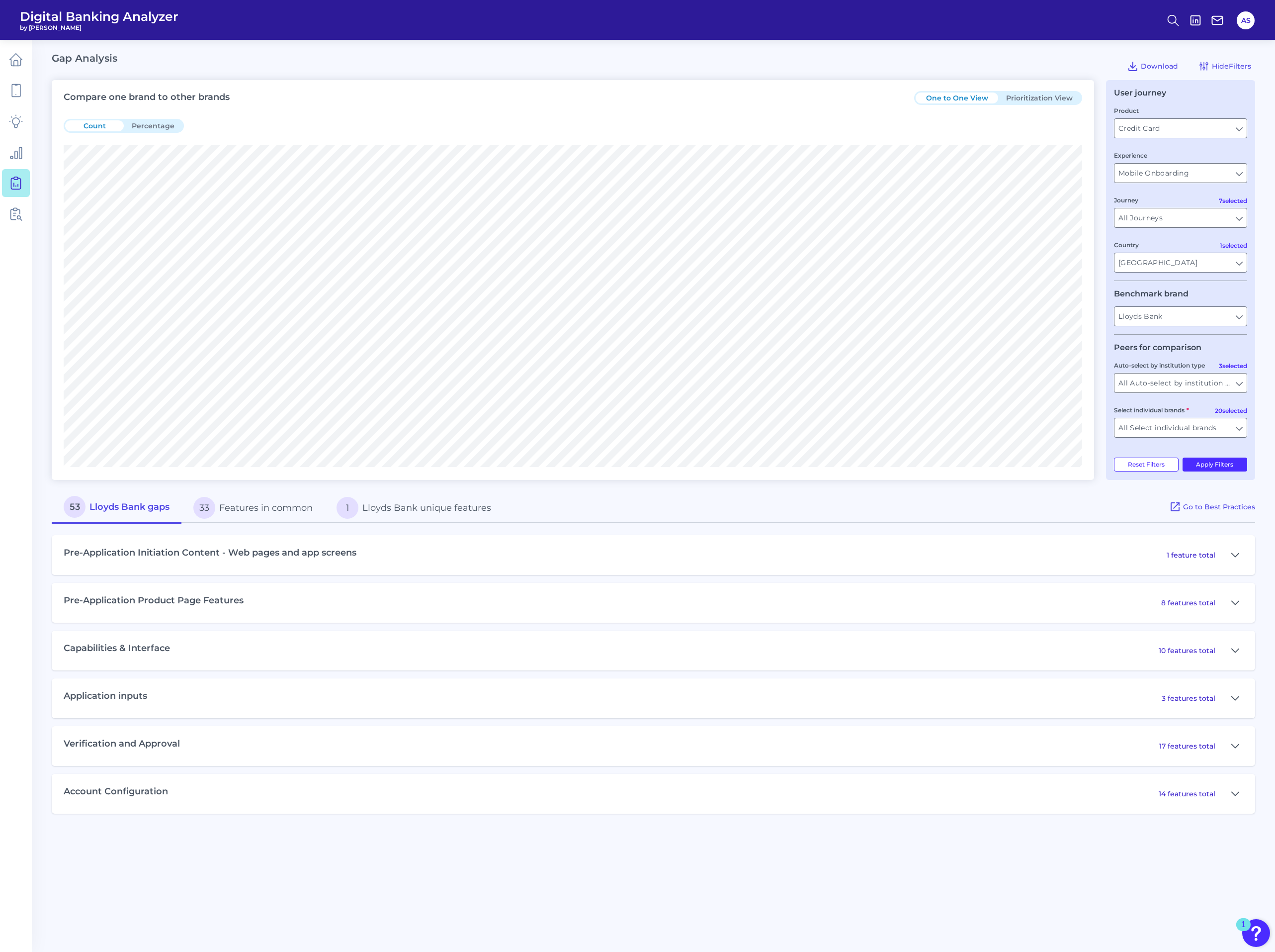
click at [1066, 99] on button "Prioritization View" at bounding box center [1039, 97] width 82 height 11
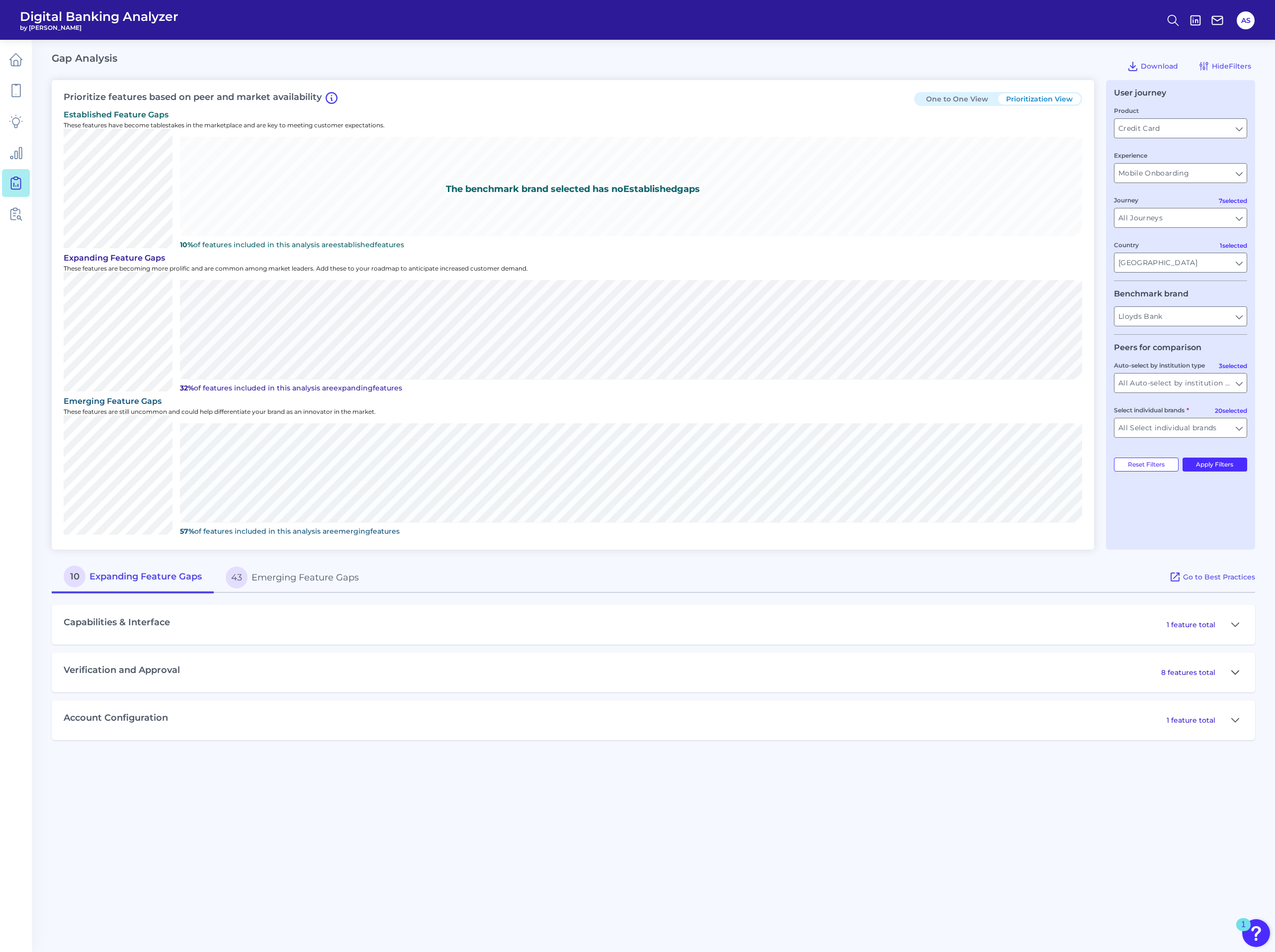
click at [1236, 667] on icon at bounding box center [1235, 673] width 8 height 12
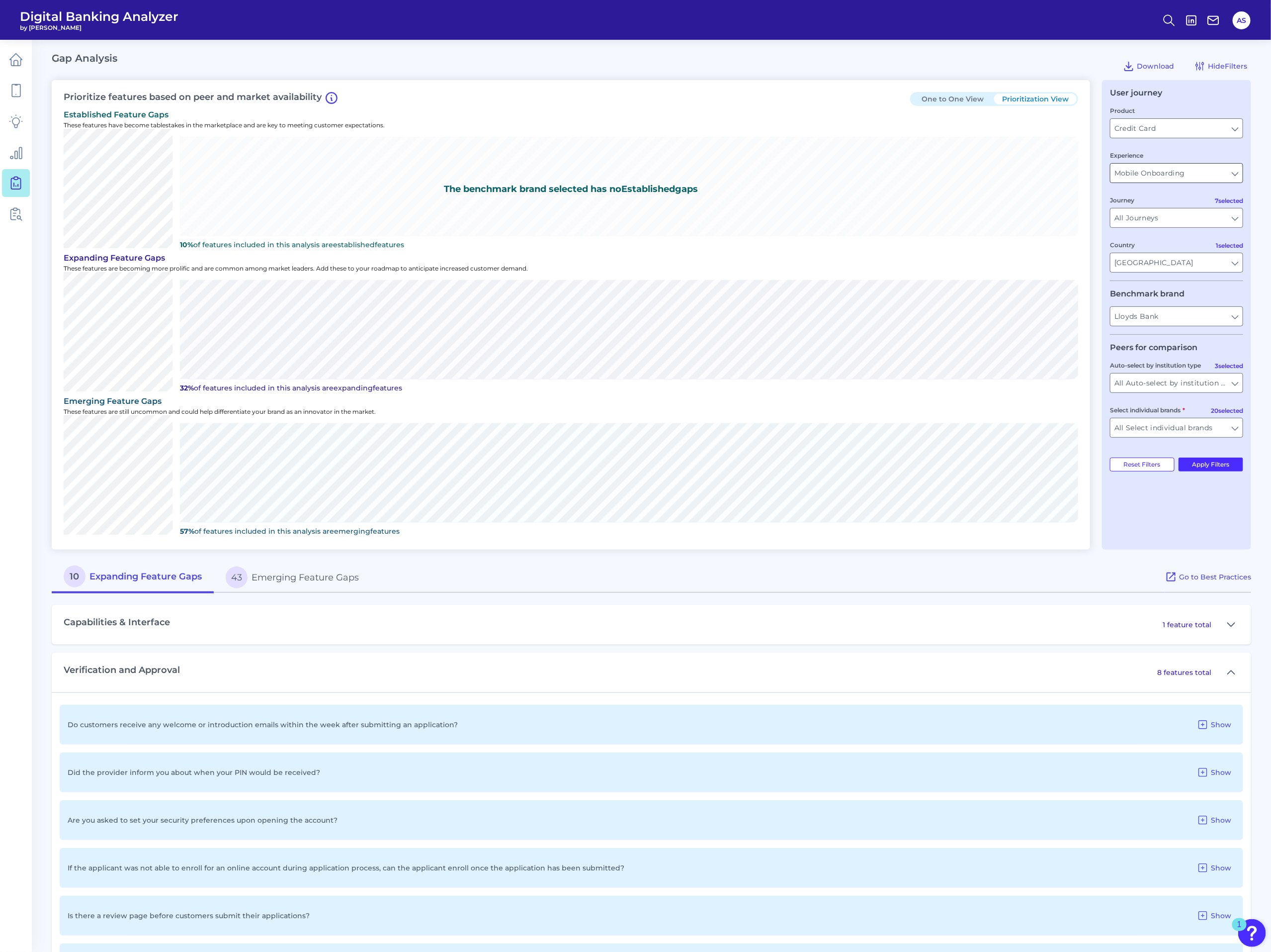
click at [1171, 169] on input "Mobile Onboarding" at bounding box center [1177, 173] width 132 height 19
click at [843, 63] on div "Gap Analysis Download Hide Filters" at bounding box center [651, 67] width 1199 height 28
type input "Mobile Onboarding"
drag, startPoint x: 1110, startPoint y: 109, endPoint x: 1158, endPoint y: 109, distance: 48.0
click at [1158, 109] on div "User journey Product Credit Card Credit Card Experience Mobile Onboarding Mobil…" at bounding box center [1177, 315] width 149 height 469
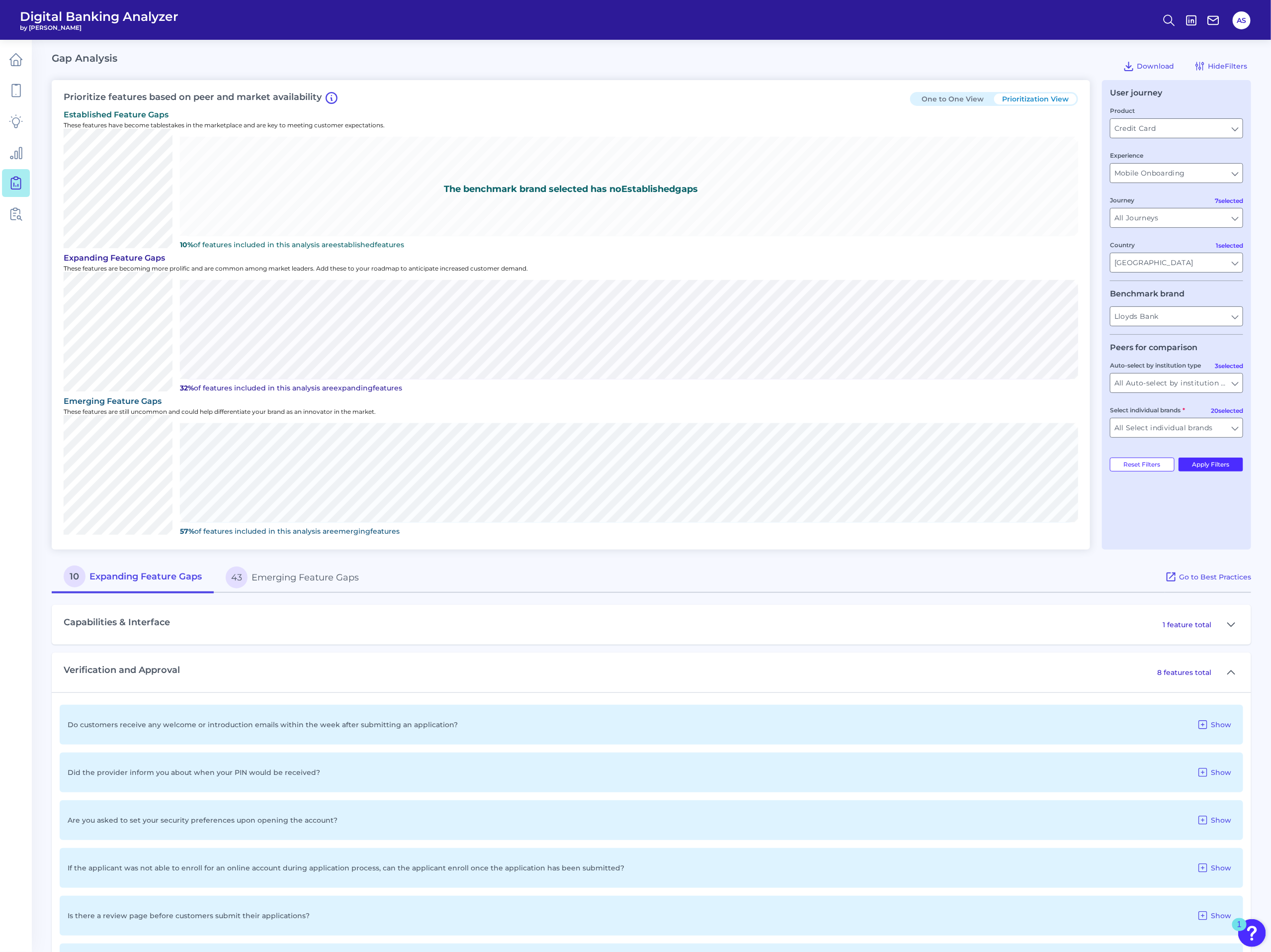
drag, startPoint x: 1158, startPoint y: 109, endPoint x: 1115, endPoint y: 105, distance: 43.2
click at [1115, 105] on div "Product Credit Card Credit Card" at bounding box center [1177, 121] width 133 height 33
click at [1127, 129] on input "Credit Card" at bounding box center [1177, 128] width 132 height 19
click at [1152, 158] on button "Checking / Current Account" at bounding box center [1177, 150] width 131 height 23
type input "Checking / Current Account"
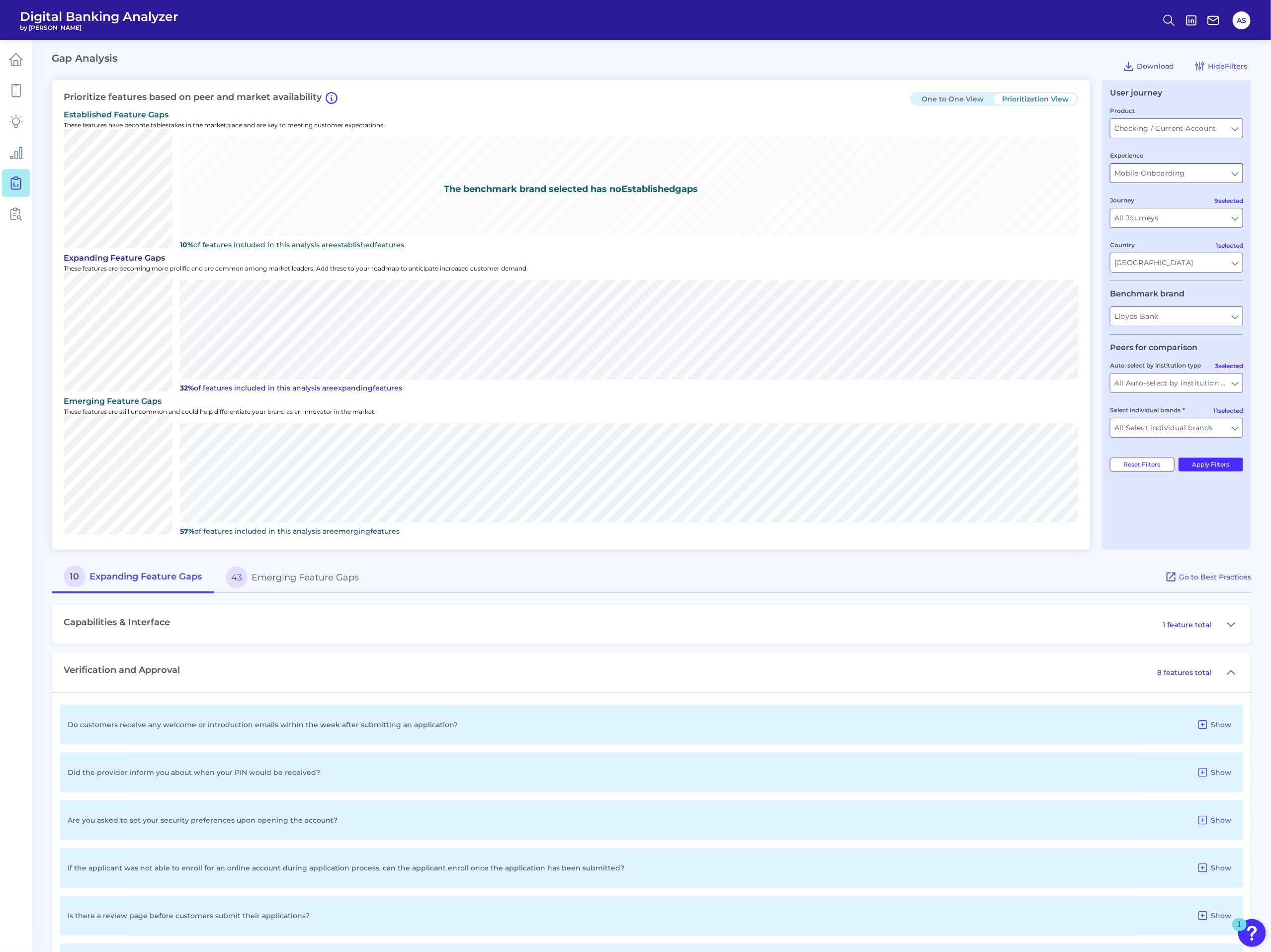
click at [1152, 174] on input "Mobile Onboarding" at bounding box center [1177, 173] width 132 height 19
click at [1156, 191] on span "Mobile Servicing" at bounding box center [1148, 195] width 59 height 9
type input "Mobile Servicing"
click at [1205, 467] on button "Apply Filters" at bounding box center [1211, 464] width 66 height 14
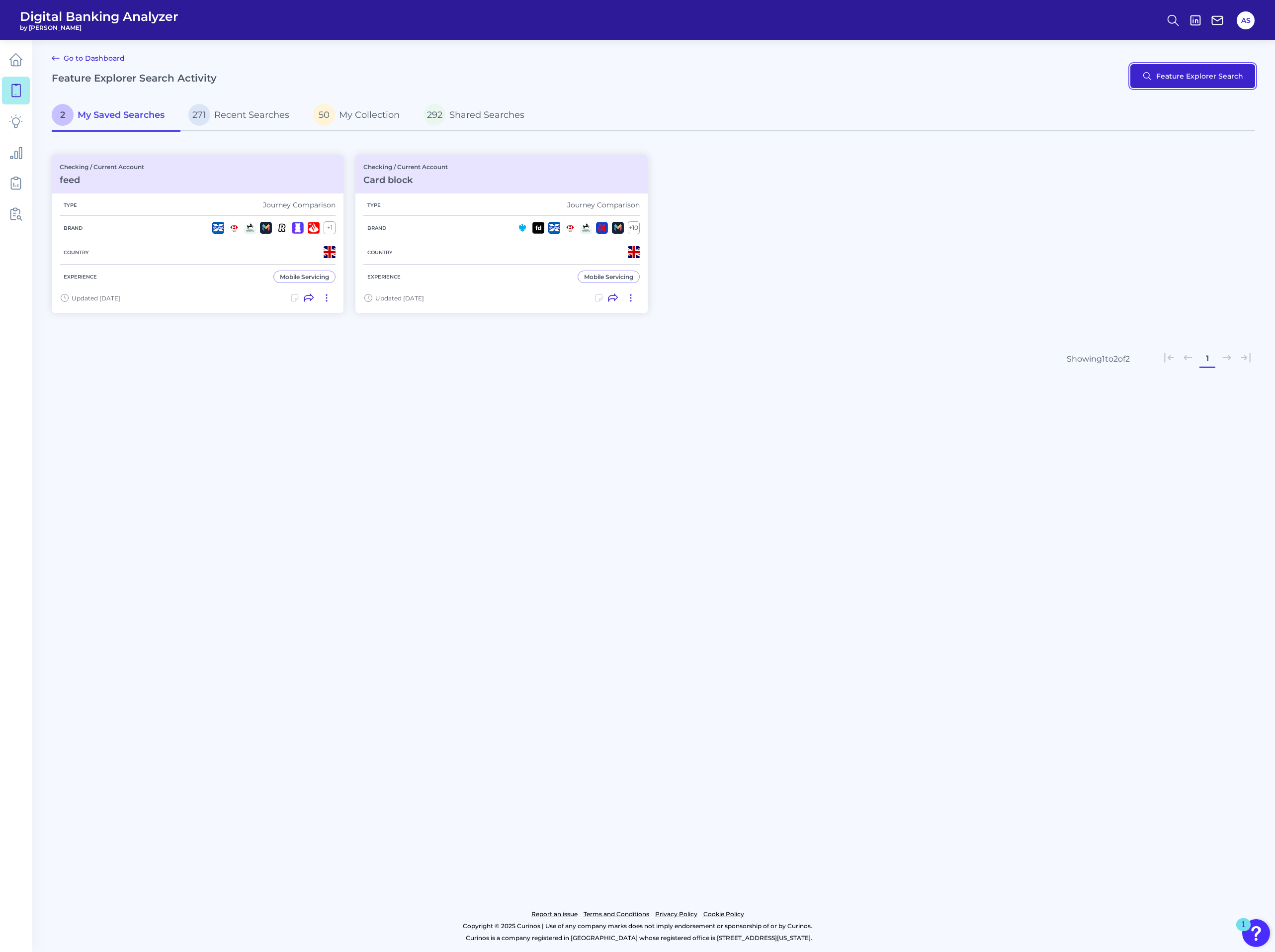
click at [1204, 74] on button "Feature Explorer Search" at bounding box center [1194, 77] width 125 height 24
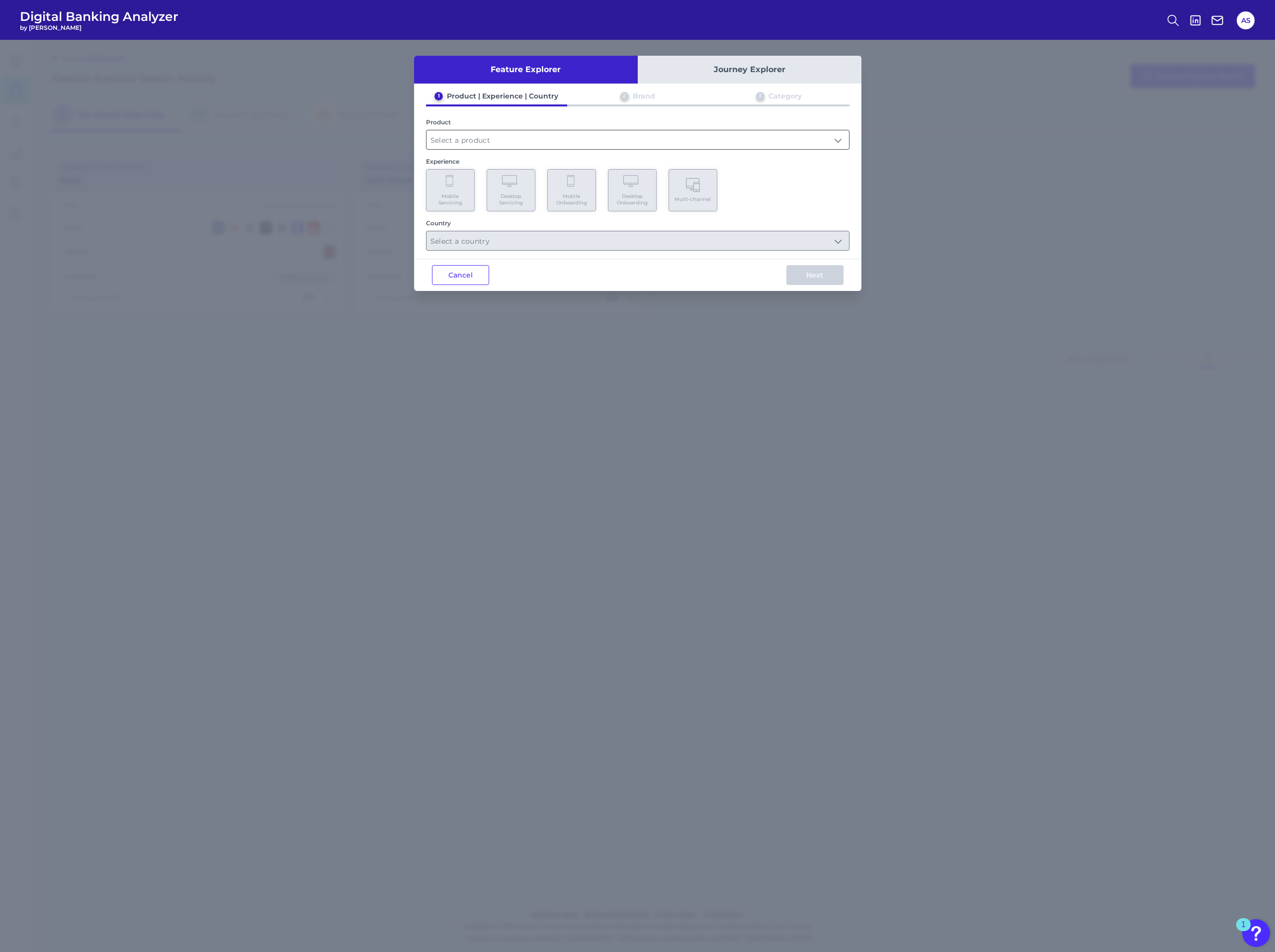
click at [440, 142] on input "text" at bounding box center [637, 139] width 422 height 19
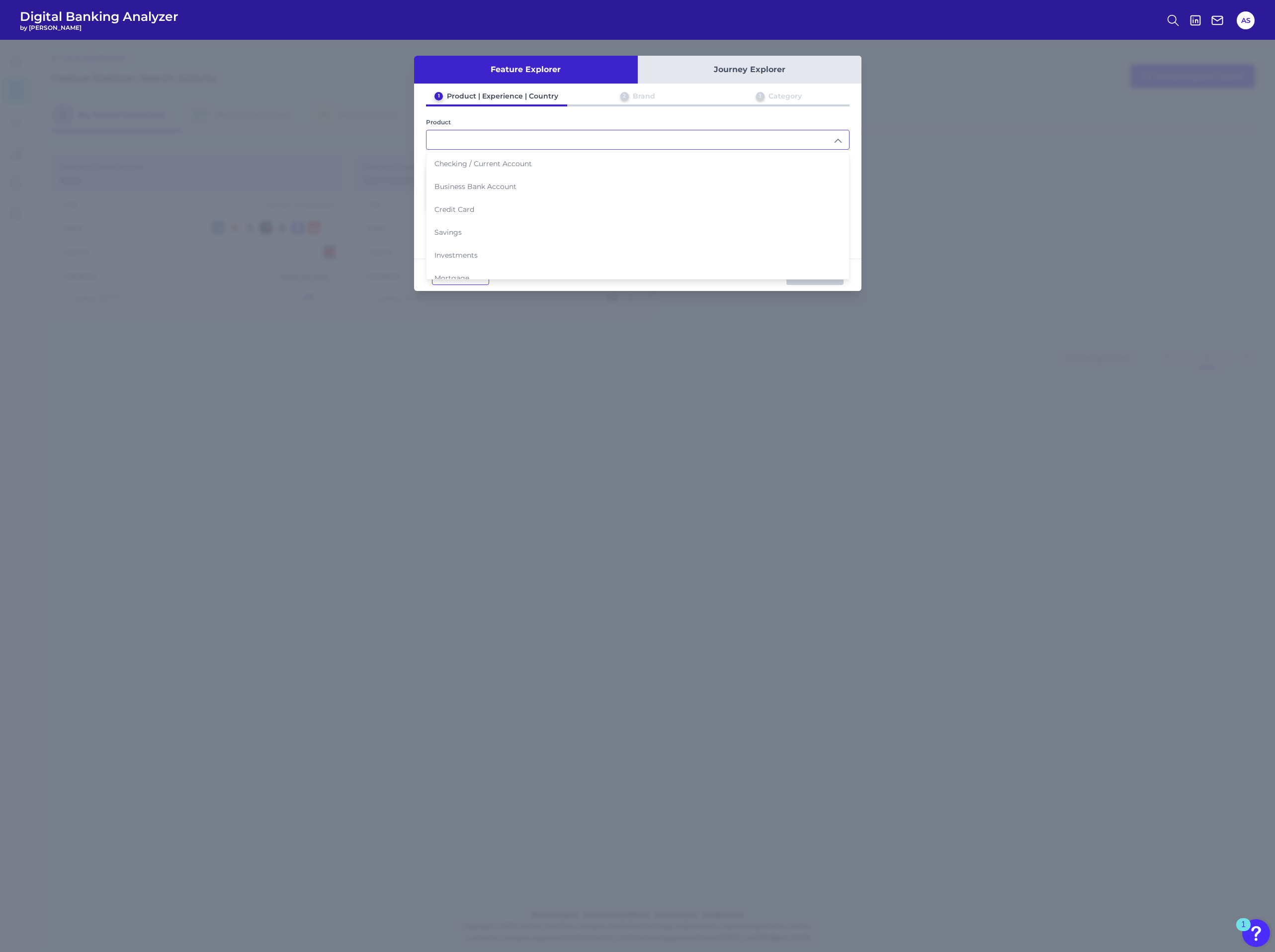
drag, startPoint x: 477, startPoint y: 157, endPoint x: 486, endPoint y: 196, distance: 40.0
click at [477, 157] on li "Checking / Current Account" at bounding box center [637, 163] width 422 height 23
type input "Checking / Current Account"
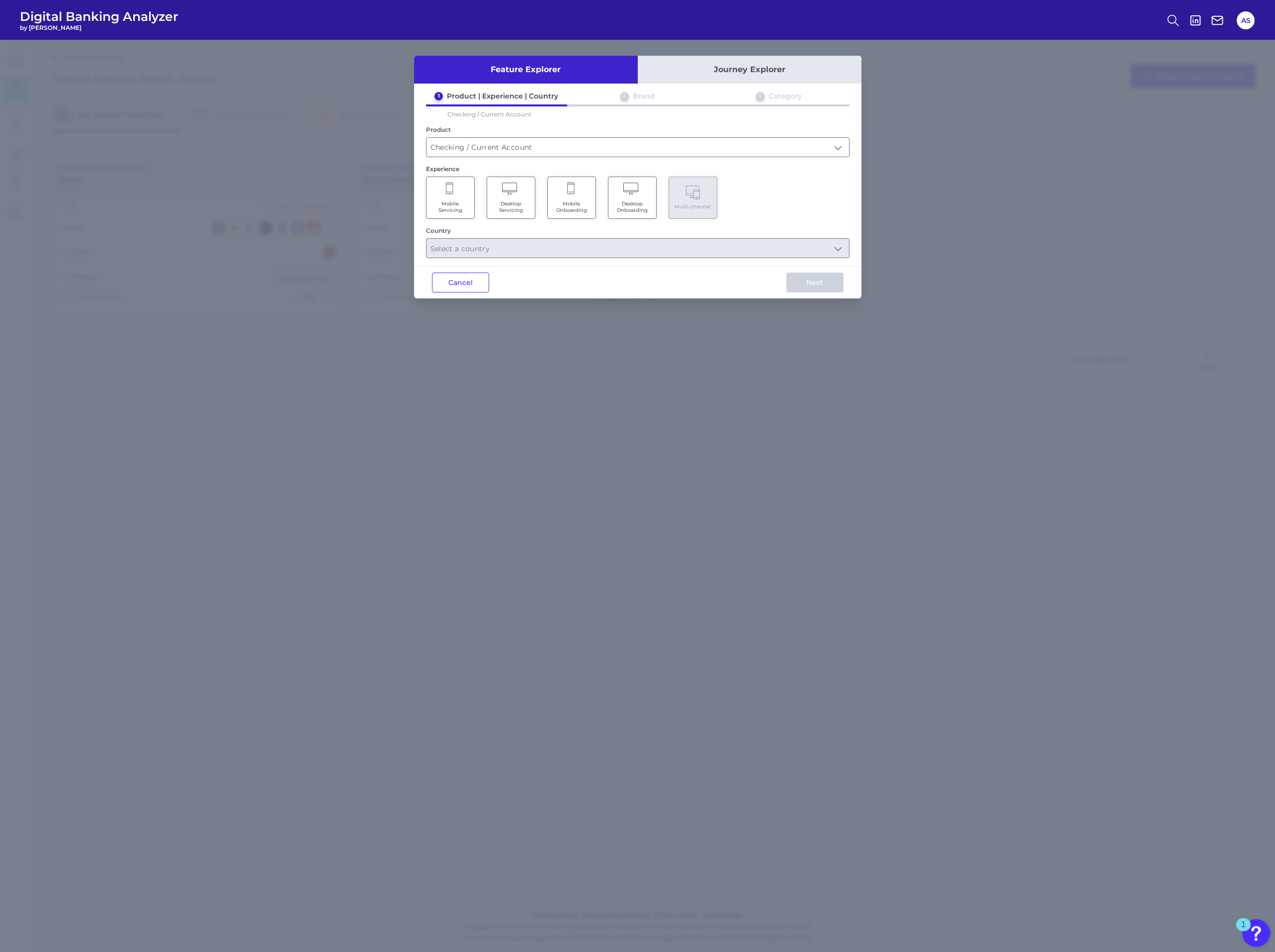
click at [461, 183] on Servicing "Mobile Servicing" at bounding box center [450, 198] width 49 height 43
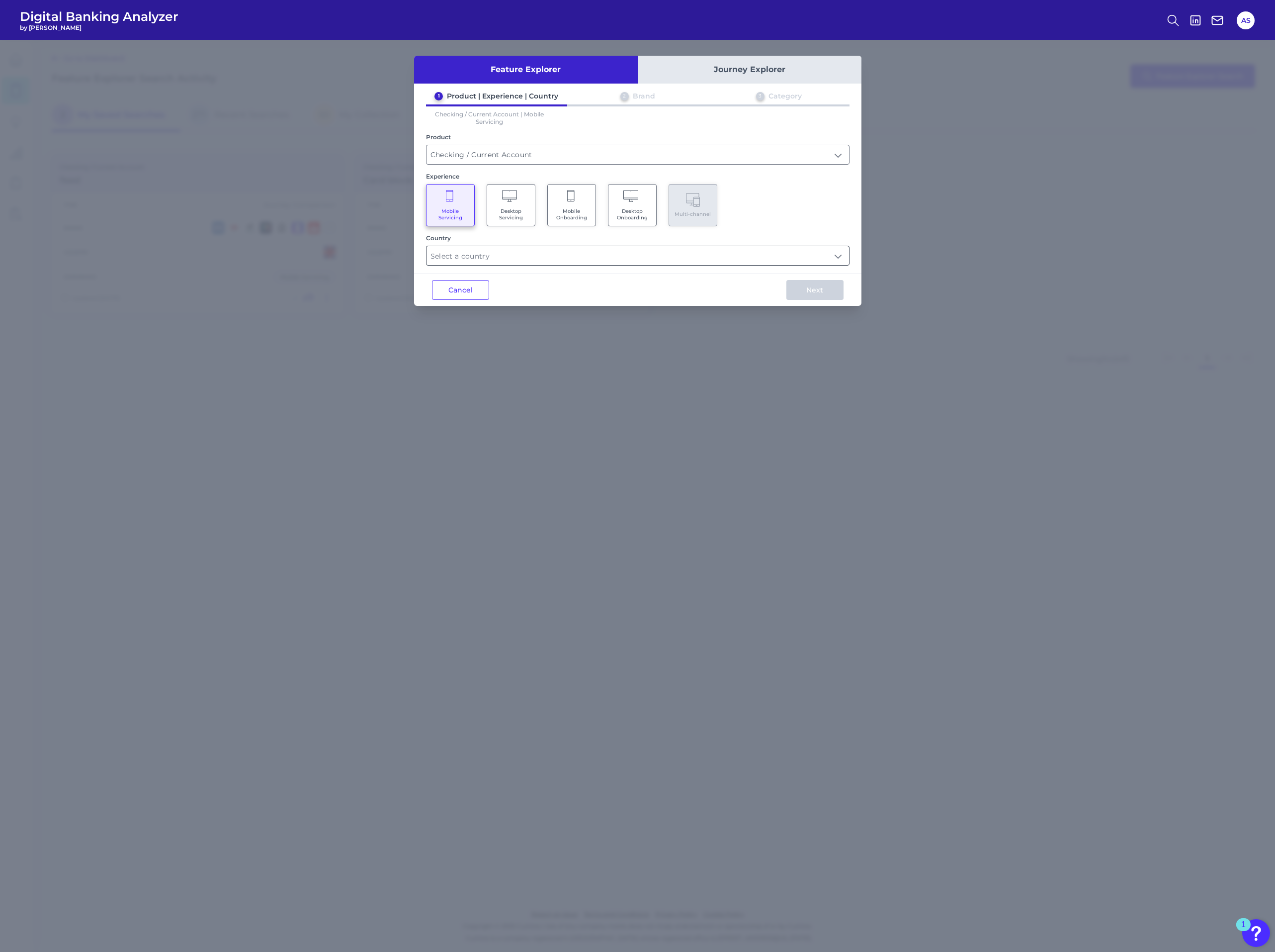
click at [485, 255] on input "text" at bounding box center [637, 255] width 422 height 19
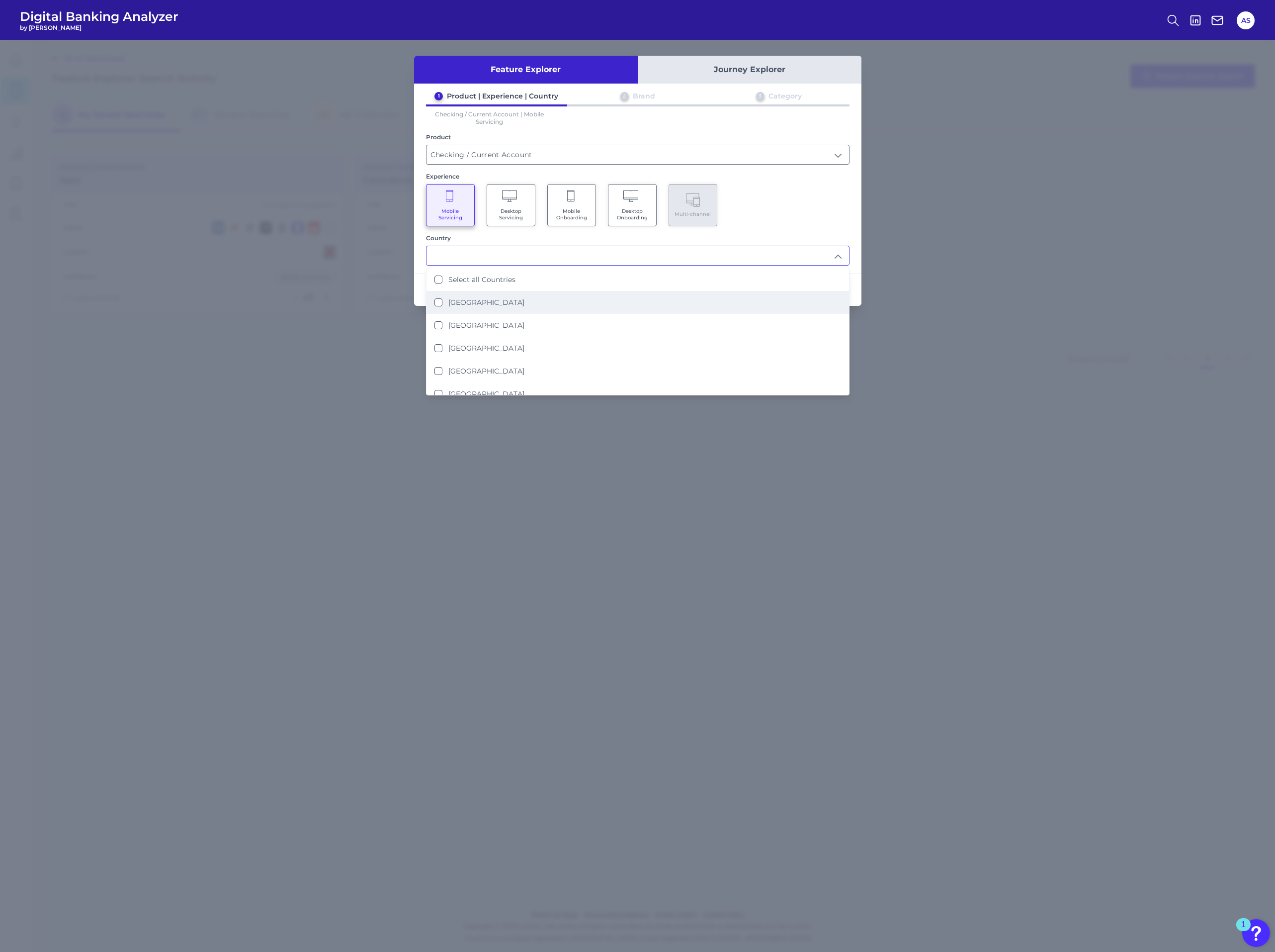
click at [494, 309] on li "[GEOGRAPHIC_DATA]" at bounding box center [637, 302] width 422 height 23
type input "[GEOGRAPHIC_DATA]"
click at [794, 211] on div "Mobile Servicing Desktop Servicing Mobile Onboarding Desktop Onboarding Multi-c…" at bounding box center [638, 205] width 423 height 43
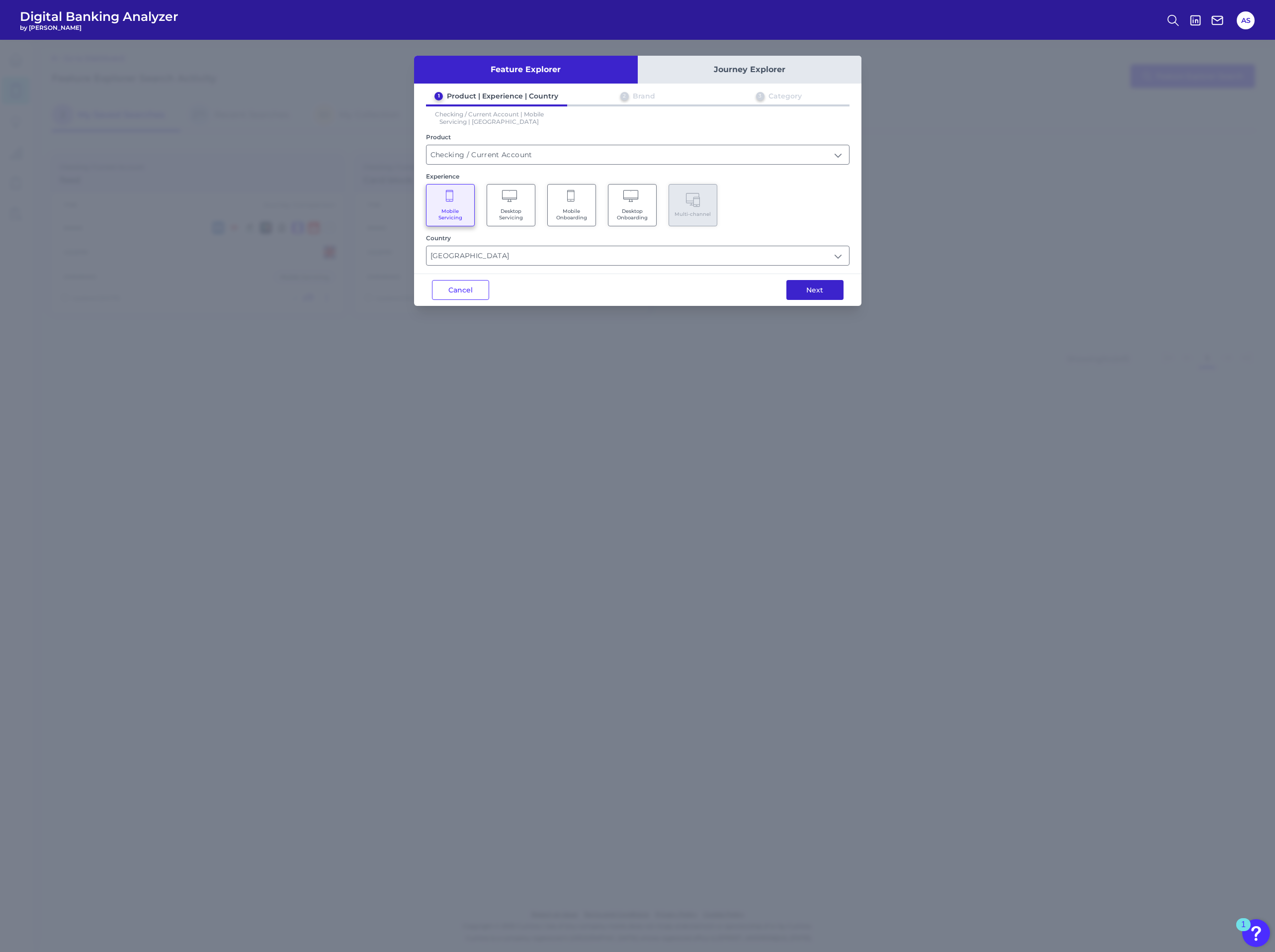
click at [791, 287] on button "Next" at bounding box center [816, 290] width 58 height 20
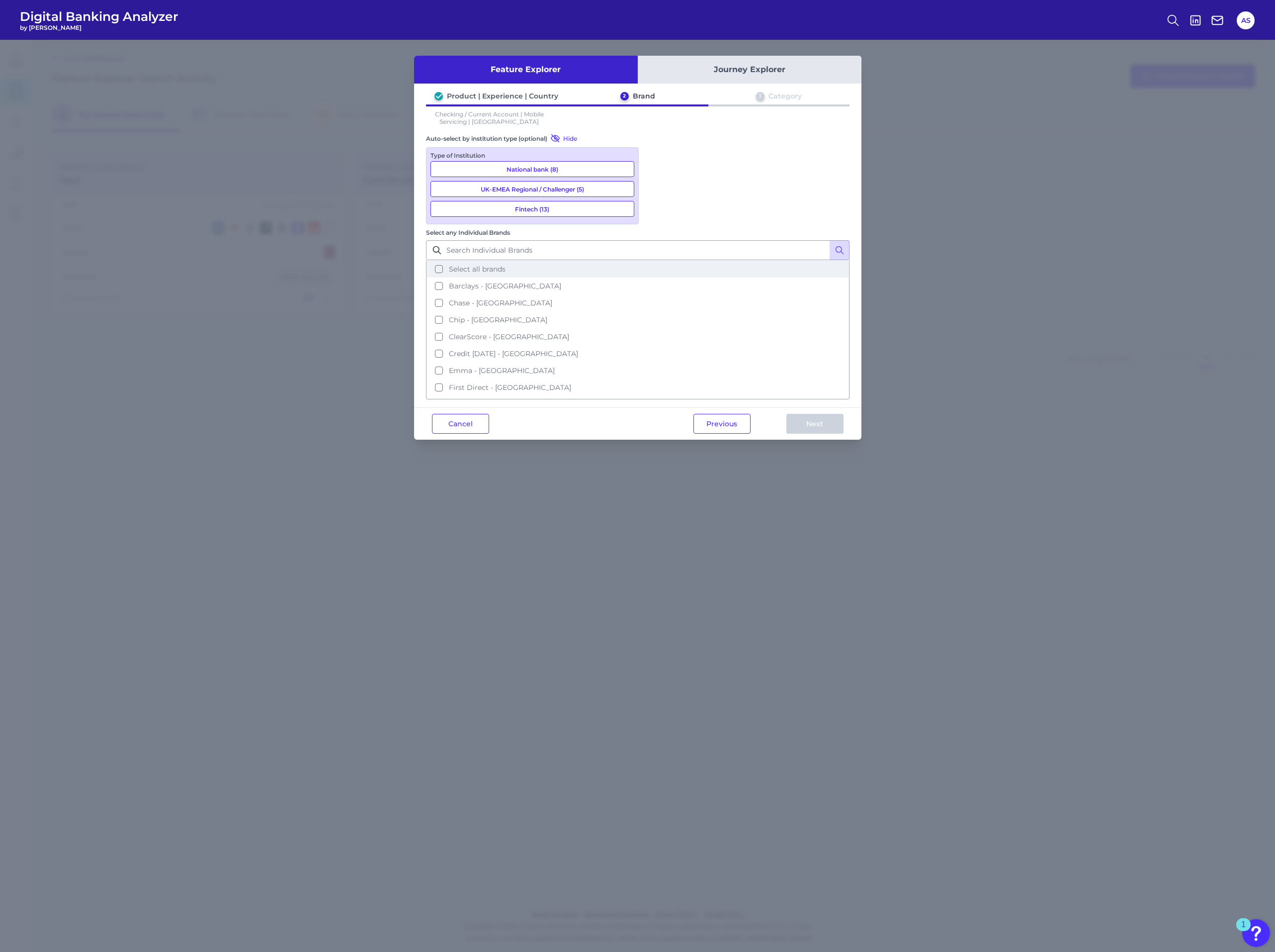
click at [659, 260] on button "Select all brands" at bounding box center [638, 268] width 421 height 17
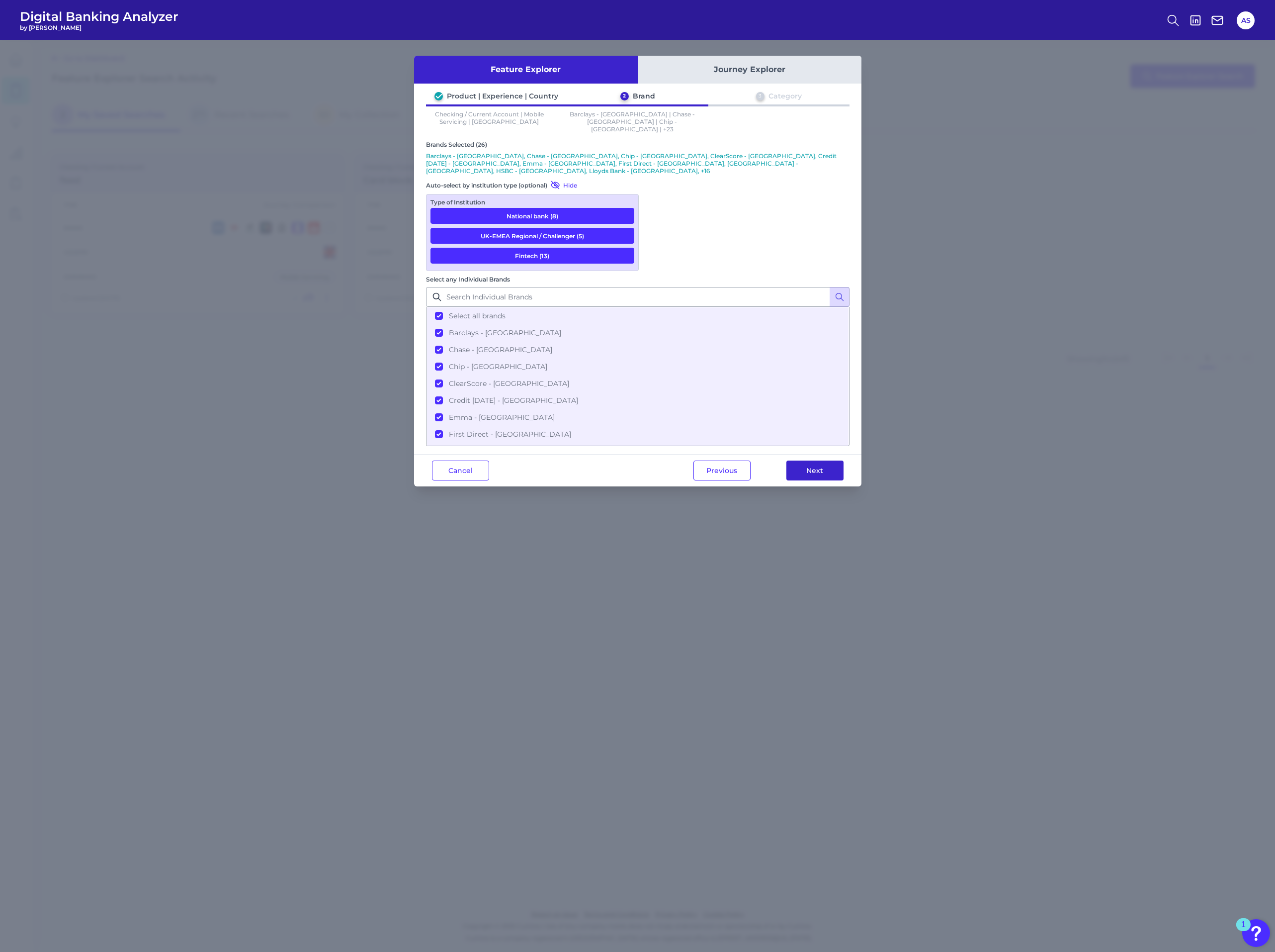
click at [793, 460] on button "Next" at bounding box center [816, 470] width 58 height 20
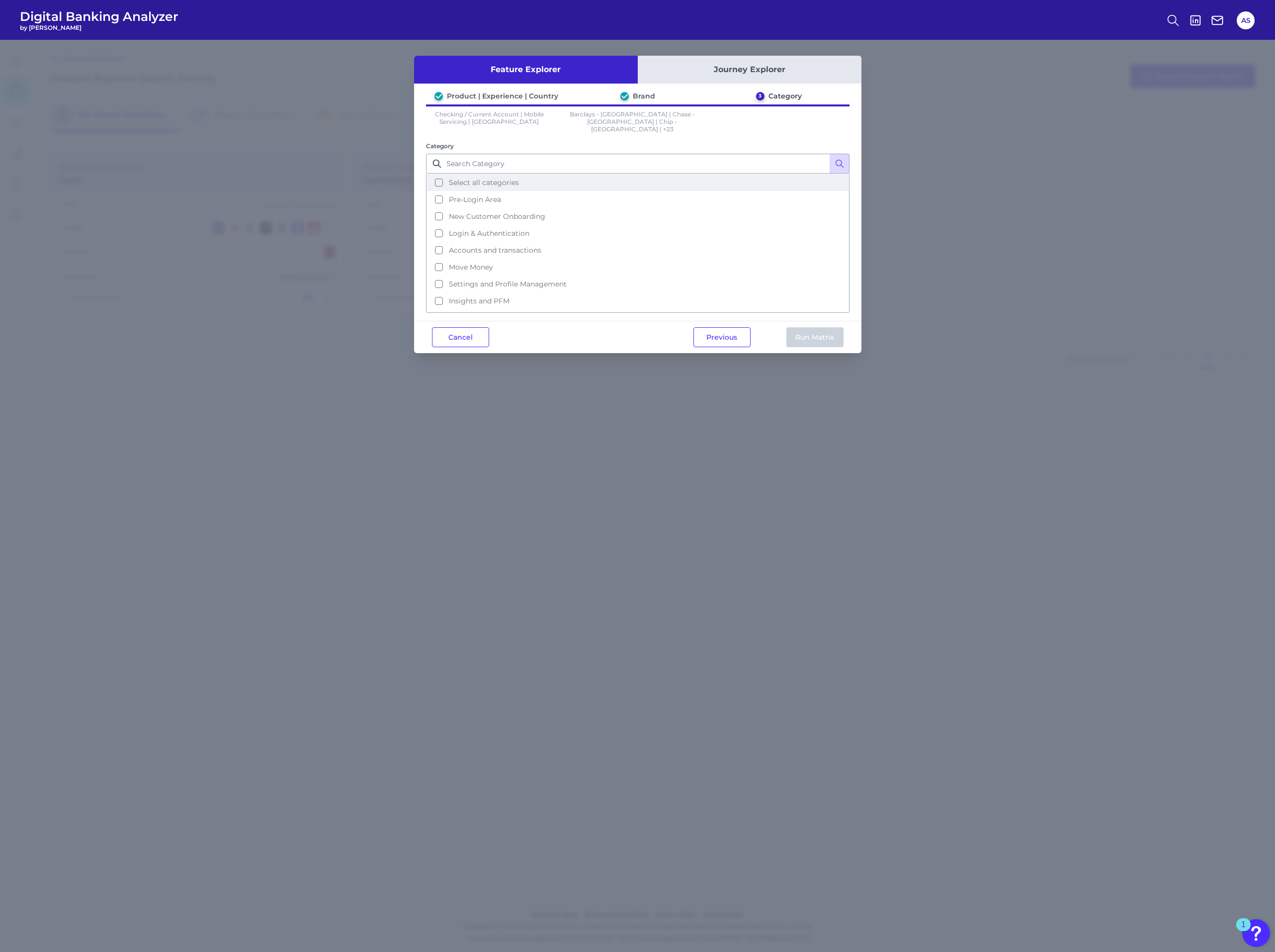
click at [581, 178] on button "Select all categories" at bounding box center [638, 182] width 421 height 17
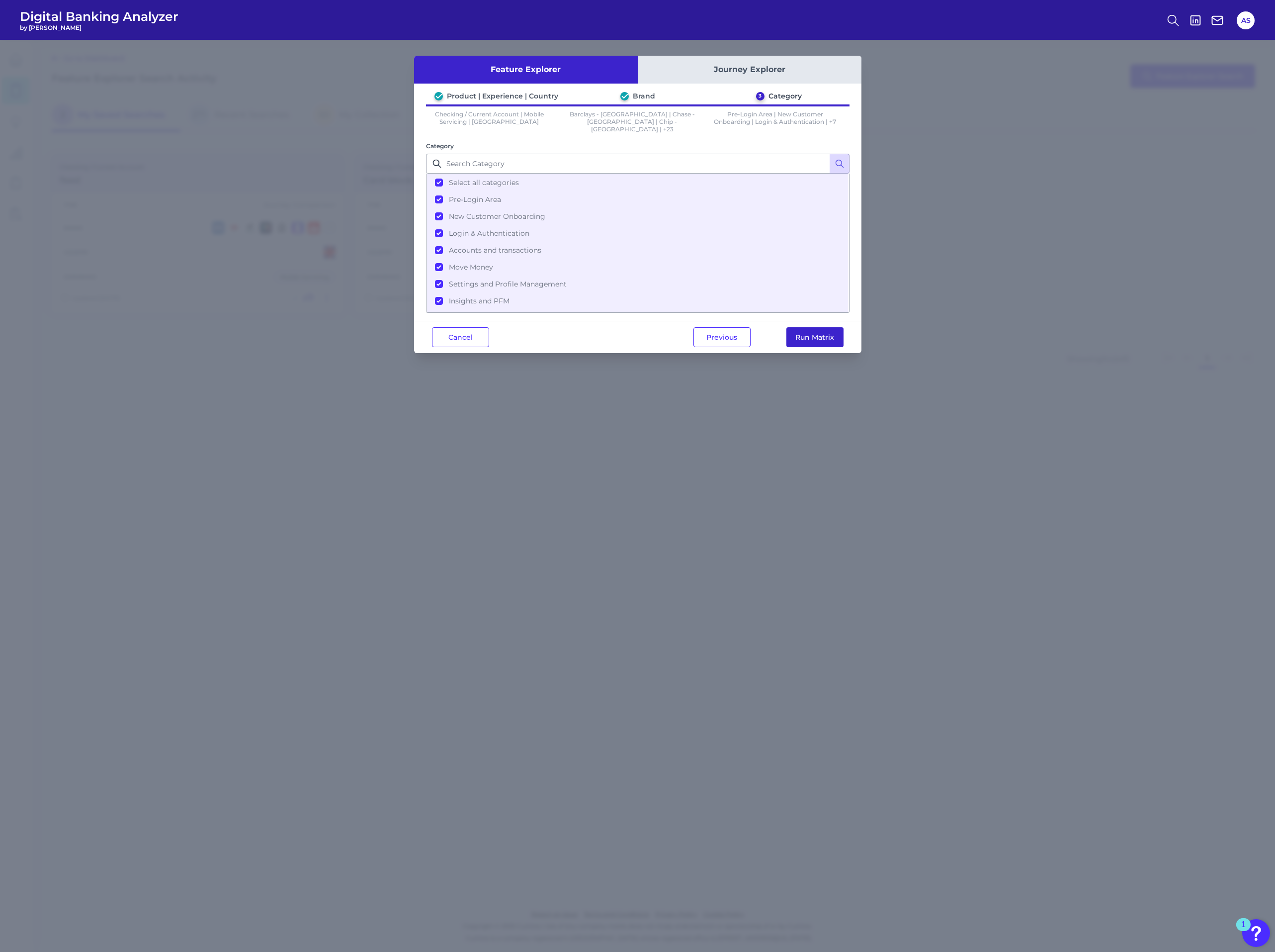
click at [795, 335] on button "Run Matrix" at bounding box center [816, 337] width 58 height 20
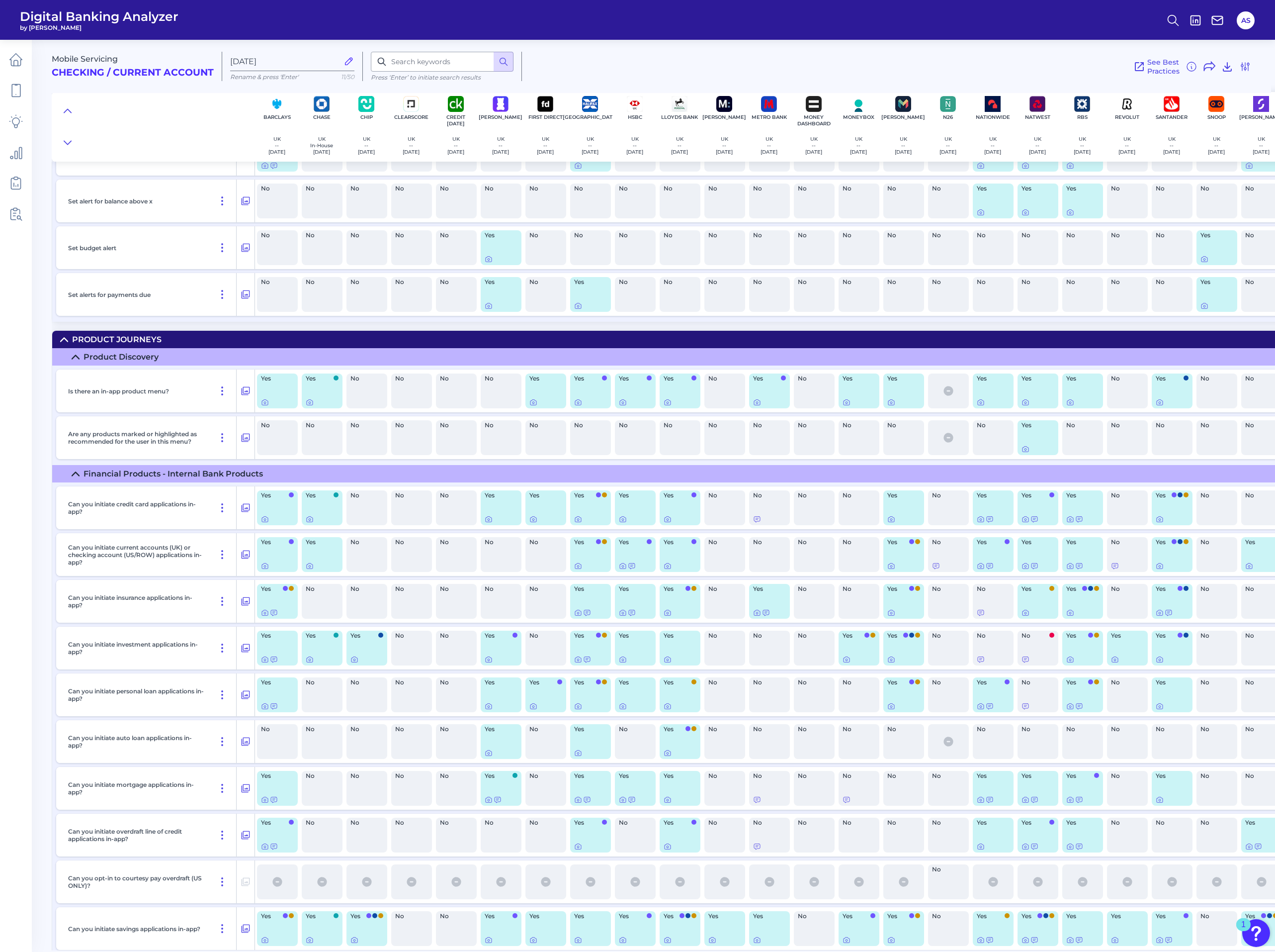
scroll to position [14576, 0]
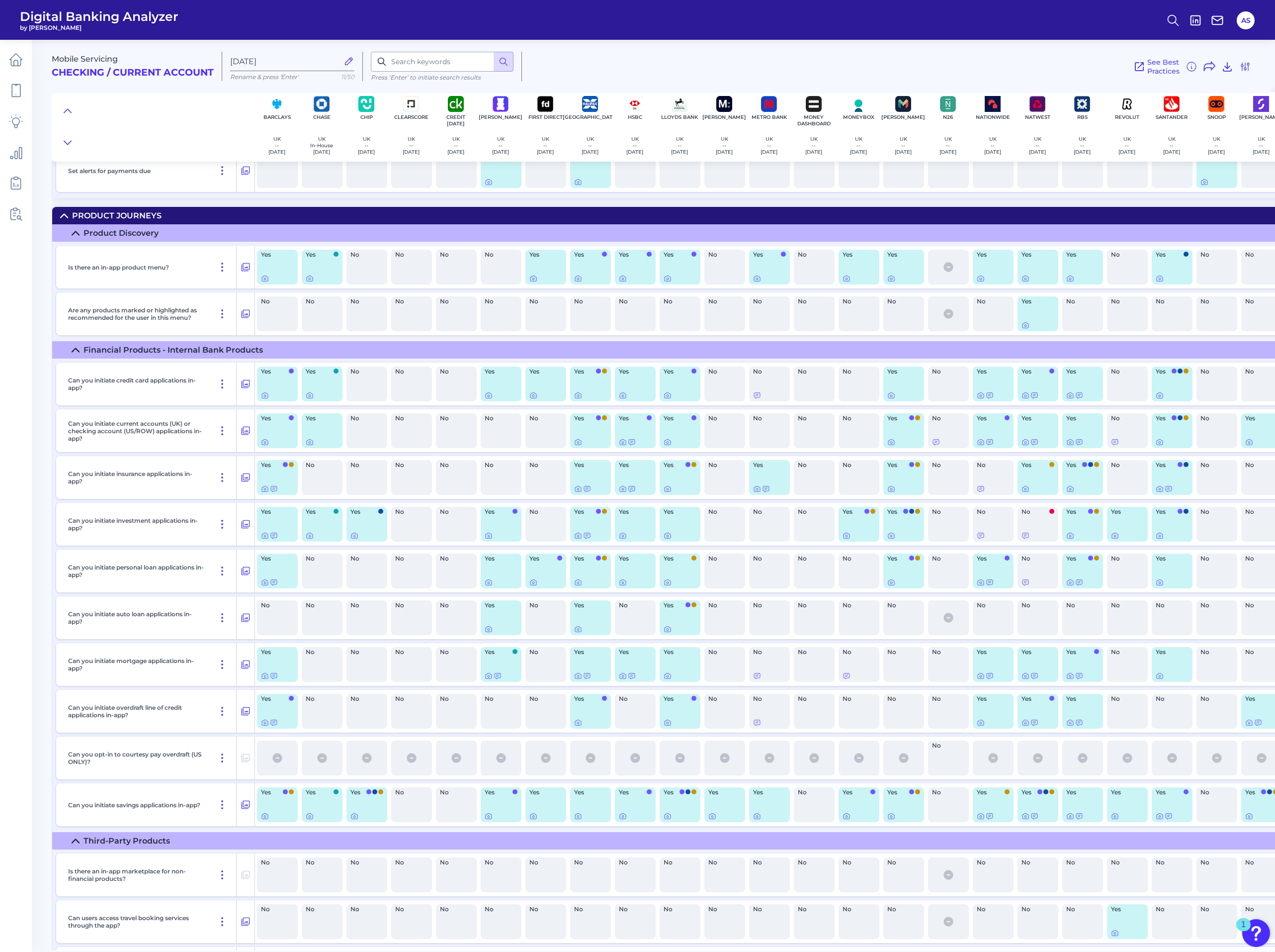
drag, startPoint x: 1272, startPoint y: 354, endPoint x: 38, endPoint y: 318, distance: 1234.5
click at [38, 318] on main "Mobile Servicing Checking / Current Account [DATE] Rename & press 'Enter' 11/50…" at bounding box center [637, 476] width 1275 height 952
click at [310, 399] on icon at bounding box center [310, 396] width 8 height 8
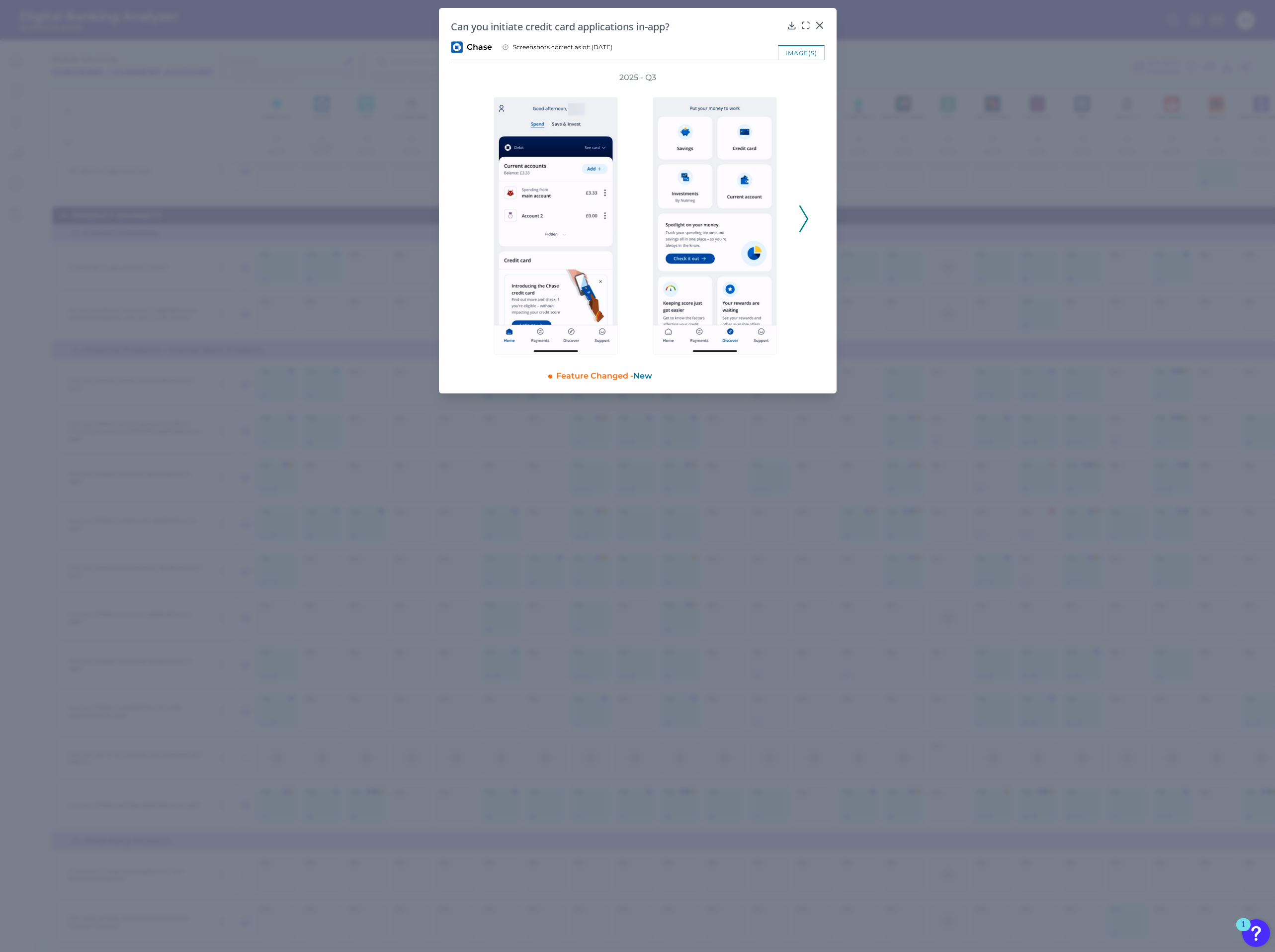
click at [803, 226] on icon at bounding box center [804, 219] width 9 height 27
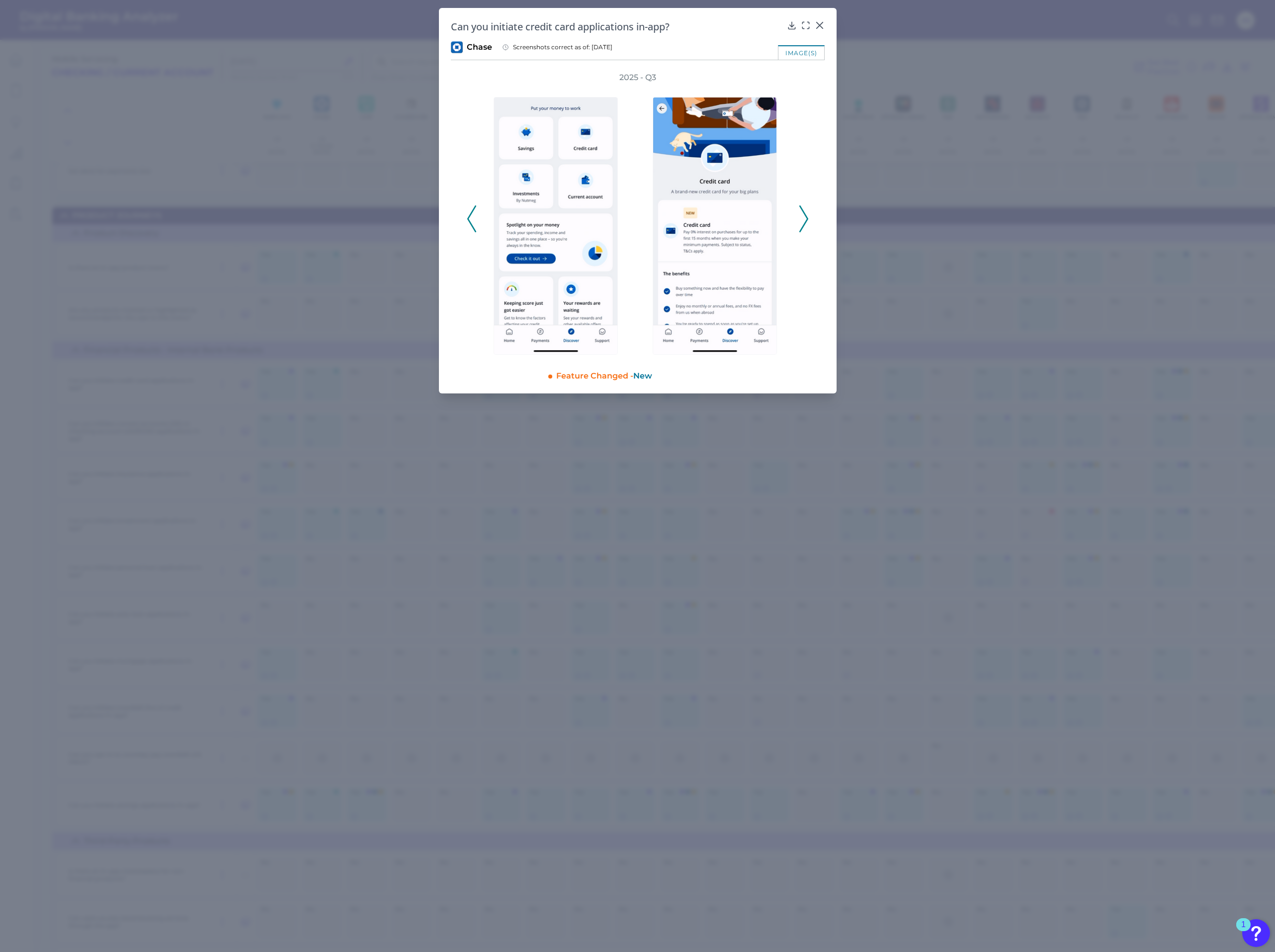
click at [803, 226] on icon at bounding box center [804, 219] width 9 height 27
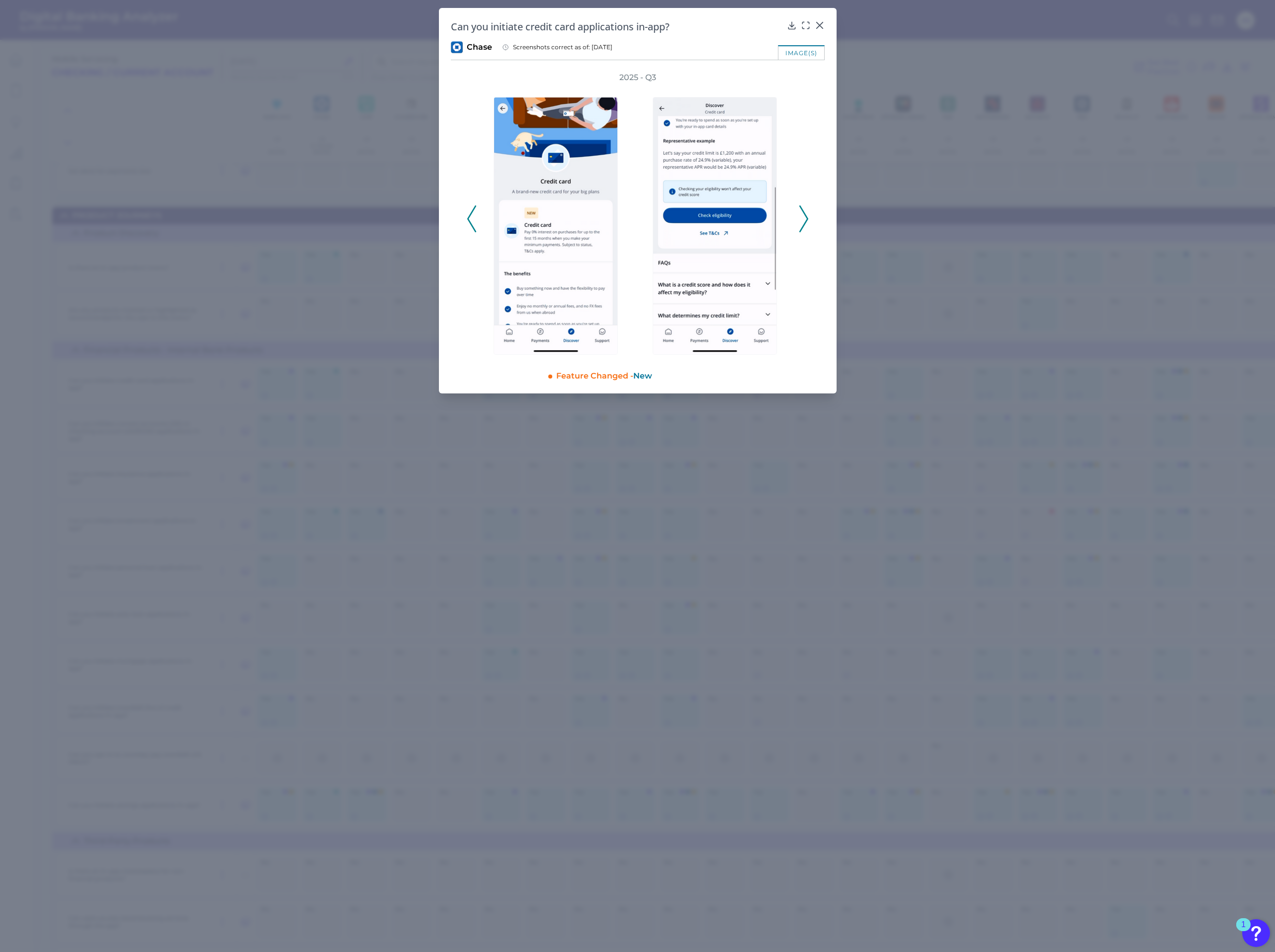
click at [803, 226] on icon at bounding box center [804, 219] width 9 height 27
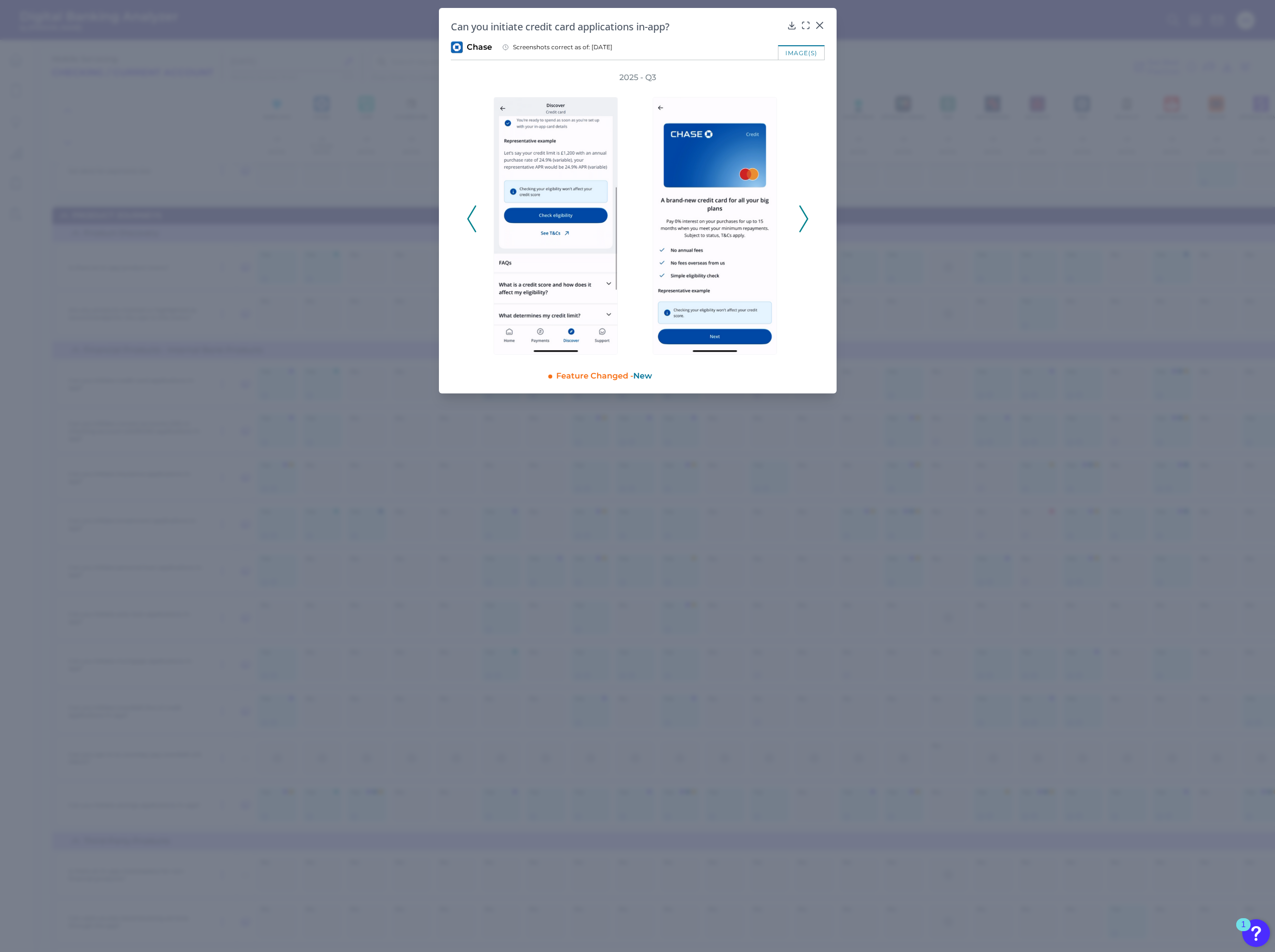
click at [803, 226] on icon at bounding box center [804, 219] width 9 height 27
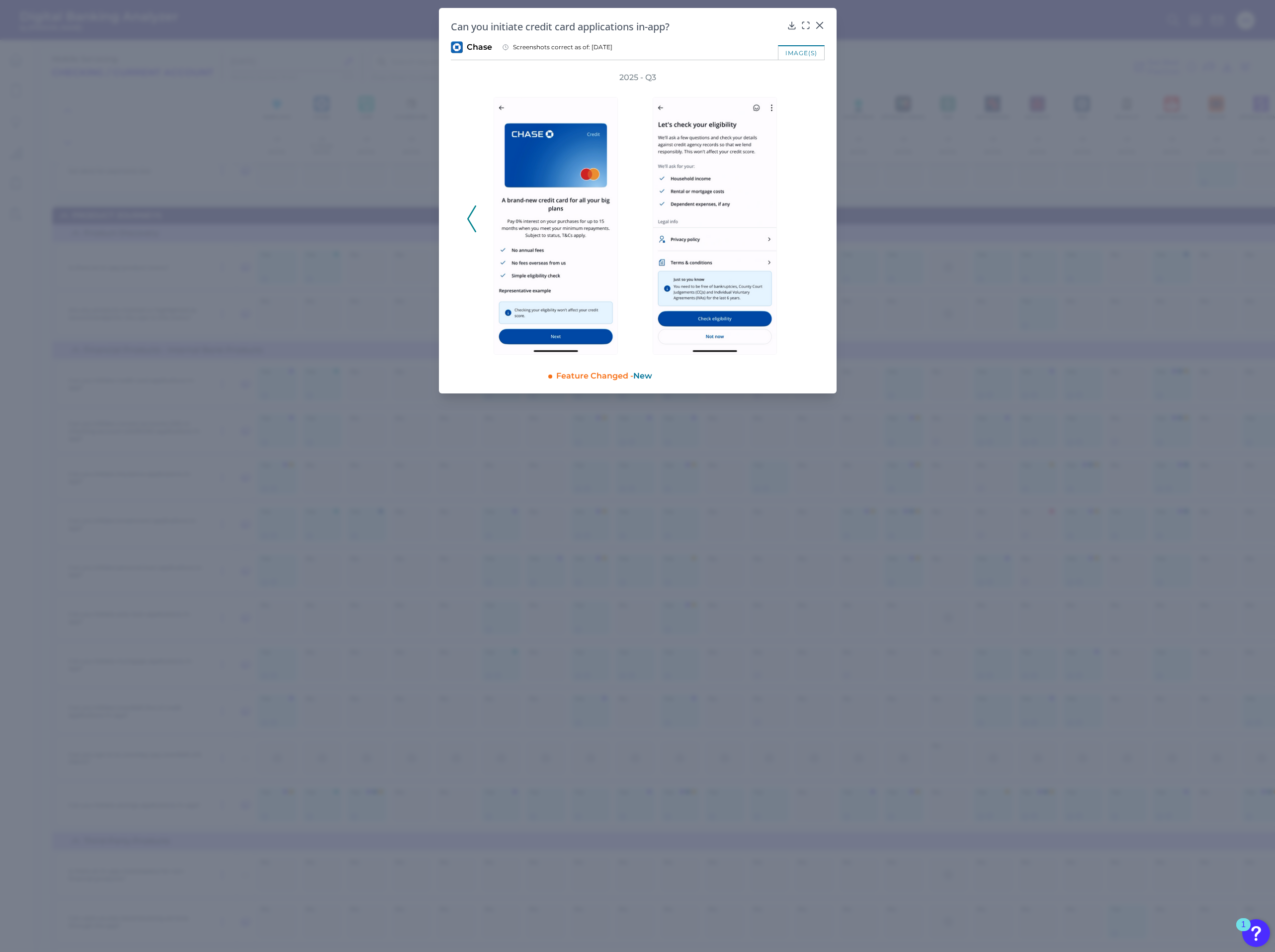
click at [803, 226] on div "2025 - Q3" at bounding box center [638, 214] width 342 height 282
click at [818, 22] on icon at bounding box center [820, 26] width 10 height 10
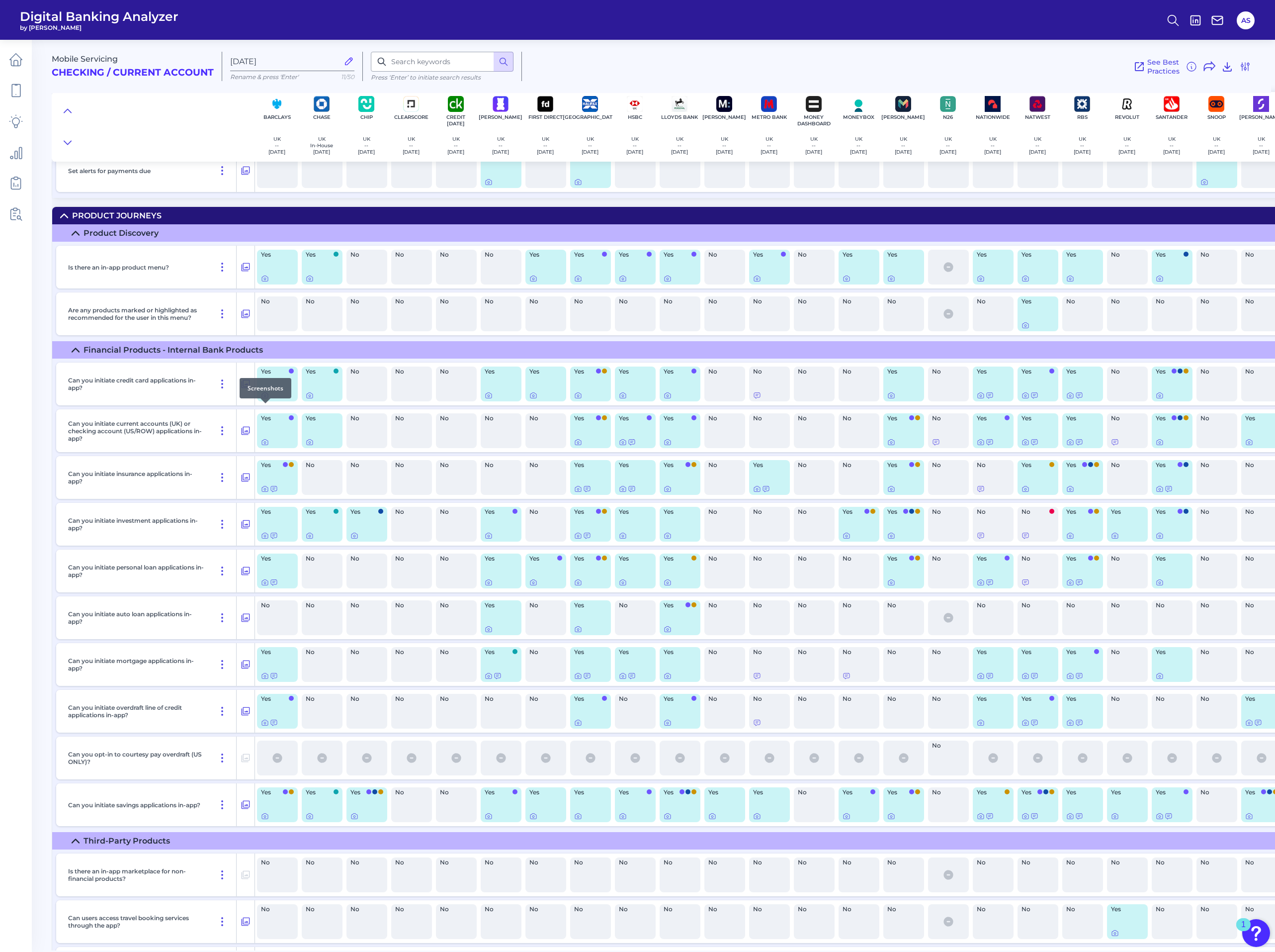
click at [263, 399] on icon at bounding box center [265, 396] width 8 height 8
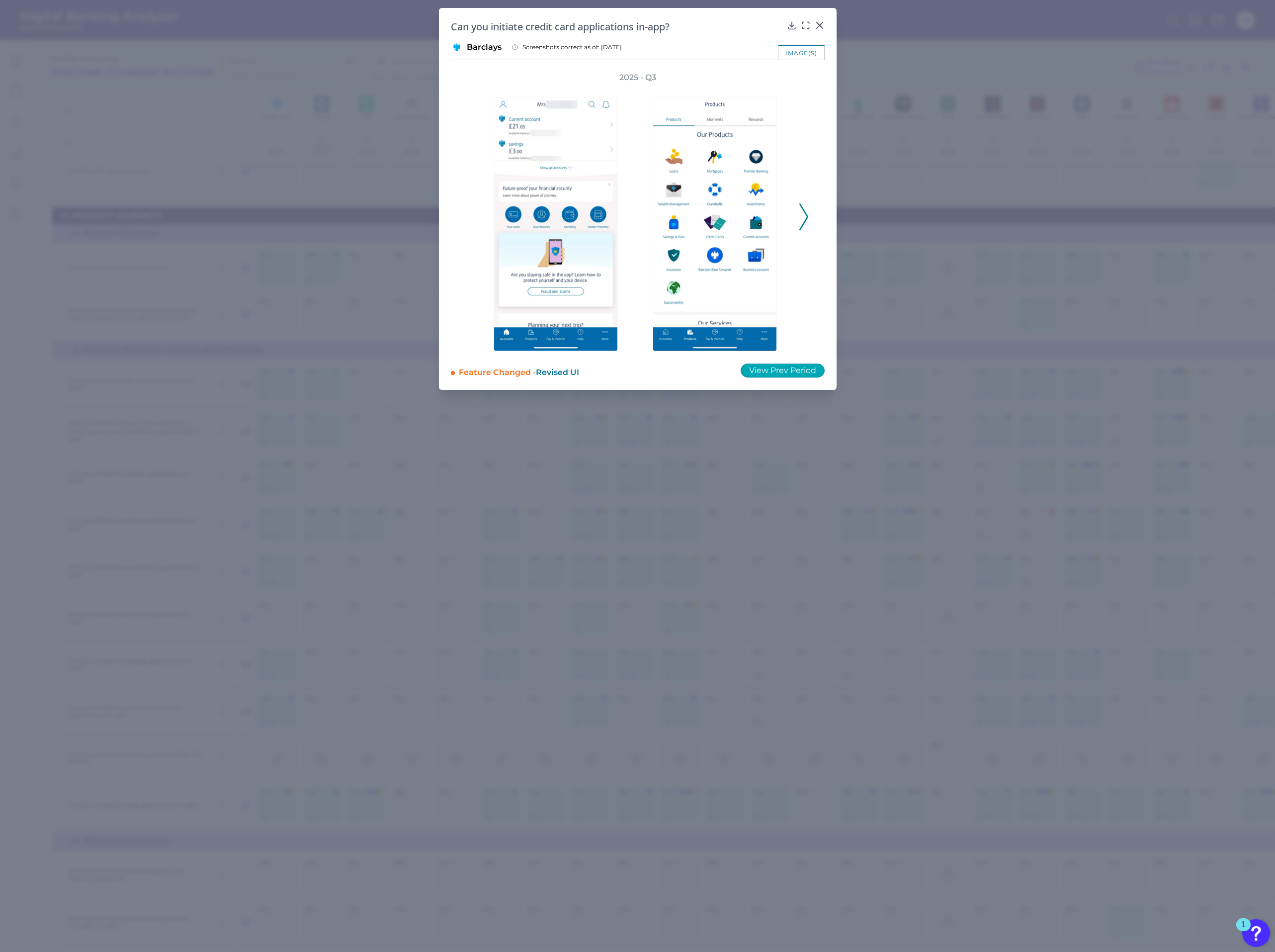
click at [769, 366] on button "View Prev Period" at bounding box center [783, 371] width 84 height 14
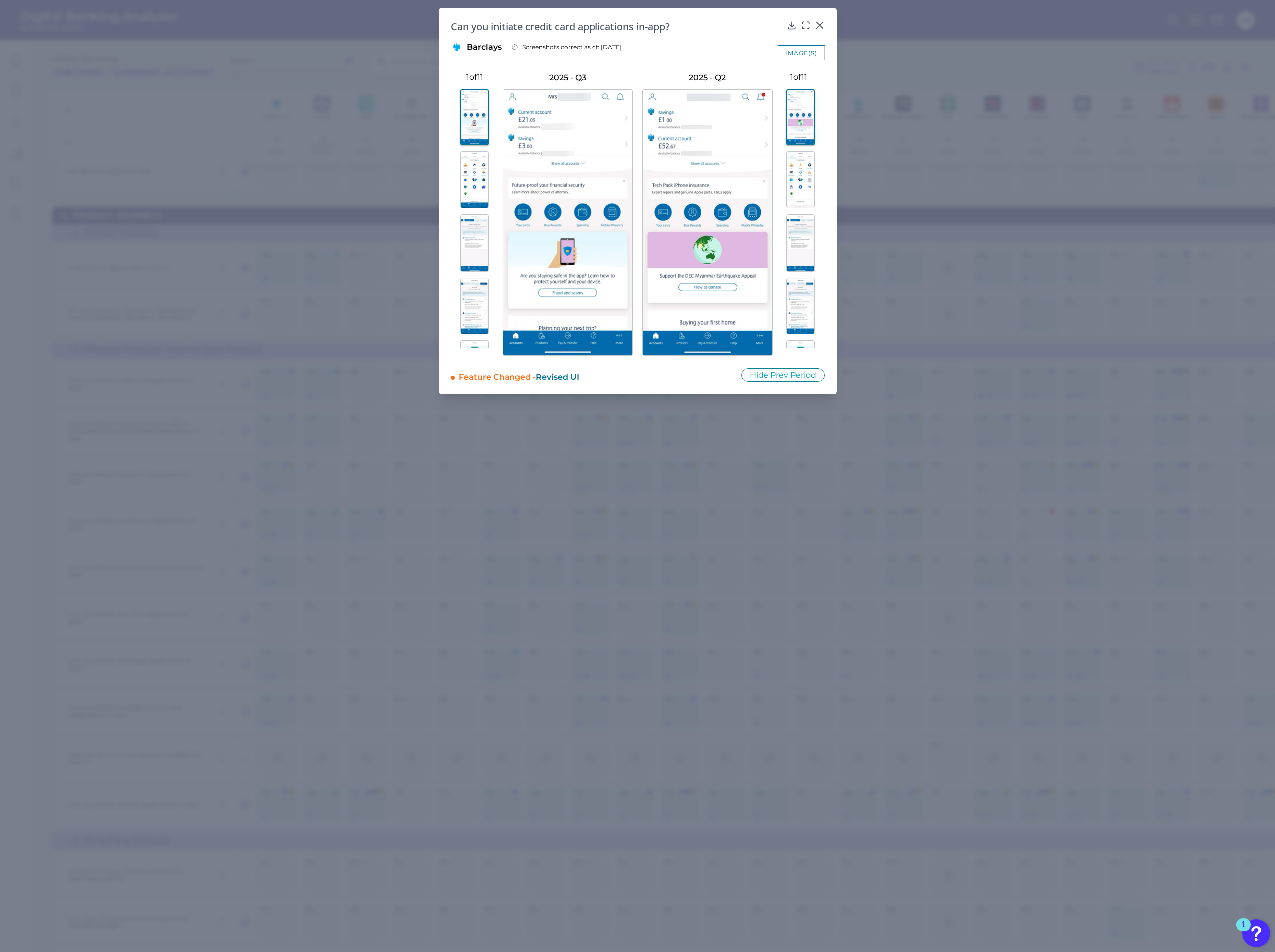
click at [476, 179] on img at bounding box center [474, 180] width 29 height 58
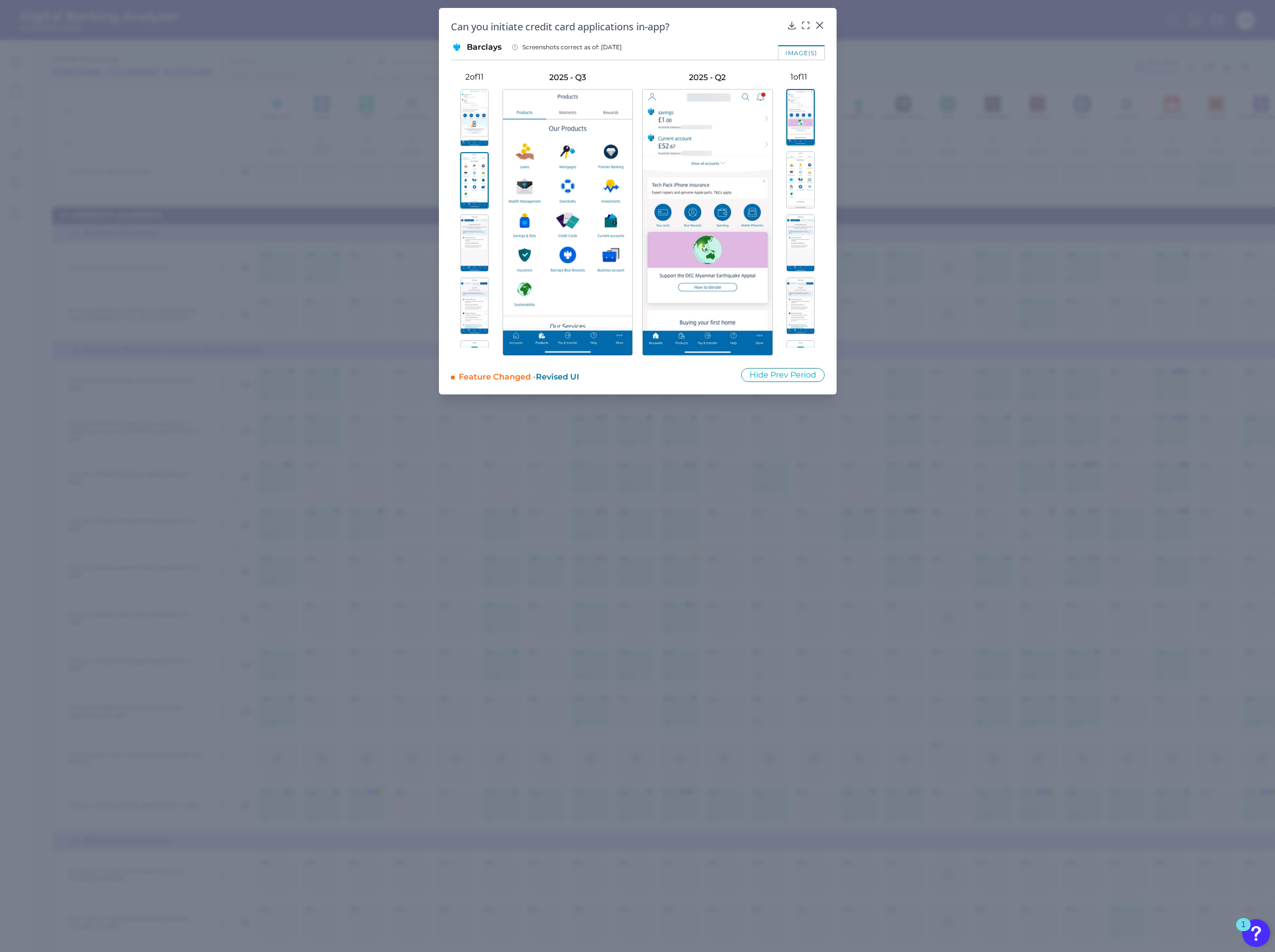
click at [800, 184] on img at bounding box center [801, 180] width 29 height 58
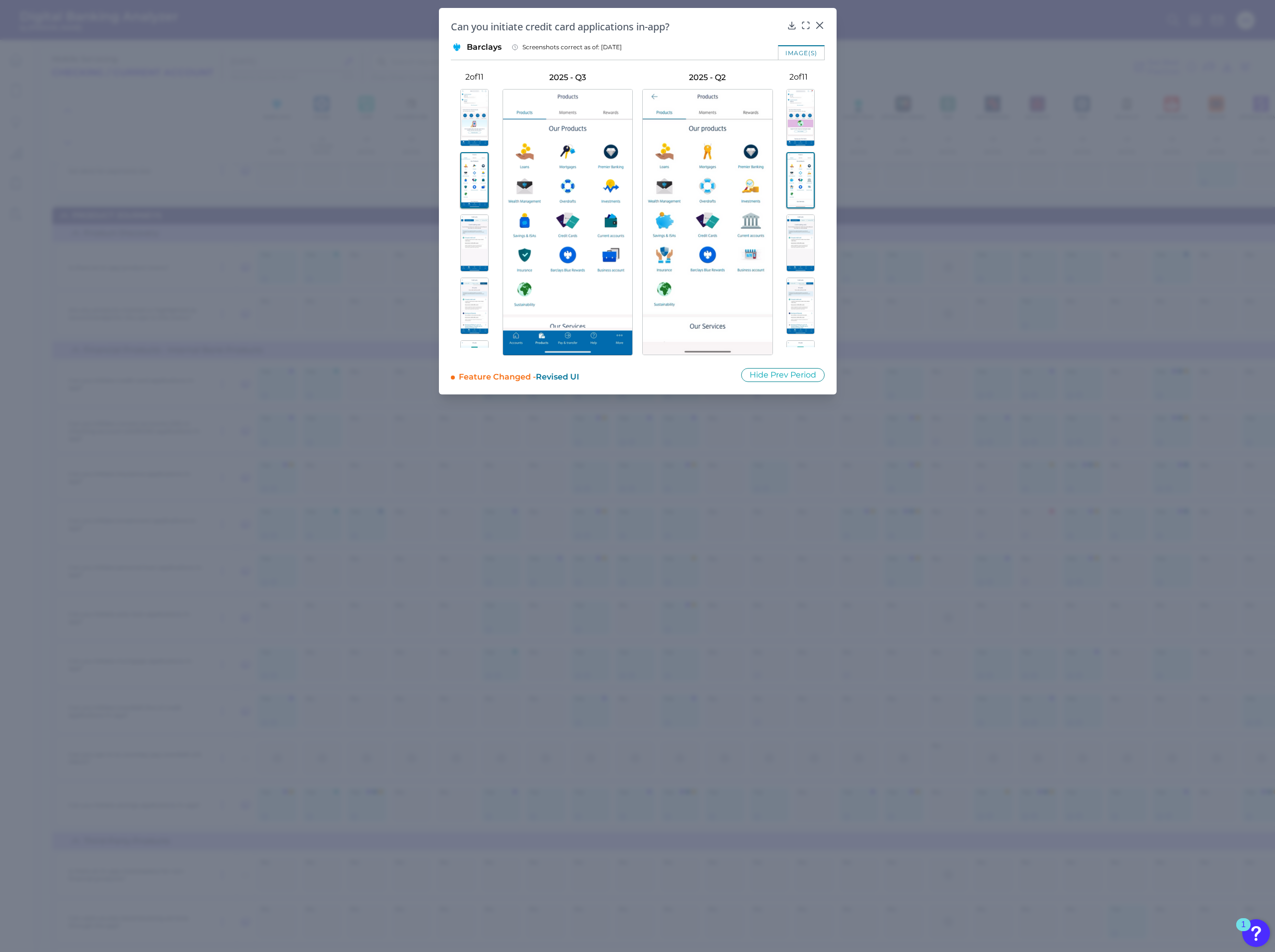
click at [472, 244] on img at bounding box center [474, 243] width 29 height 58
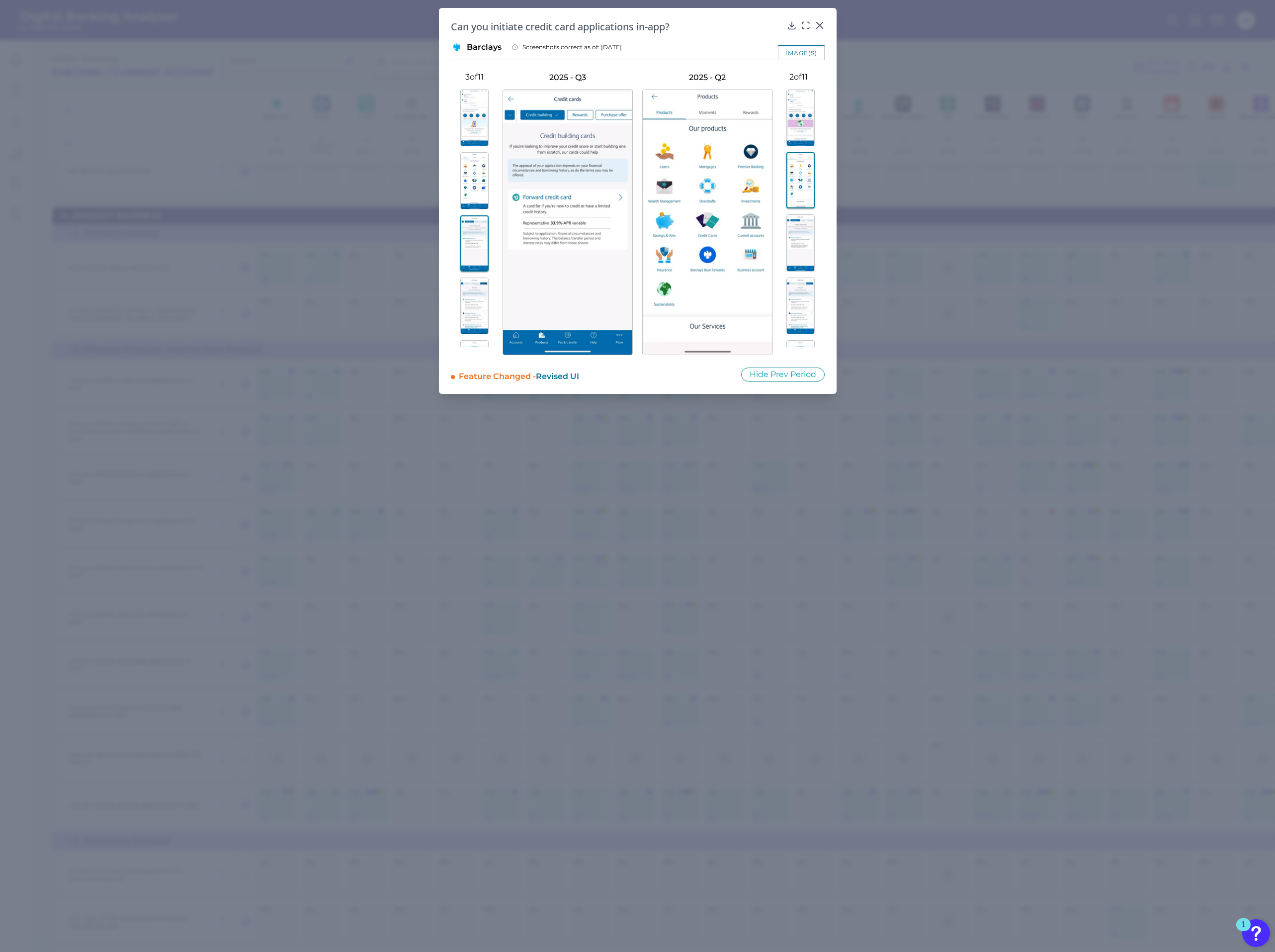
click at [802, 243] on img at bounding box center [801, 243] width 29 height 58
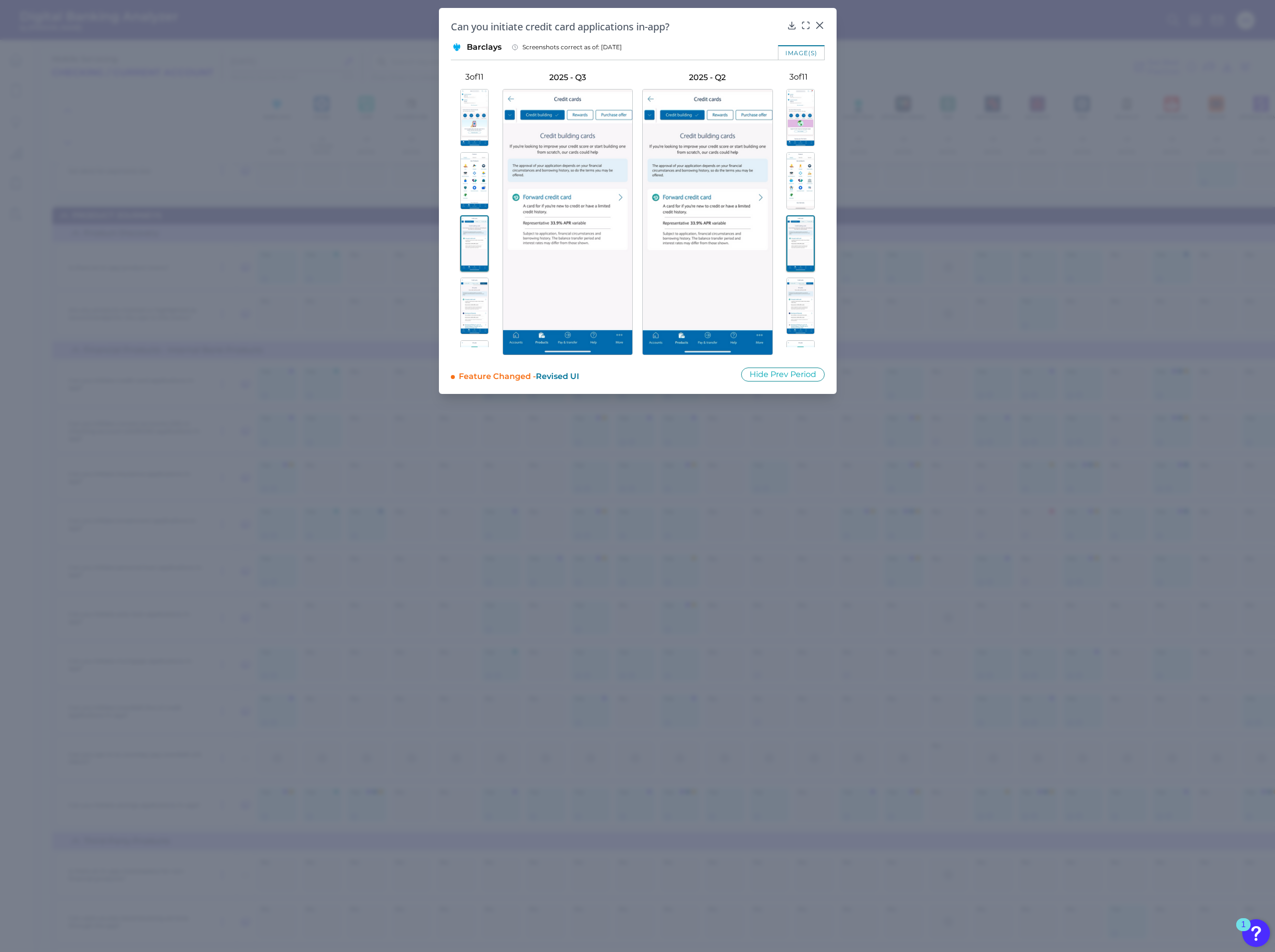
drag, startPoint x: 468, startPoint y: 313, endPoint x: 475, endPoint y: 309, distance: 8.1
click at [468, 313] on img at bounding box center [474, 306] width 29 height 58
click at [797, 308] on img at bounding box center [801, 306] width 29 height 58
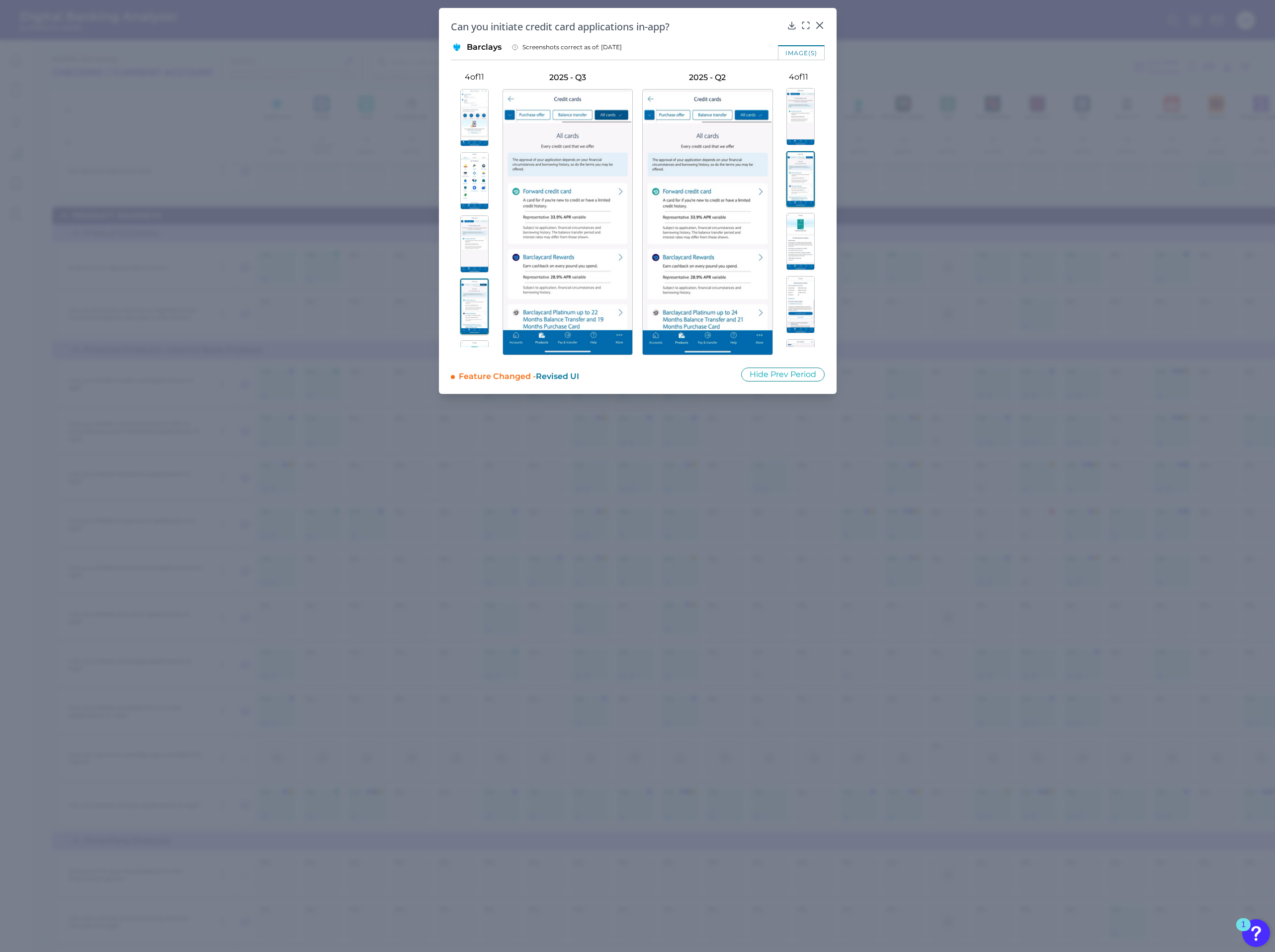
scroll to position [149, 0]
click at [808, 220] on img at bounding box center [801, 220] width 29 height 58
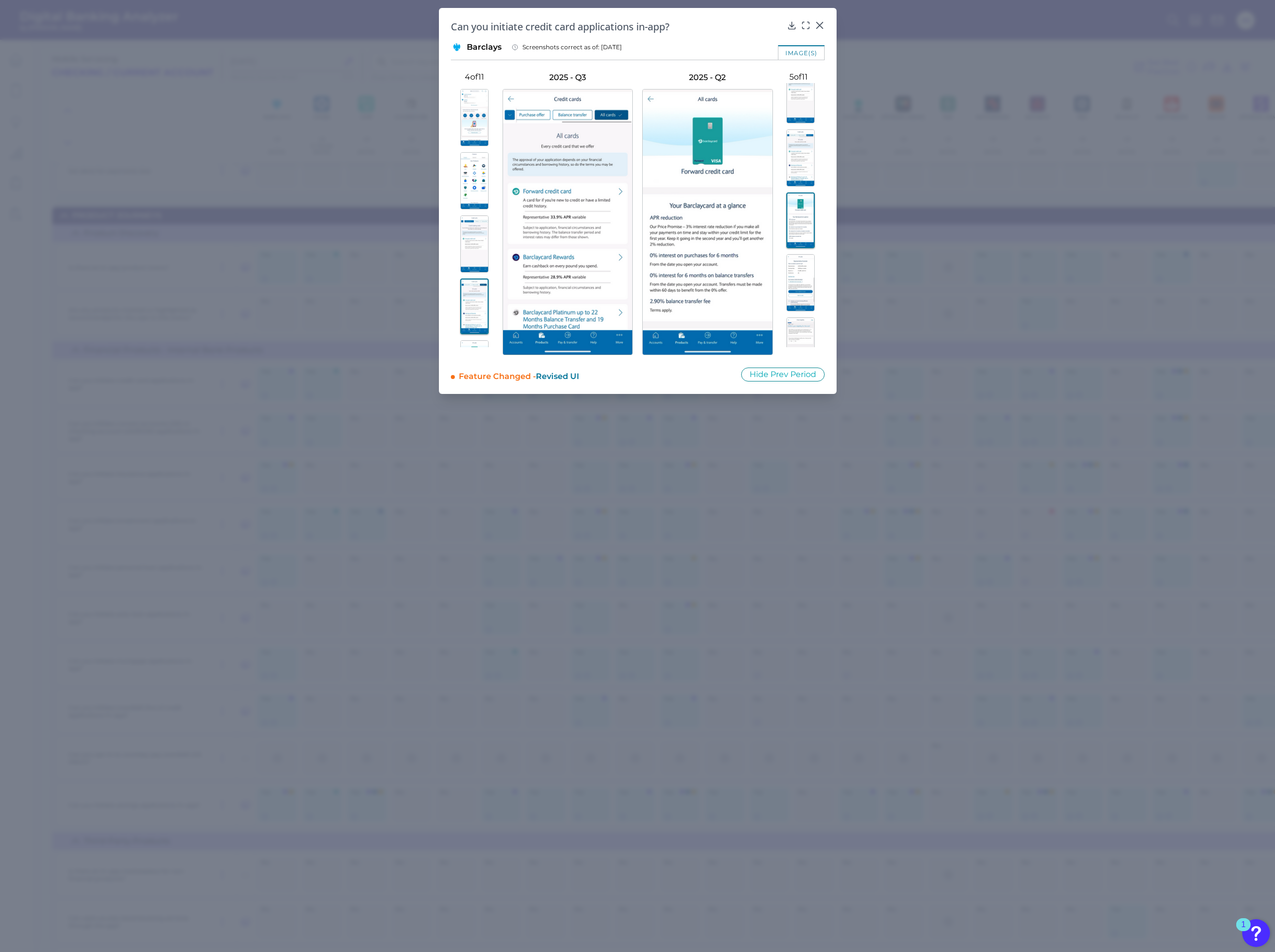
drag, startPoint x: 800, startPoint y: 282, endPoint x: 734, endPoint y: 282, distance: 66.0
click at [800, 282] on img at bounding box center [801, 283] width 29 height 58
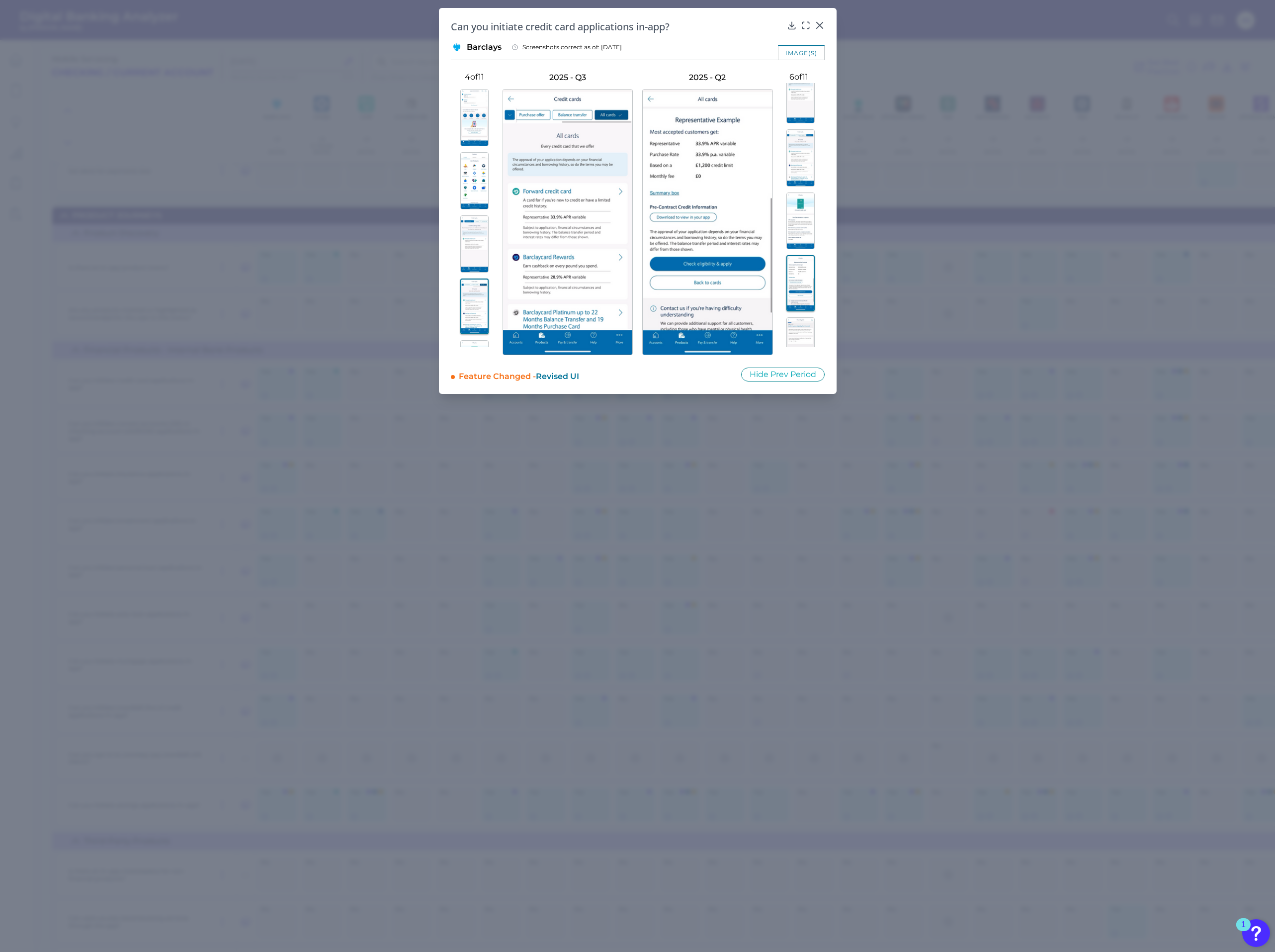
drag, startPoint x: 461, startPoint y: 286, endPoint x: 470, endPoint y: 276, distance: 13.5
click at [461, 286] on img at bounding box center [474, 306] width 29 height 57
click at [476, 284] on img at bounding box center [474, 294] width 29 height 58
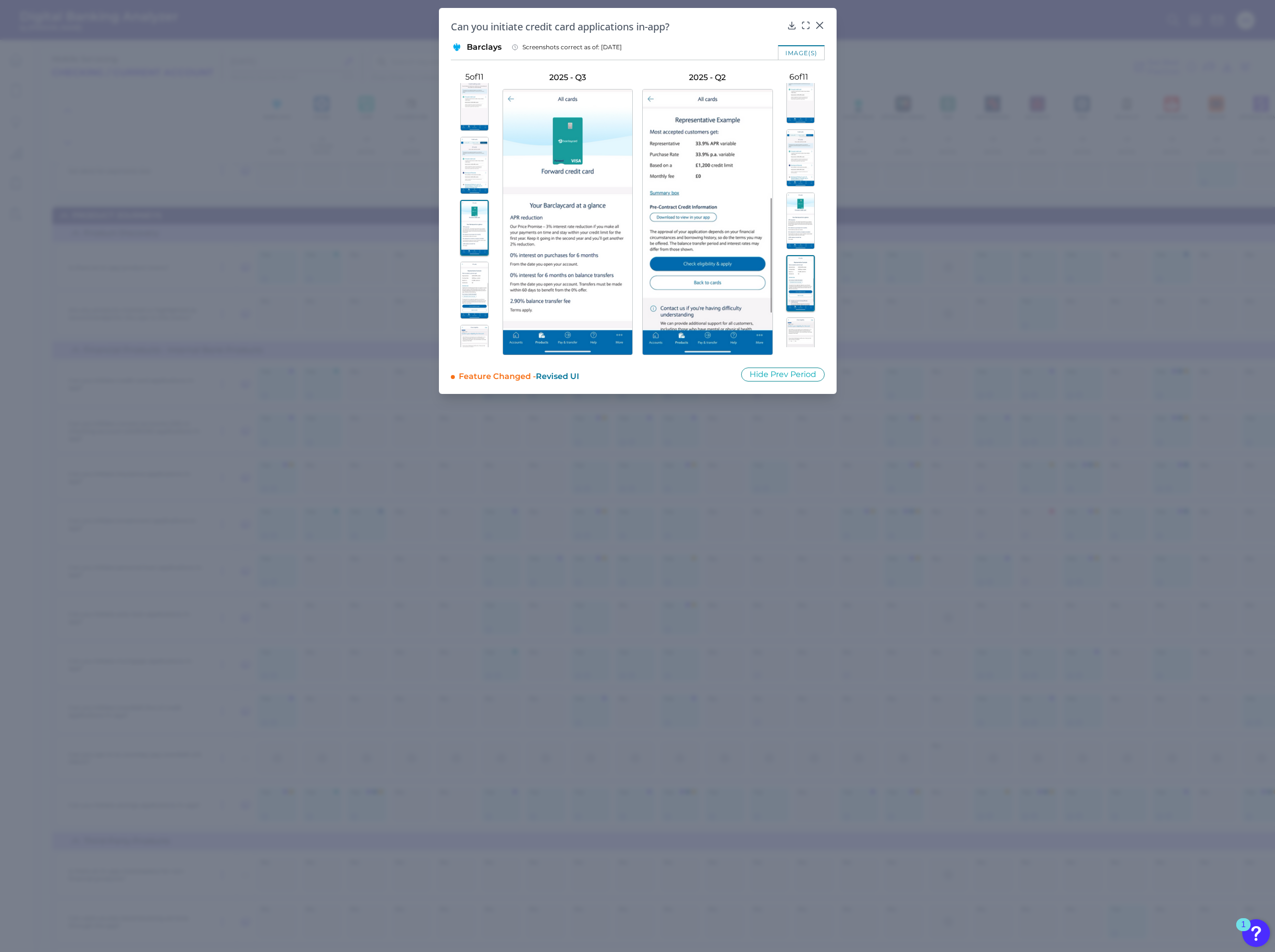
scroll to position [149, 0]
click at [473, 282] on img at bounding box center [474, 283] width 29 height 58
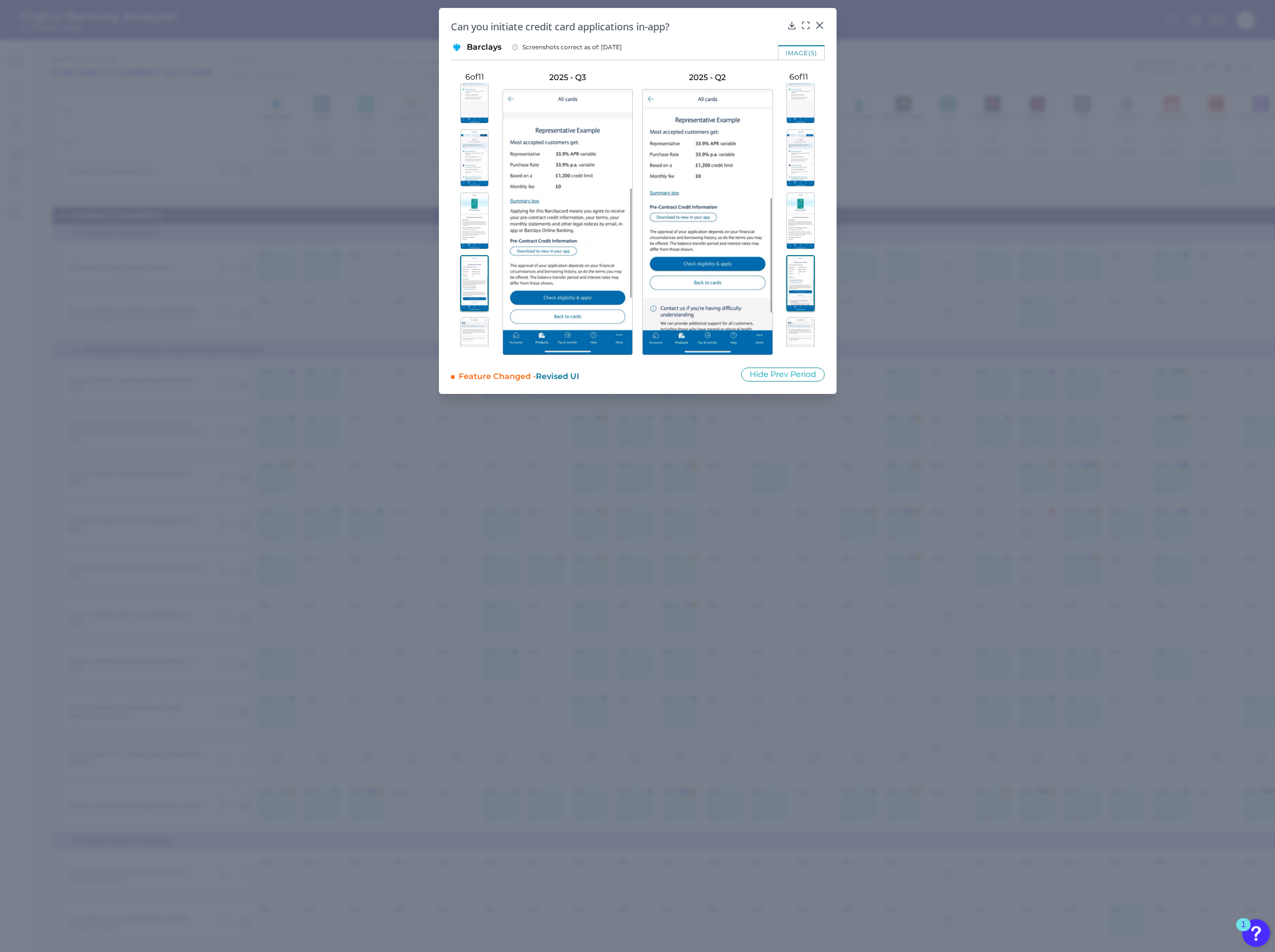
drag, startPoint x: 800, startPoint y: 281, endPoint x: 811, endPoint y: 176, distance: 105.6
click at [800, 281] on img at bounding box center [801, 283] width 29 height 57
click at [819, 21] on icon at bounding box center [820, 26] width 10 height 10
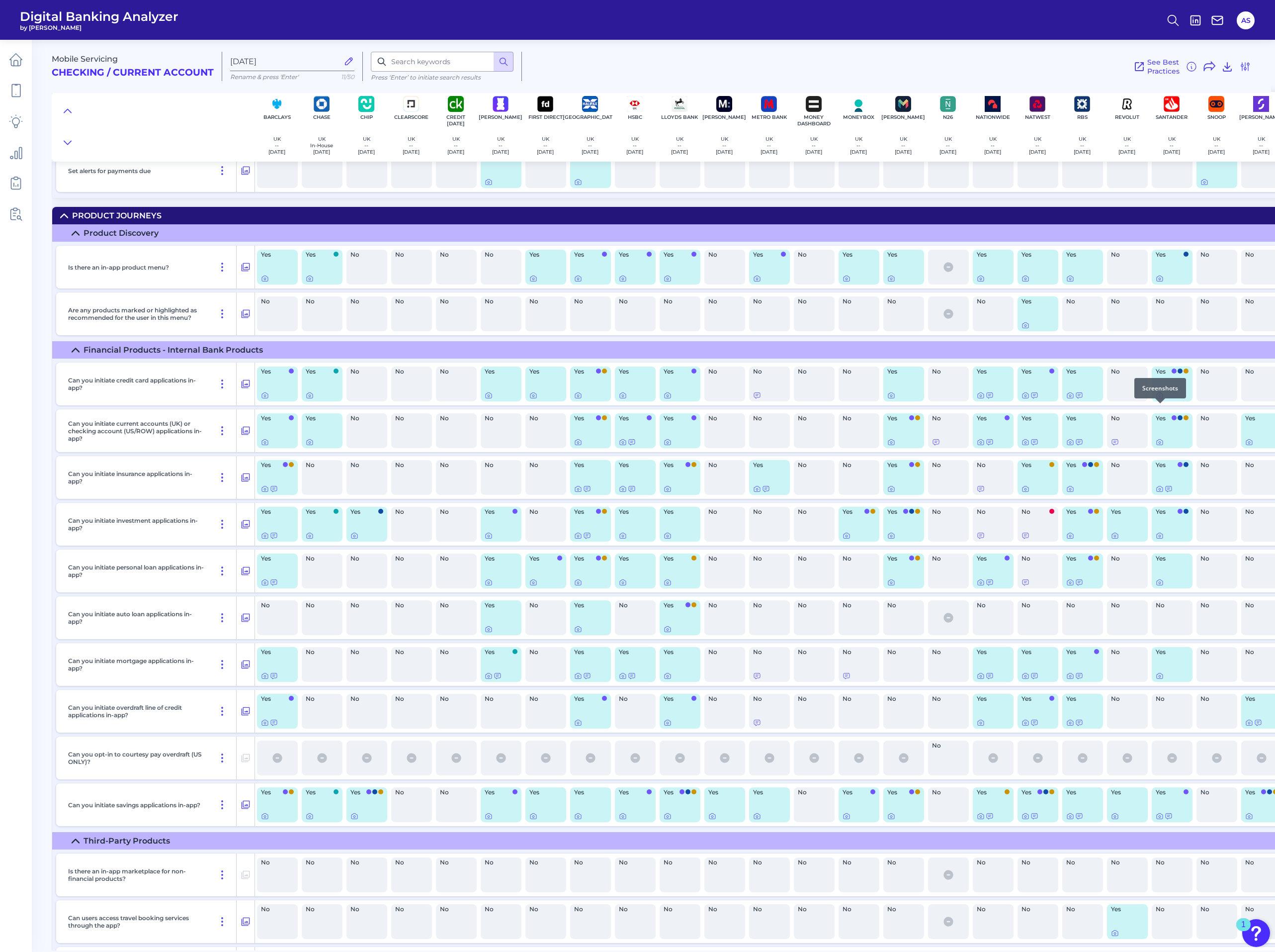
click at [1161, 399] on icon at bounding box center [1160, 396] width 8 height 8
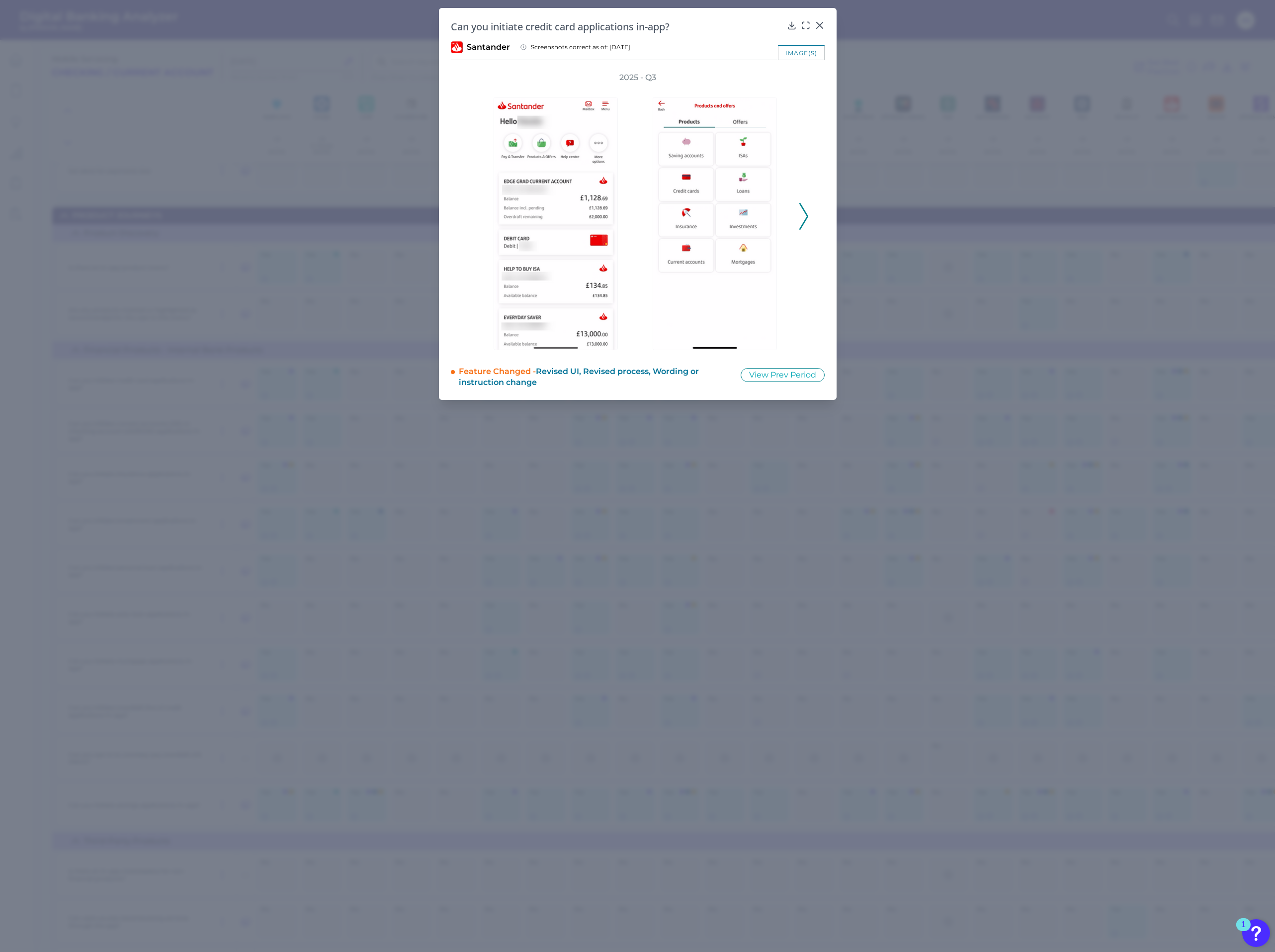
click at [806, 214] on polyline at bounding box center [804, 217] width 8 height 26
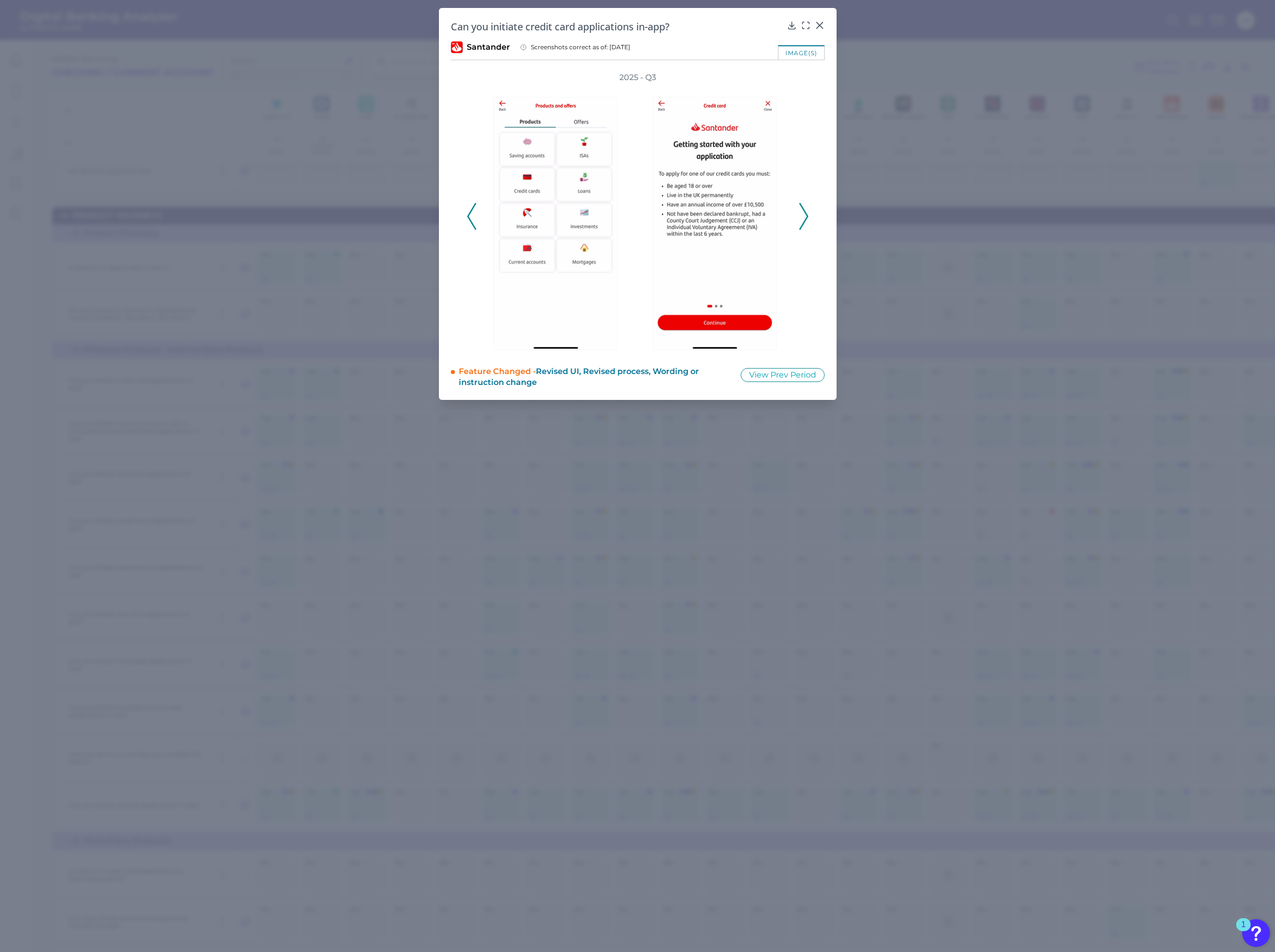
click at [806, 214] on polyline at bounding box center [804, 217] width 8 height 26
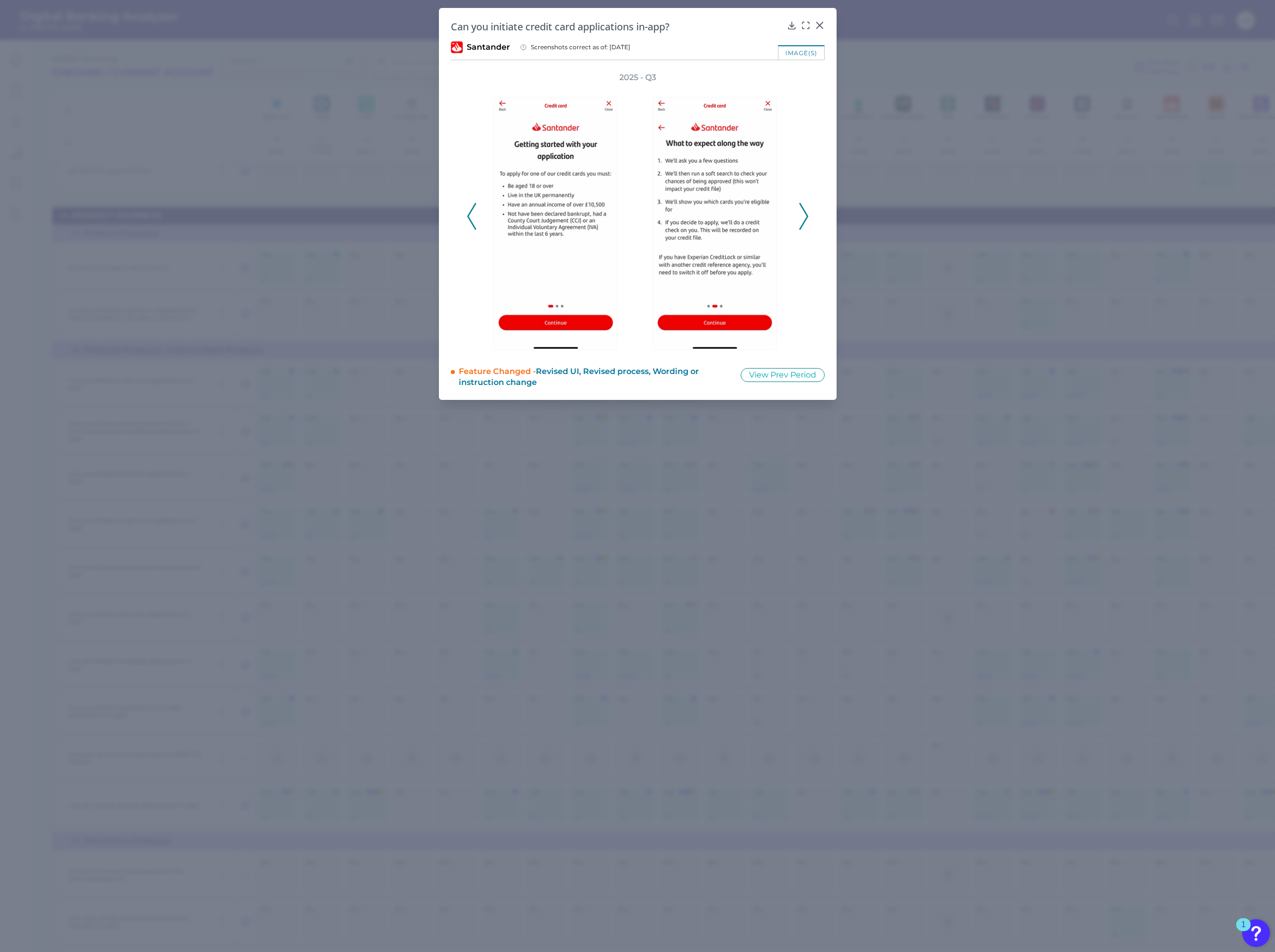
click at [806, 214] on polyline at bounding box center [804, 217] width 8 height 26
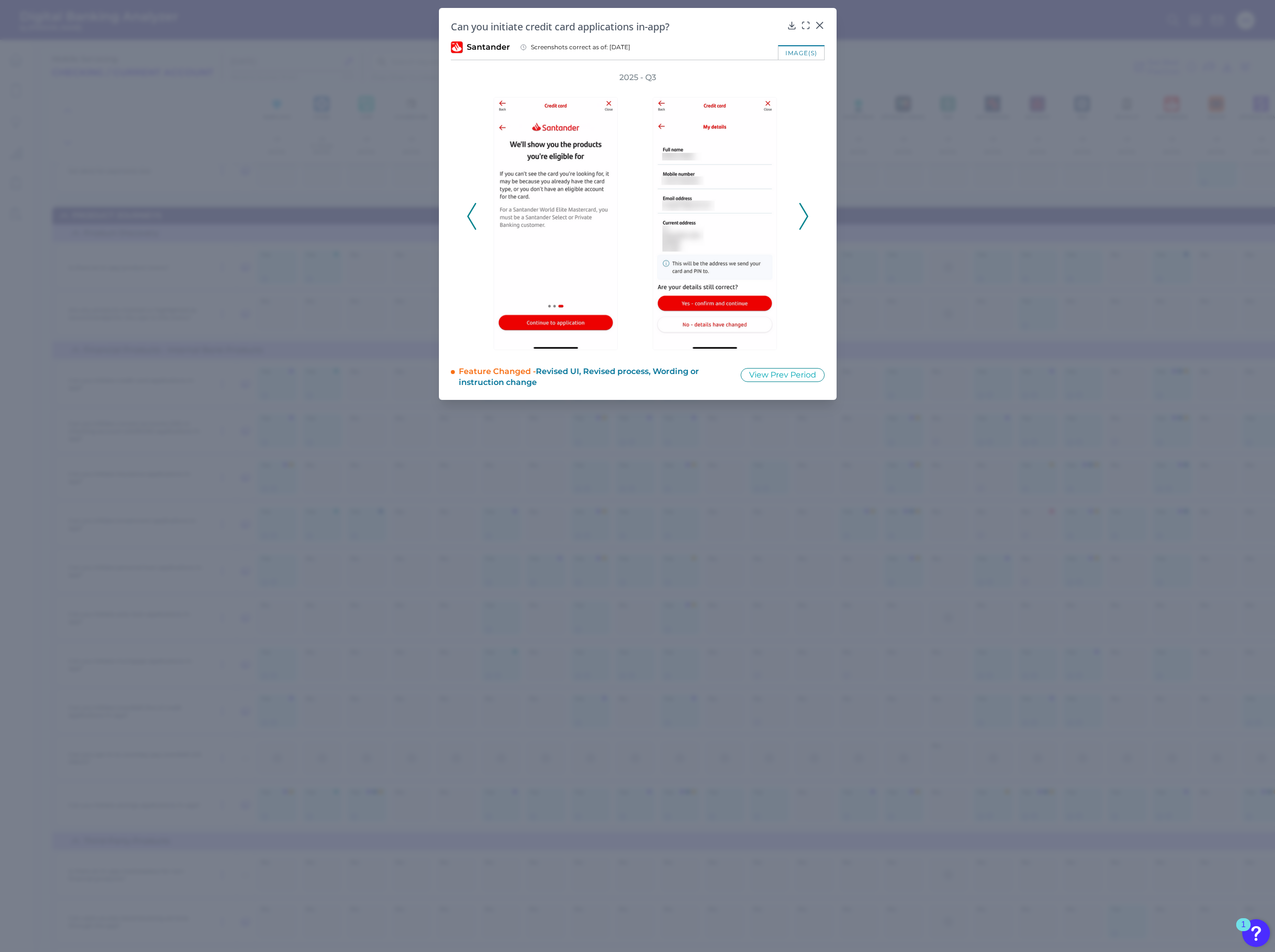
click at [806, 214] on polyline at bounding box center [804, 217] width 8 height 26
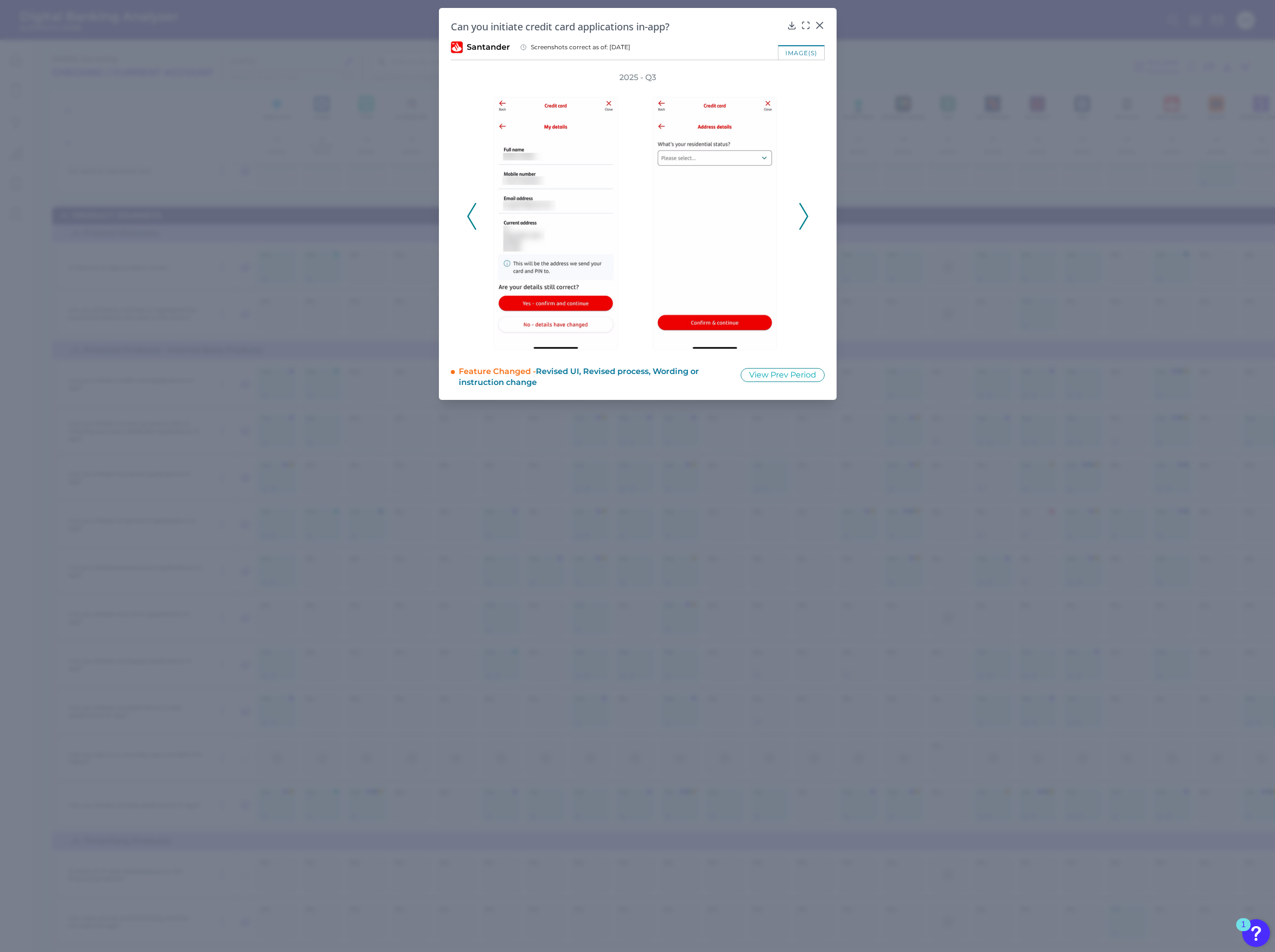
click at [806, 214] on polyline at bounding box center [804, 217] width 8 height 26
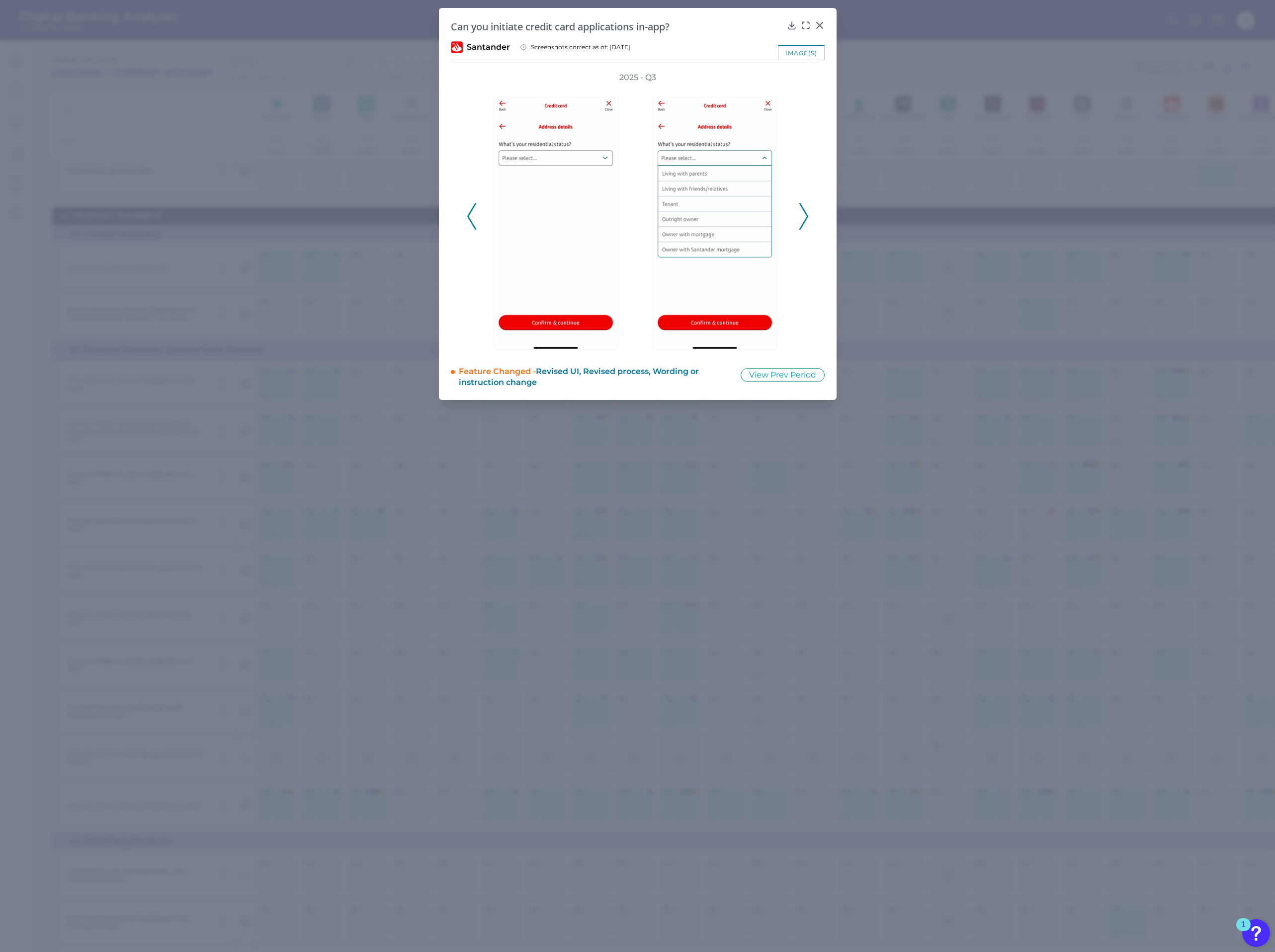
click at [806, 214] on polyline at bounding box center [804, 217] width 8 height 26
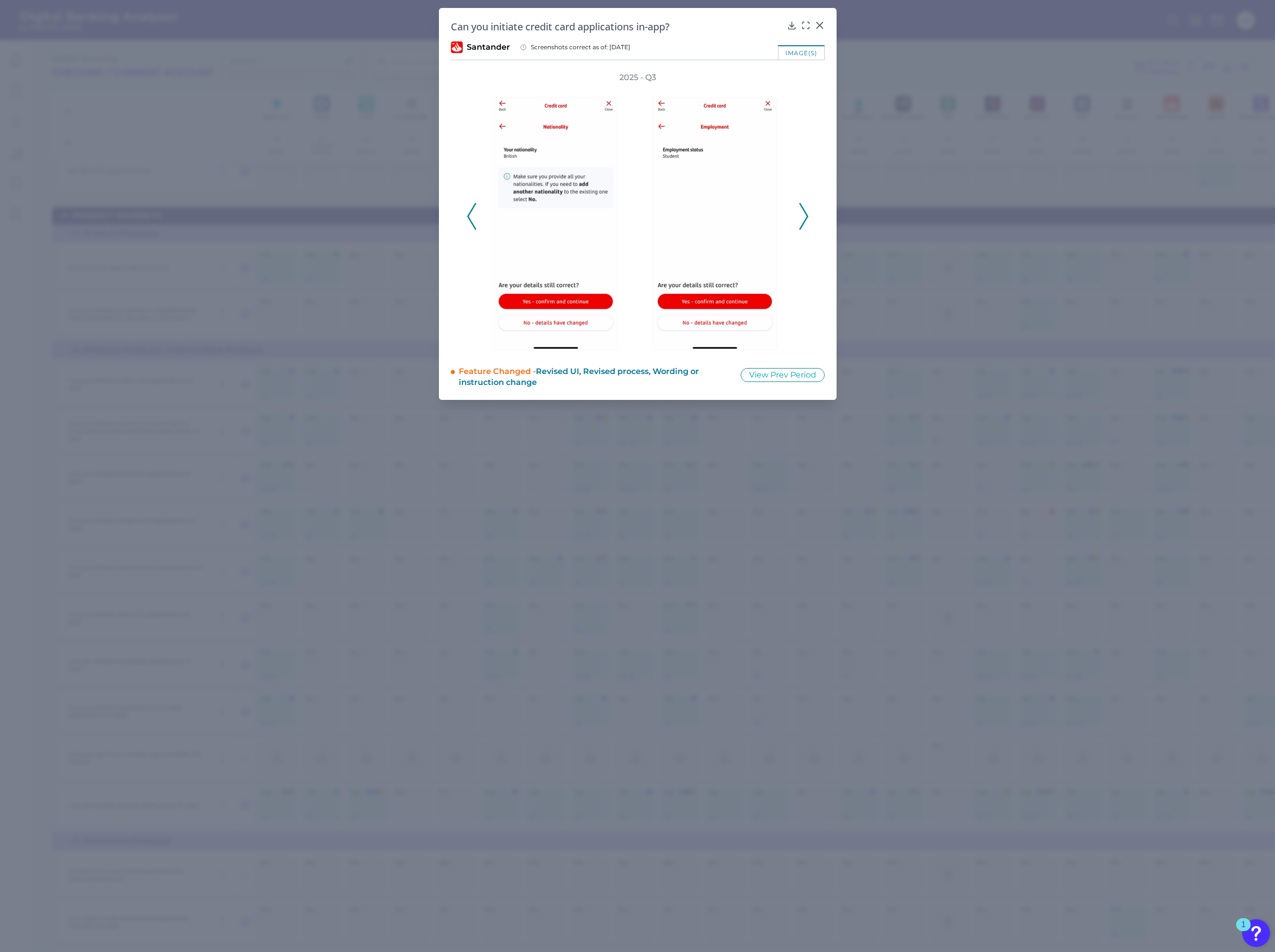
click at [806, 214] on polyline at bounding box center [804, 217] width 8 height 26
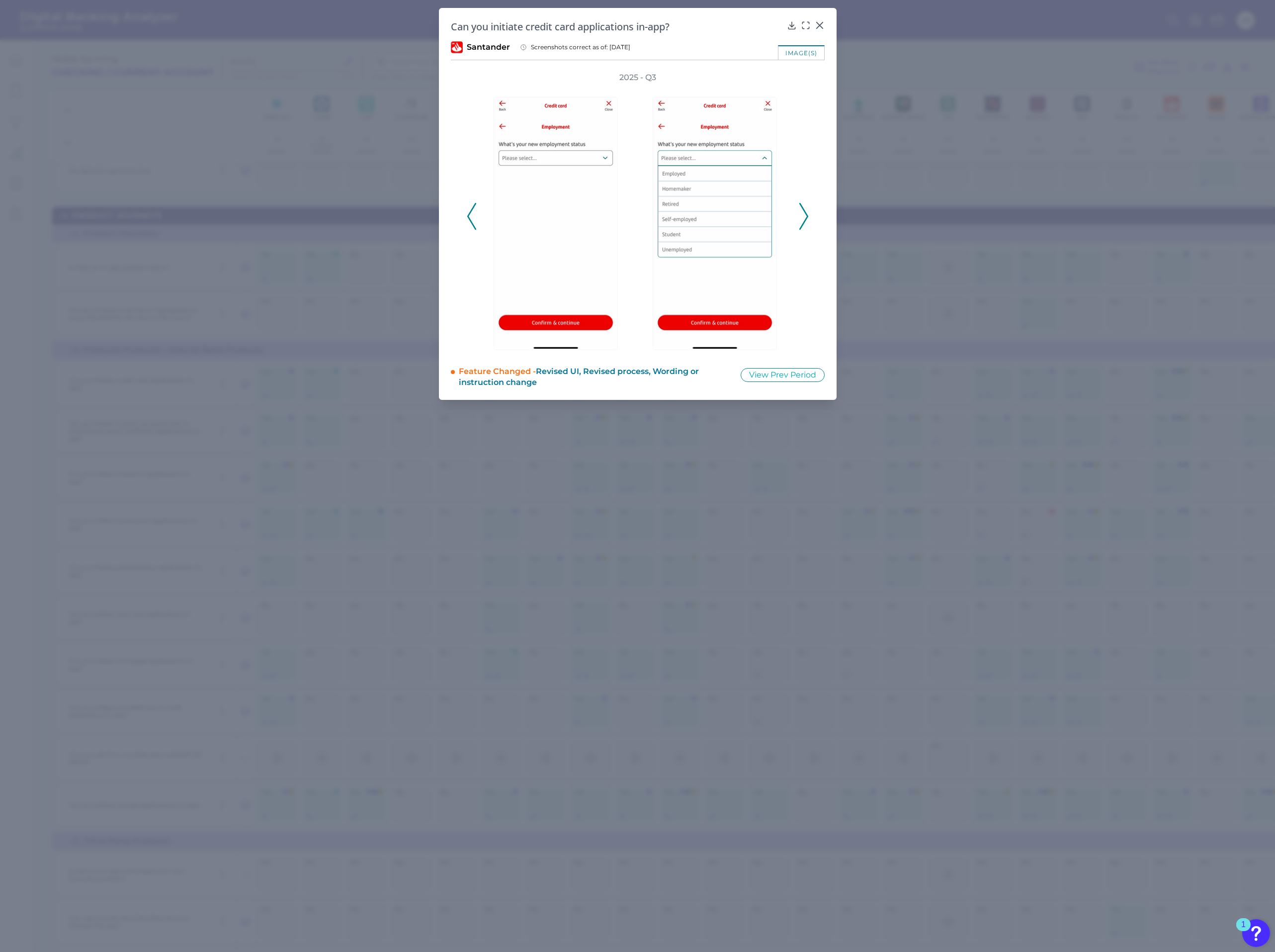
click at [806, 214] on polyline at bounding box center [804, 217] width 8 height 26
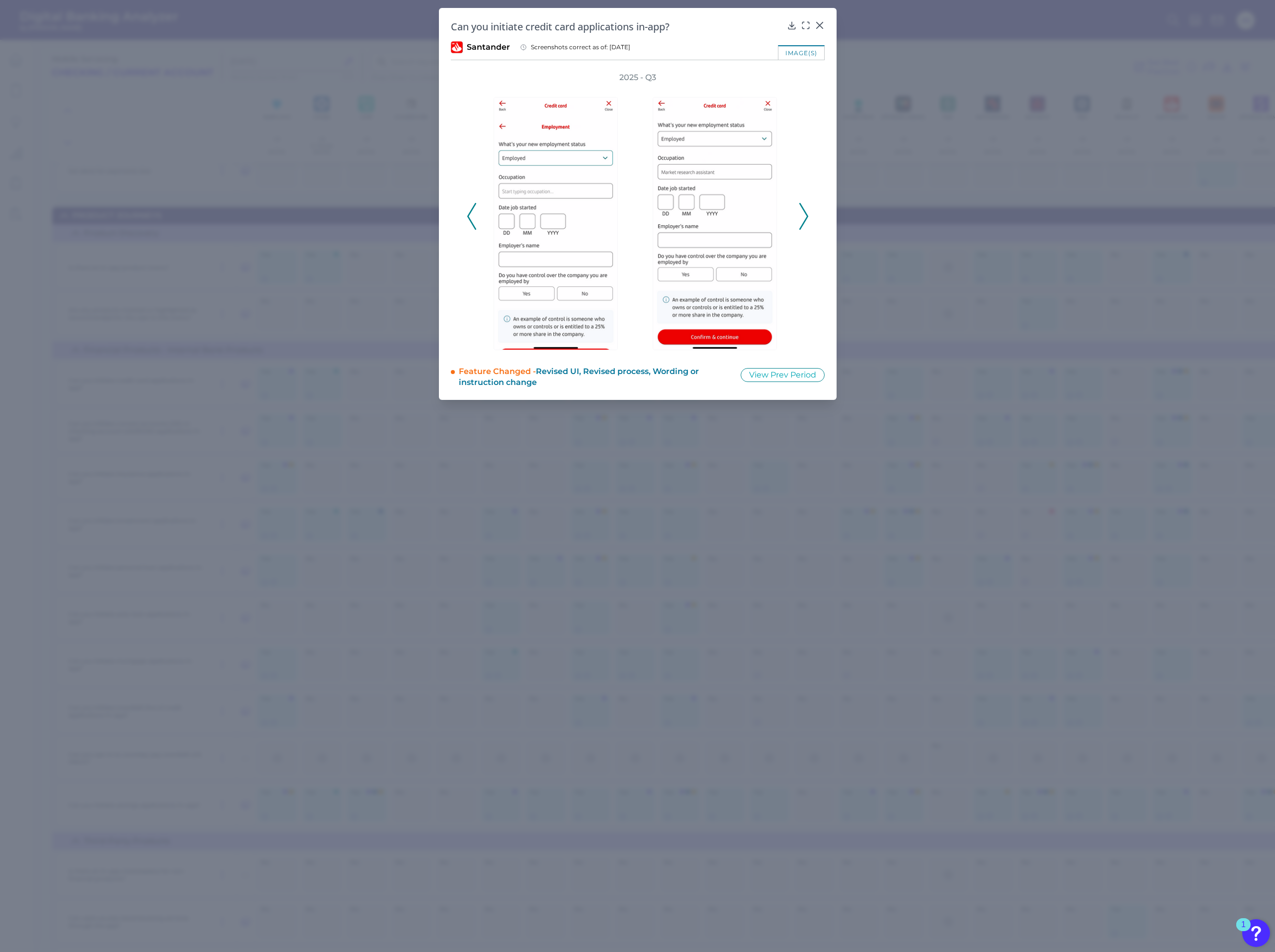
click at [806, 214] on polyline at bounding box center [804, 217] width 8 height 26
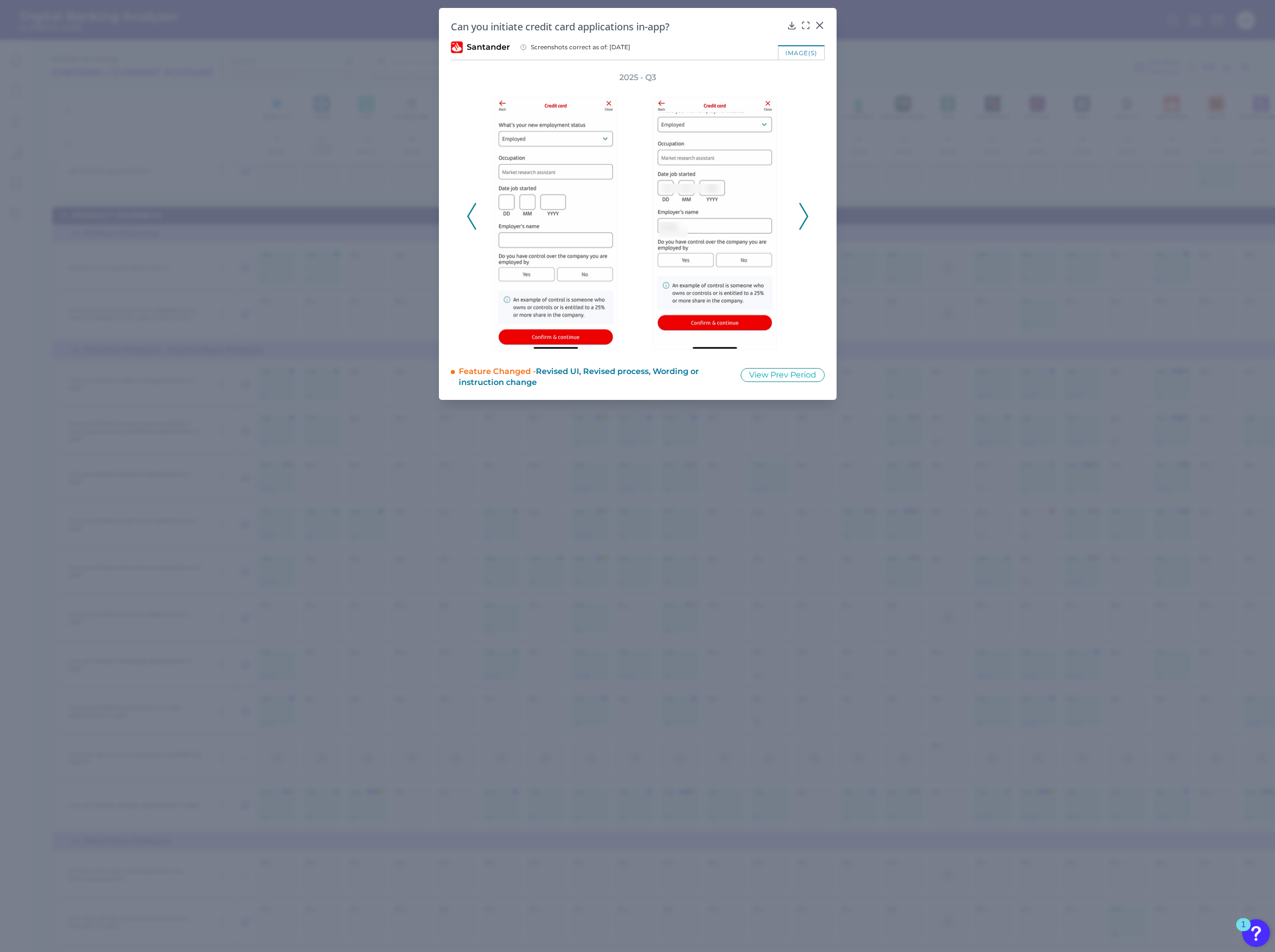
click at [806, 214] on polyline at bounding box center [804, 217] width 8 height 26
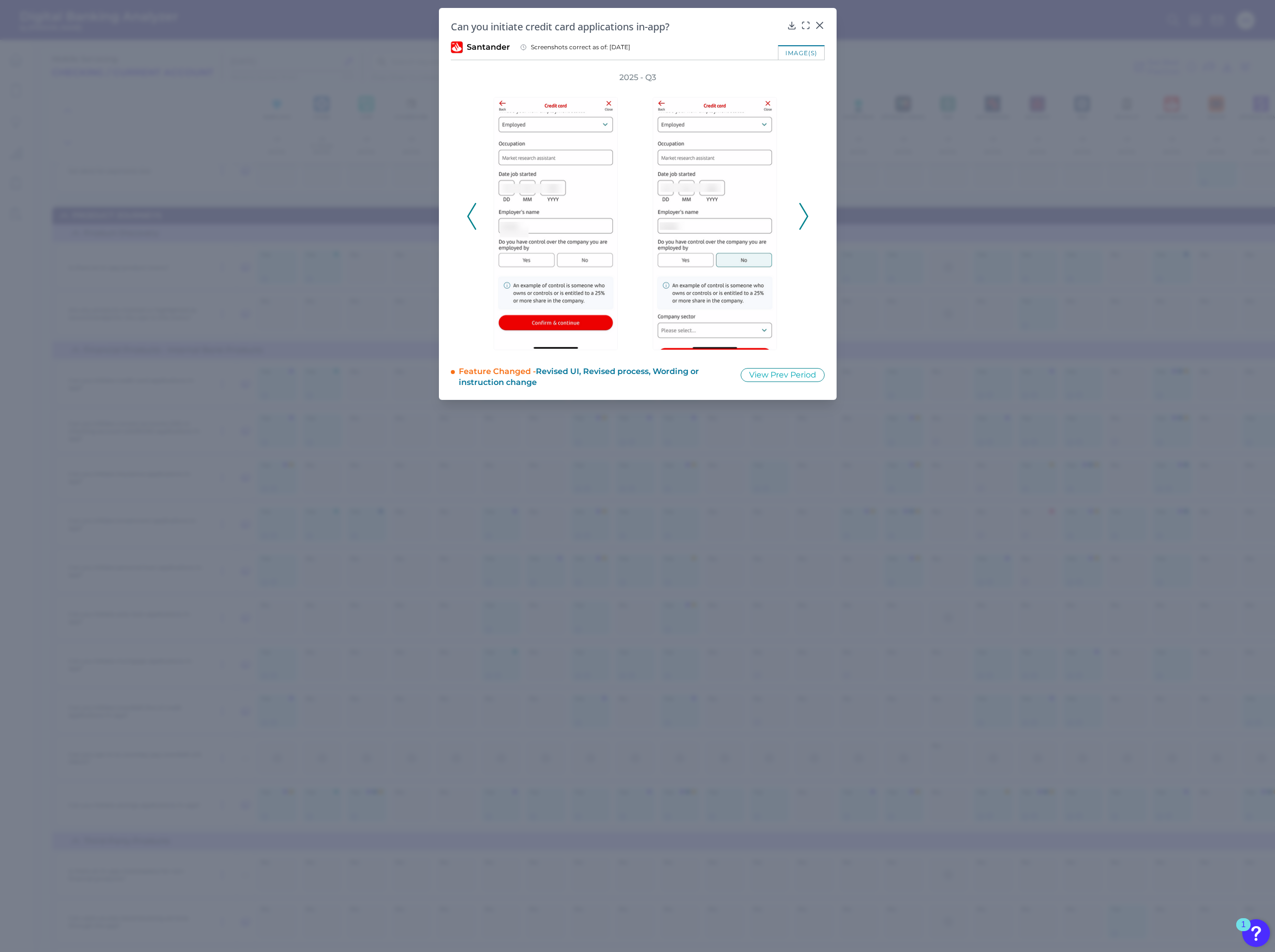
click at [806, 214] on polyline at bounding box center [804, 217] width 8 height 26
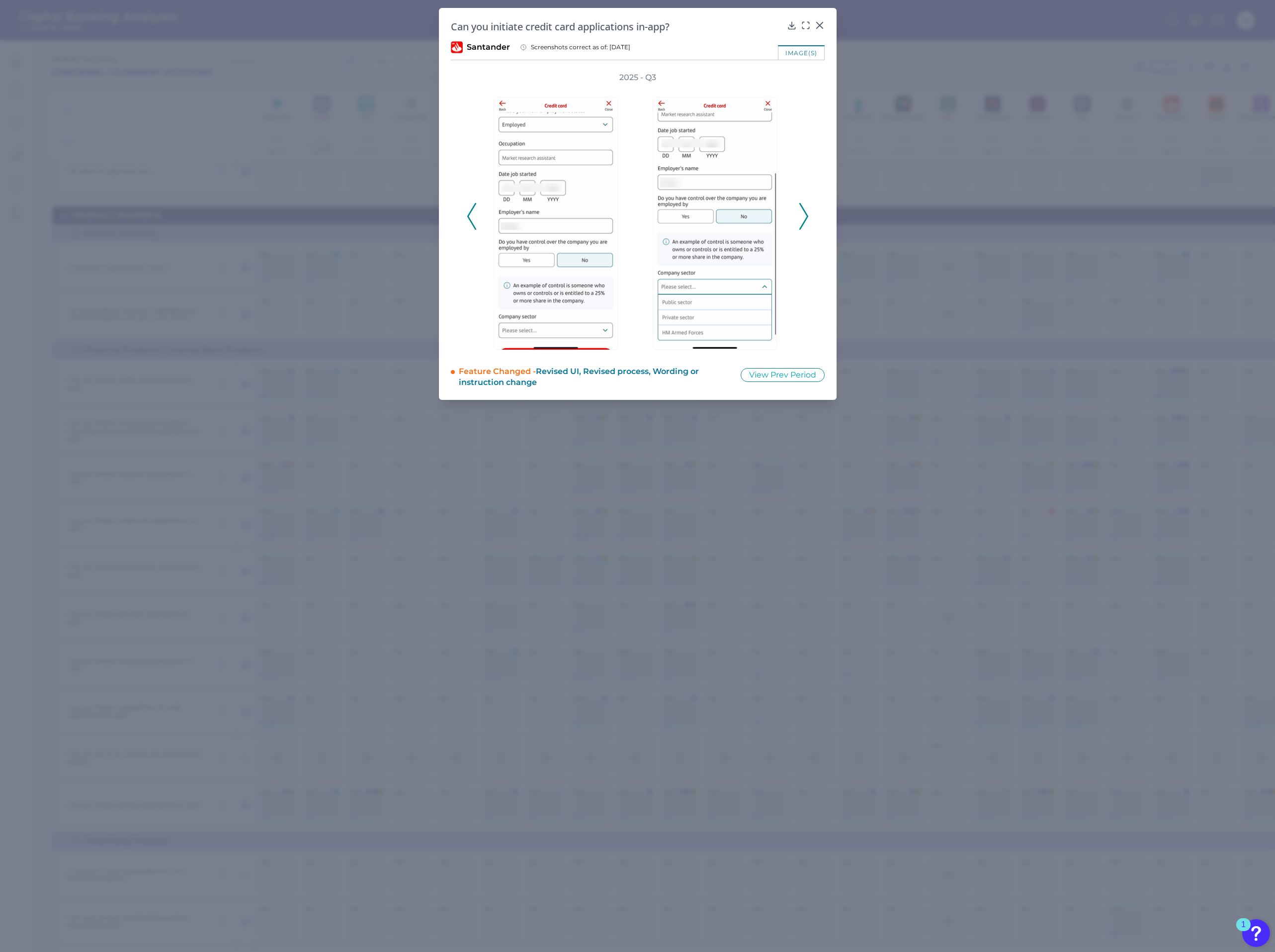
click at [806, 214] on polyline at bounding box center [804, 217] width 8 height 26
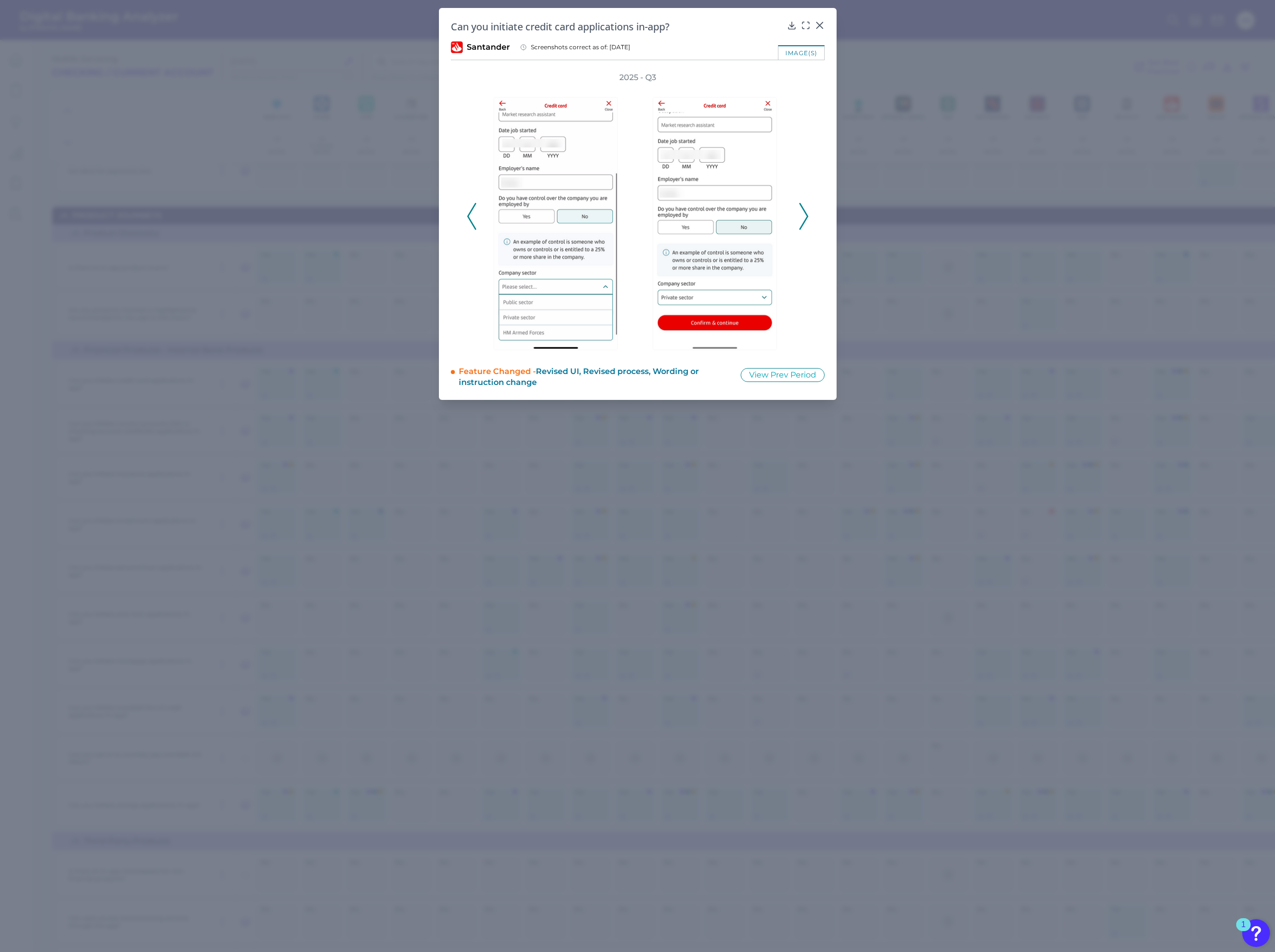
click at [806, 214] on polyline at bounding box center [804, 217] width 8 height 26
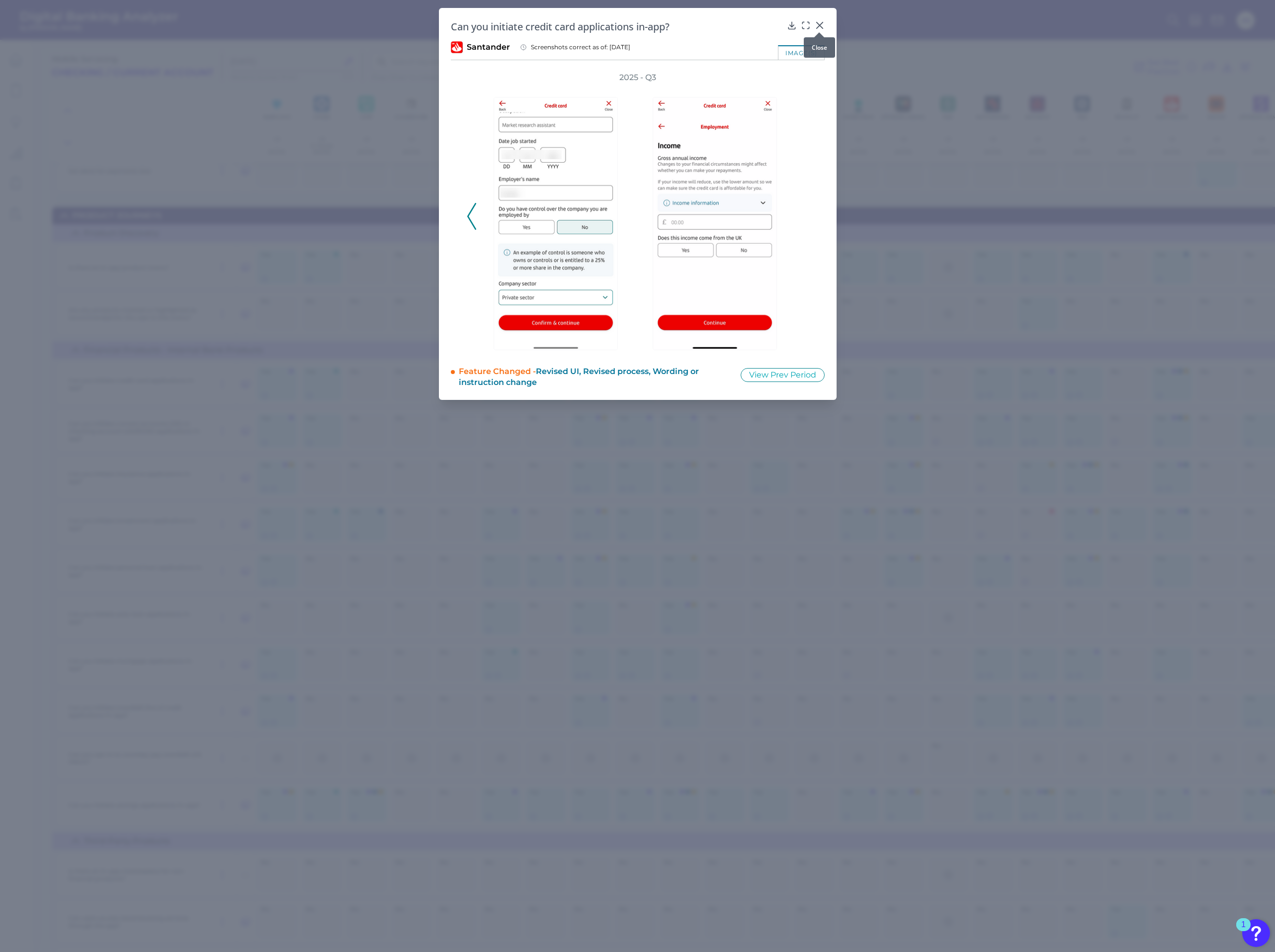
click at [818, 23] on icon at bounding box center [820, 26] width 10 height 10
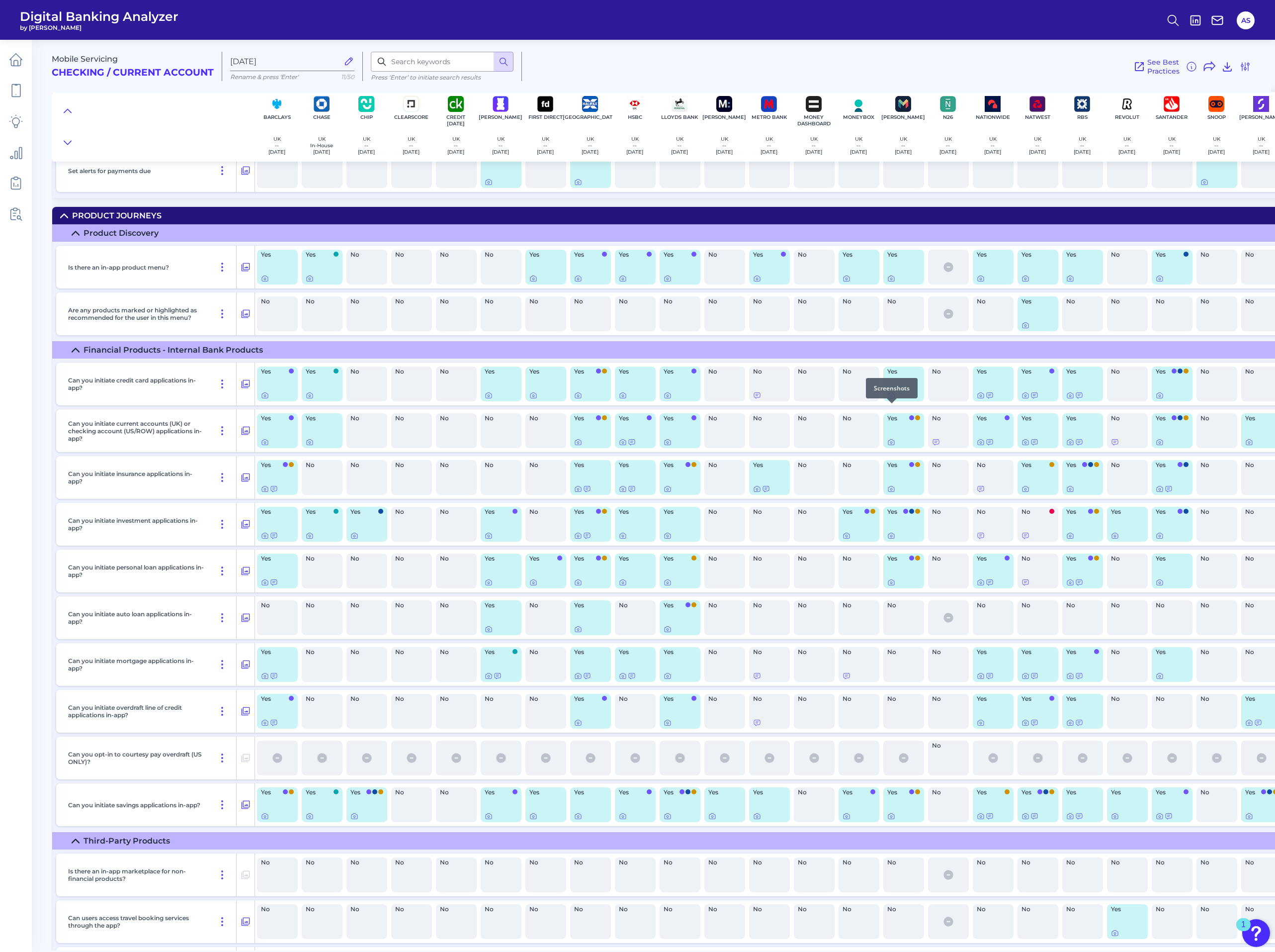
click at [890, 398] on icon at bounding box center [891, 396] width 6 height 6
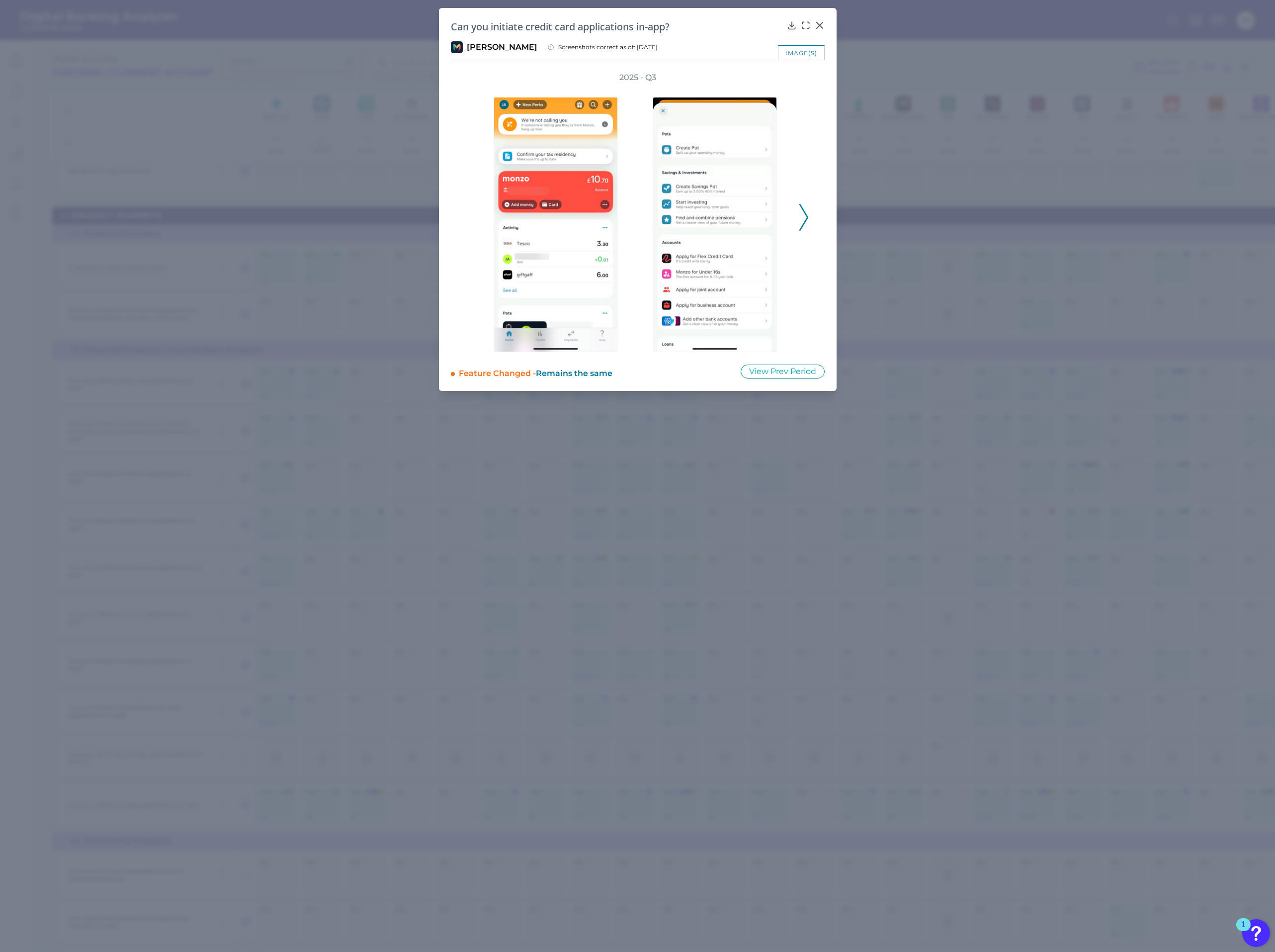
click at [806, 212] on icon at bounding box center [804, 217] width 9 height 27
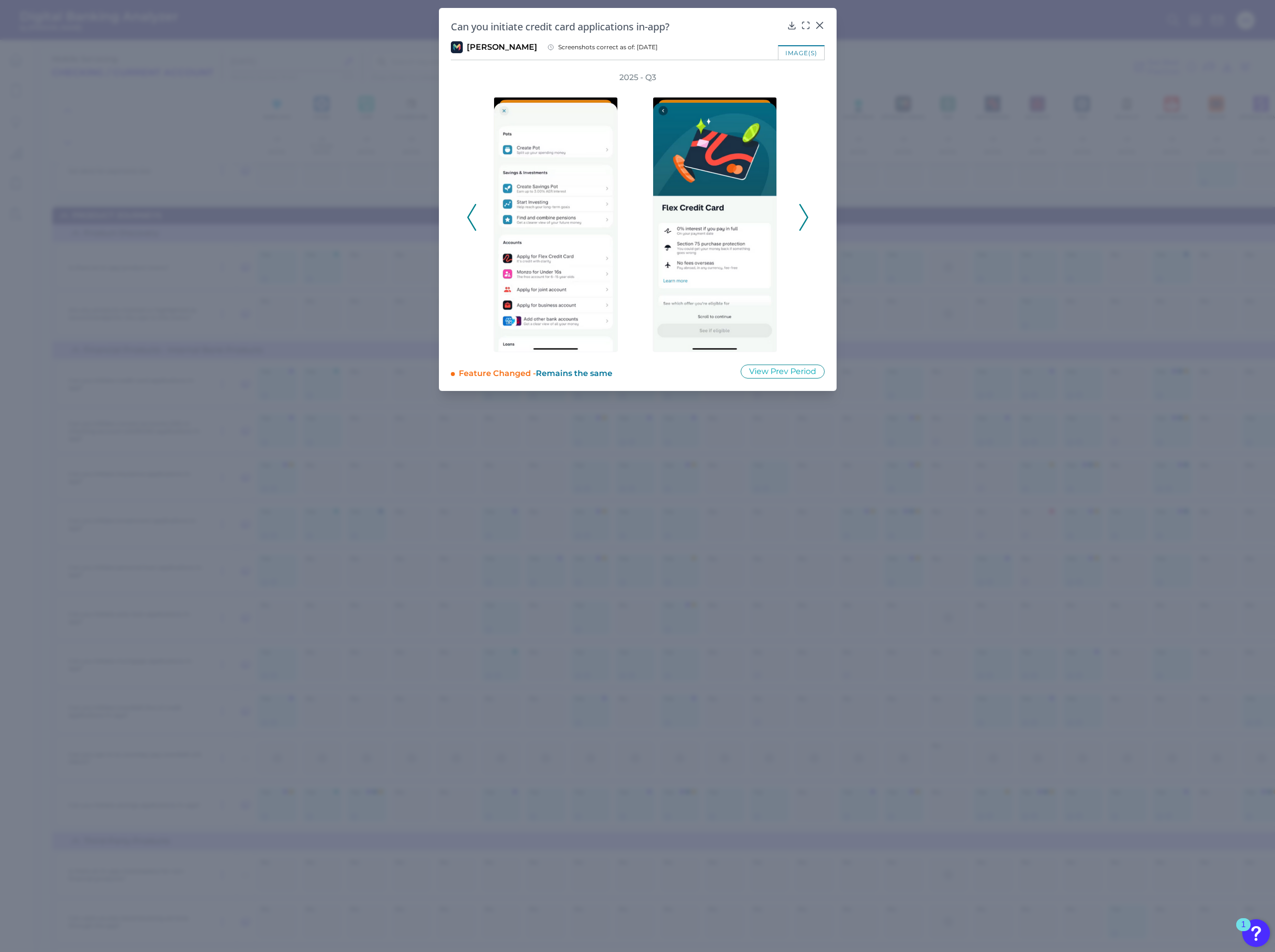
click at [806, 212] on icon at bounding box center [804, 217] width 9 height 27
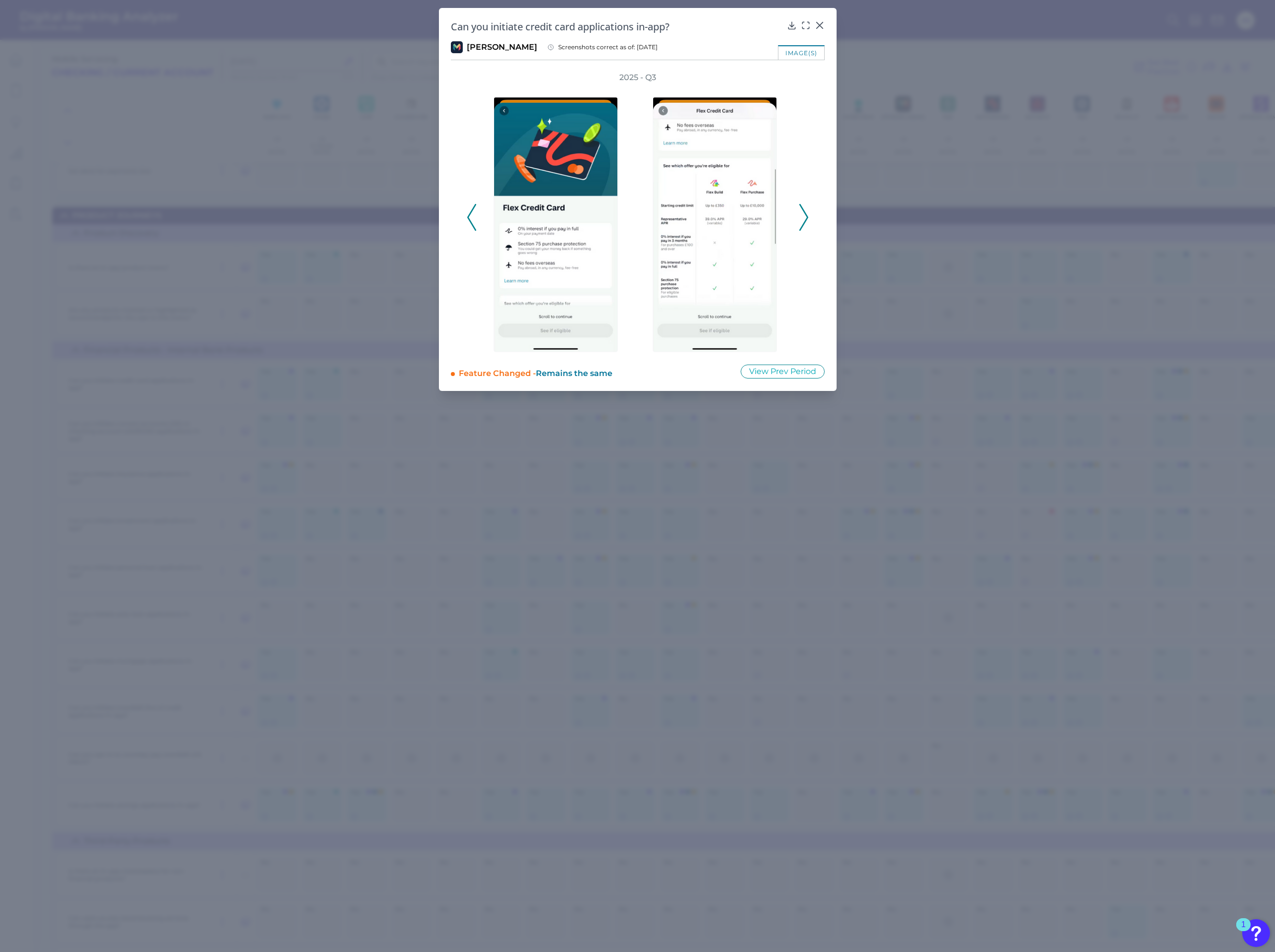
click at [806, 212] on icon at bounding box center [804, 217] width 9 height 27
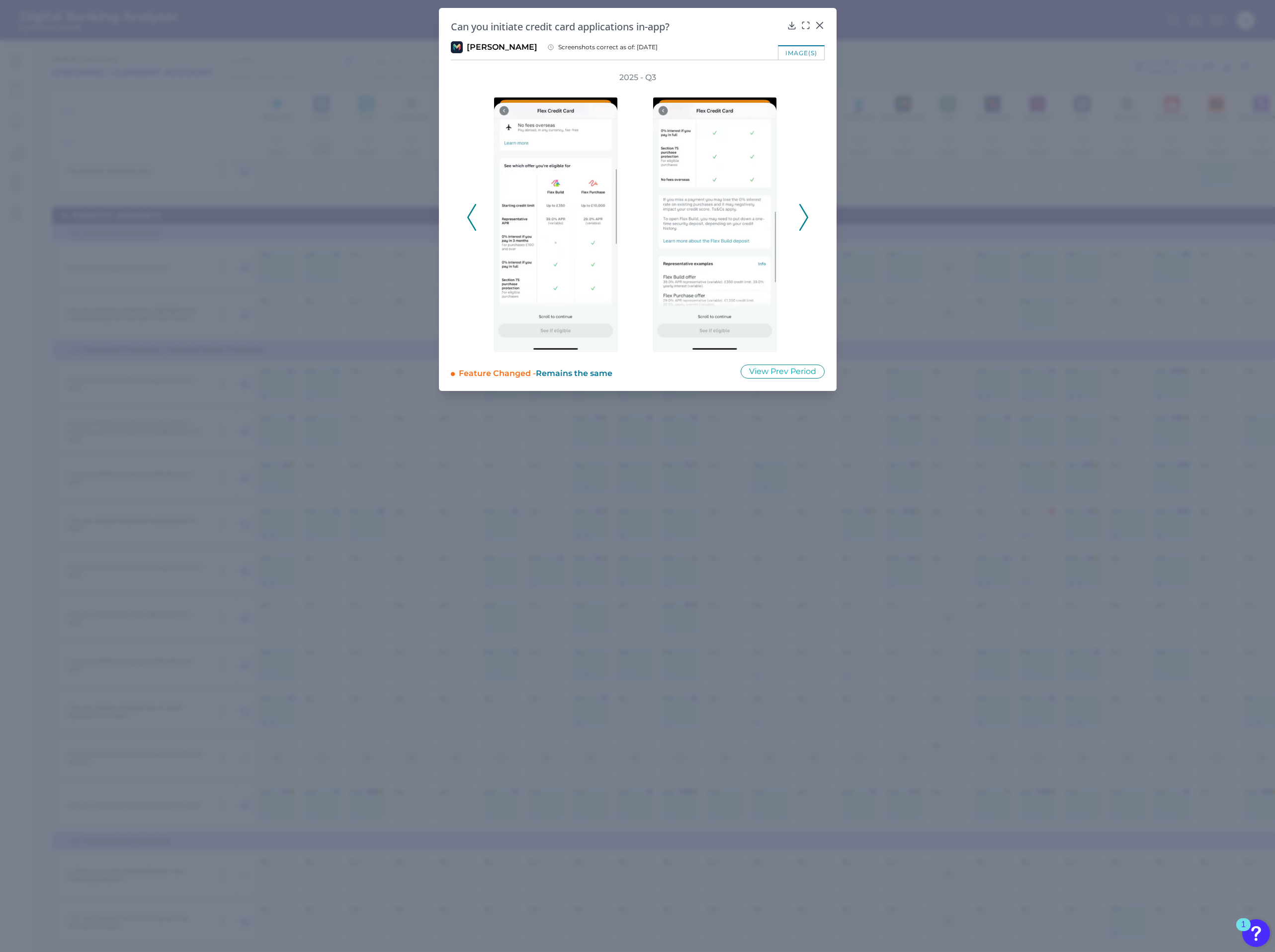
click at [806, 212] on icon at bounding box center [804, 217] width 9 height 27
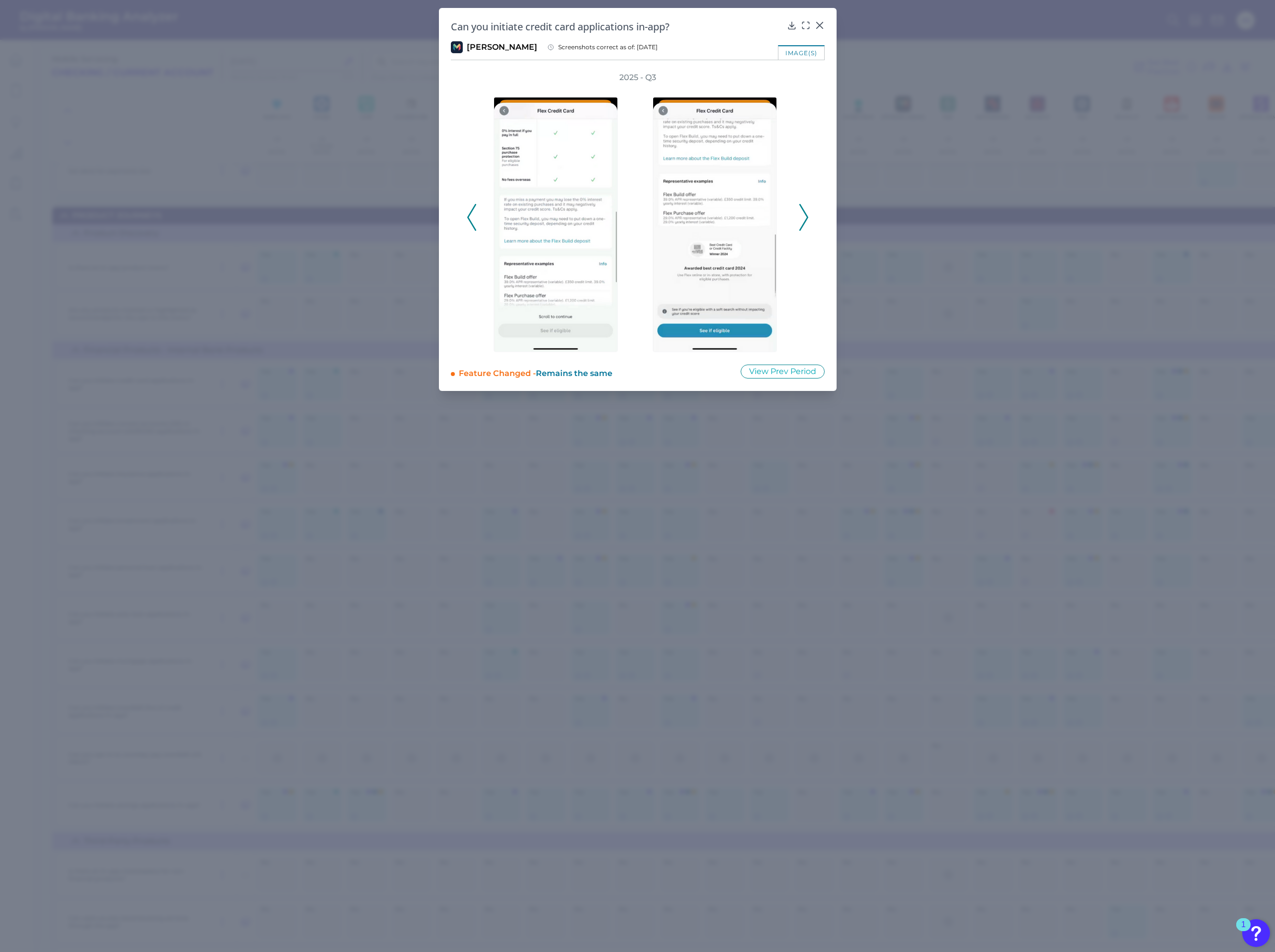
click at [806, 212] on icon at bounding box center [804, 217] width 9 height 27
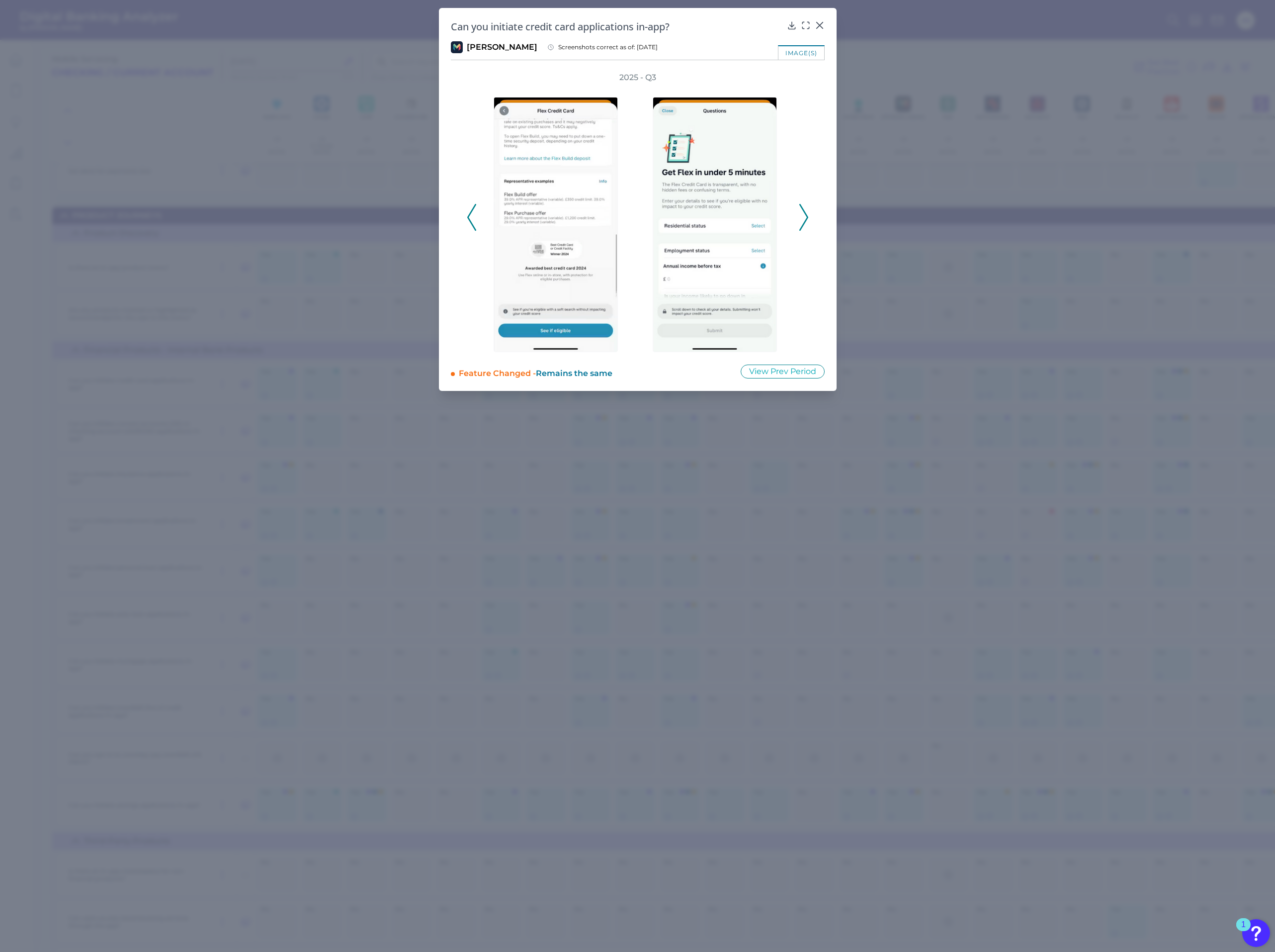
click at [806, 212] on icon at bounding box center [804, 217] width 9 height 27
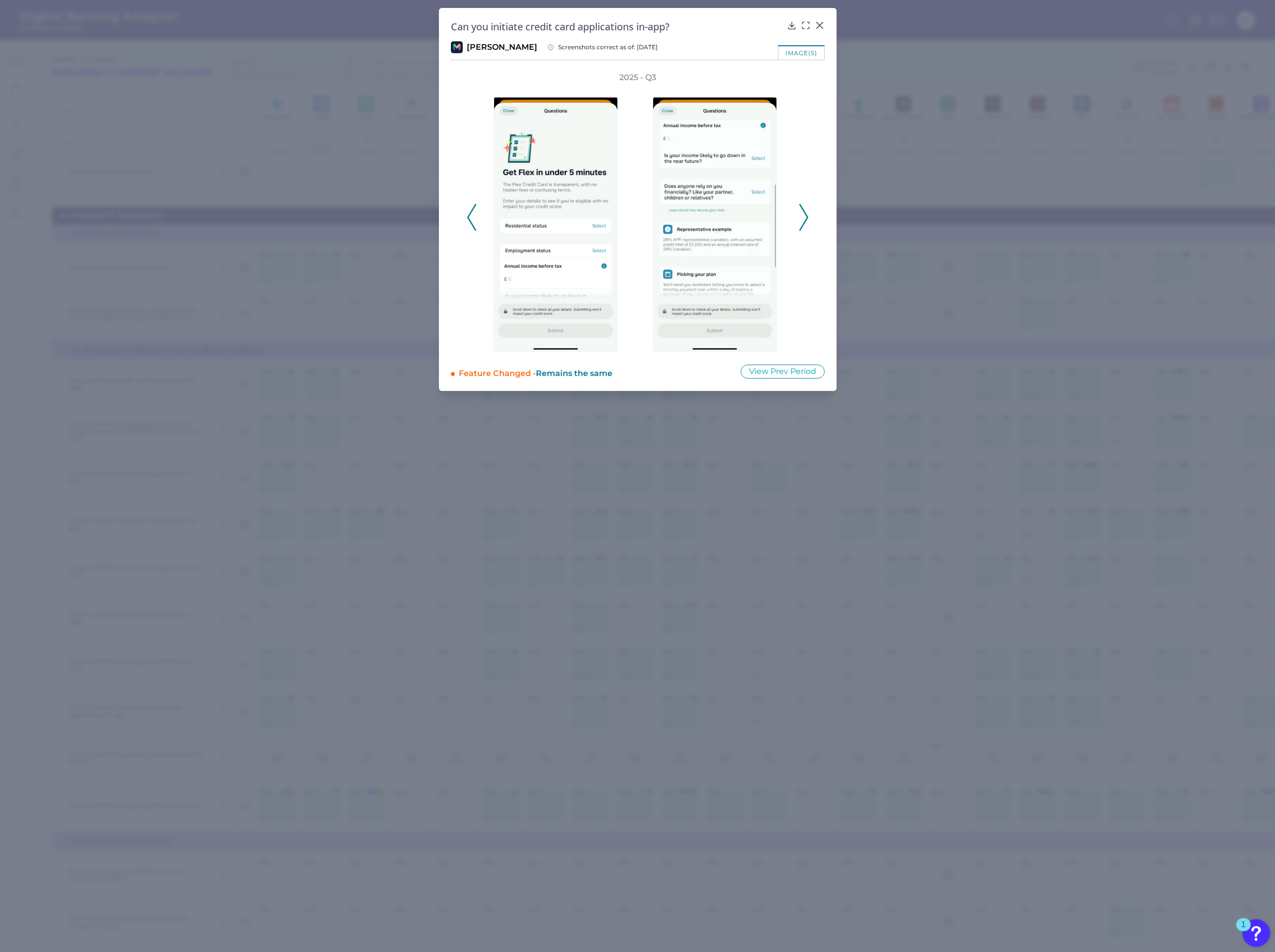
click at [806, 212] on icon at bounding box center [804, 217] width 9 height 27
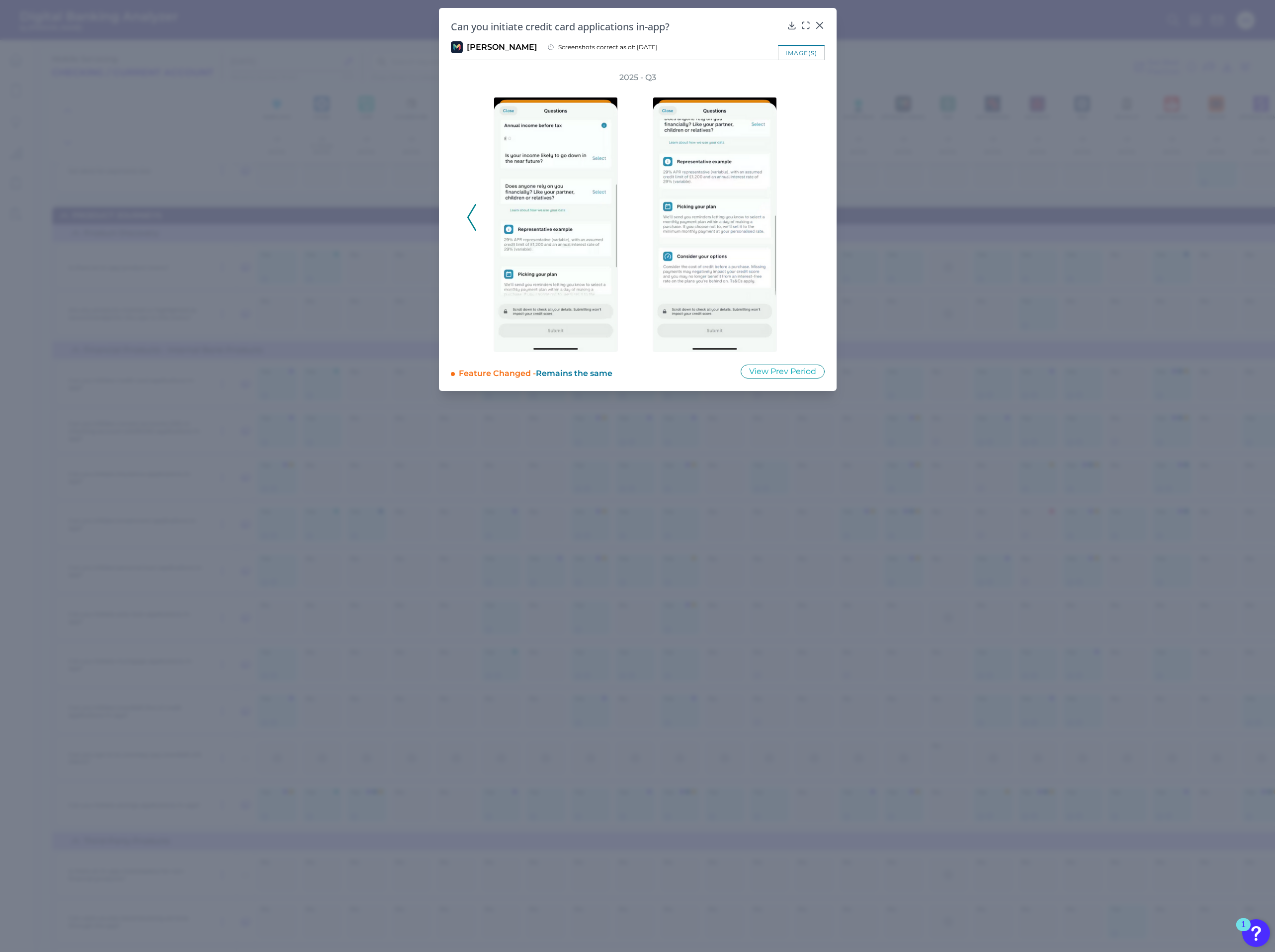
click at [806, 212] on div "2025 - Q3" at bounding box center [638, 213] width 342 height 280
click at [818, 28] on icon at bounding box center [820, 26] width 10 height 10
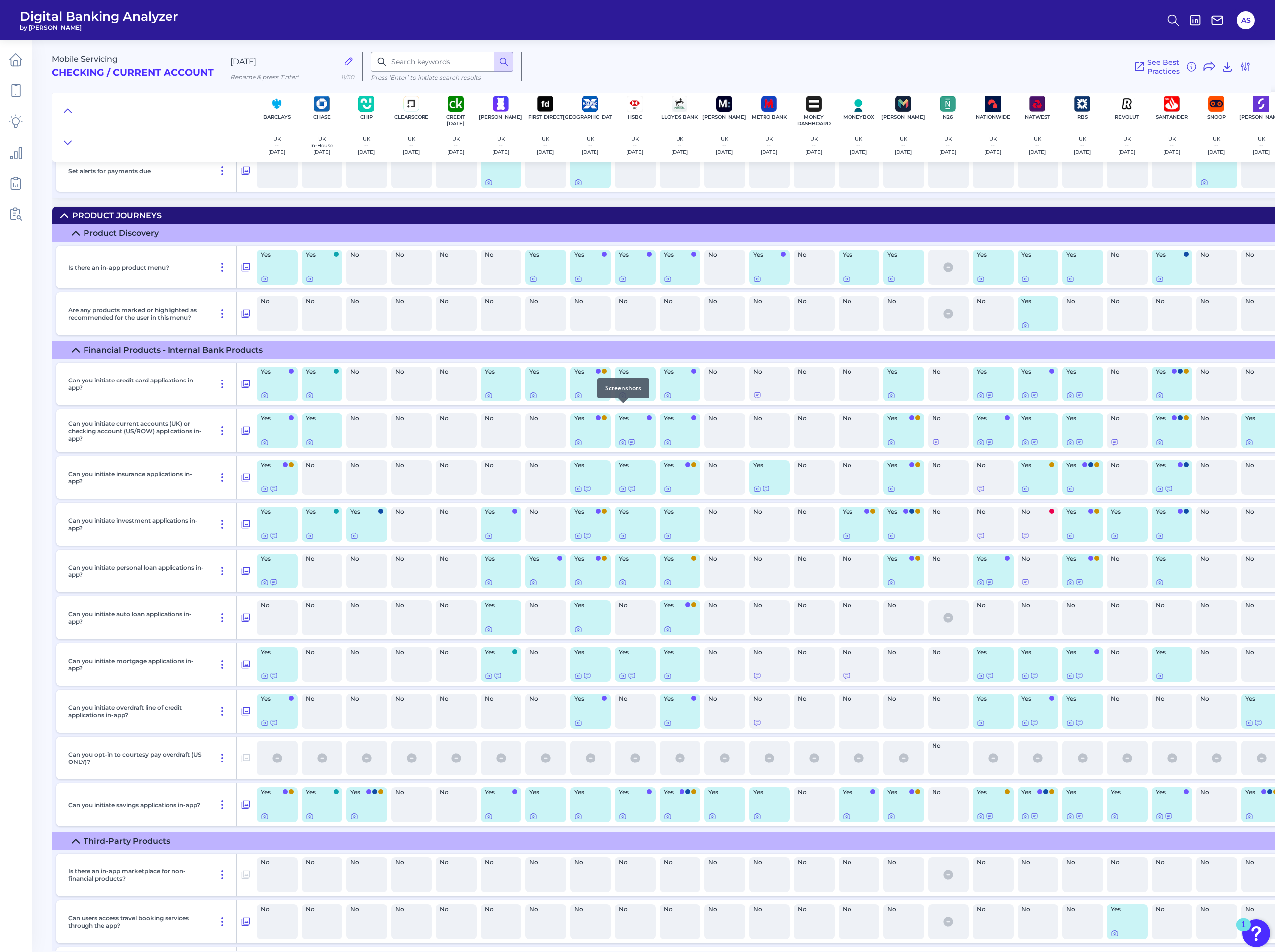
click at [622, 398] on icon at bounding box center [623, 396] width 6 height 6
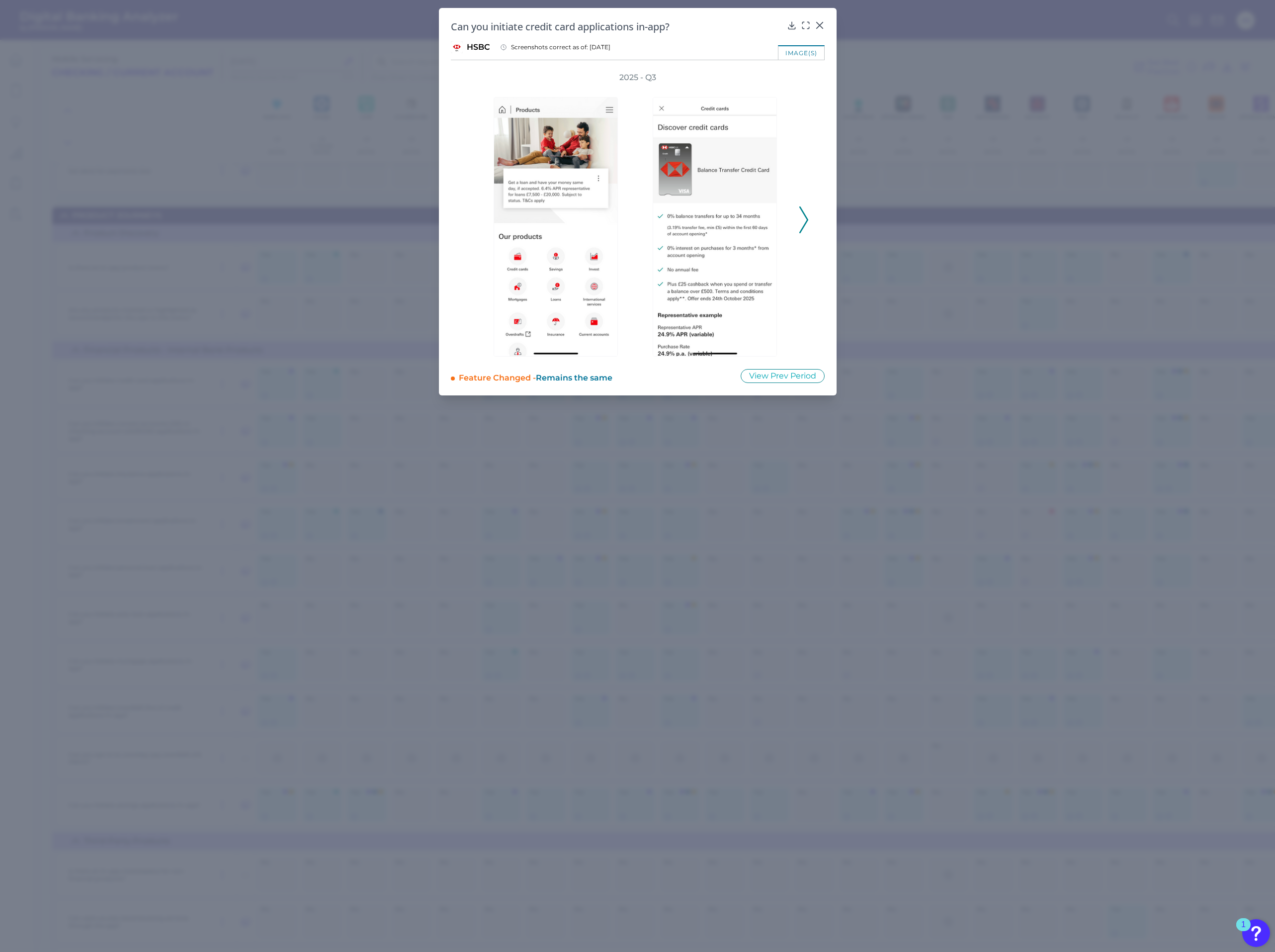
click at [815, 220] on div "2025 - Q3" at bounding box center [638, 215] width 374 height 284
click at [809, 222] on div "2025 - Q3" at bounding box center [638, 215] width 374 height 284
click at [803, 223] on icon at bounding box center [804, 220] width 9 height 27
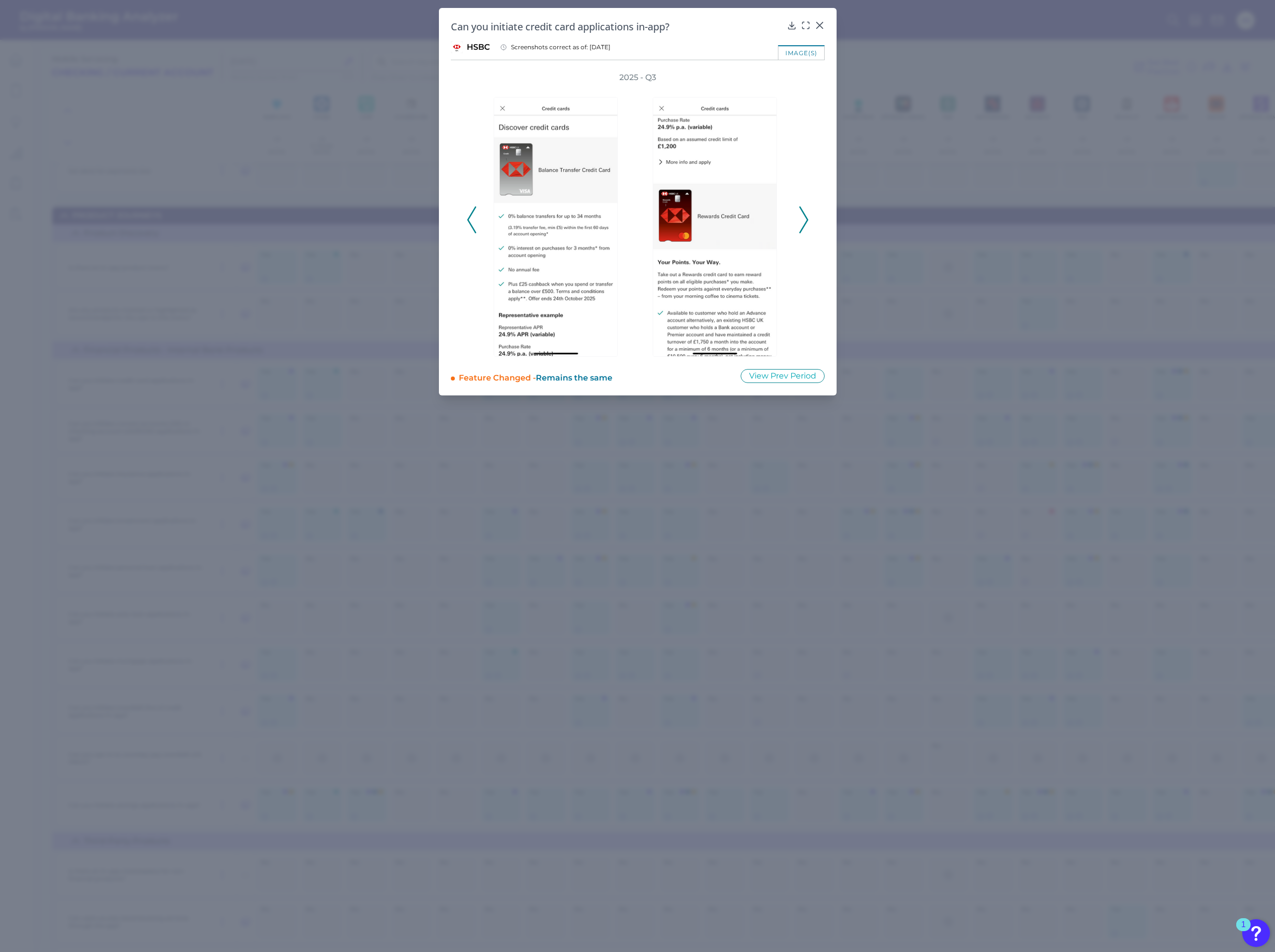
click at [803, 223] on icon at bounding box center [804, 220] width 9 height 27
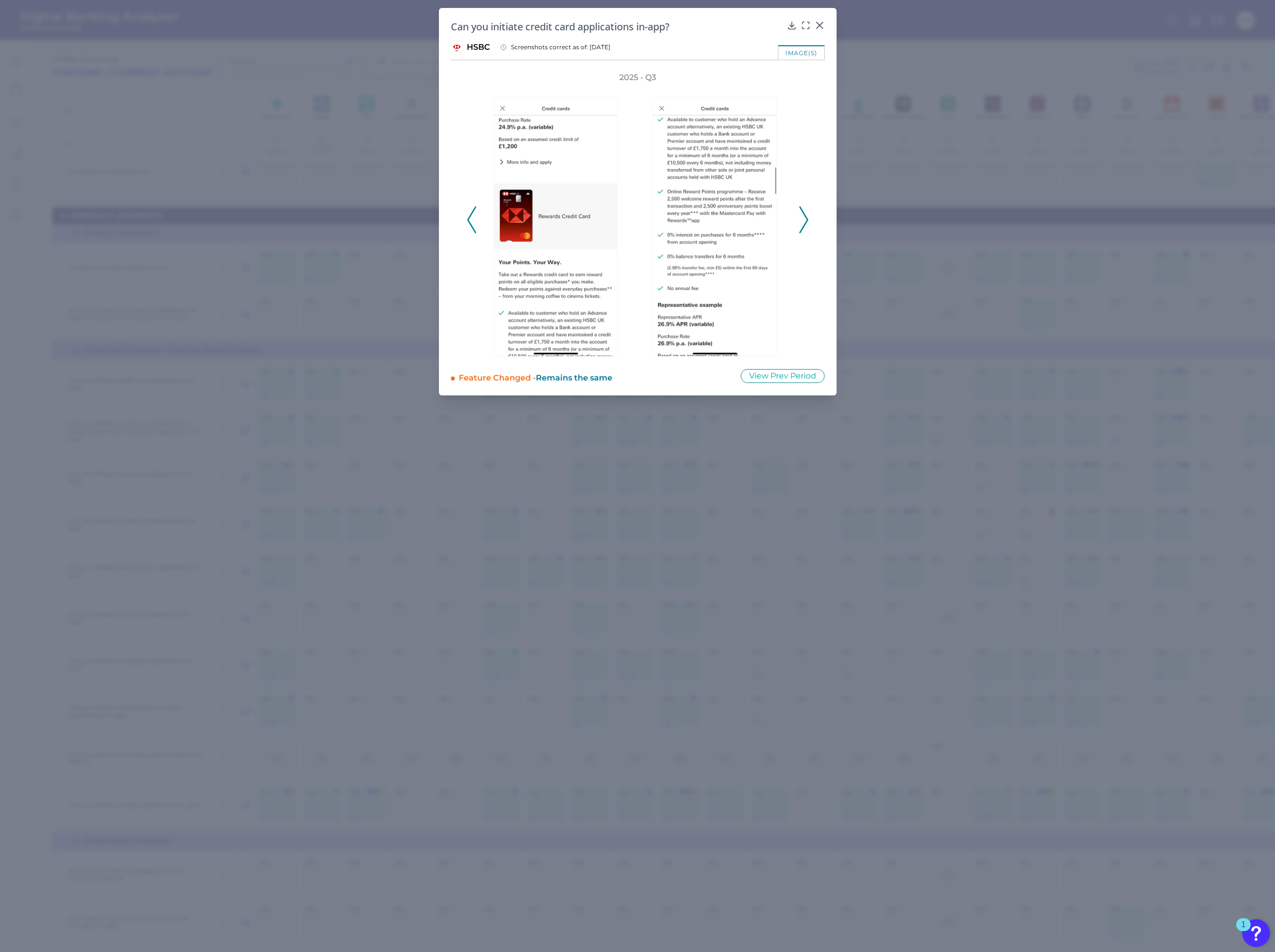
click at [803, 223] on icon at bounding box center [804, 220] width 9 height 27
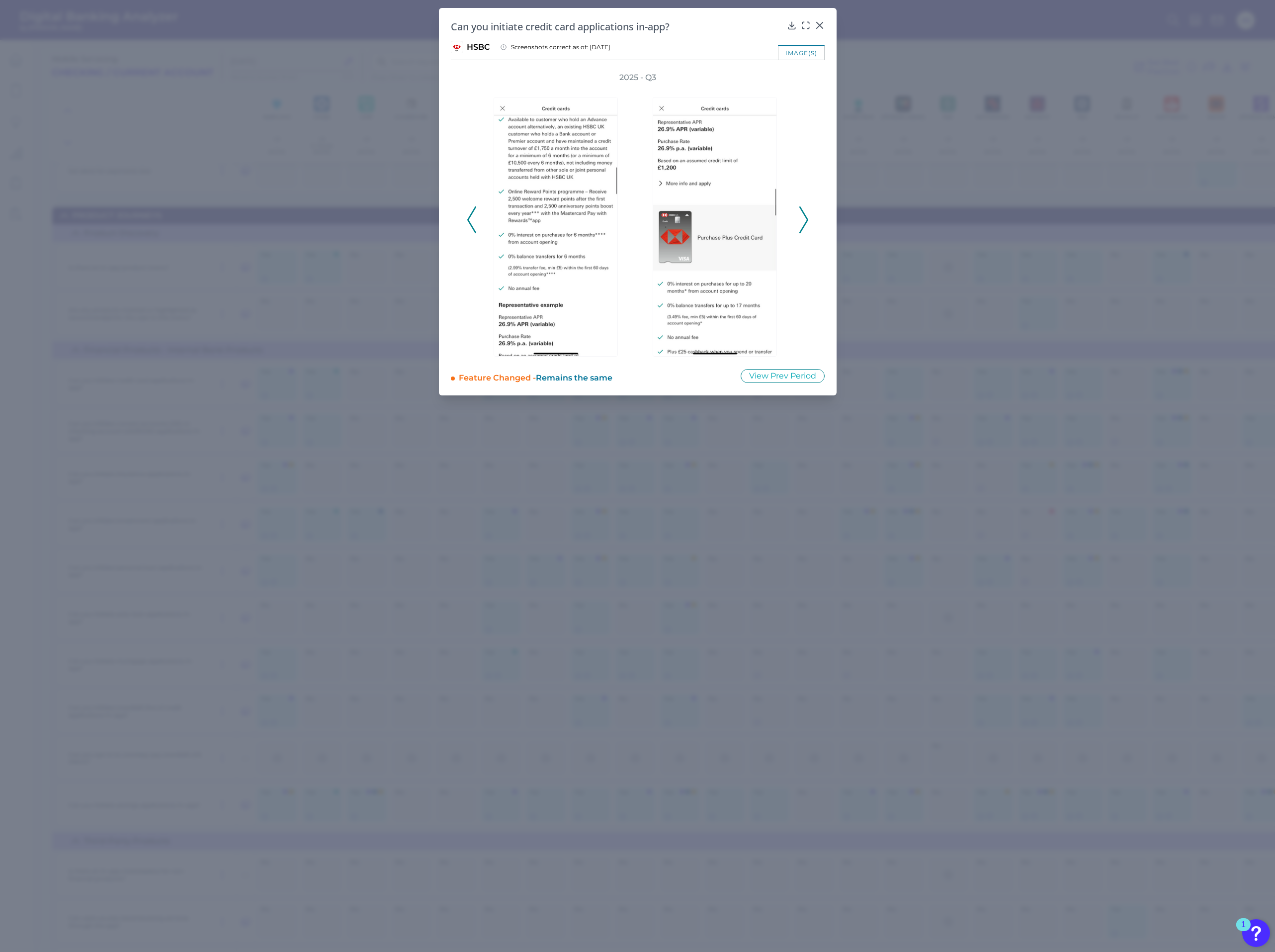
click at [803, 223] on icon at bounding box center [804, 220] width 9 height 27
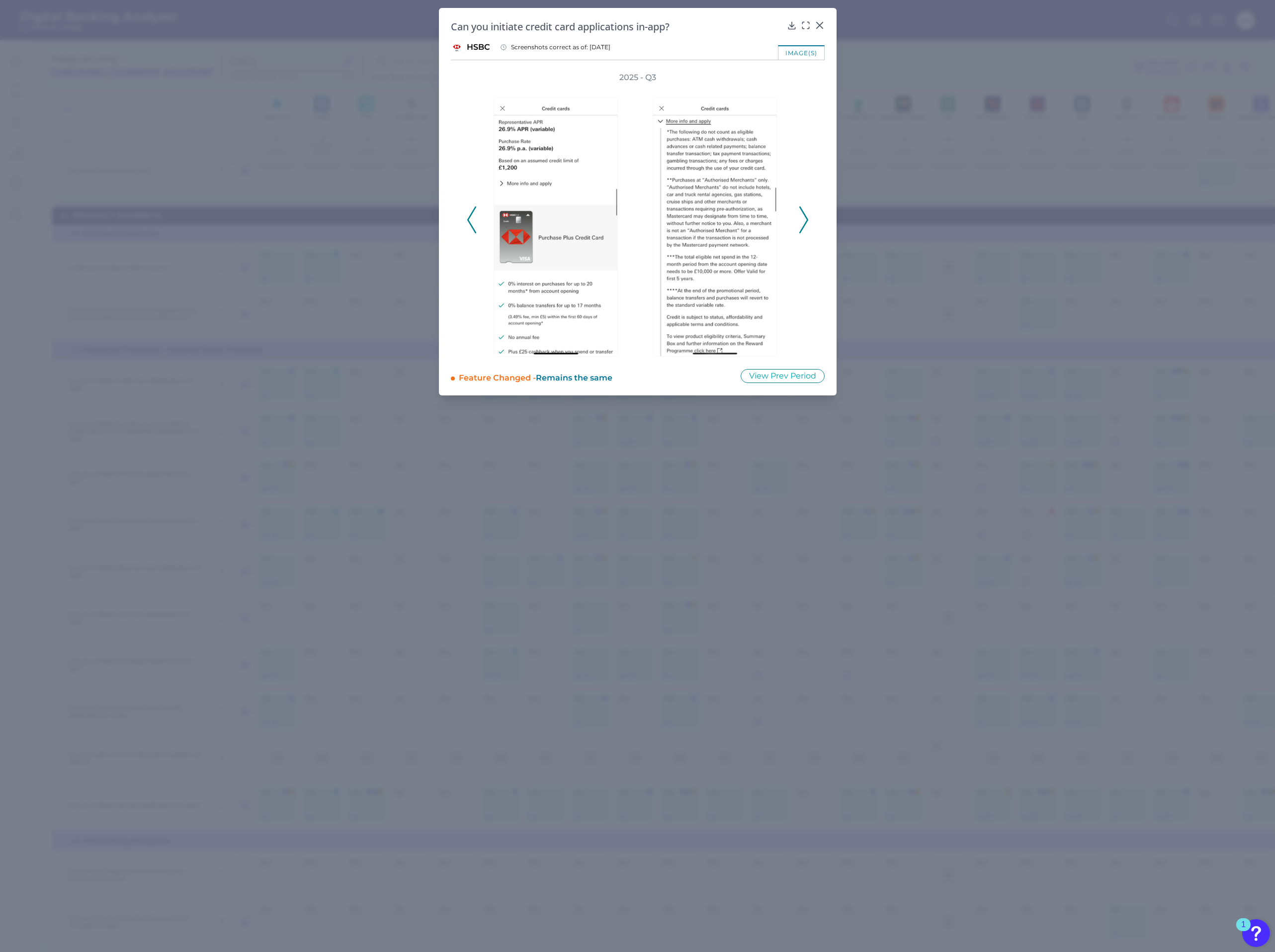
click at [803, 223] on icon at bounding box center [804, 220] width 9 height 27
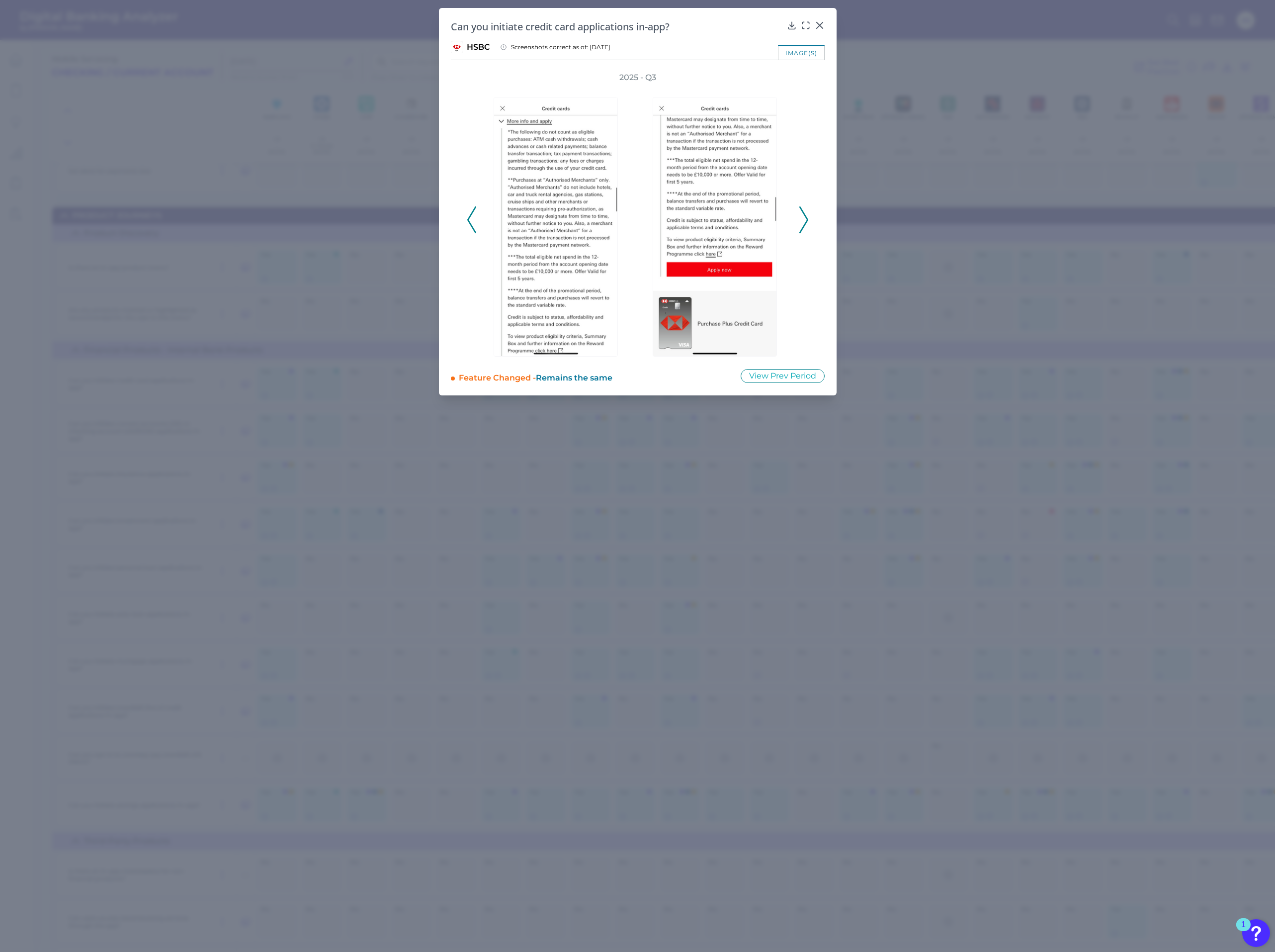
click at [803, 223] on icon at bounding box center [804, 220] width 9 height 27
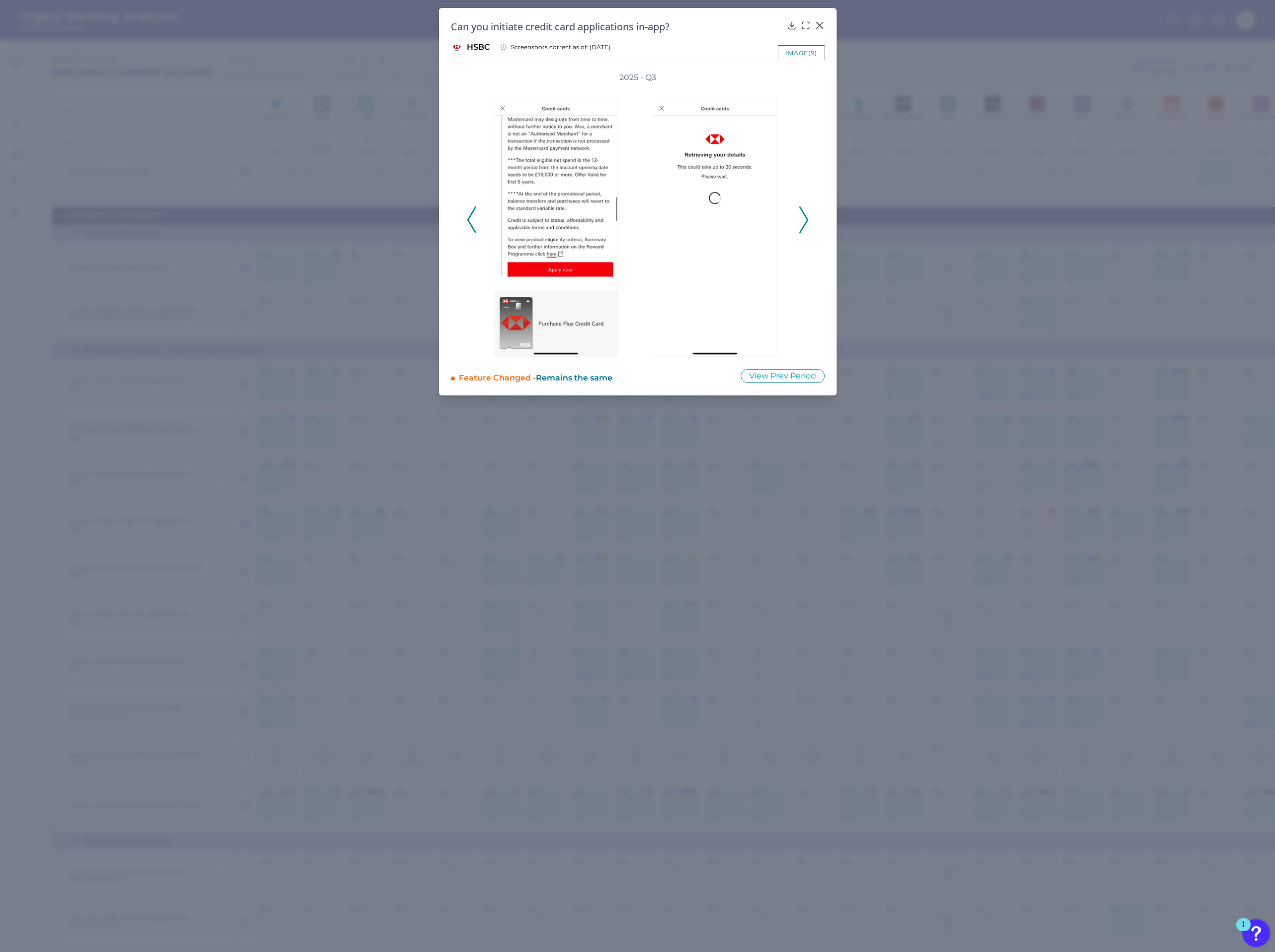
click at [803, 223] on icon at bounding box center [804, 220] width 9 height 27
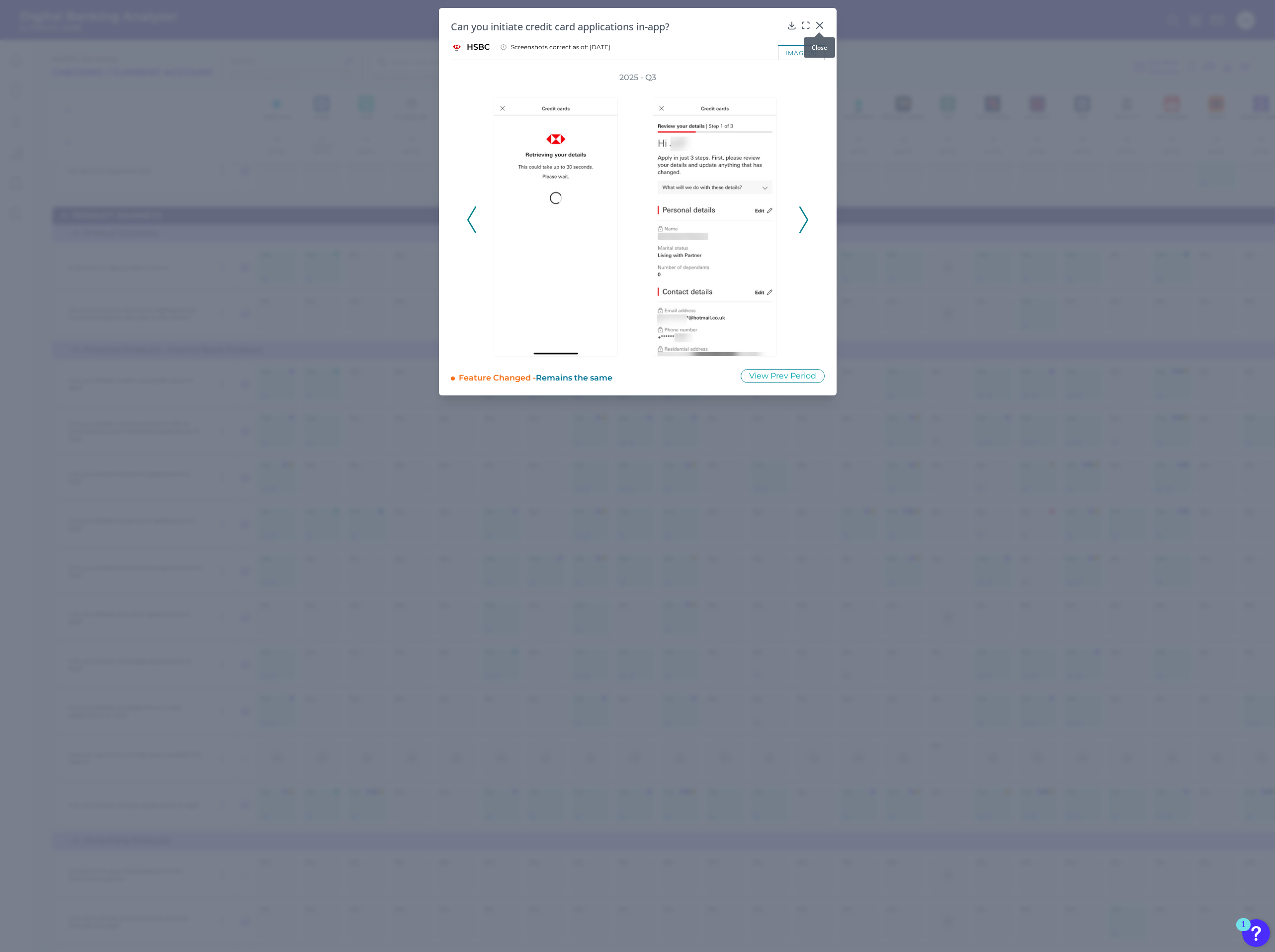
click at [823, 26] on icon at bounding box center [820, 26] width 10 height 10
